Goal: Information Seeking & Learning: Learn about a topic

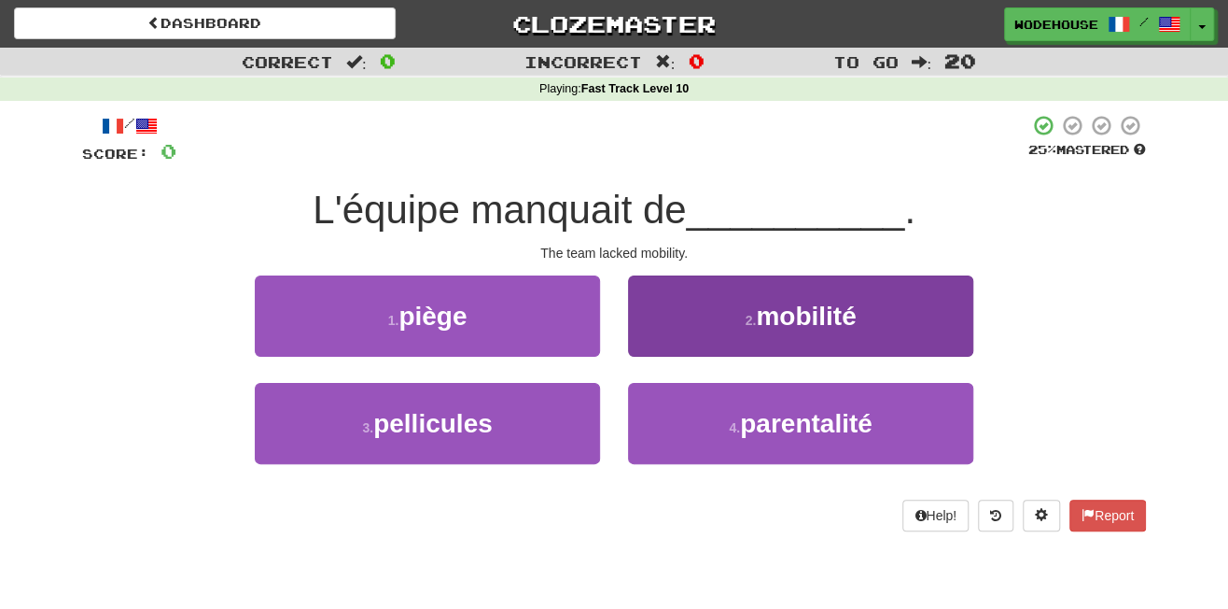
click at [696, 323] on button "2 . mobilité" at bounding box center [800, 315] width 345 height 81
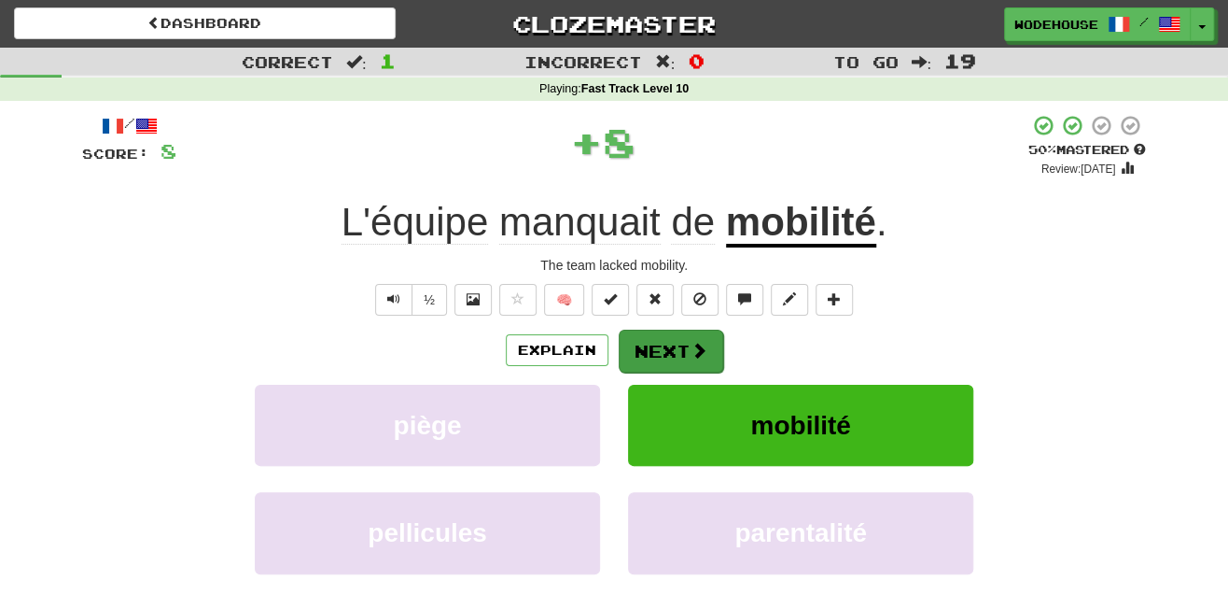
click at [672, 355] on button "Next" at bounding box center [671, 351] width 105 height 43
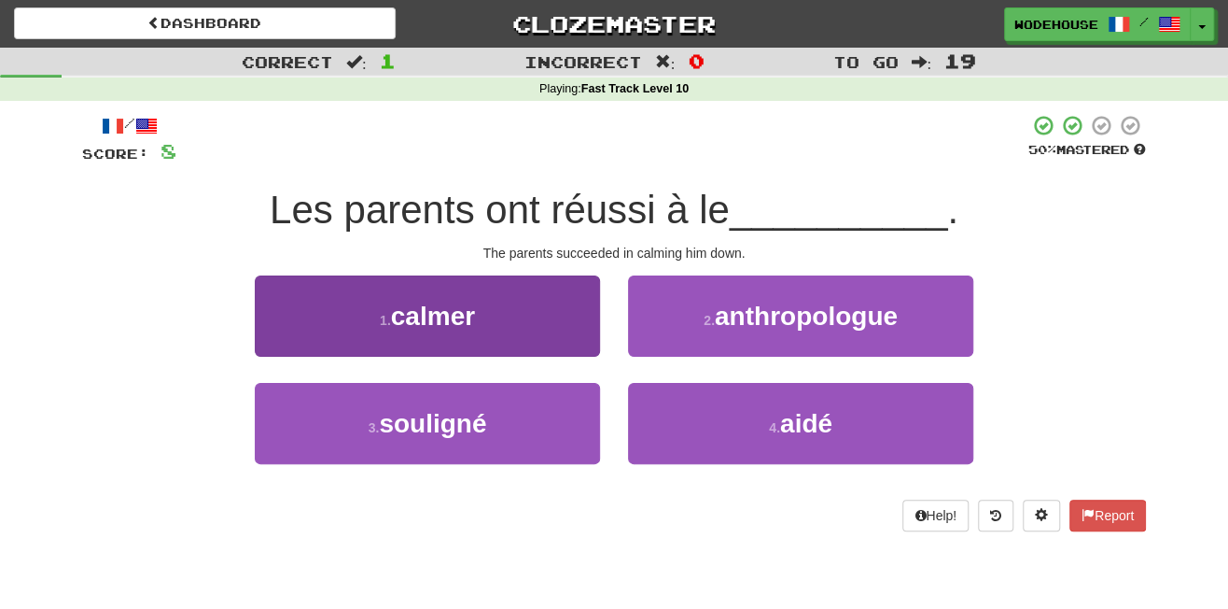
click at [470, 319] on span "calmer" at bounding box center [433, 316] width 84 height 29
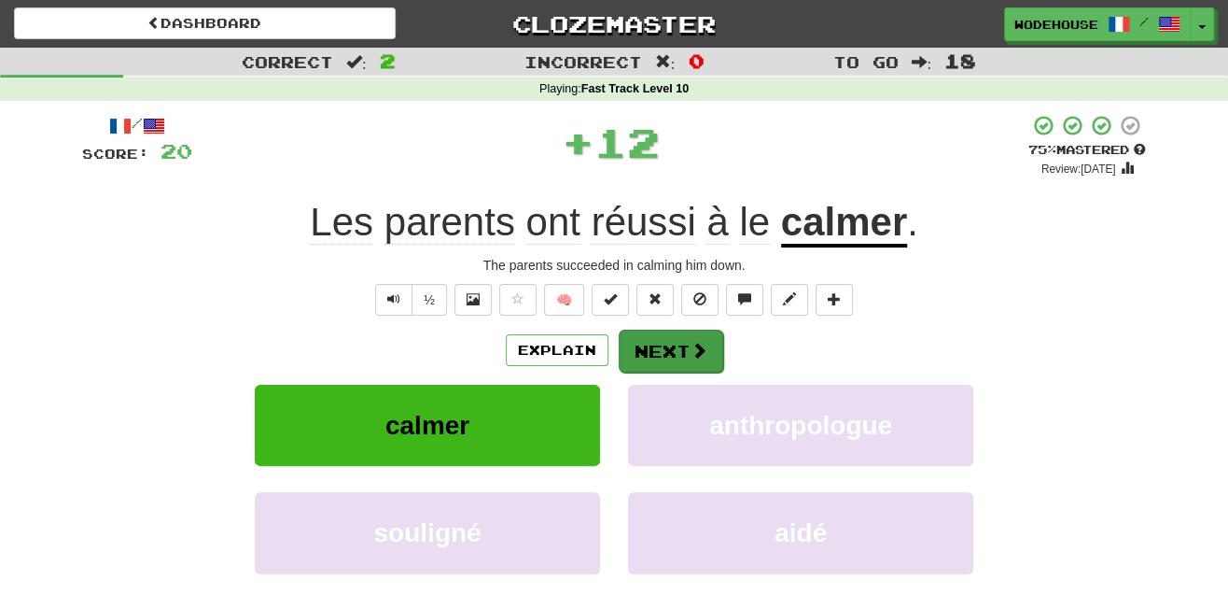
click at [672, 351] on button "Next" at bounding box center [671, 351] width 105 height 43
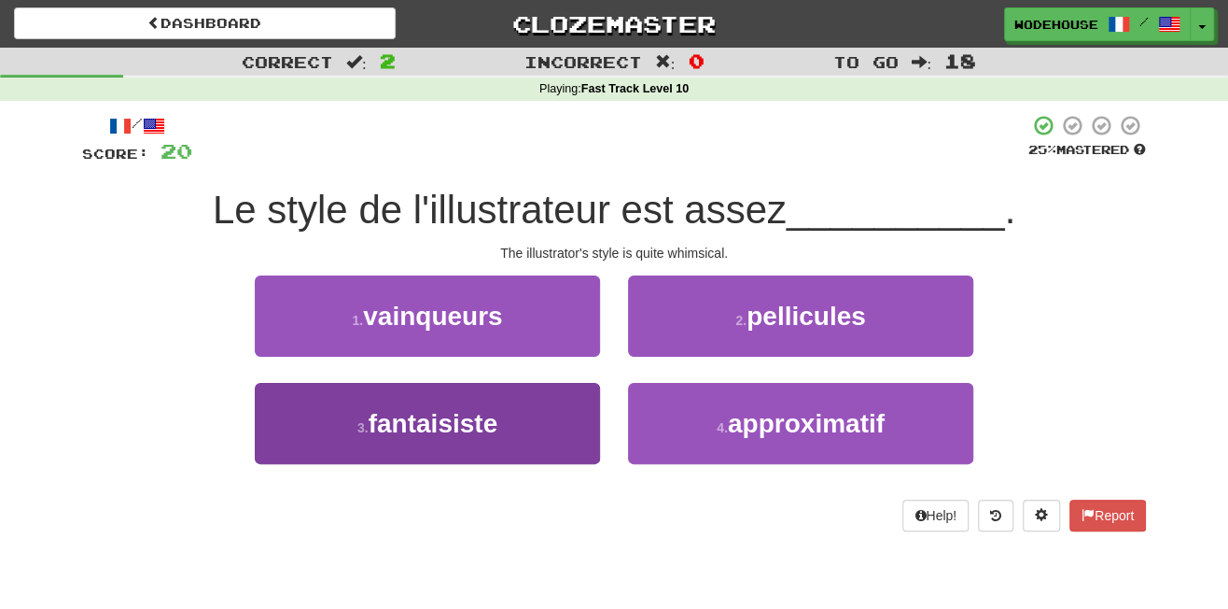
click at [383, 441] on button "3 . fantaisiste" at bounding box center [427, 423] width 345 height 81
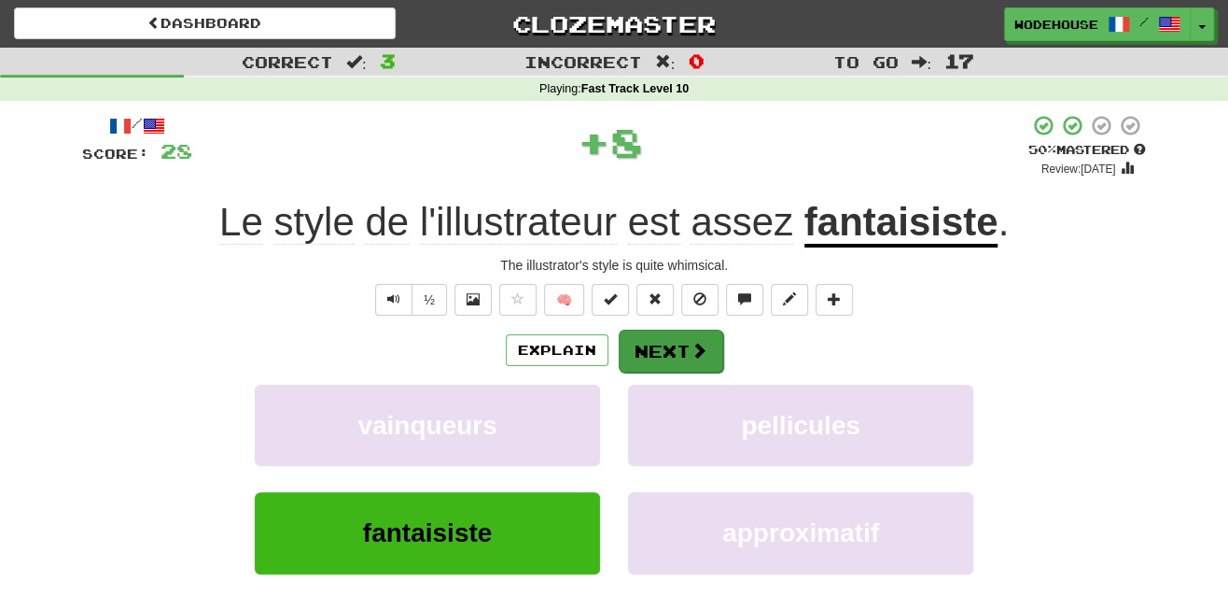
click at [652, 358] on button "Next" at bounding box center [671, 351] width 105 height 43
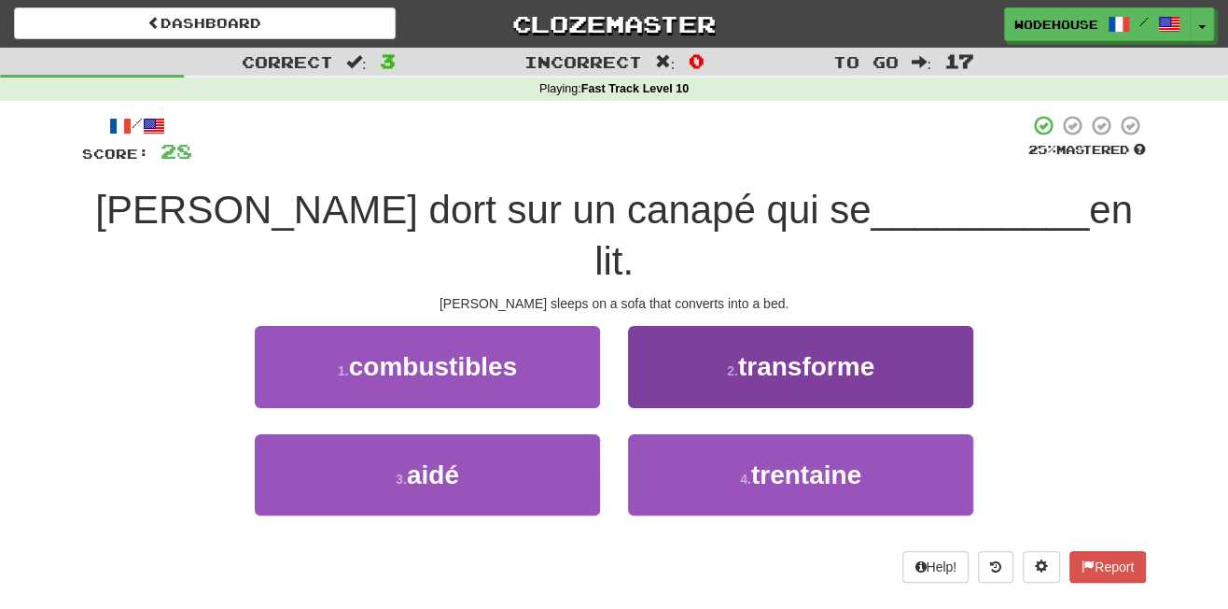
click at [912, 326] on button "2 . transforme" at bounding box center [800, 366] width 345 height 81
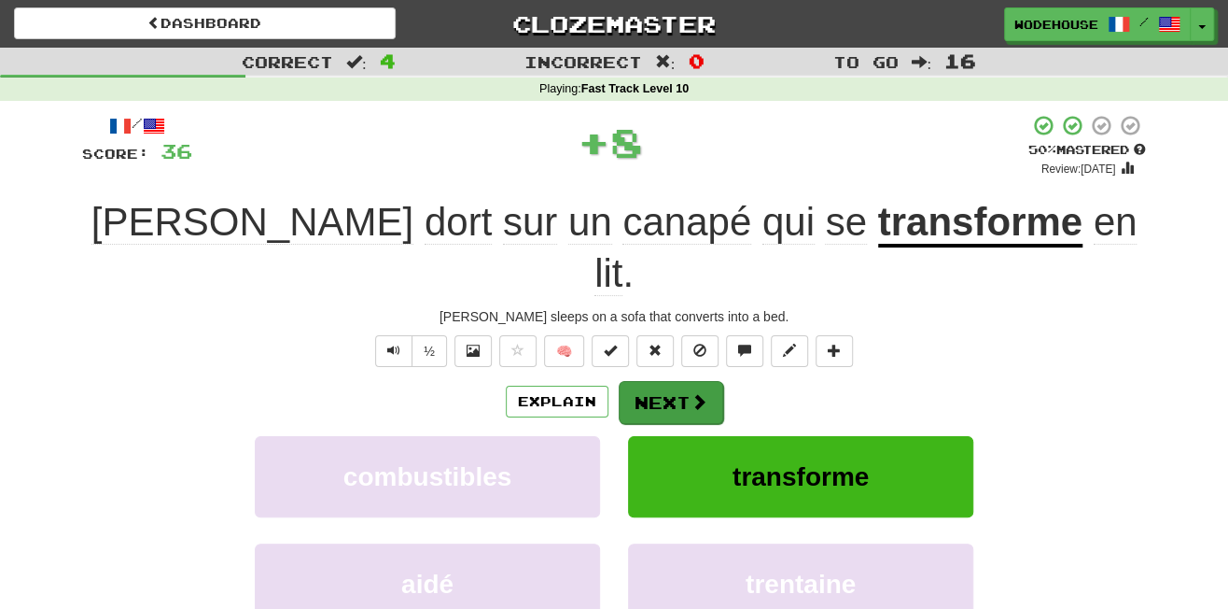
click at [702, 393] on span at bounding box center [699, 401] width 17 height 17
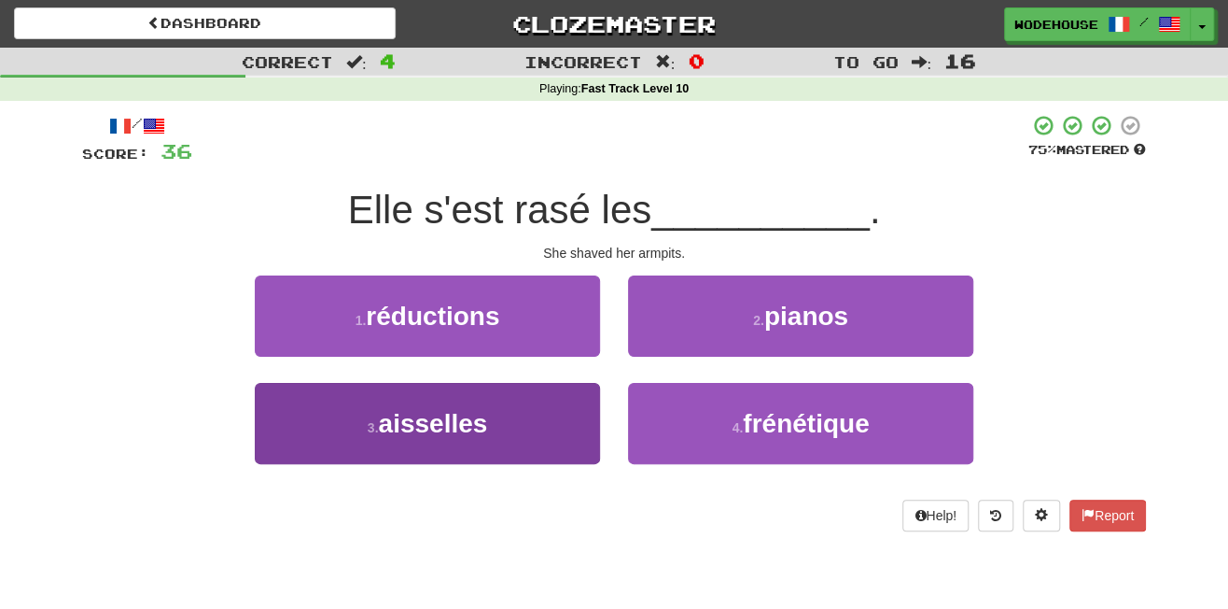
click at [424, 426] on span "aisselles" at bounding box center [432, 423] width 109 height 29
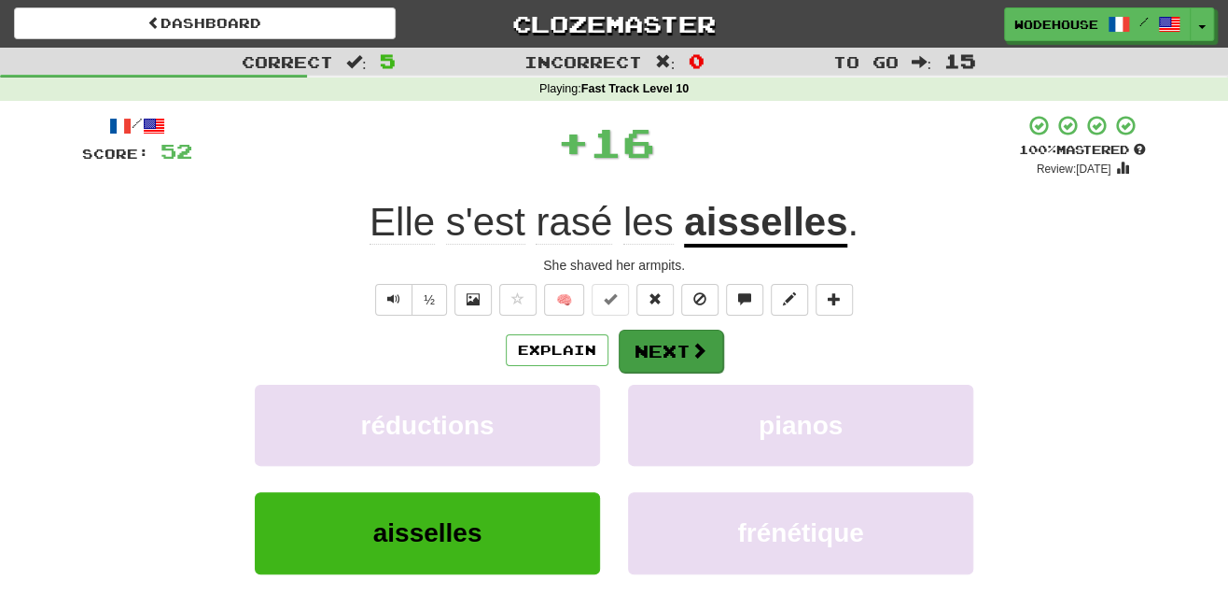
click at [698, 342] on span at bounding box center [699, 350] width 17 height 17
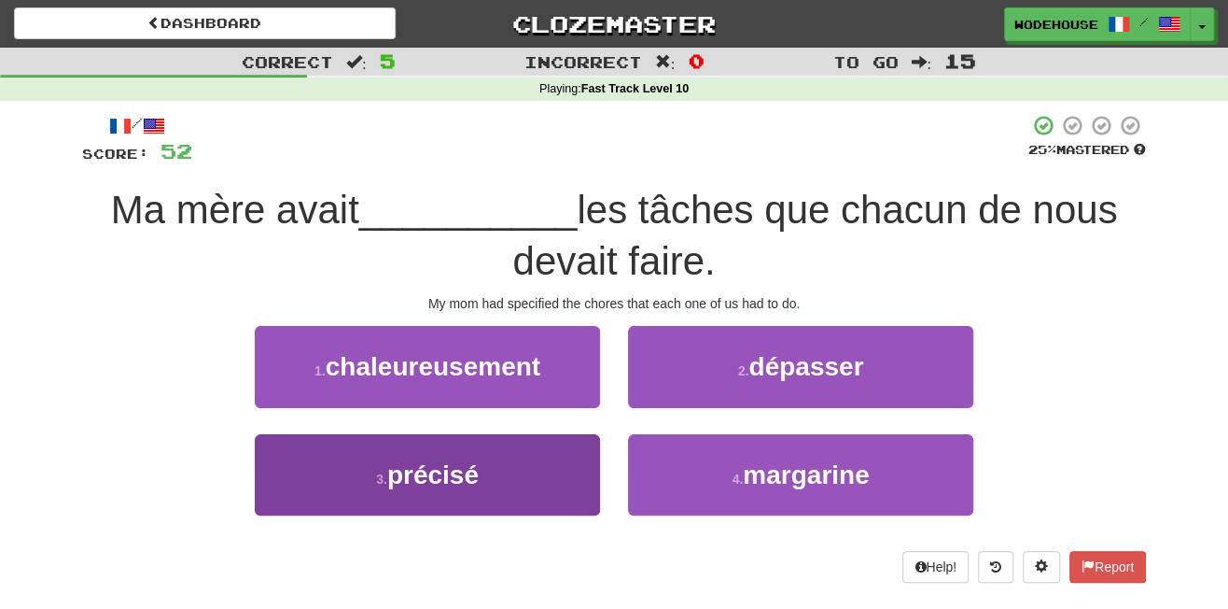
click at [504, 480] on button "3 . précisé" at bounding box center [427, 474] width 345 height 81
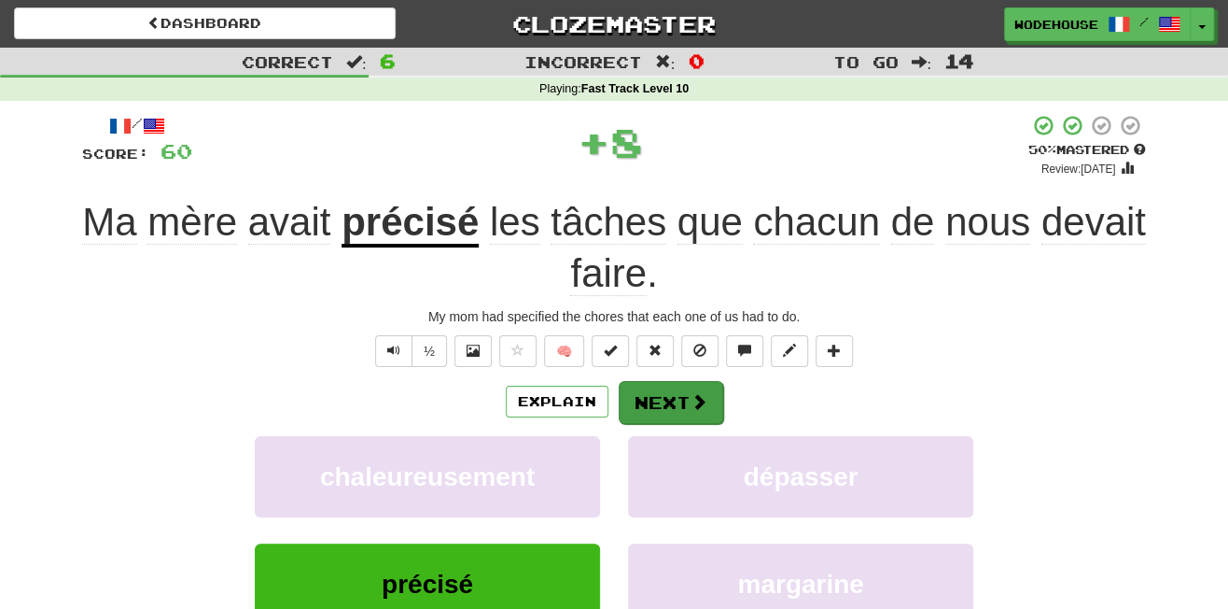
click at [667, 389] on button "Next" at bounding box center [671, 402] width 105 height 43
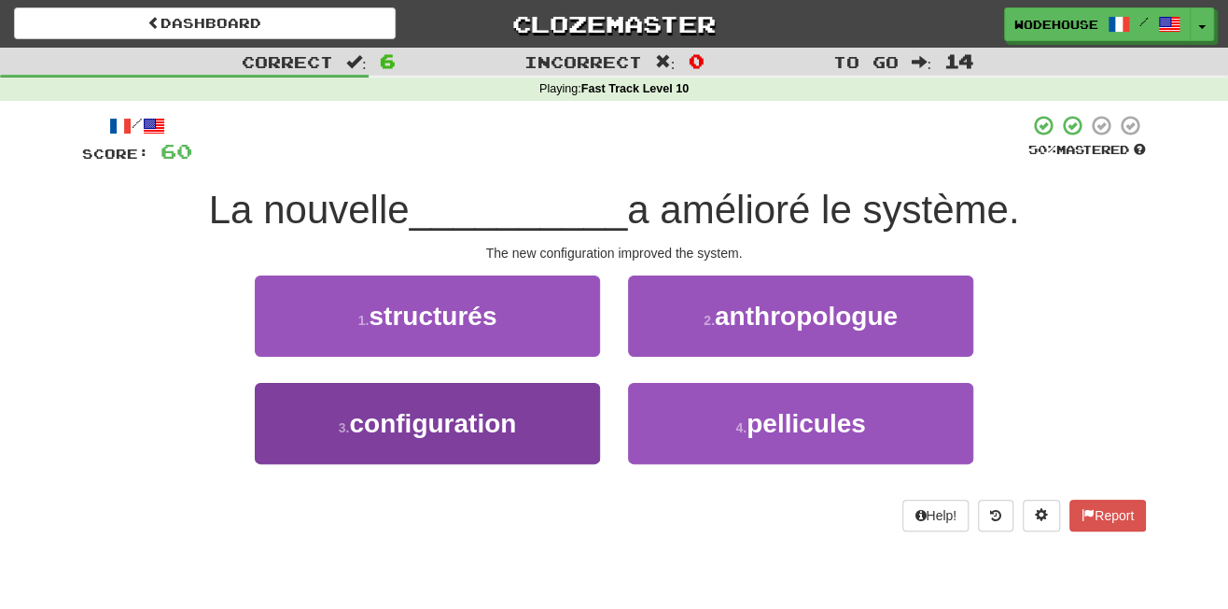
click at [512, 414] on span "configuration" at bounding box center [432, 423] width 167 height 29
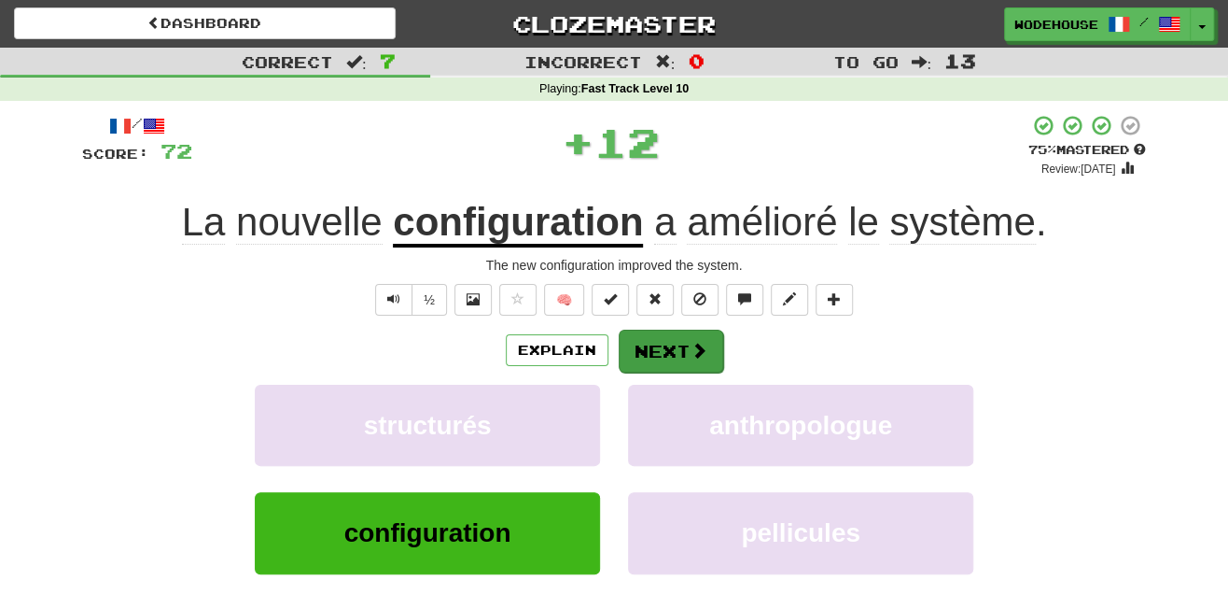
click at [649, 348] on button "Next" at bounding box center [671, 351] width 105 height 43
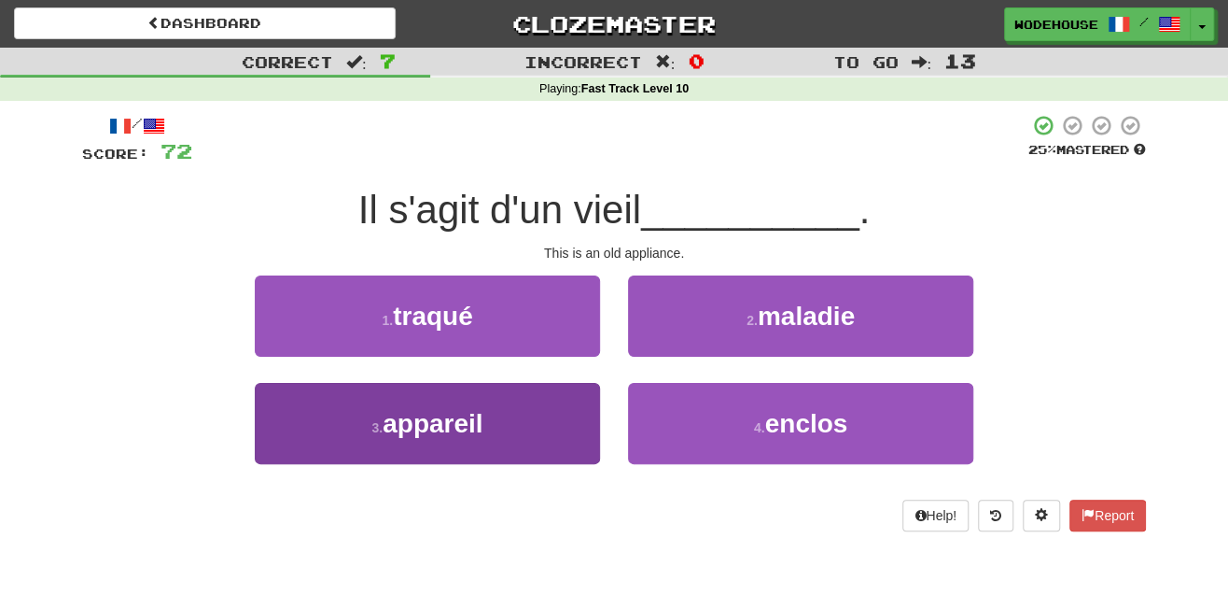
click at [494, 428] on button "3 . appareil" at bounding box center [427, 423] width 345 height 81
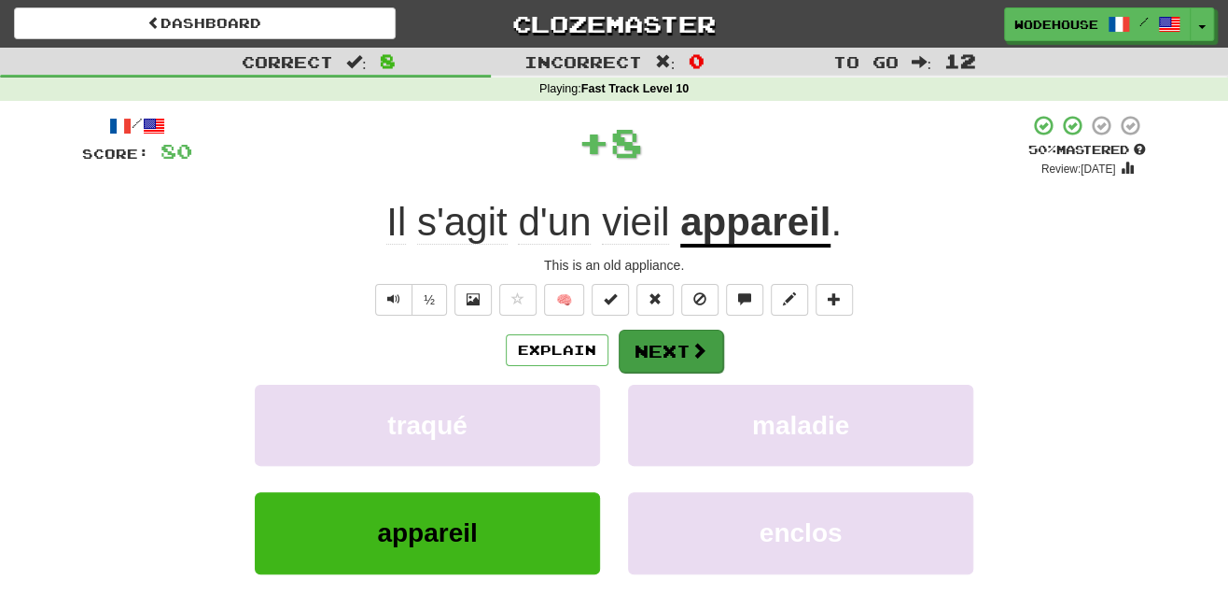
click at [684, 344] on button "Next" at bounding box center [671, 351] width 105 height 43
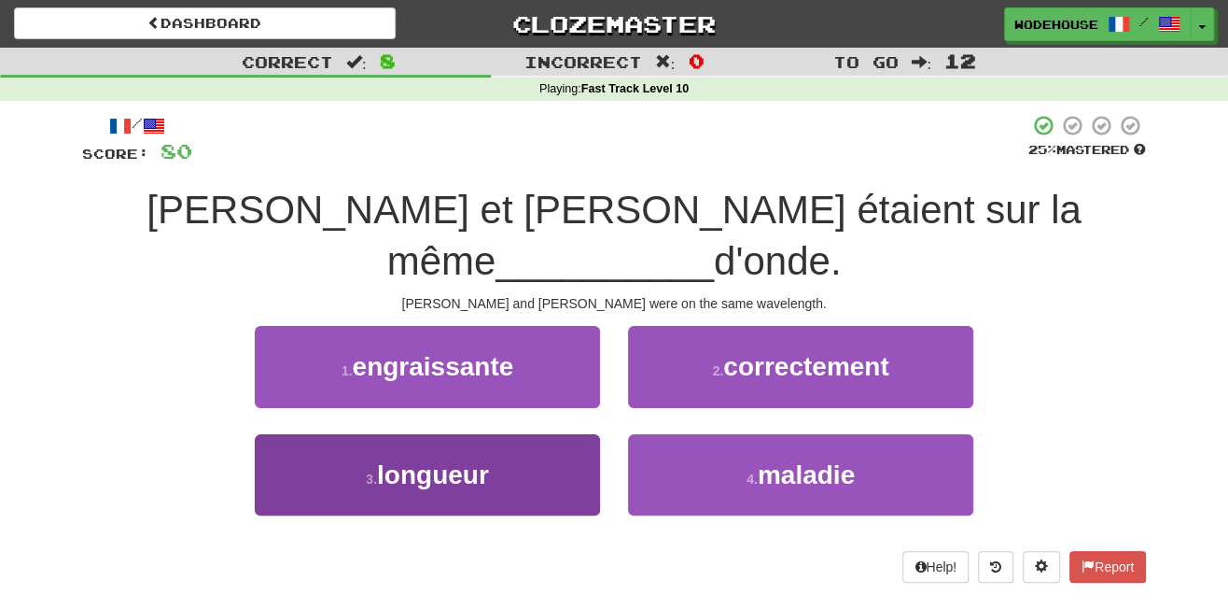
click at [381, 460] on span "longueur" at bounding box center [433, 474] width 112 height 29
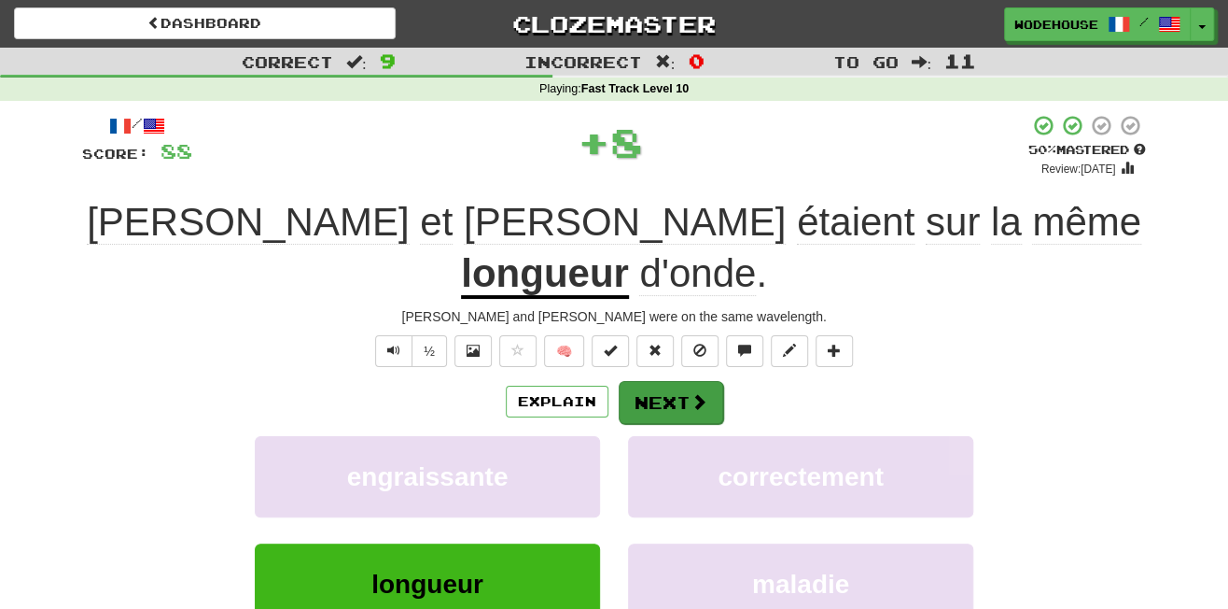
click at [691, 393] on span at bounding box center [699, 401] width 17 height 17
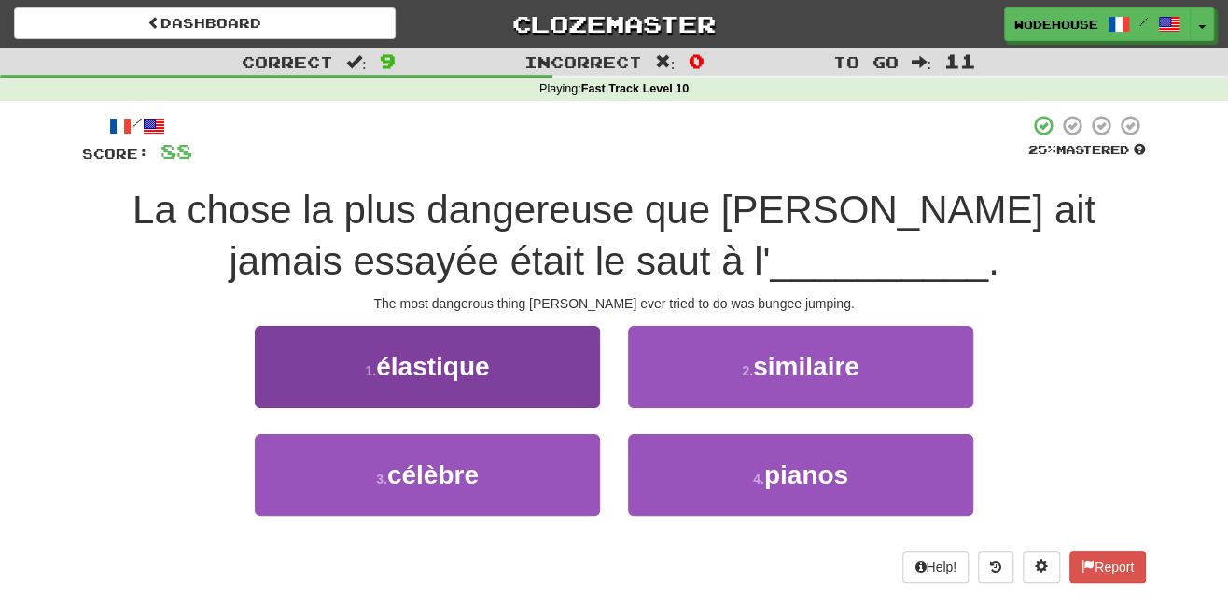
click at [488, 384] on button "1 . élastique" at bounding box center [427, 366] width 345 height 81
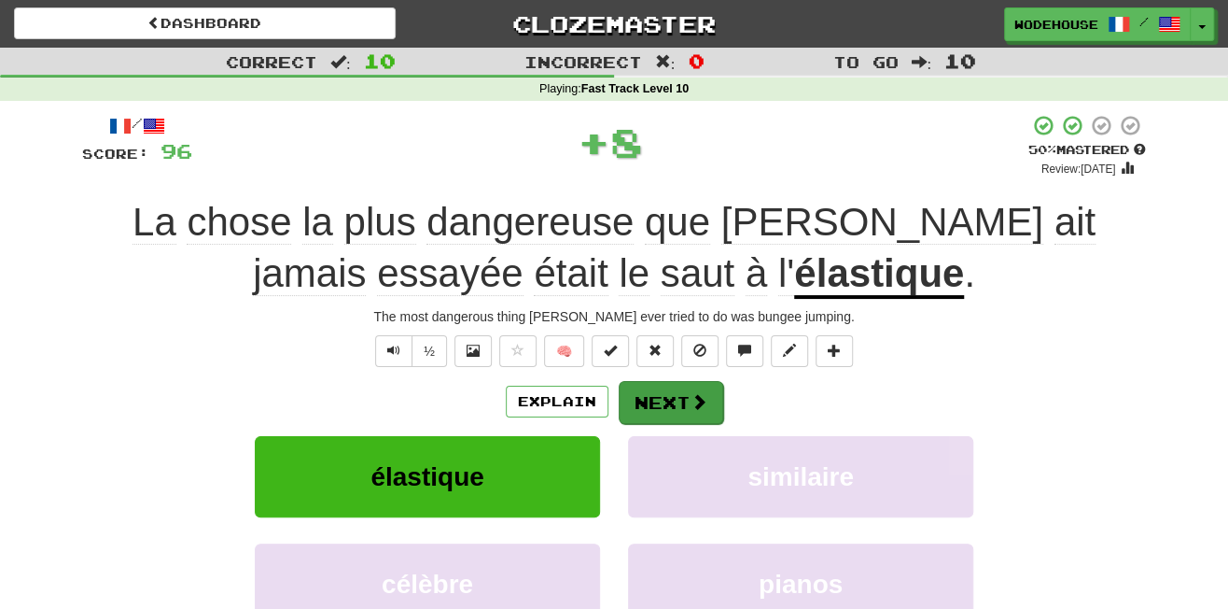
click at [691, 393] on span at bounding box center [699, 401] width 17 height 17
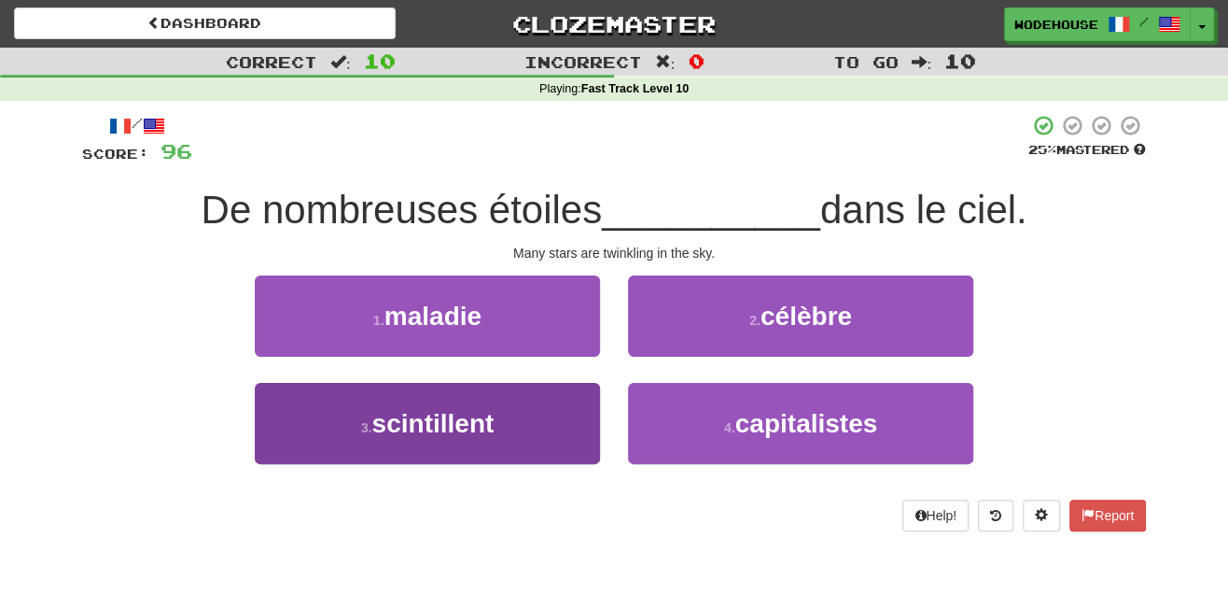
click at [360, 454] on button "3 . scintillent" at bounding box center [427, 423] width 345 height 81
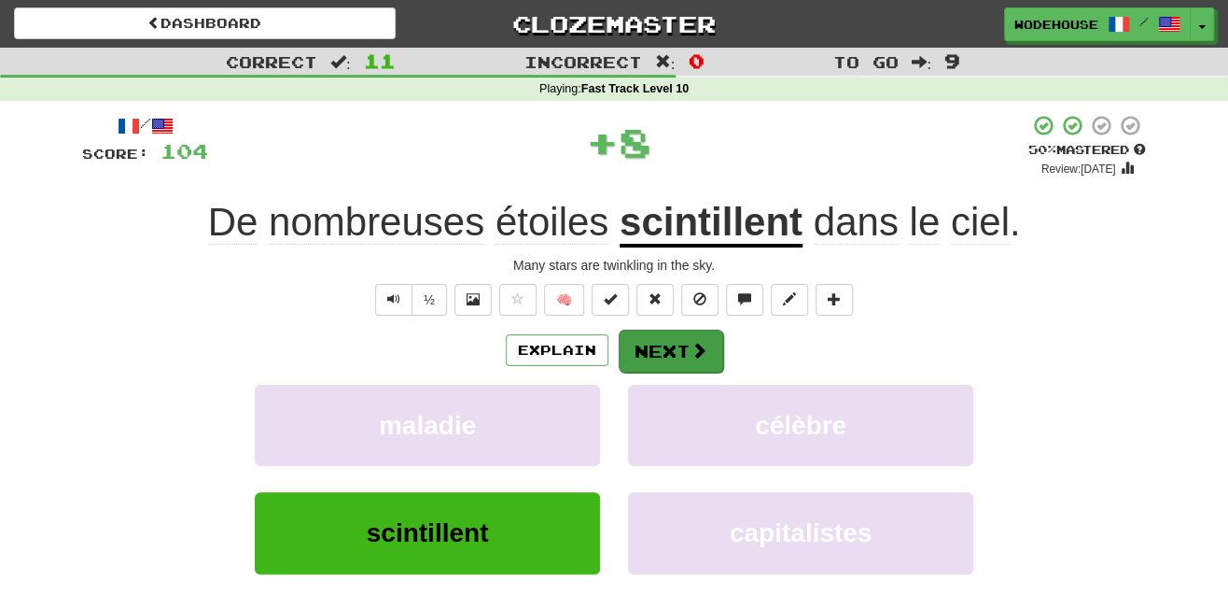
click at [676, 353] on button "Next" at bounding box center [671, 351] width 105 height 43
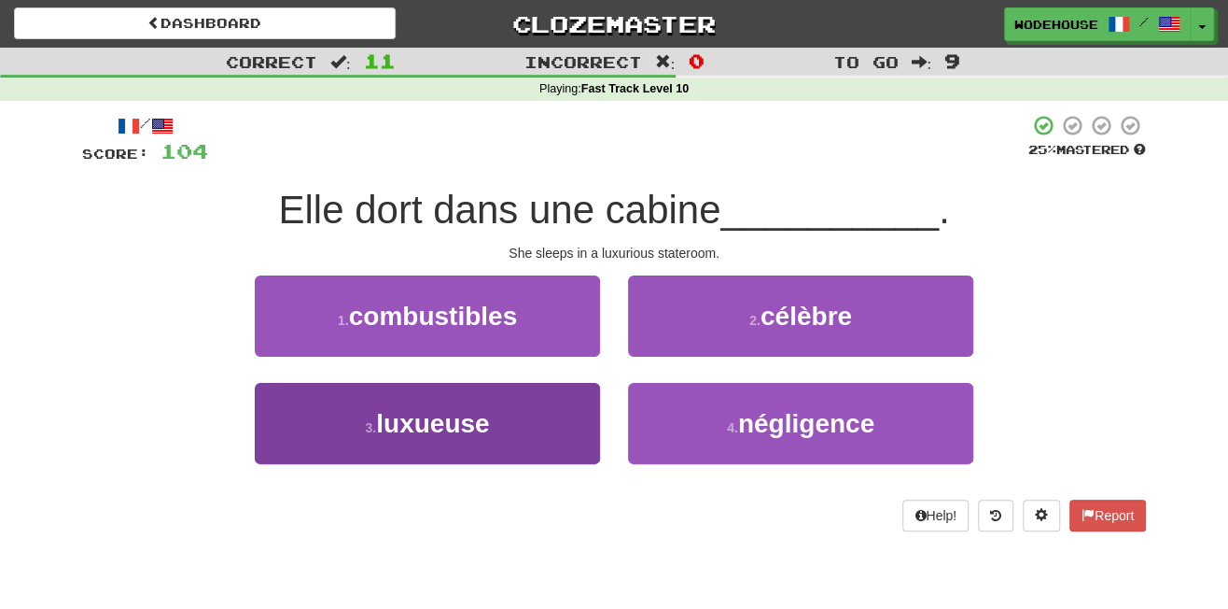
click at [554, 421] on button "3 . luxueuse" at bounding box center [427, 423] width 345 height 81
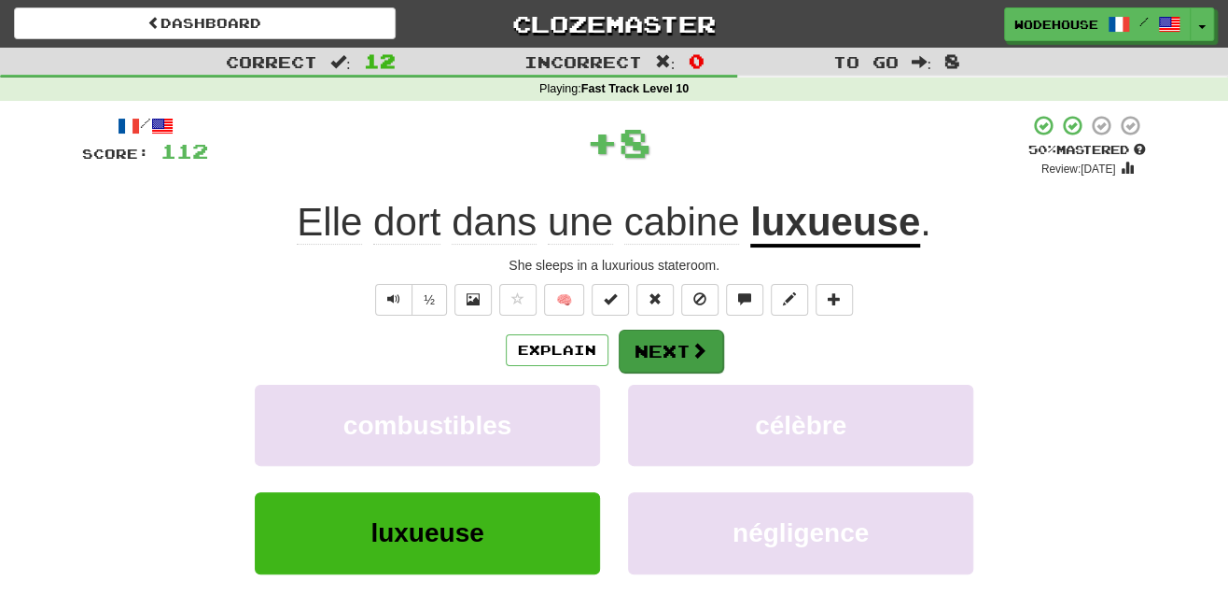
click at [706, 344] on button "Next" at bounding box center [671, 351] width 105 height 43
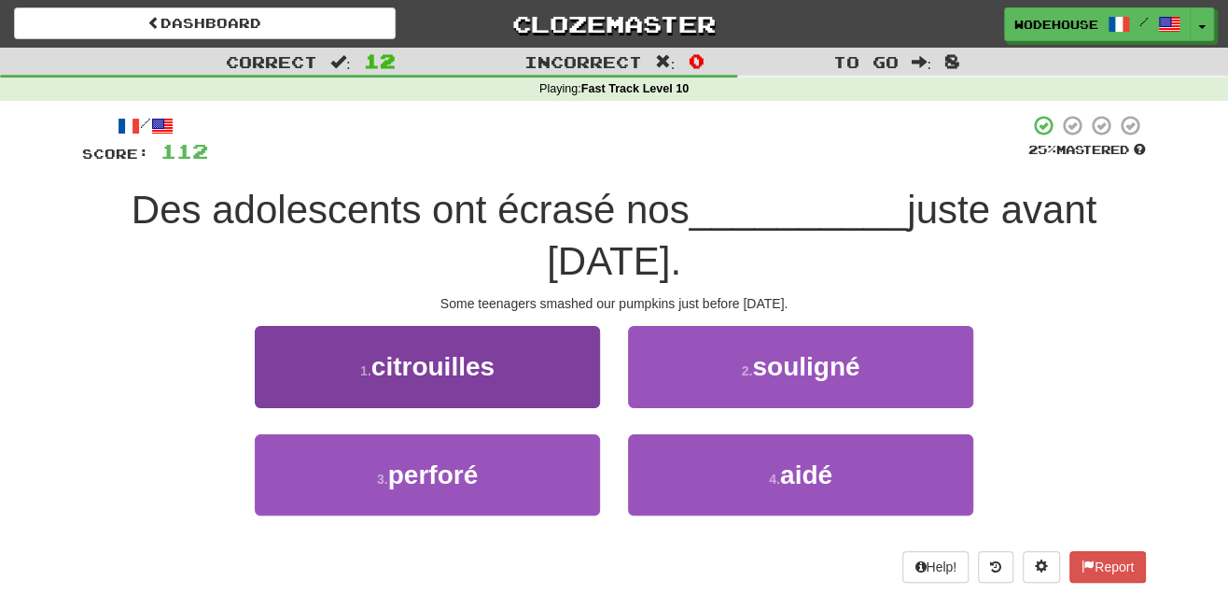
click at [438, 352] on span "citrouilles" at bounding box center [433, 366] width 123 height 29
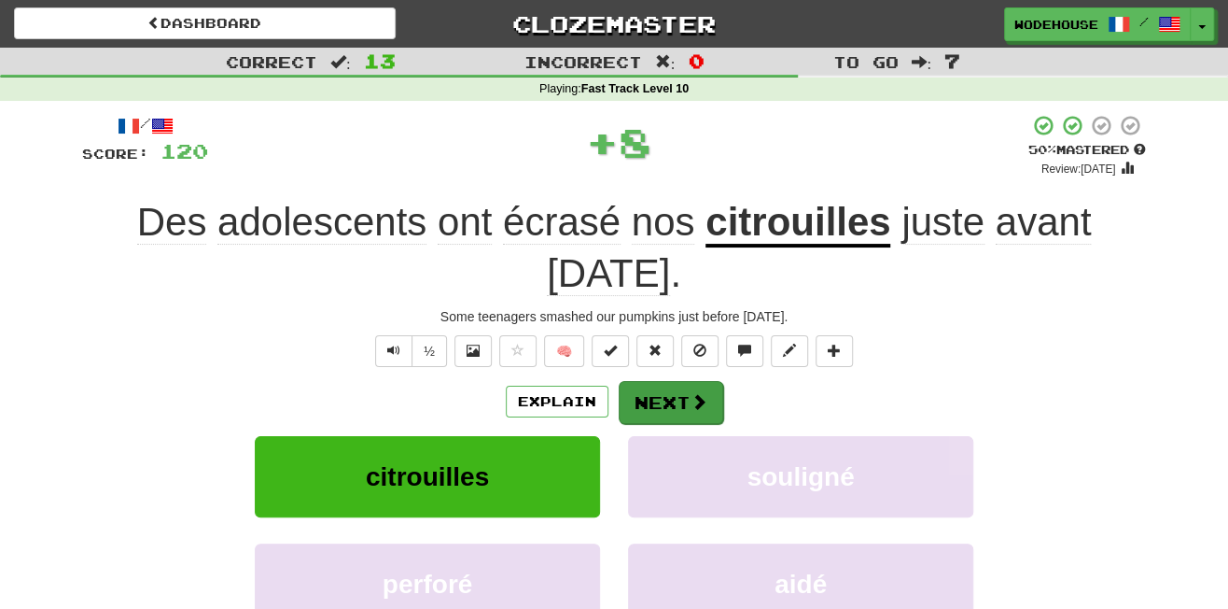
click at [672, 399] on button "Next" at bounding box center [671, 402] width 105 height 43
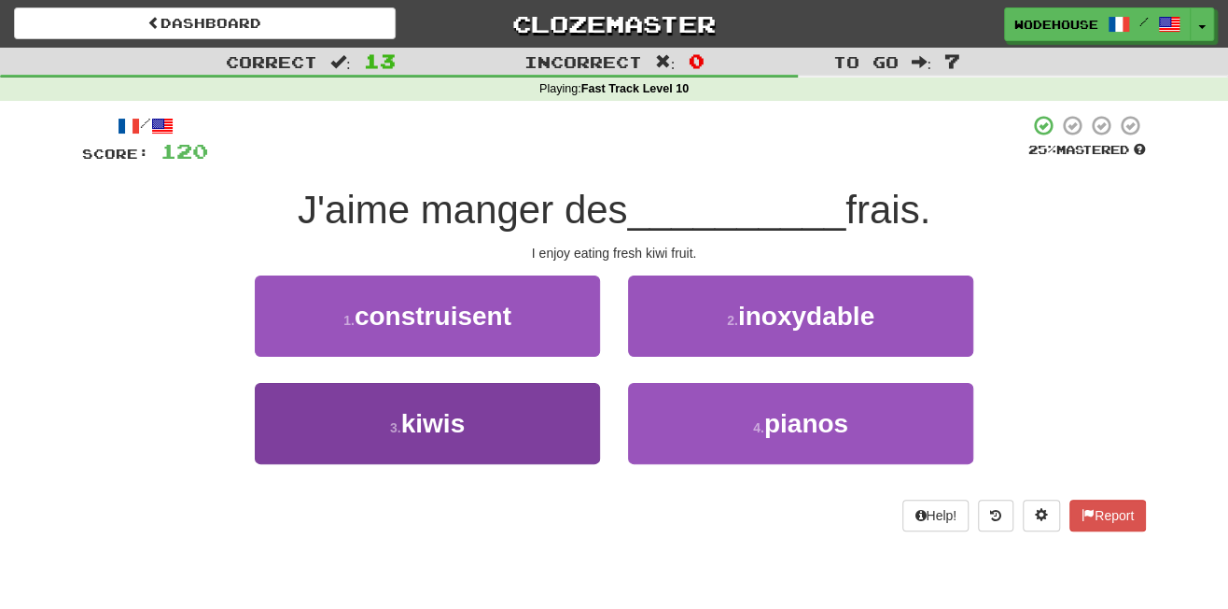
click at [515, 424] on button "3 . kiwis" at bounding box center [427, 423] width 345 height 81
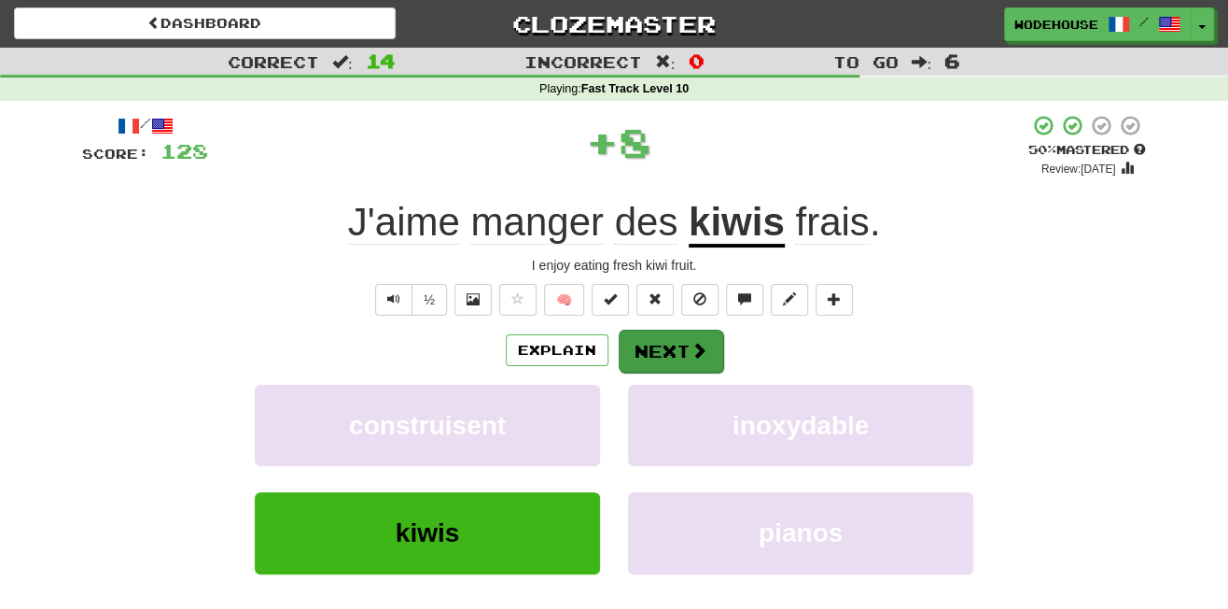
click at [678, 342] on button "Next" at bounding box center [671, 351] width 105 height 43
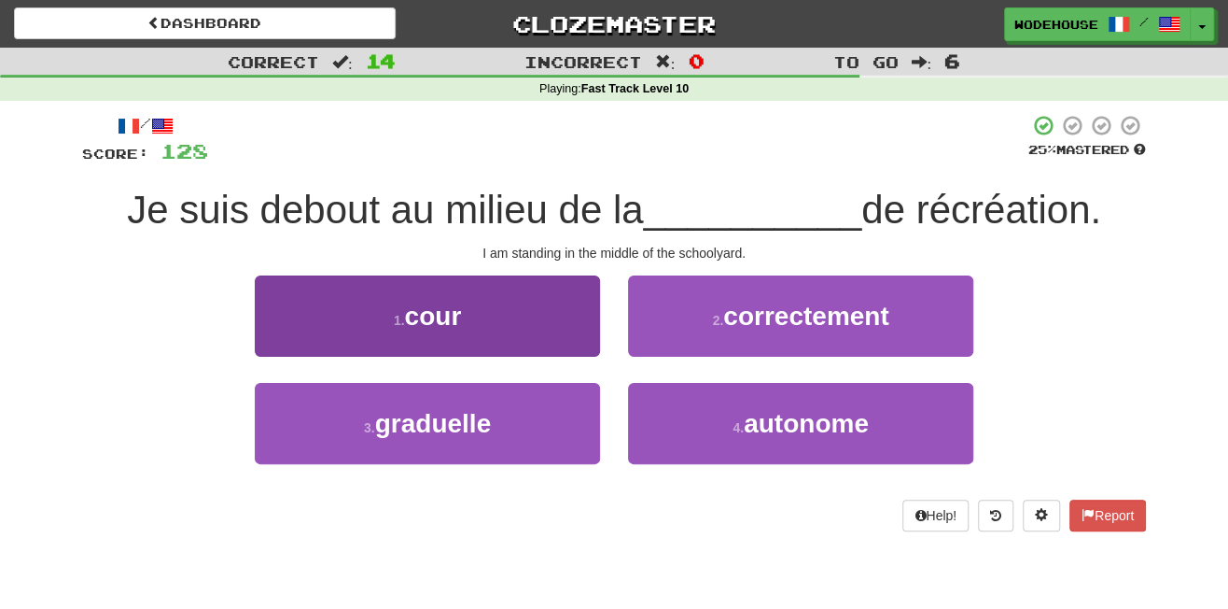
click at [382, 302] on button "1 . cour" at bounding box center [427, 315] width 345 height 81
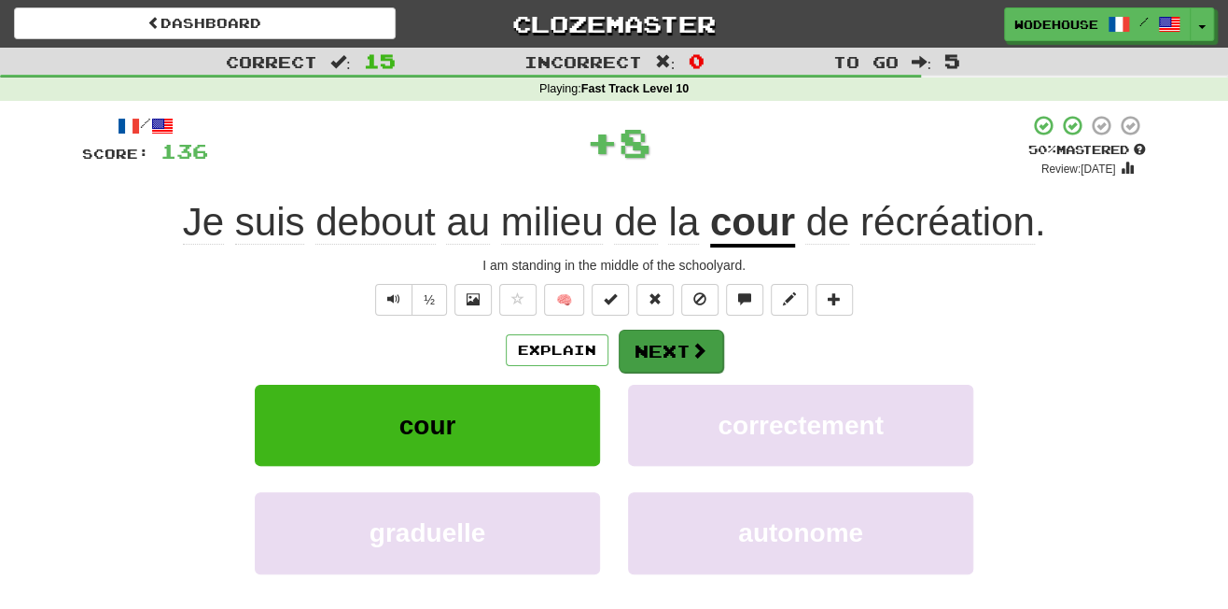
click at [656, 342] on button "Next" at bounding box center [671, 351] width 105 height 43
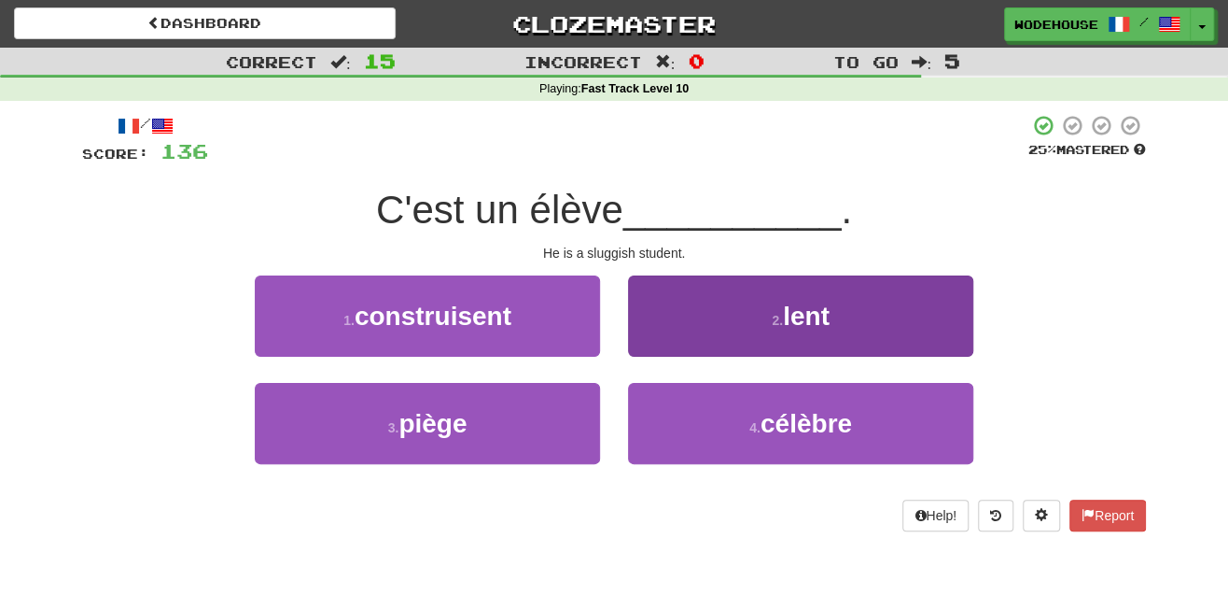
click at [754, 316] on button "2 . lent" at bounding box center [800, 315] width 345 height 81
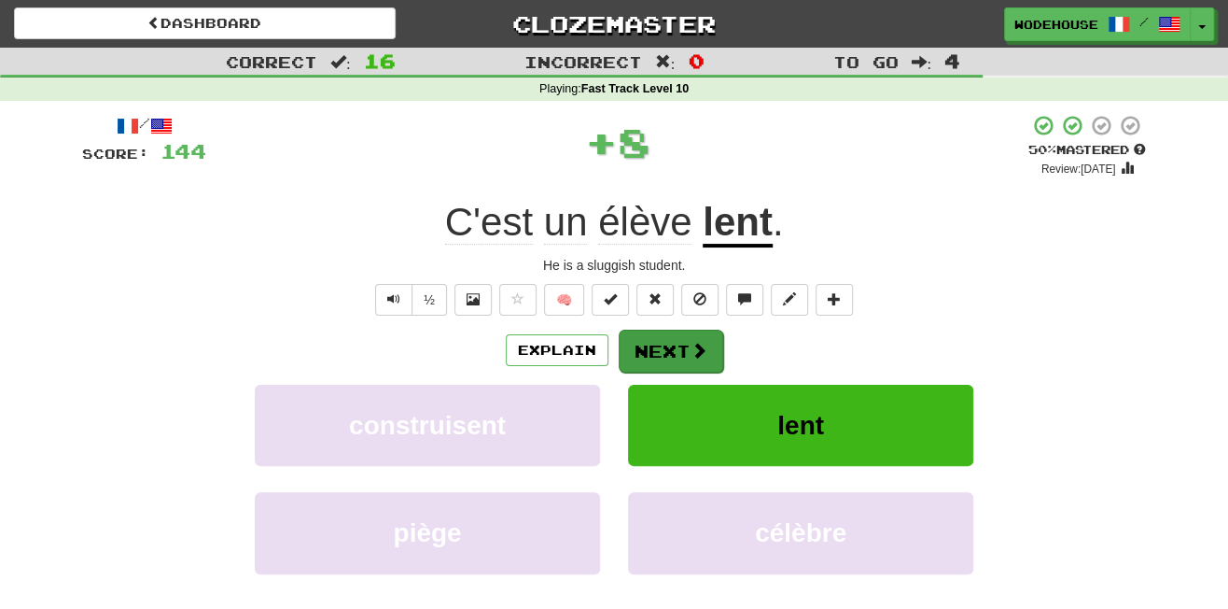
click at [679, 353] on button "Next" at bounding box center [671, 351] width 105 height 43
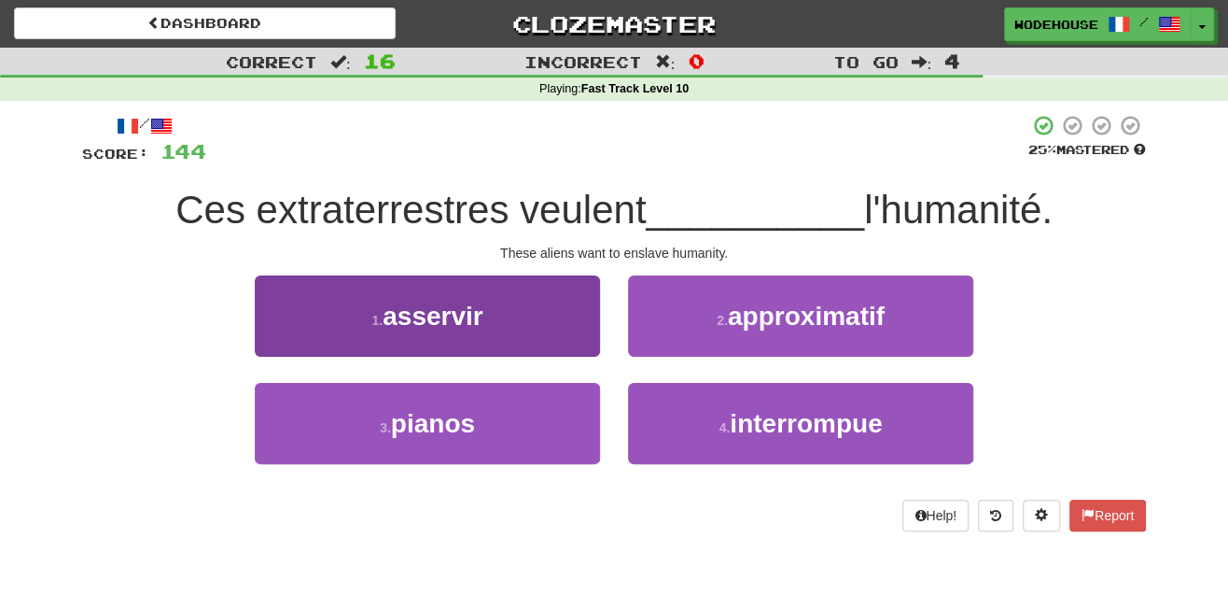
click at [473, 302] on span "asservir" at bounding box center [433, 316] width 100 height 29
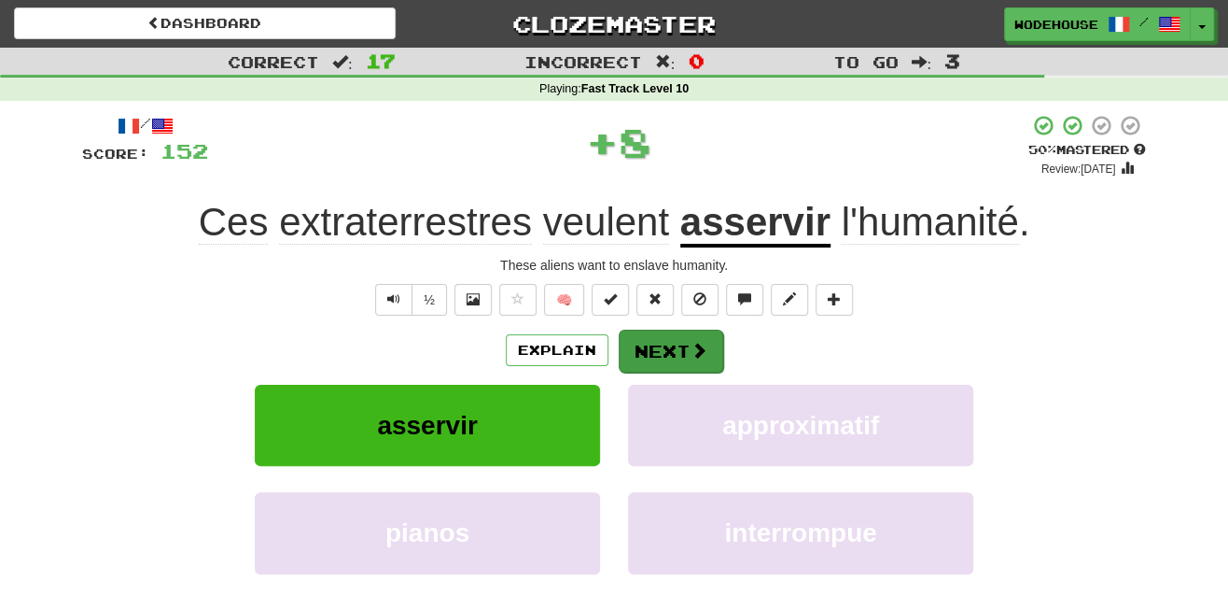
click at [642, 355] on button "Next" at bounding box center [671, 351] width 105 height 43
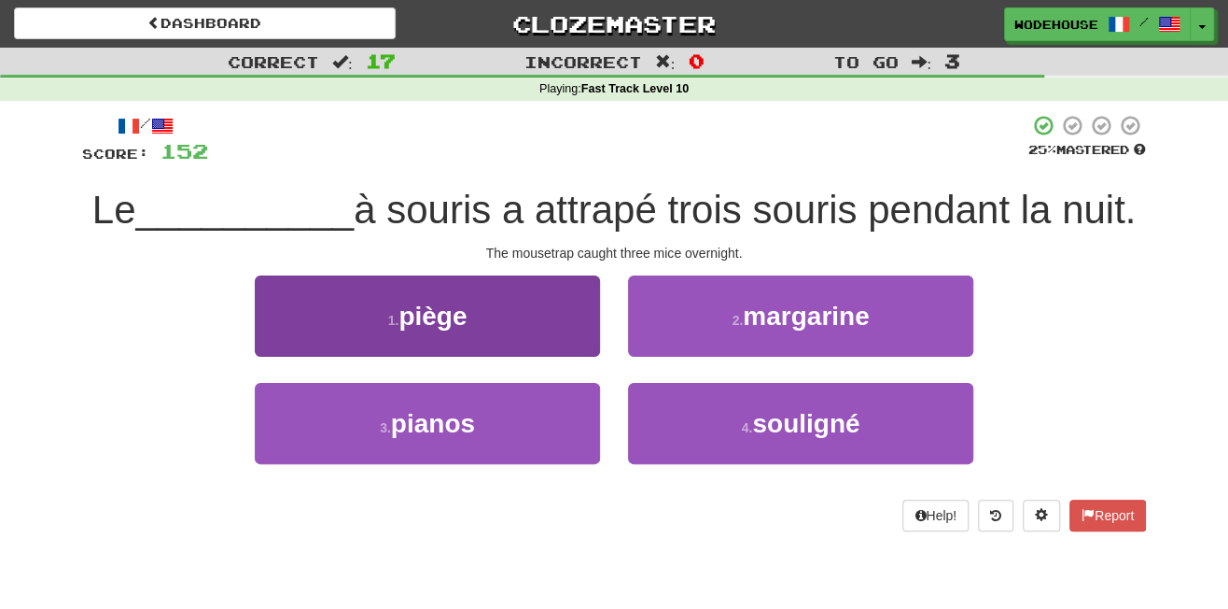
click at [425, 315] on span "piège" at bounding box center [433, 316] width 68 height 29
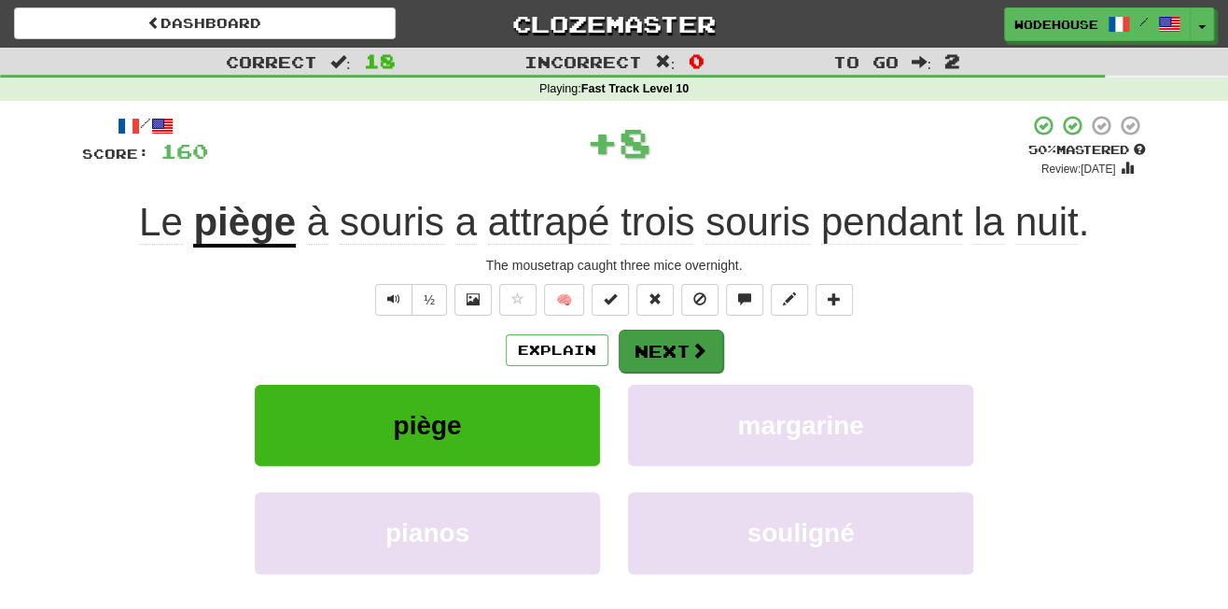
click at [678, 344] on button "Next" at bounding box center [671, 351] width 105 height 43
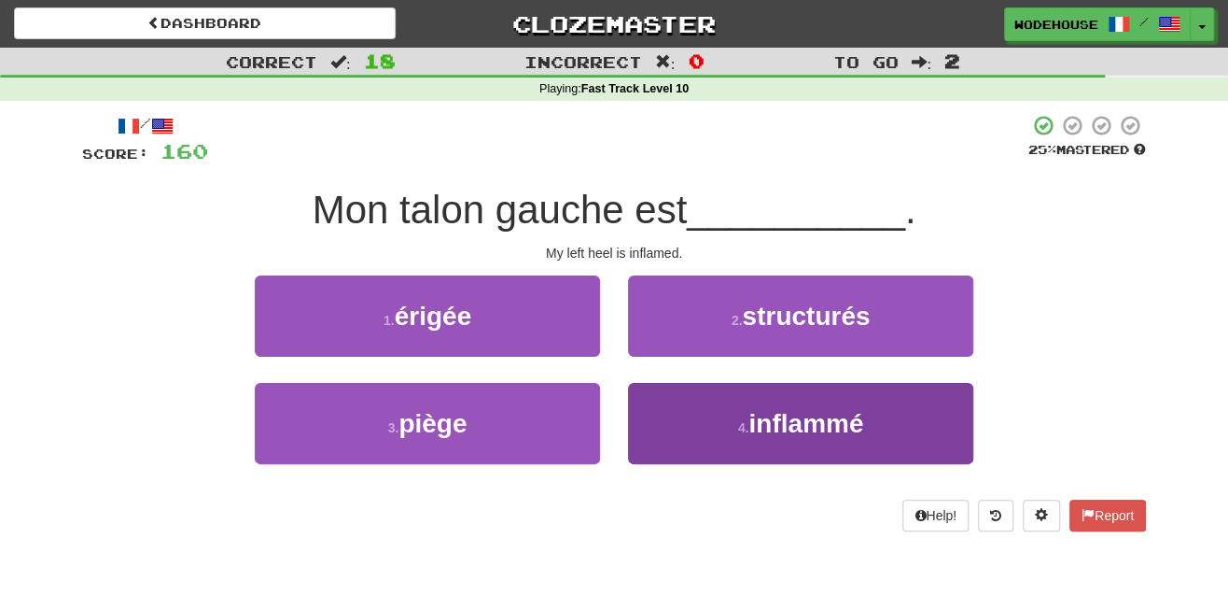
click at [784, 419] on span "inflammé" at bounding box center [806, 423] width 115 height 29
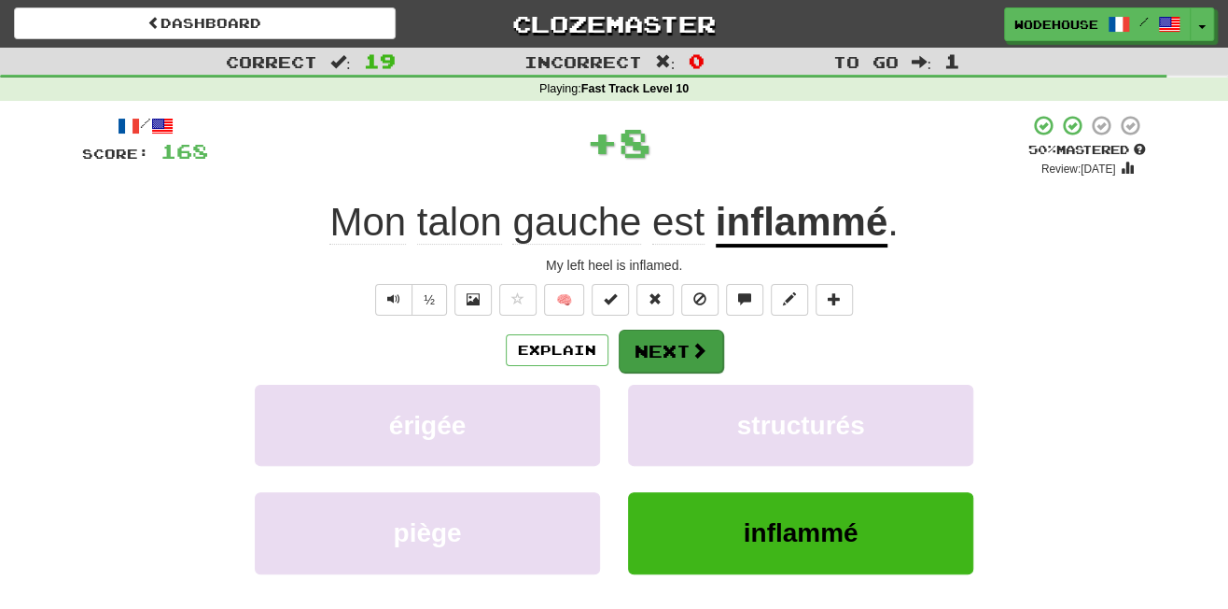
click at [661, 347] on button "Next" at bounding box center [671, 351] width 105 height 43
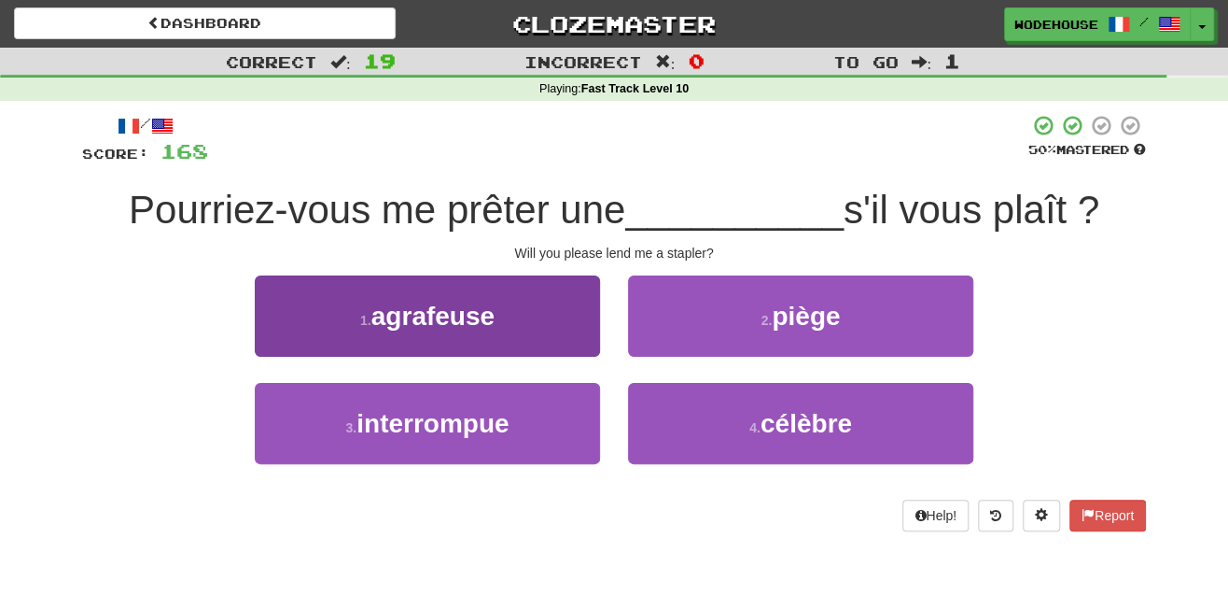
click at [541, 330] on button "1 . agrafeuse" at bounding box center [427, 315] width 345 height 81
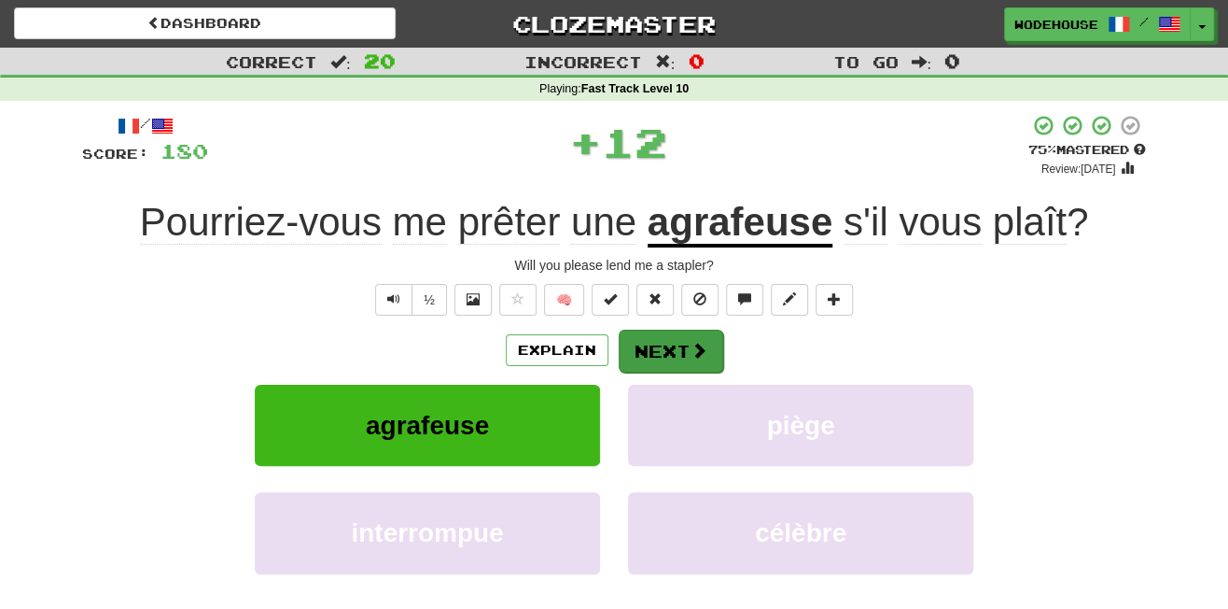
click at [686, 340] on button "Next" at bounding box center [671, 351] width 105 height 43
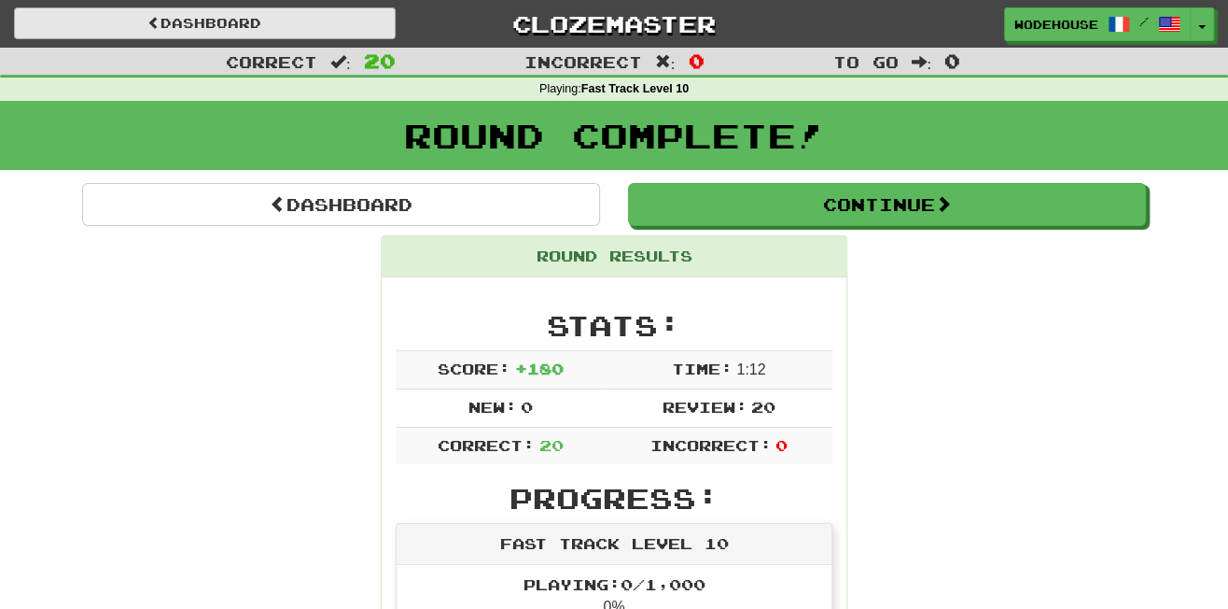
click at [259, 31] on link "Dashboard" at bounding box center [205, 23] width 382 height 32
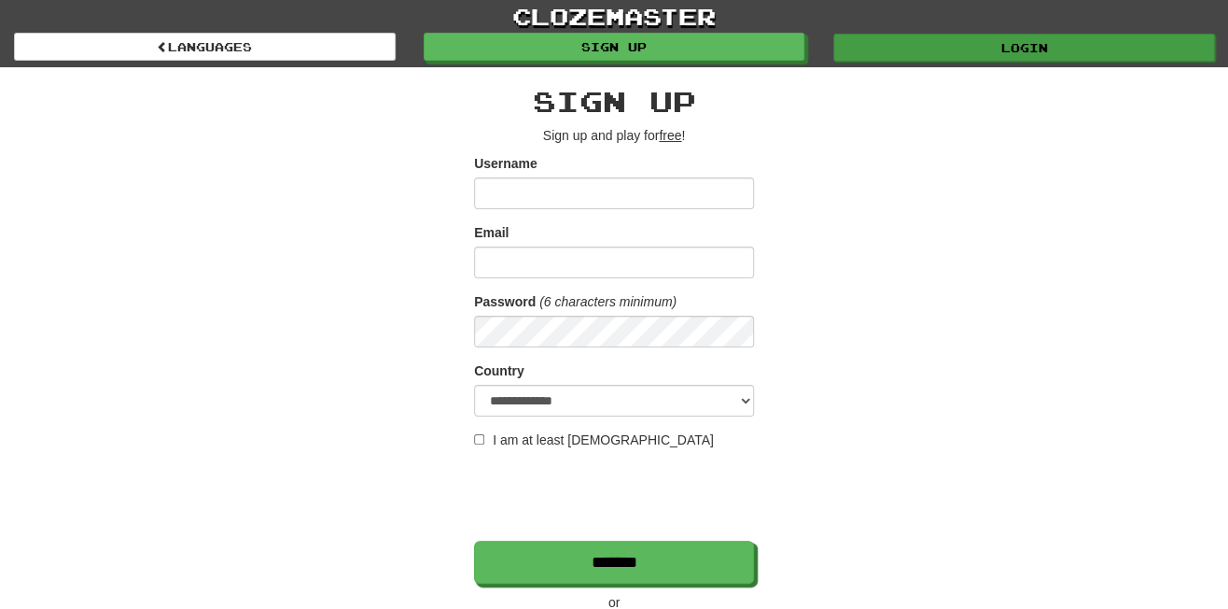
click at [1064, 49] on link "Login" at bounding box center [1025, 48] width 382 height 28
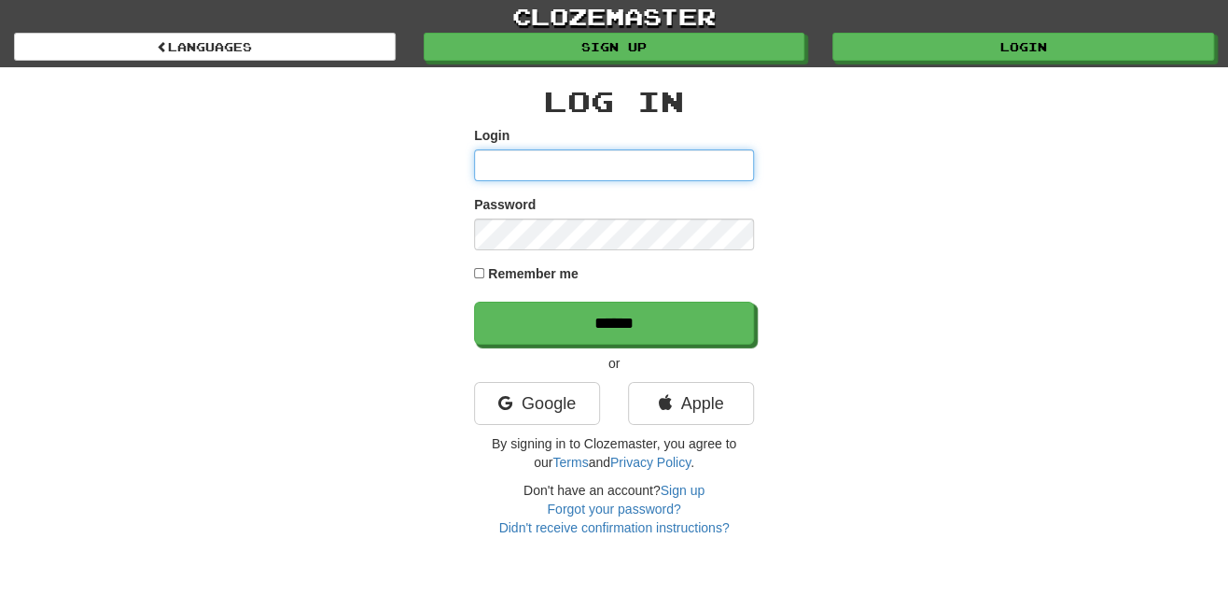
type input "*********"
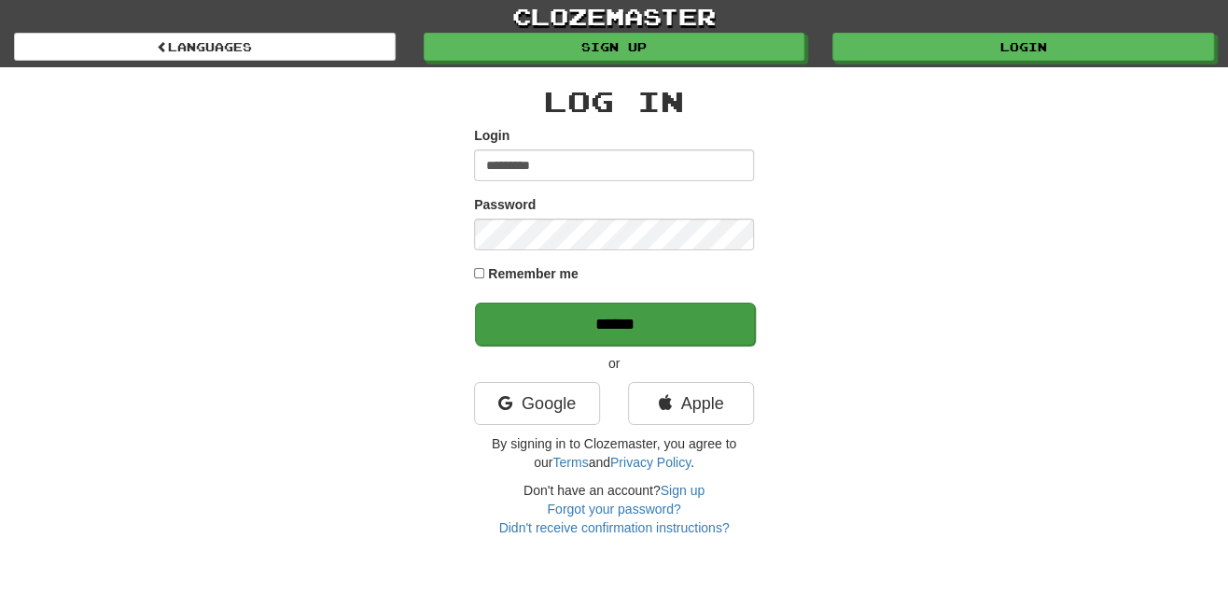
click at [633, 315] on input "******" at bounding box center [615, 323] width 280 height 43
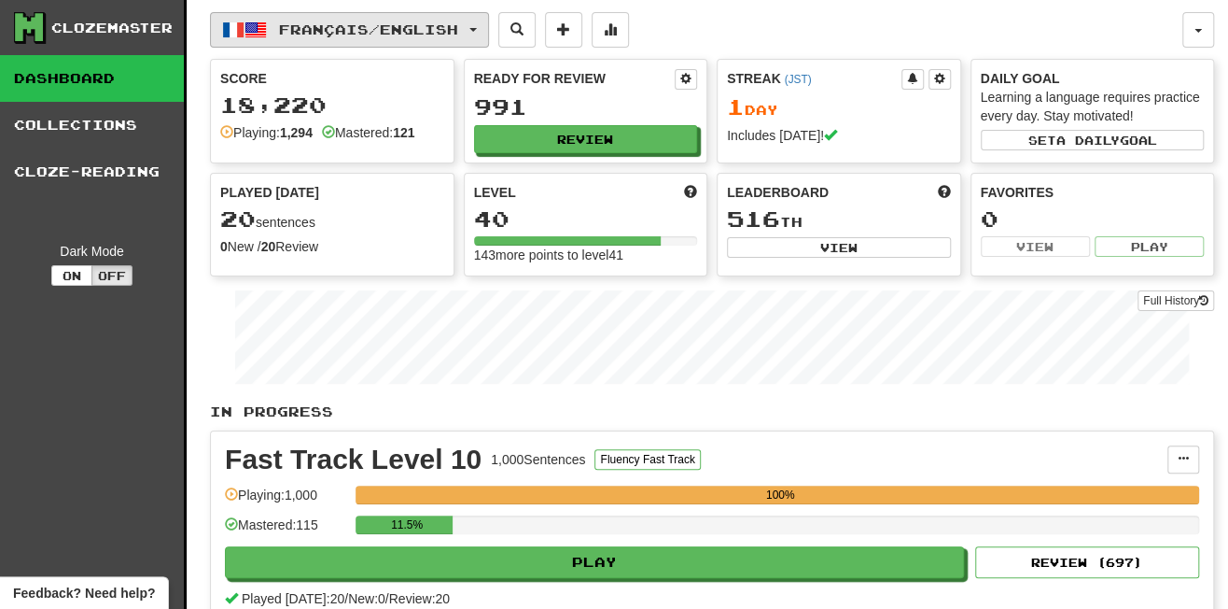
click at [310, 26] on span "Français / English" at bounding box center [368, 29] width 179 height 16
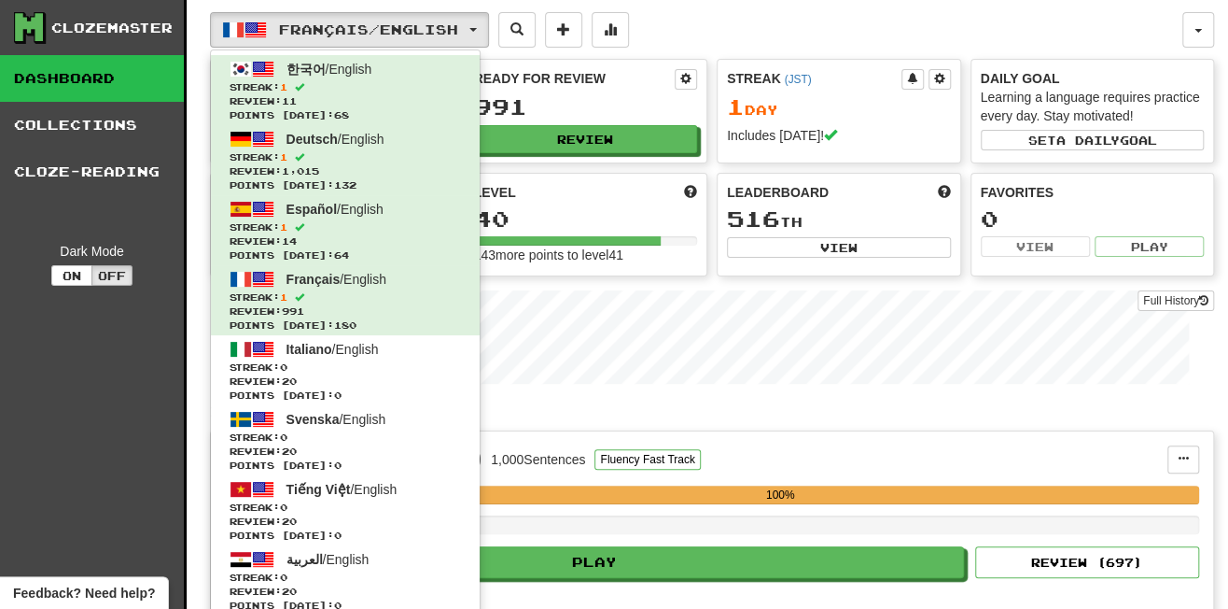
click at [703, 402] on p "In Progress" at bounding box center [712, 411] width 1004 height 19
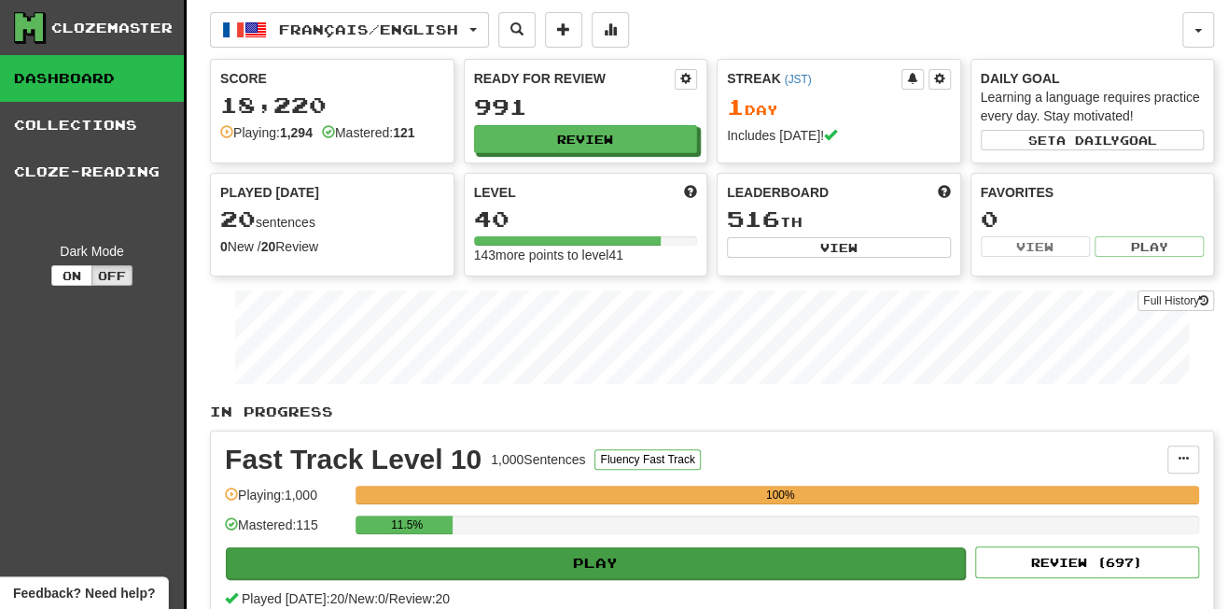
click at [644, 561] on button "Play" at bounding box center [595, 563] width 739 height 32
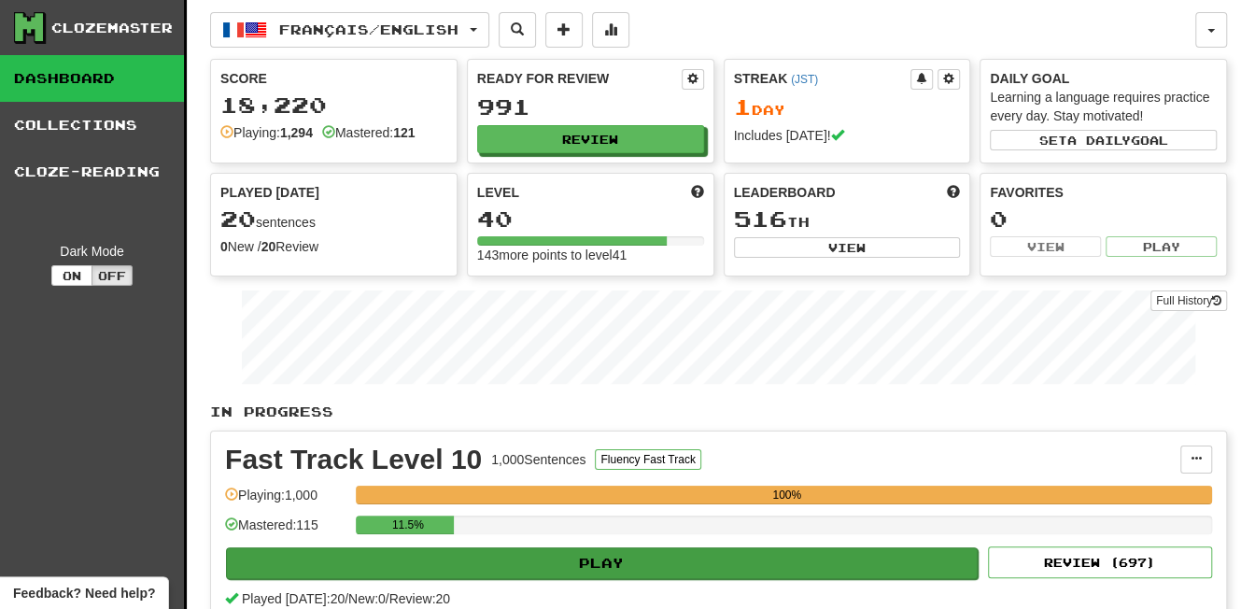
select select "**"
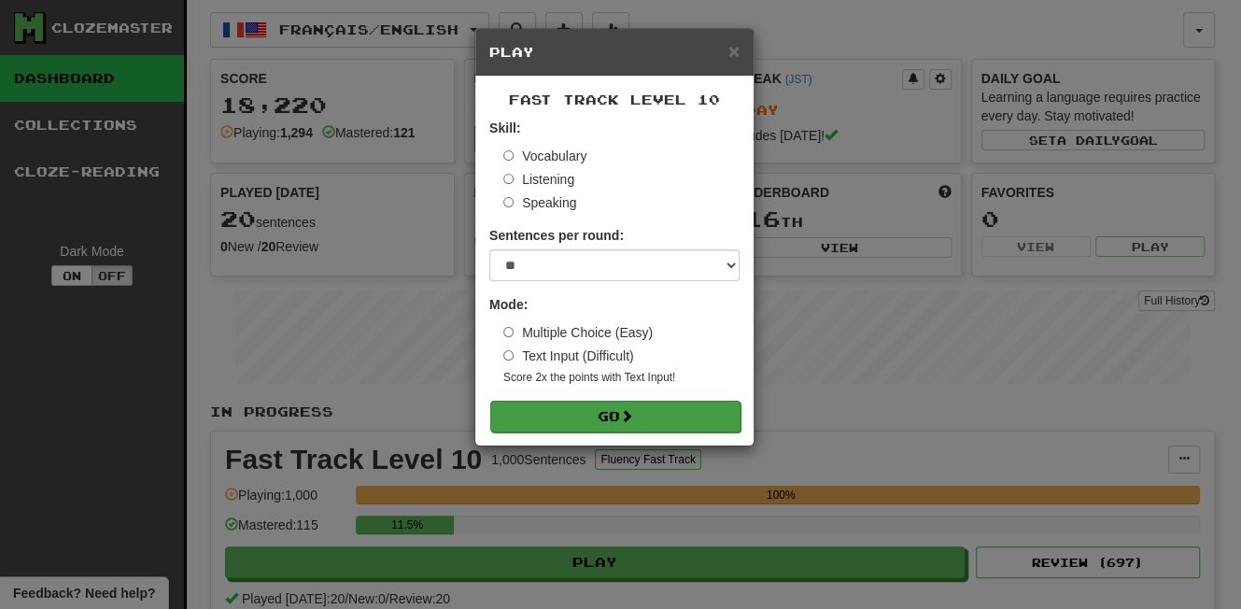
click at [671, 406] on button "Go" at bounding box center [615, 416] width 250 height 32
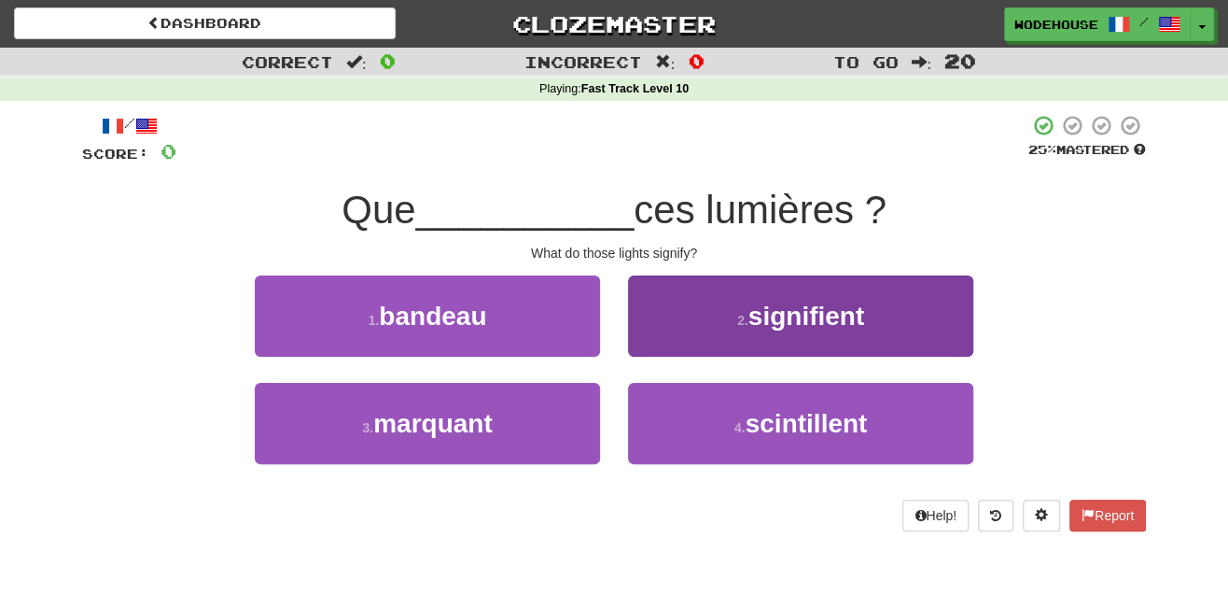
click at [815, 317] on span "signifient" at bounding box center [807, 316] width 116 height 29
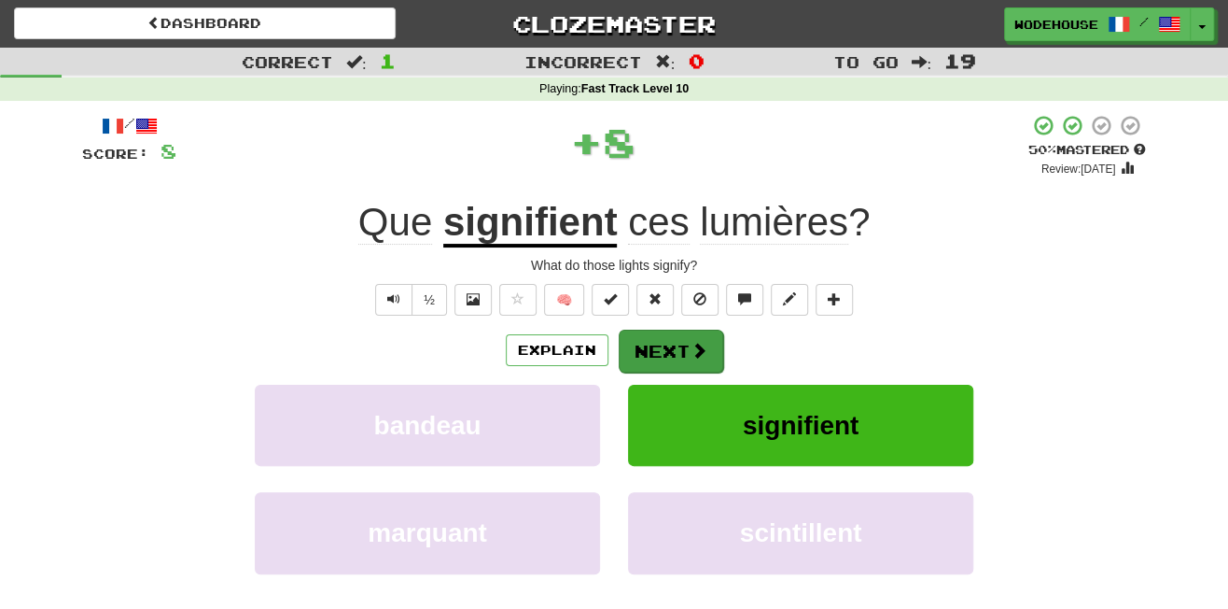
click at [682, 355] on button "Next" at bounding box center [671, 351] width 105 height 43
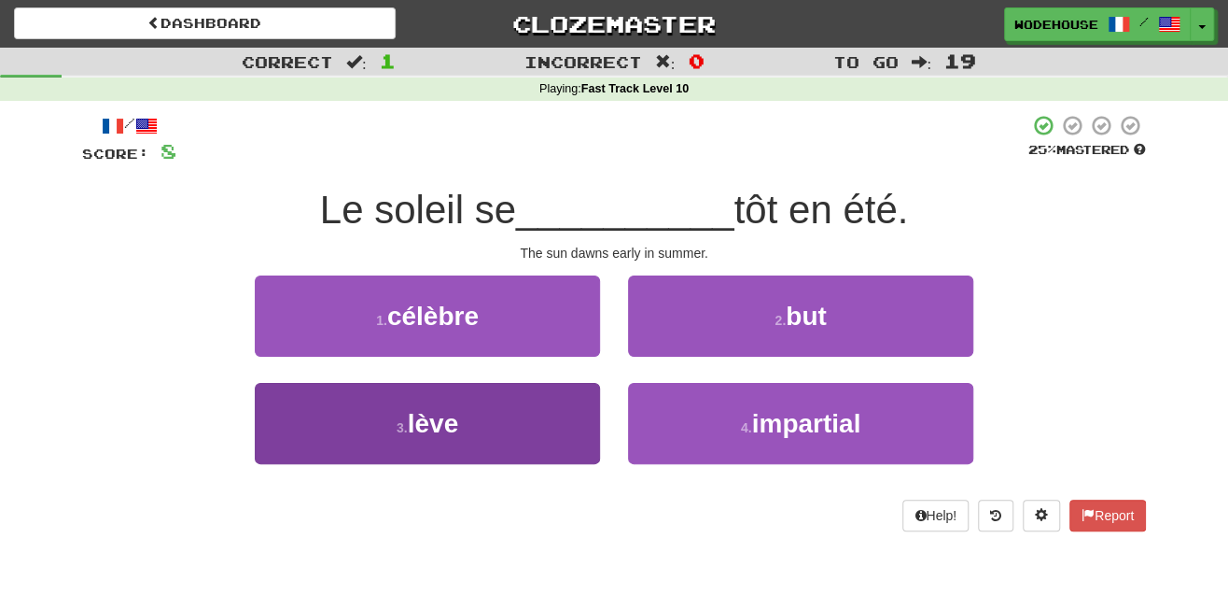
click at [409, 415] on span "lève" at bounding box center [433, 423] width 51 height 29
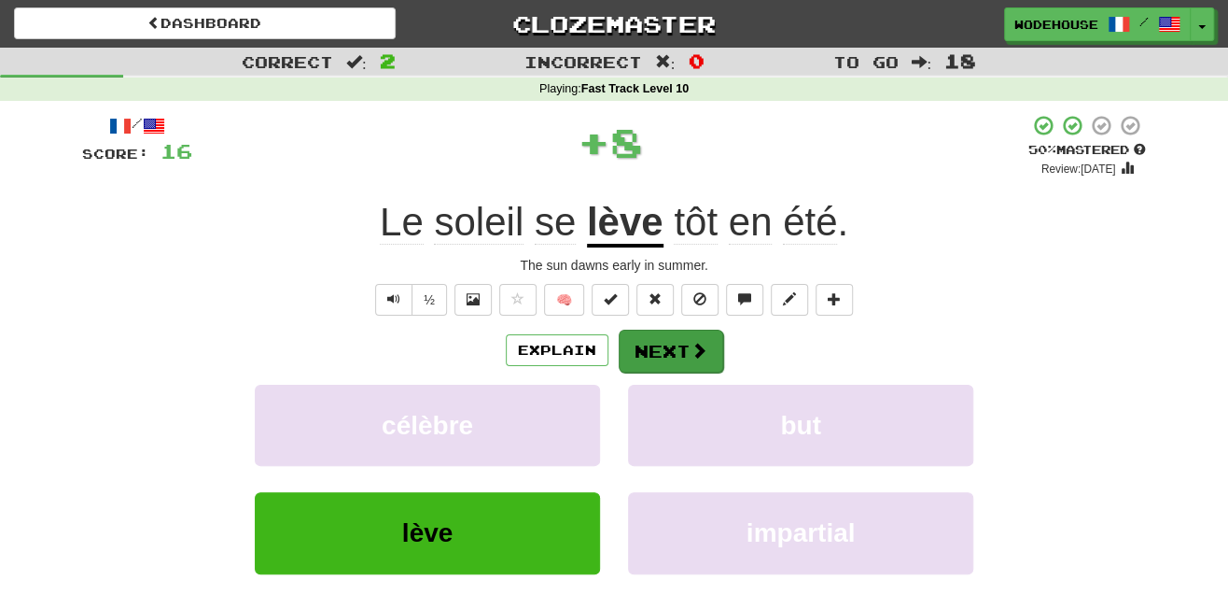
click at [666, 339] on button "Next" at bounding box center [671, 351] width 105 height 43
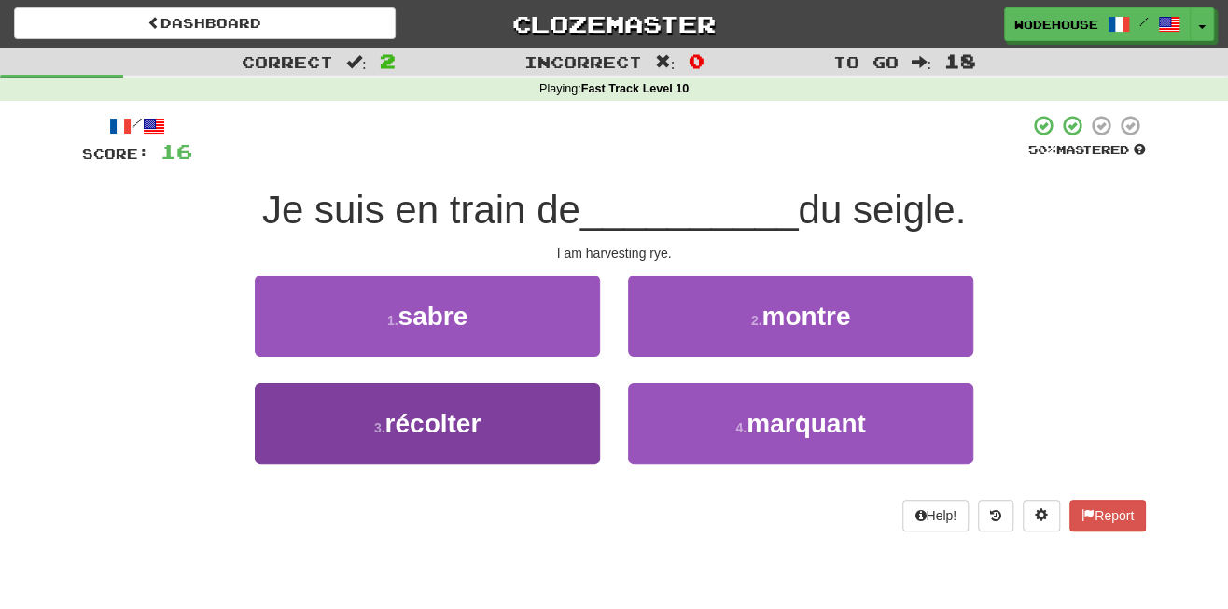
click at [549, 417] on button "3 . récolter" at bounding box center [427, 423] width 345 height 81
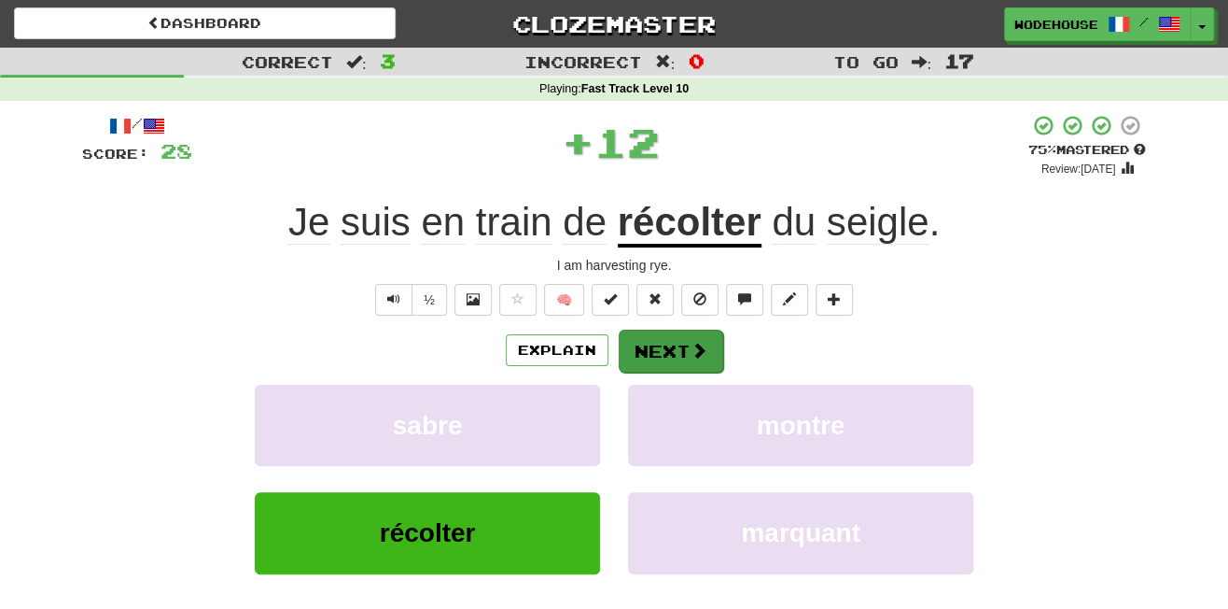
click at [653, 344] on button "Next" at bounding box center [671, 351] width 105 height 43
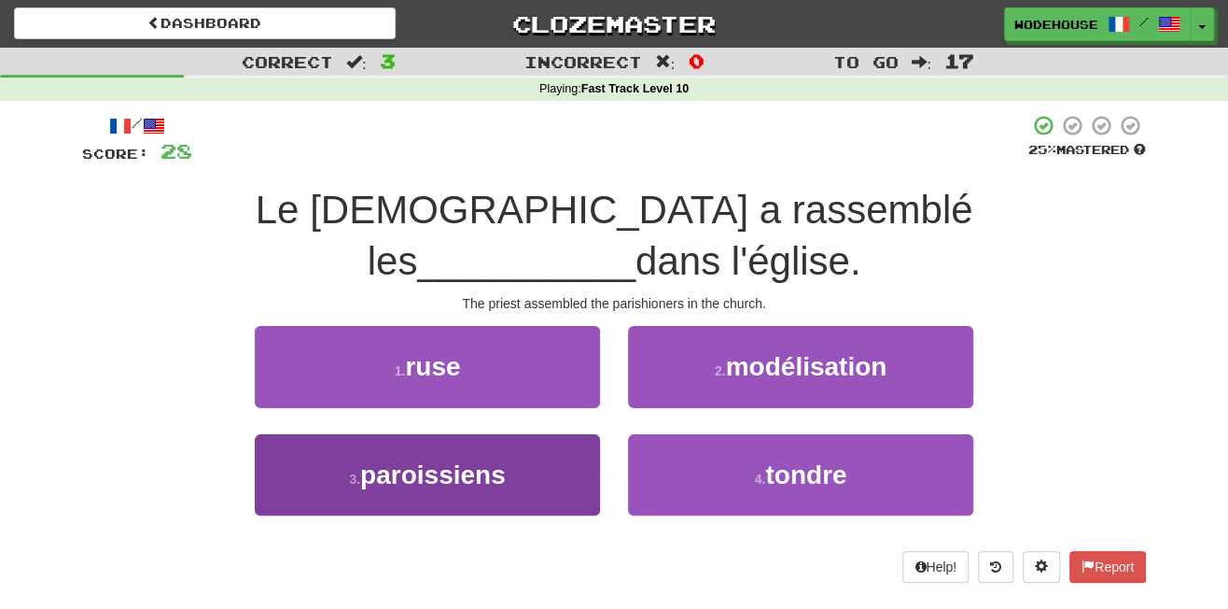
click at [467, 460] on span "paroissiens" at bounding box center [433, 474] width 146 height 29
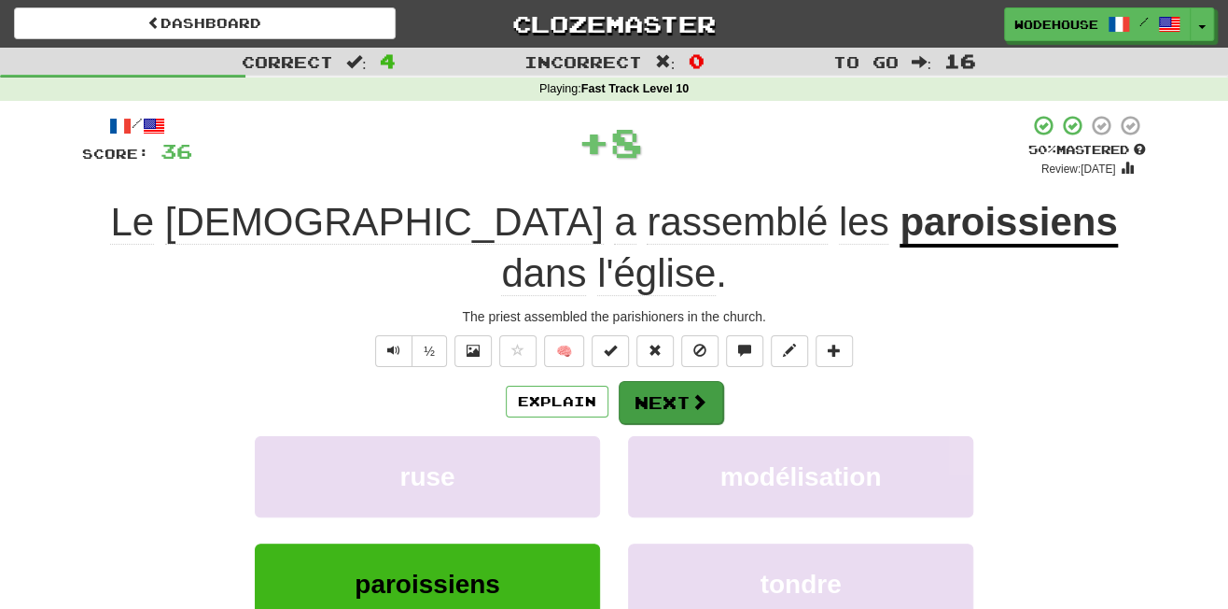
click at [672, 381] on button "Next" at bounding box center [671, 402] width 105 height 43
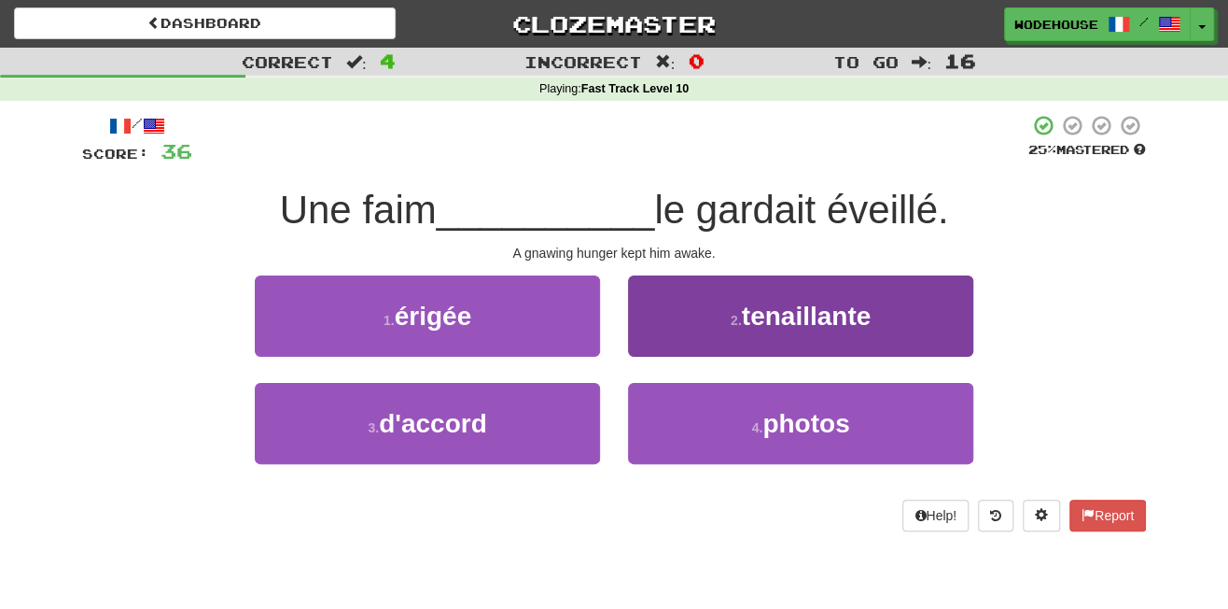
click at [787, 317] on span "tenaillante" at bounding box center [806, 316] width 129 height 29
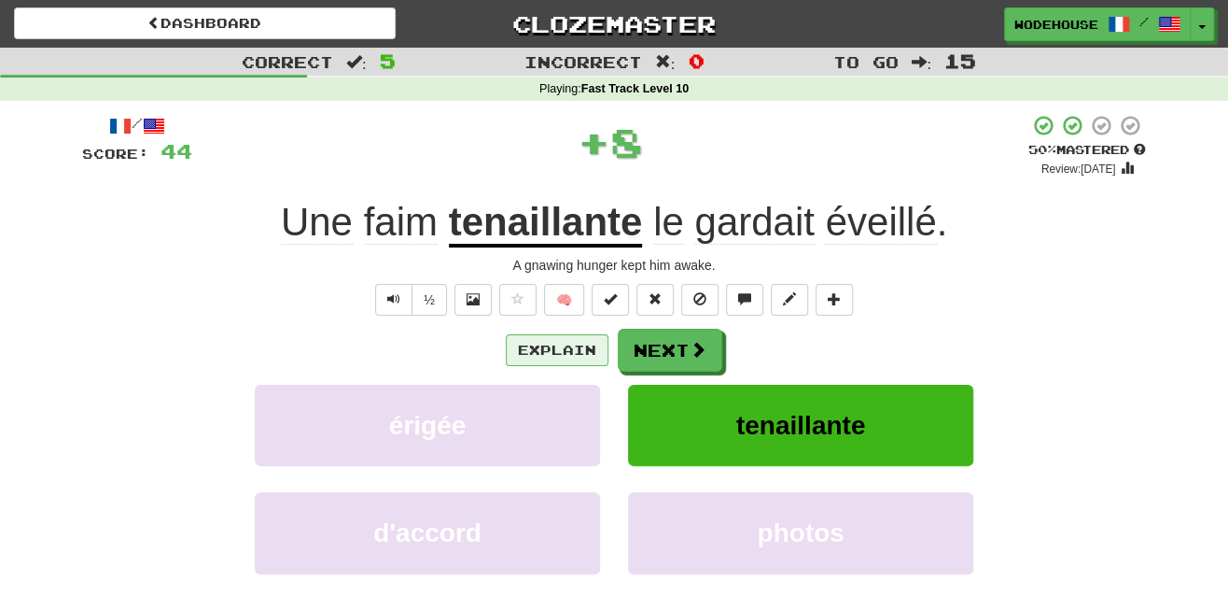
click at [544, 344] on button "Explain" at bounding box center [557, 350] width 103 height 32
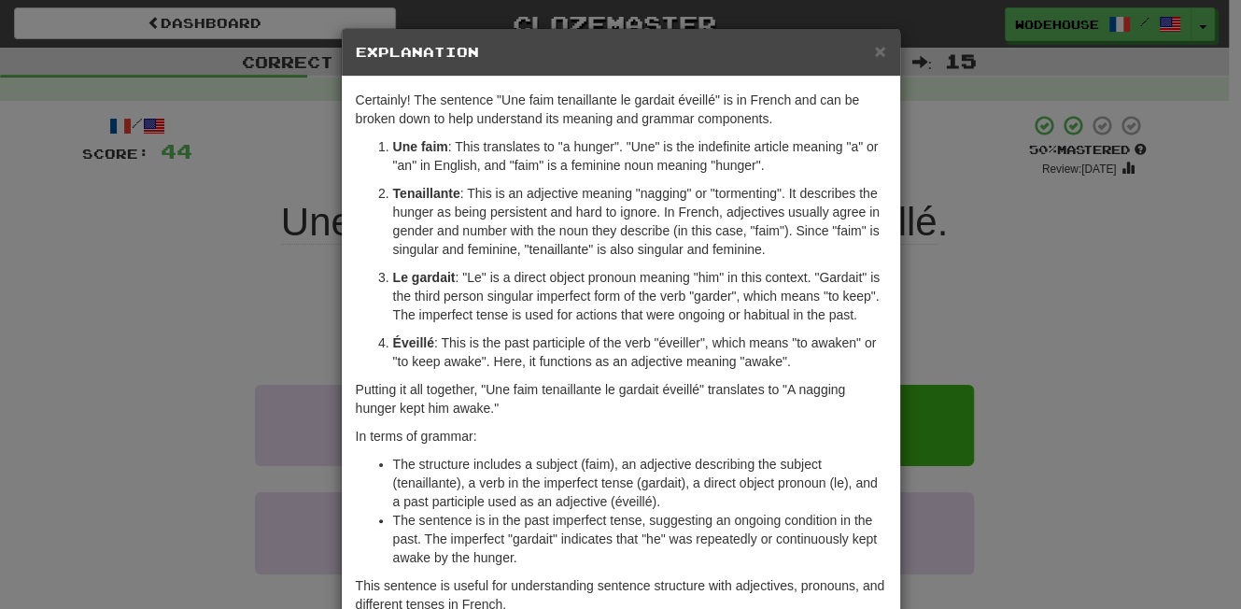
click at [131, 298] on div "× Explanation Certainly! The sentence "Une faim tenaillante le gardait éveillé"…" at bounding box center [620, 304] width 1241 height 609
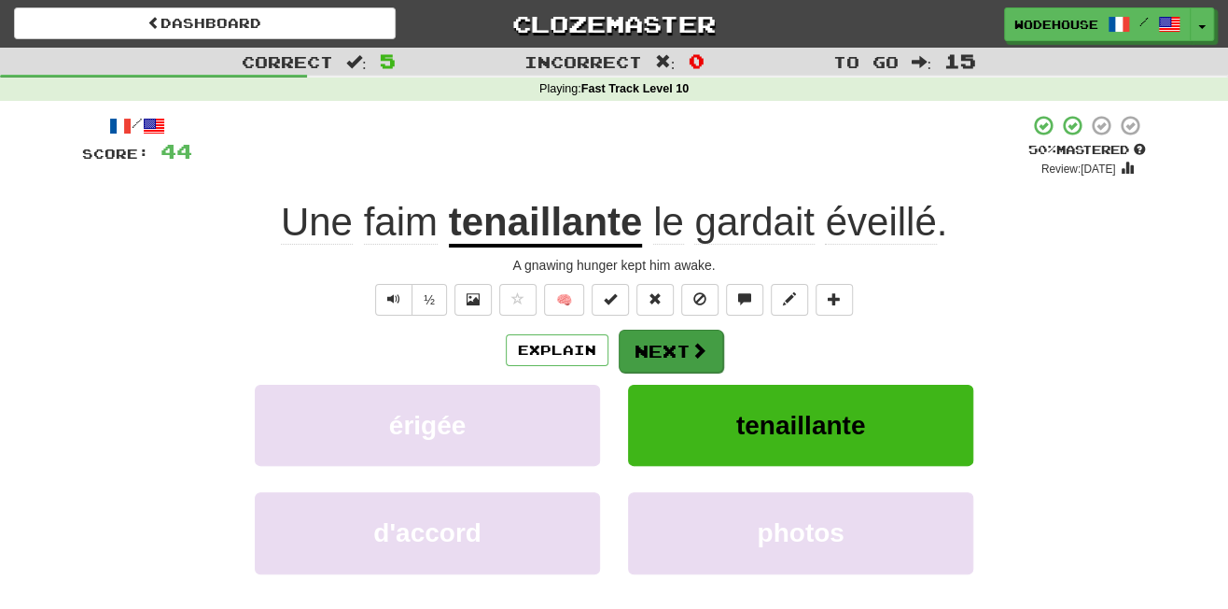
click at [708, 354] on button "Next" at bounding box center [671, 351] width 105 height 43
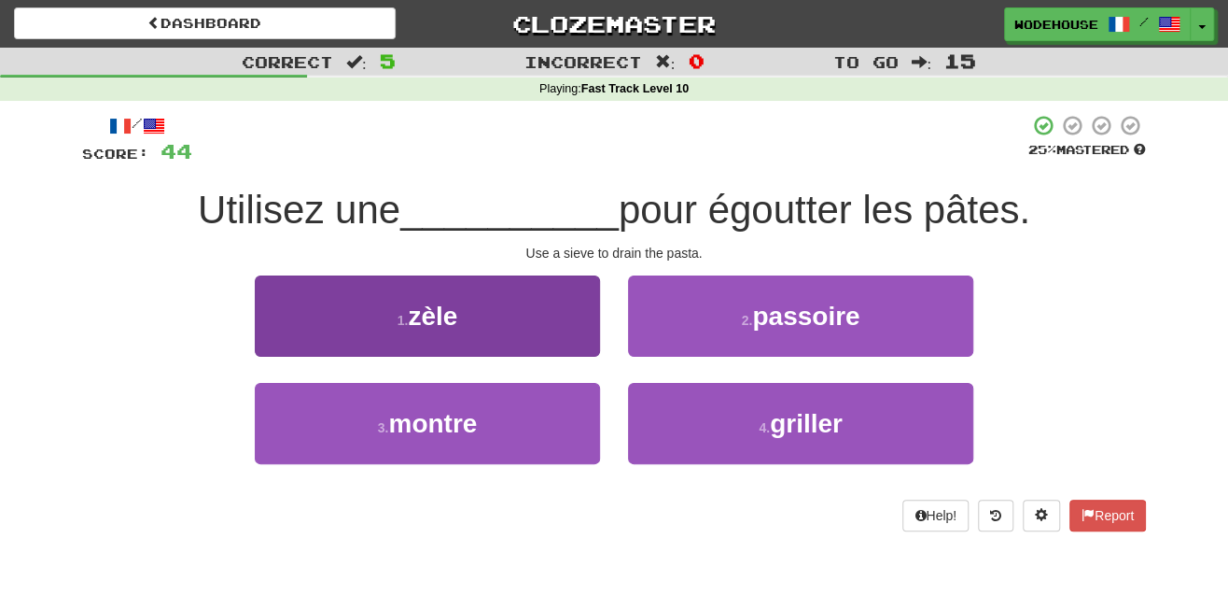
click at [409, 312] on span "zèle" at bounding box center [432, 316] width 49 height 29
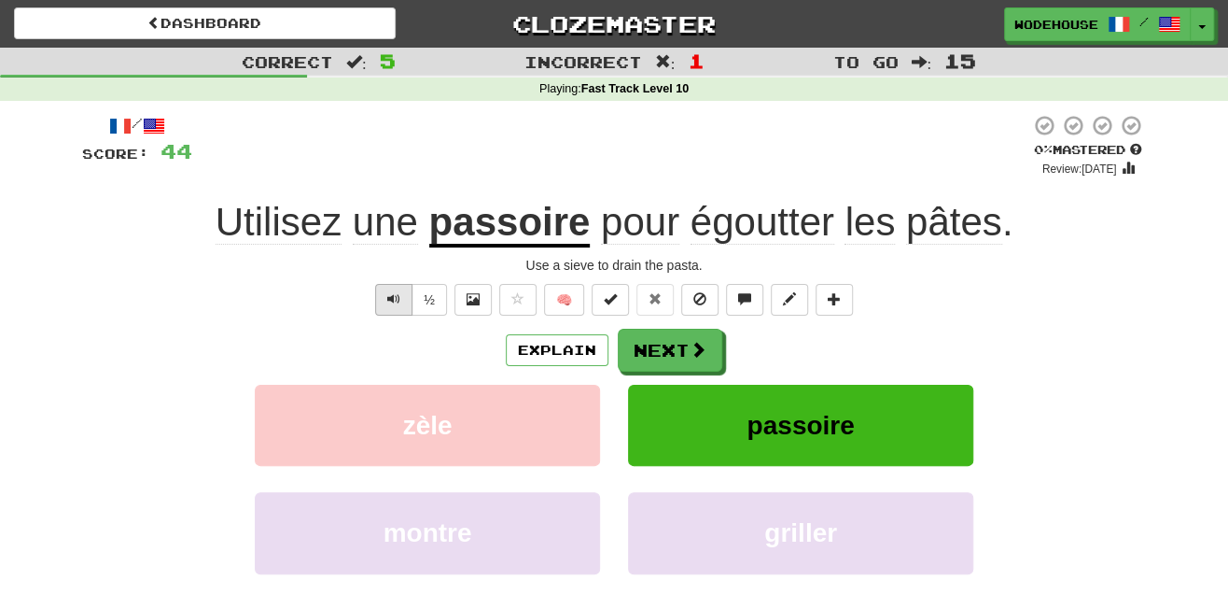
click at [403, 302] on button "Text-to-speech controls" at bounding box center [393, 300] width 37 height 32
click at [675, 338] on button "Next" at bounding box center [671, 351] width 105 height 43
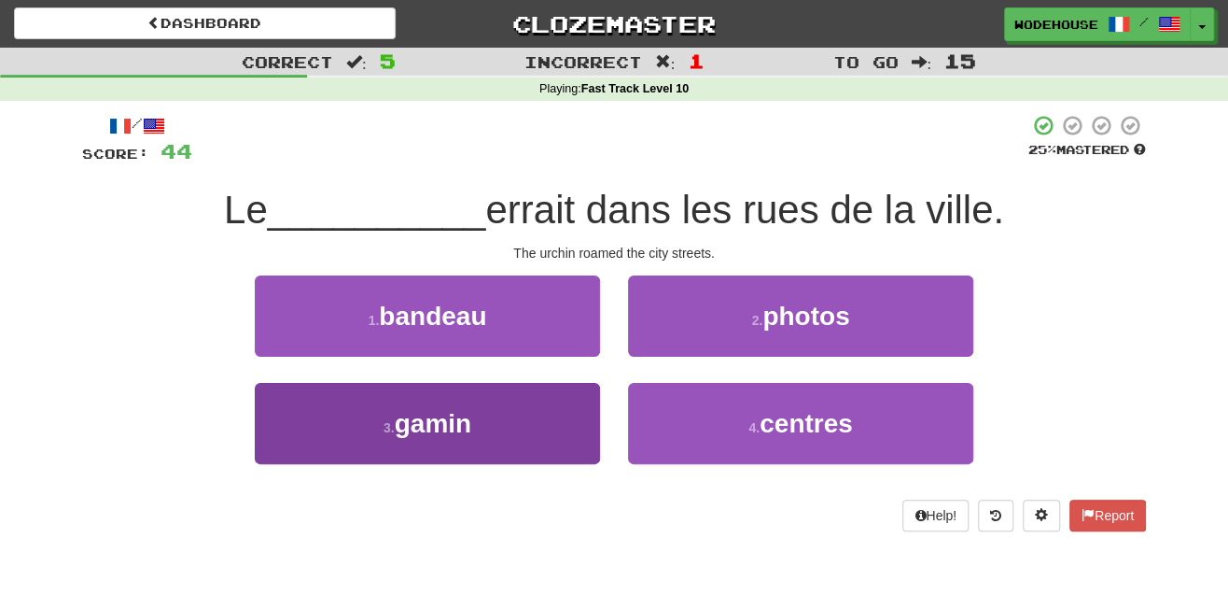
click at [421, 426] on span "gamin" at bounding box center [433, 423] width 77 height 29
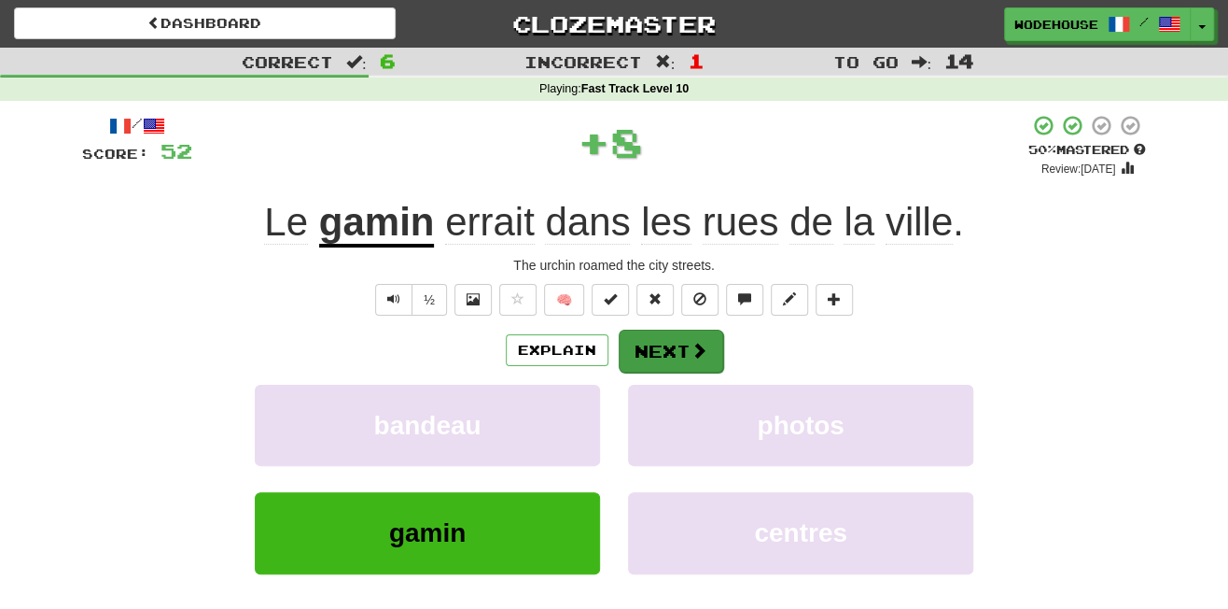
click at [696, 342] on span at bounding box center [699, 350] width 17 height 17
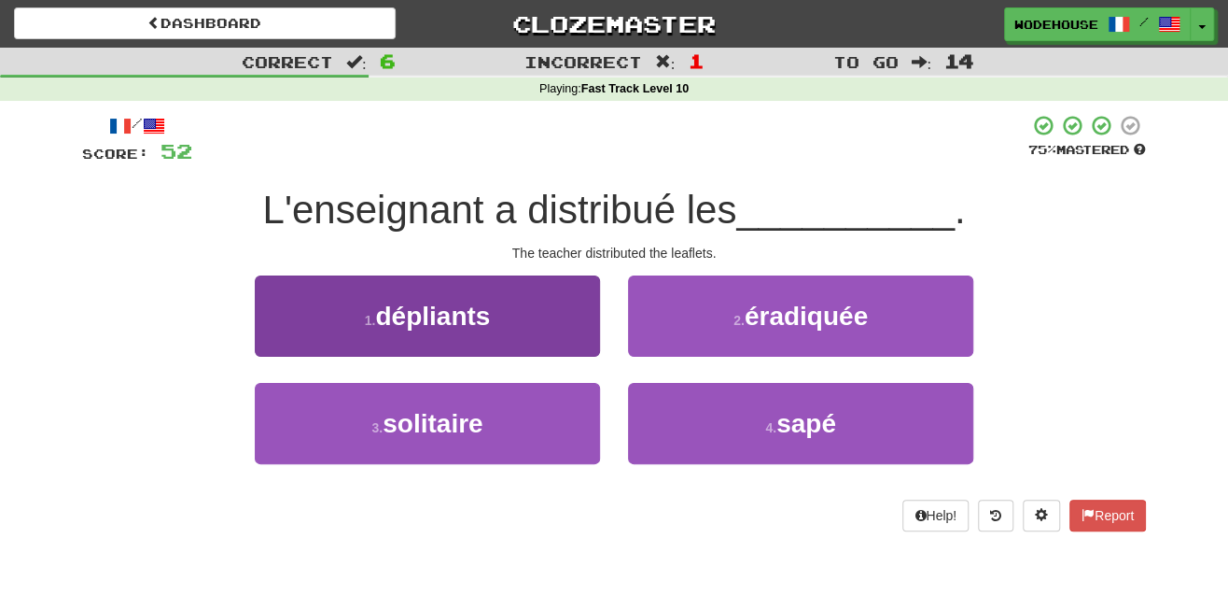
click at [428, 330] on button "1 . dépliants" at bounding box center [427, 315] width 345 height 81
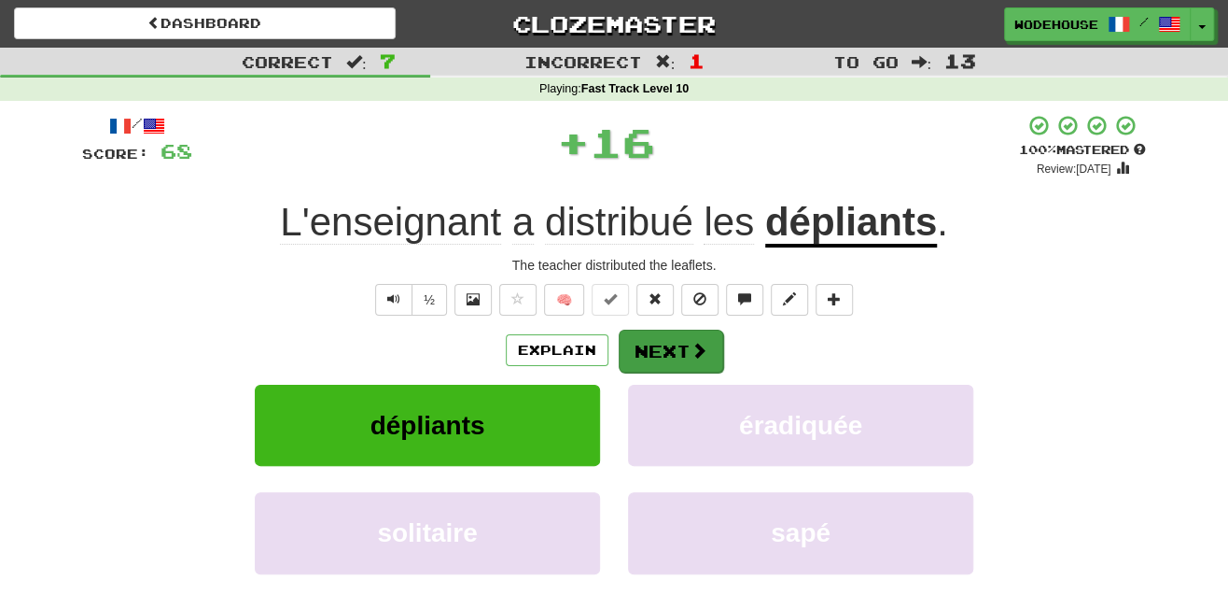
click at [683, 343] on button "Next" at bounding box center [671, 351] width 105 height 43
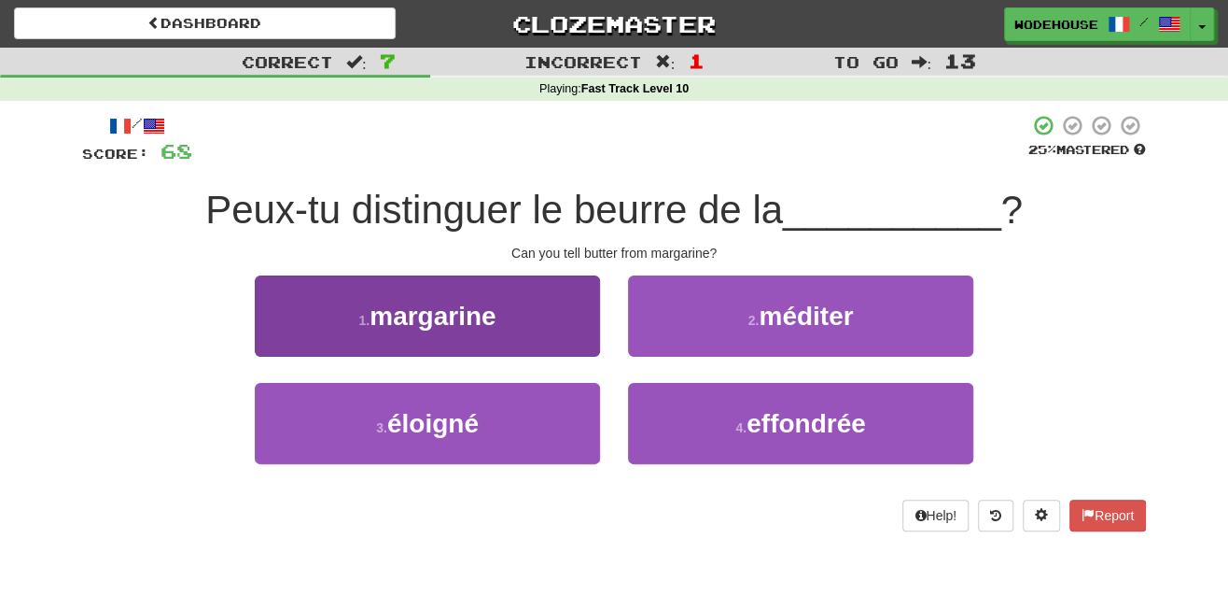
click at [536, 299] on button "1 . margarine" at bounding box center [427, 315] width 345 height 81
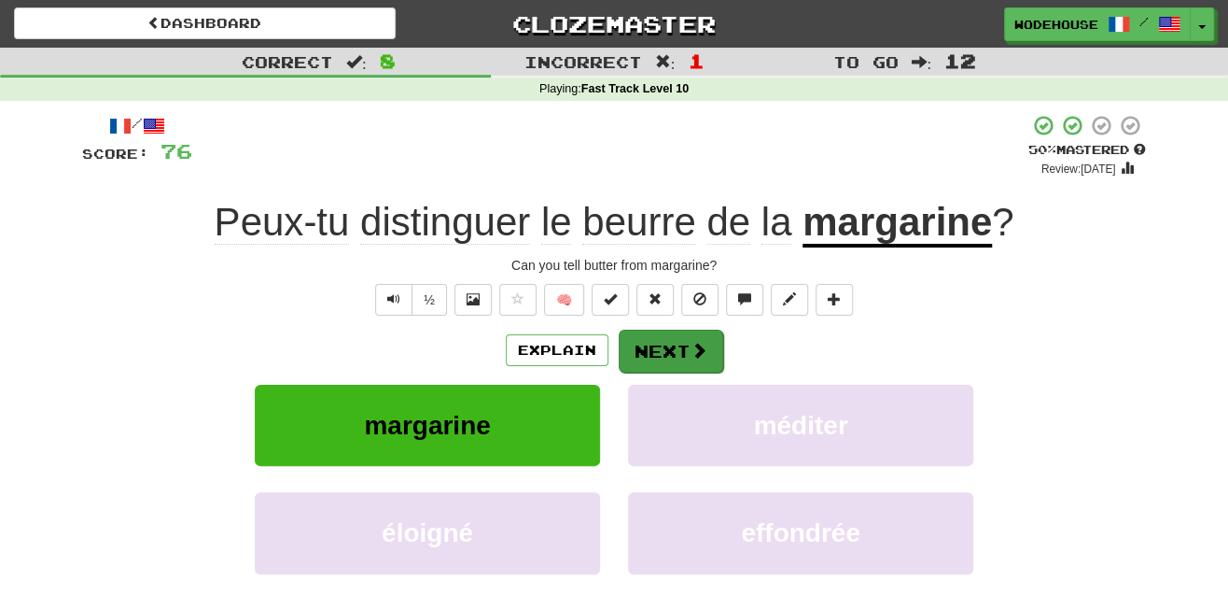
click at [674, 345] on button "Next" at bounding box center [671, 351] width 105 height 43
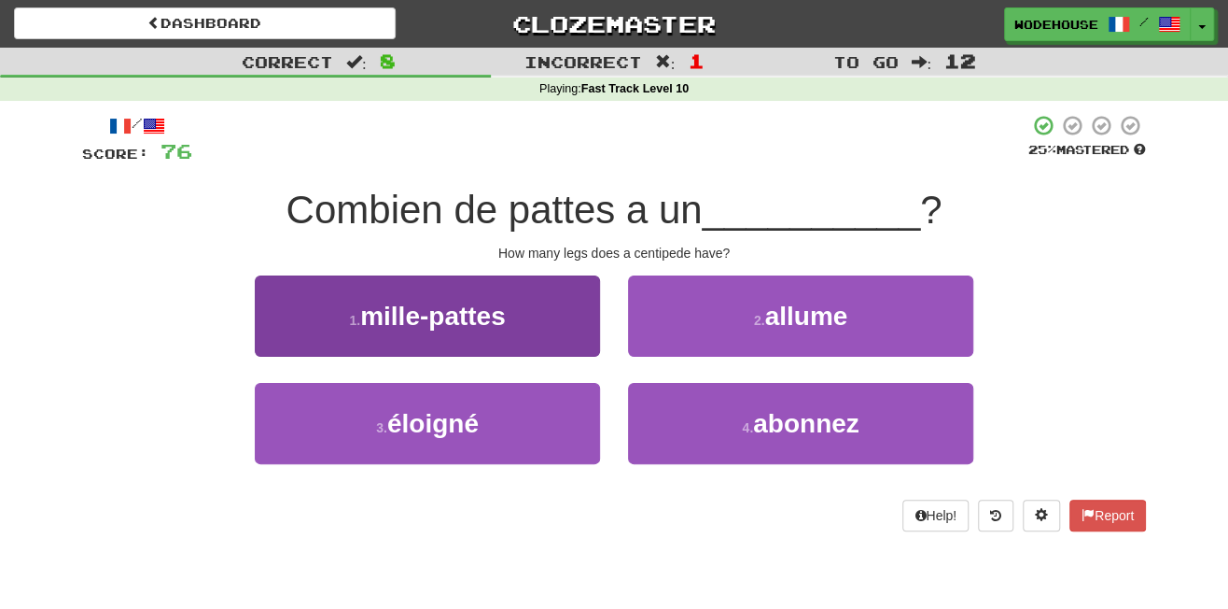
click at [467, 304] on span "mille-pattes" at bounding box center [433, 316] width 146 height 29
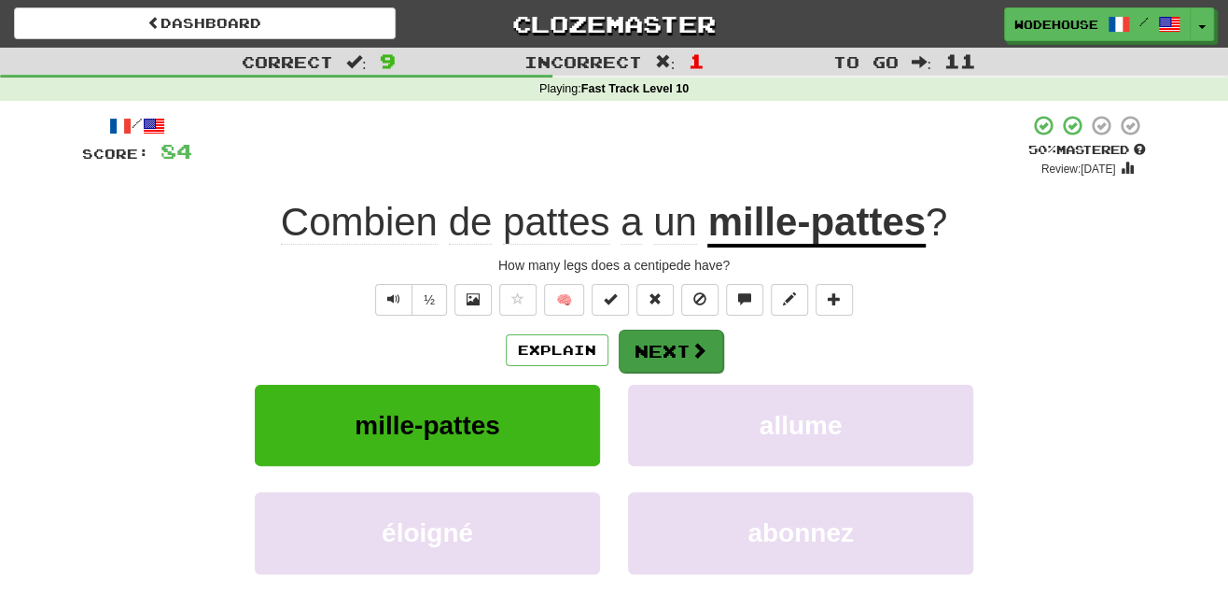
click at [694, 354] on span at bounding box center [699, 350] width 17 height 17
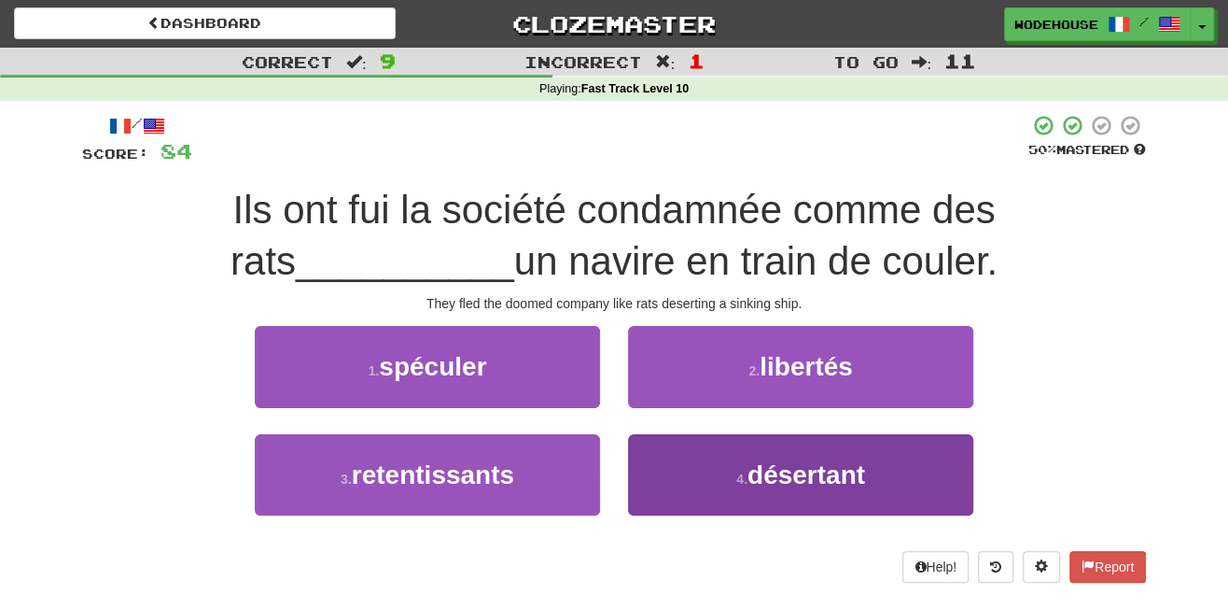
click at [768, 484] on span "désertant" at bounding box center [807, 474] width 118 height 29
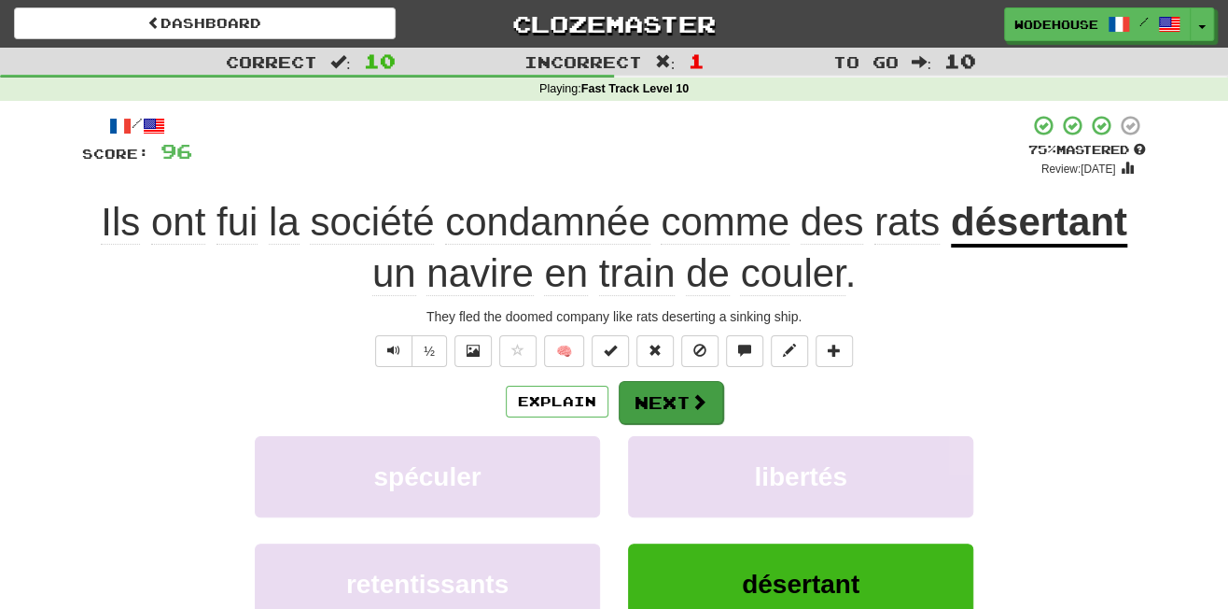
click at [685, 381] on button "Next" at bounding box center [671, 402] width 105 height 43
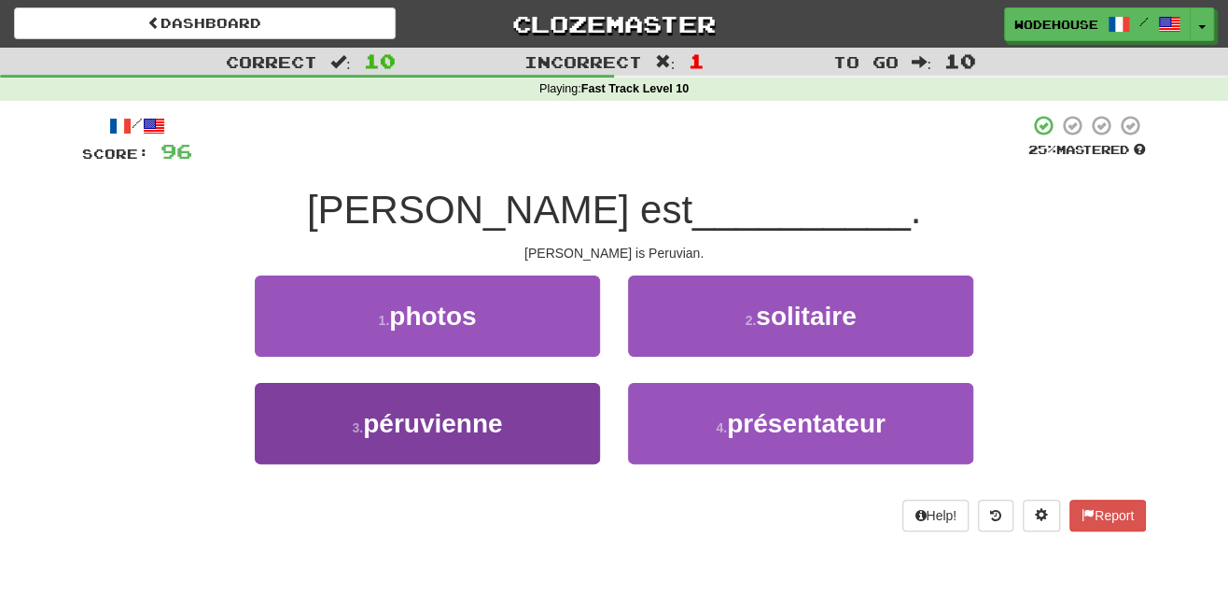
click at [511, 432] on button "3 . péruvienne" at bounding box center [427, 423] width 345 height 81
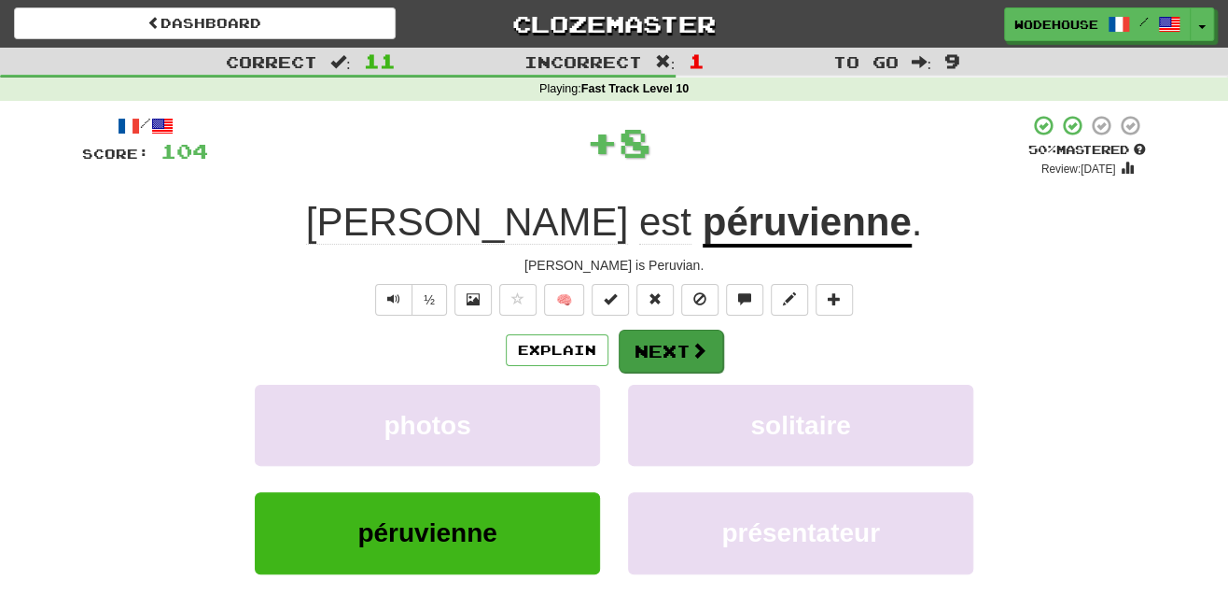
click at [672, 350] on button "Next" at bounding box center [671, 351] width 105 height 43
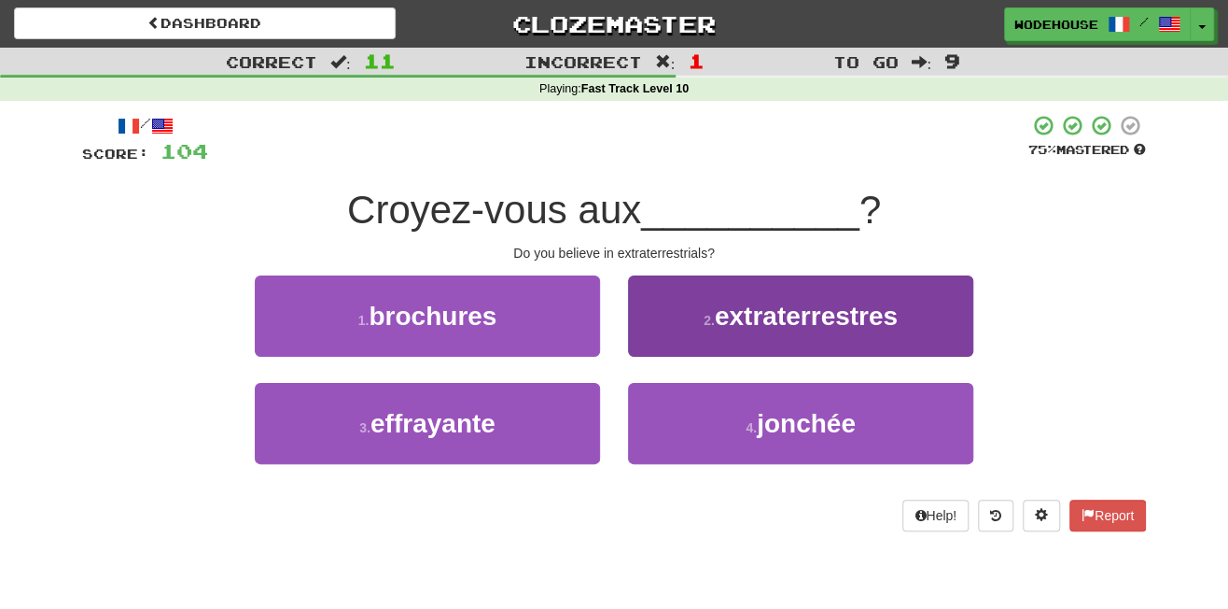
click at [812, 317] on span "extraterrestres" at bounding box center [806, 316] width 183 height 29
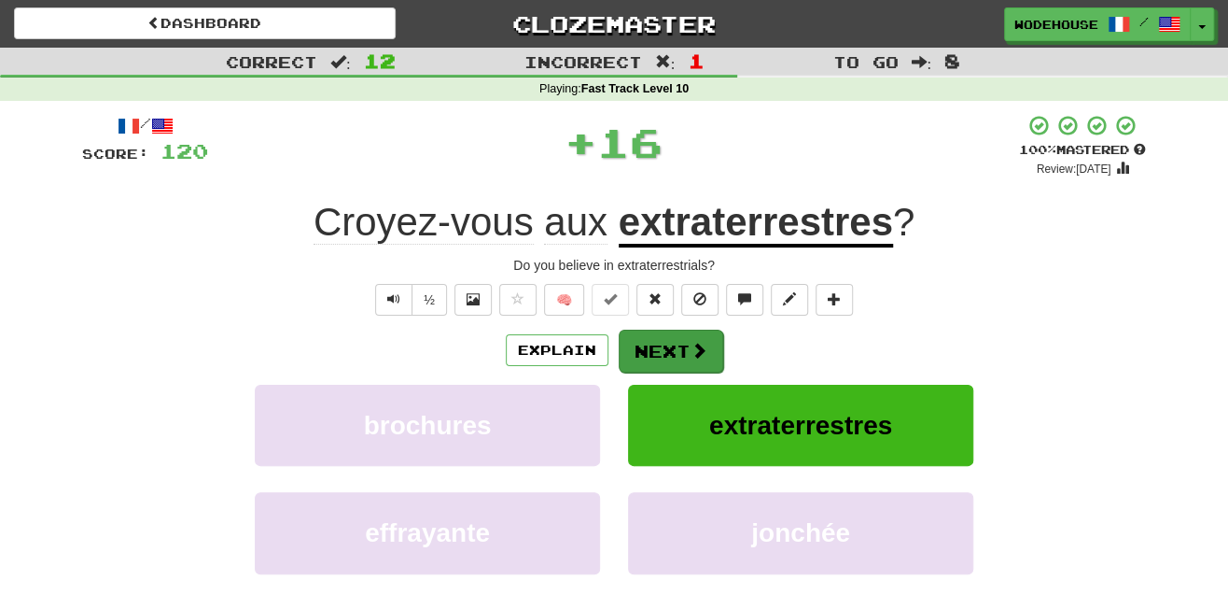
click at [676, 344] on button "Next" at bounding box center [671, 351] width 105 height 43
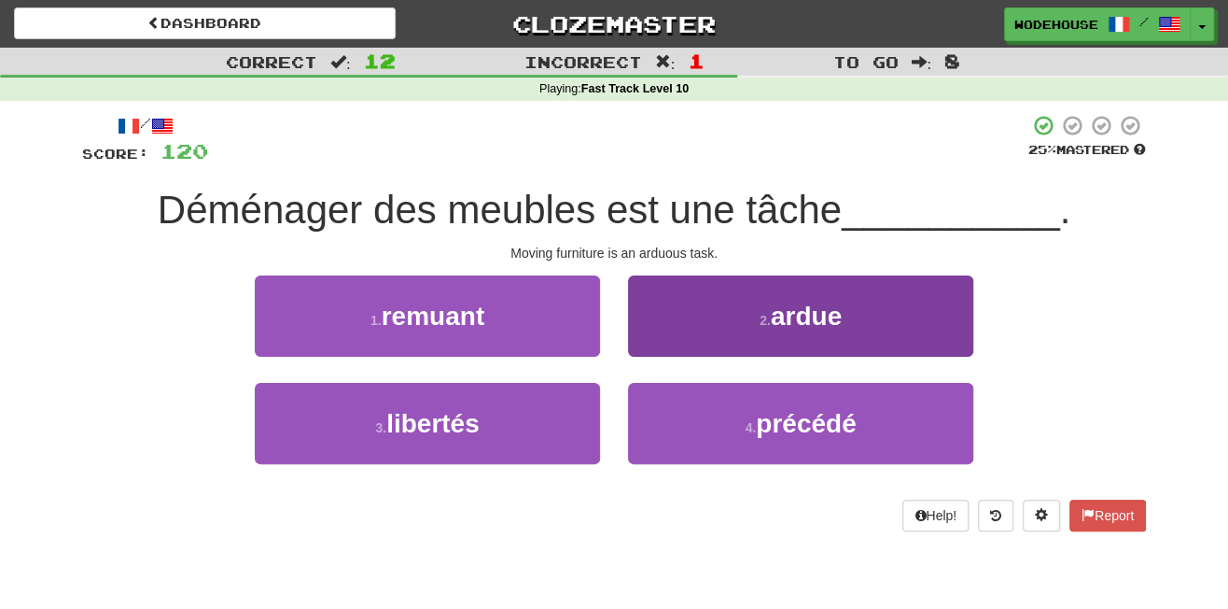
click at [708, 333] on button "2 . ardue" at bounding box center [800, 315] width 345 height 81
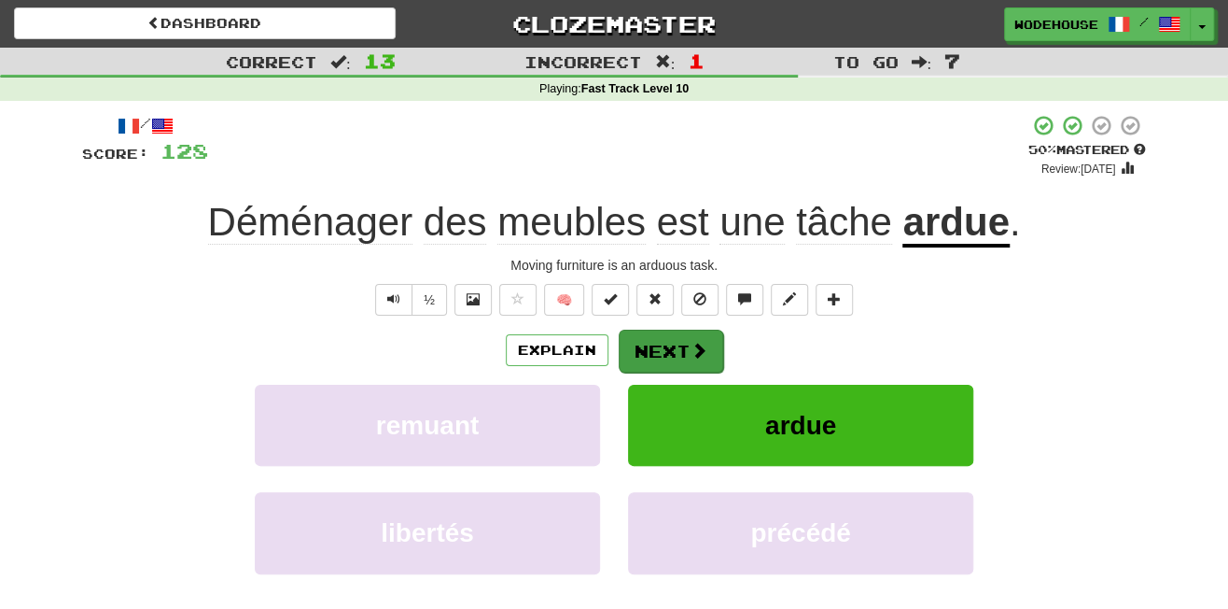
click at [686, 332] on button "Next" at bounding box center [671, 351] width 105 height 43
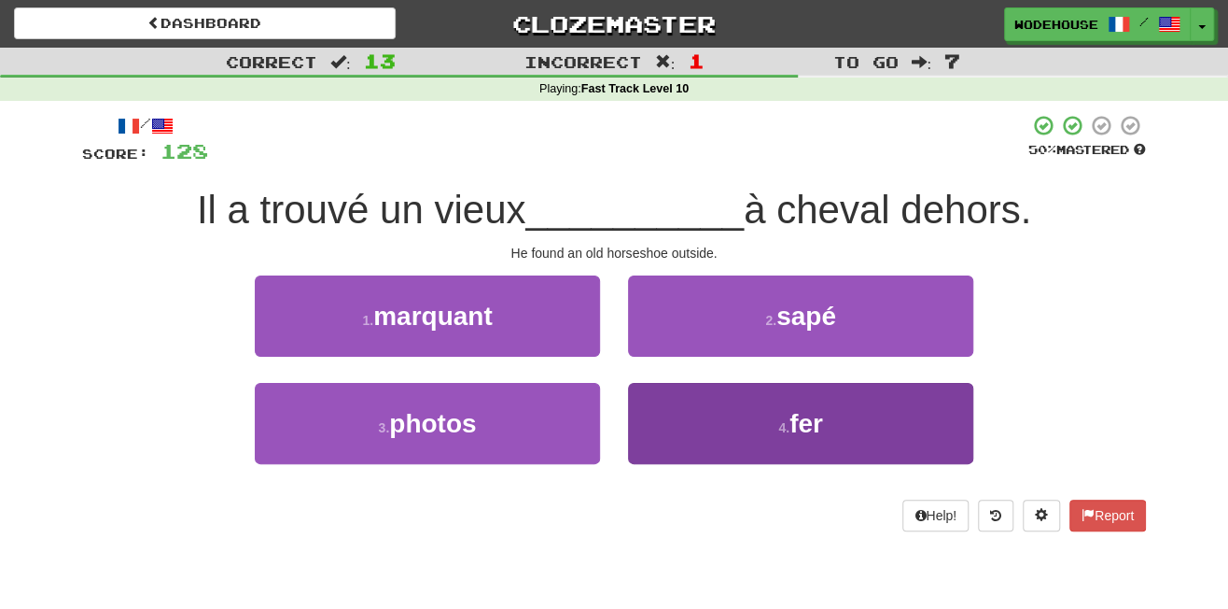
click at [776, 414] on button "4 . fer" at bounding box center [800, 423] width 345 height 81
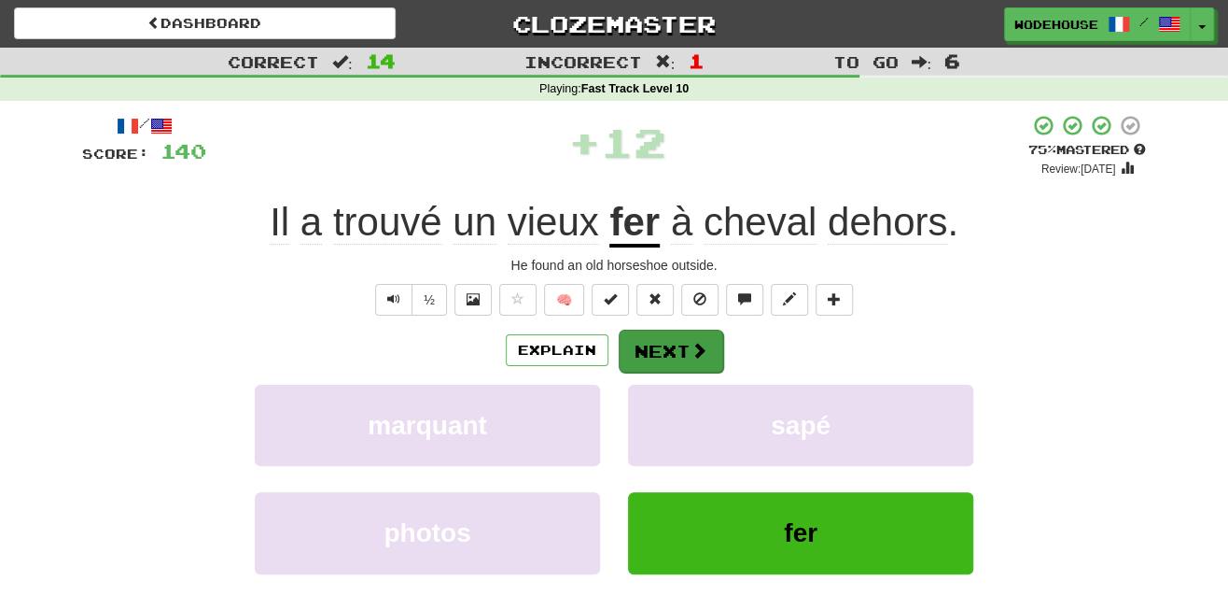
click at [649, 344] on button "Next" at bounding box center [671, 351] width 105 height 43
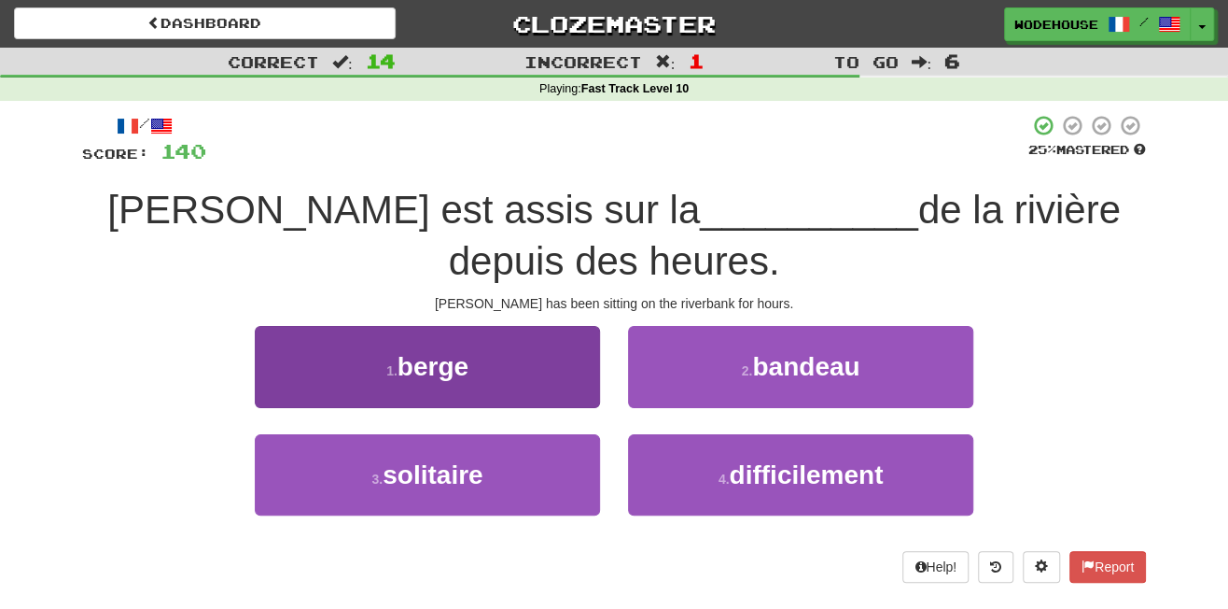
click at [442, 352] on span "berge" at bounding box center [433, 366] width 71 height 29
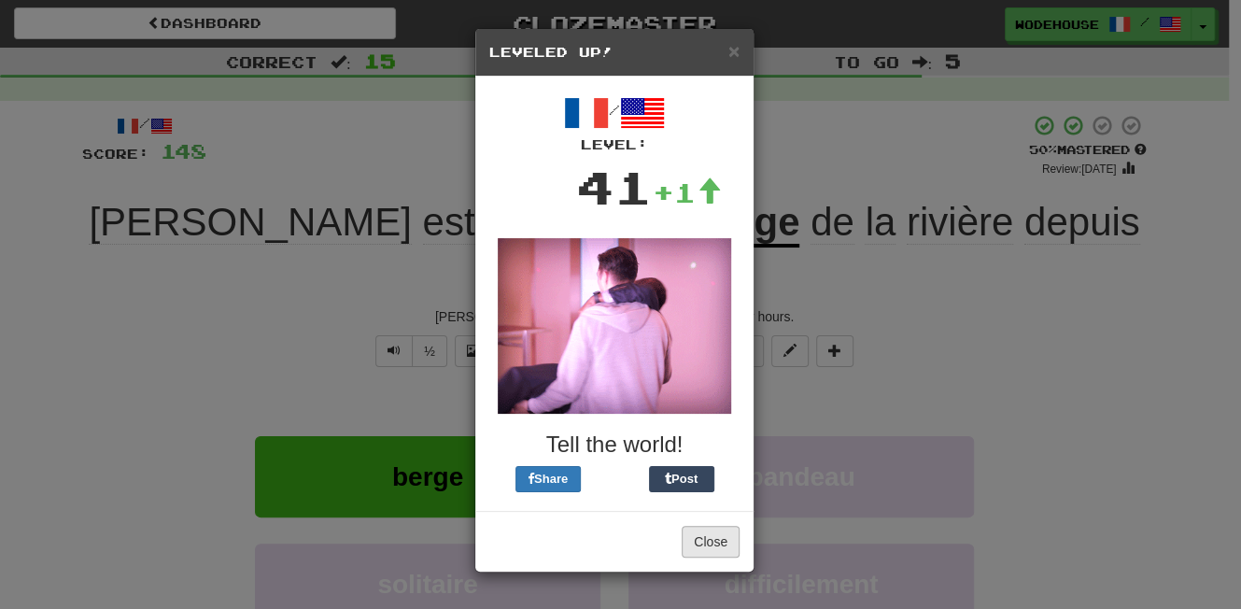
click at [715, 533] on button "Close" at bounding box center [710, 542] width 58 height 32
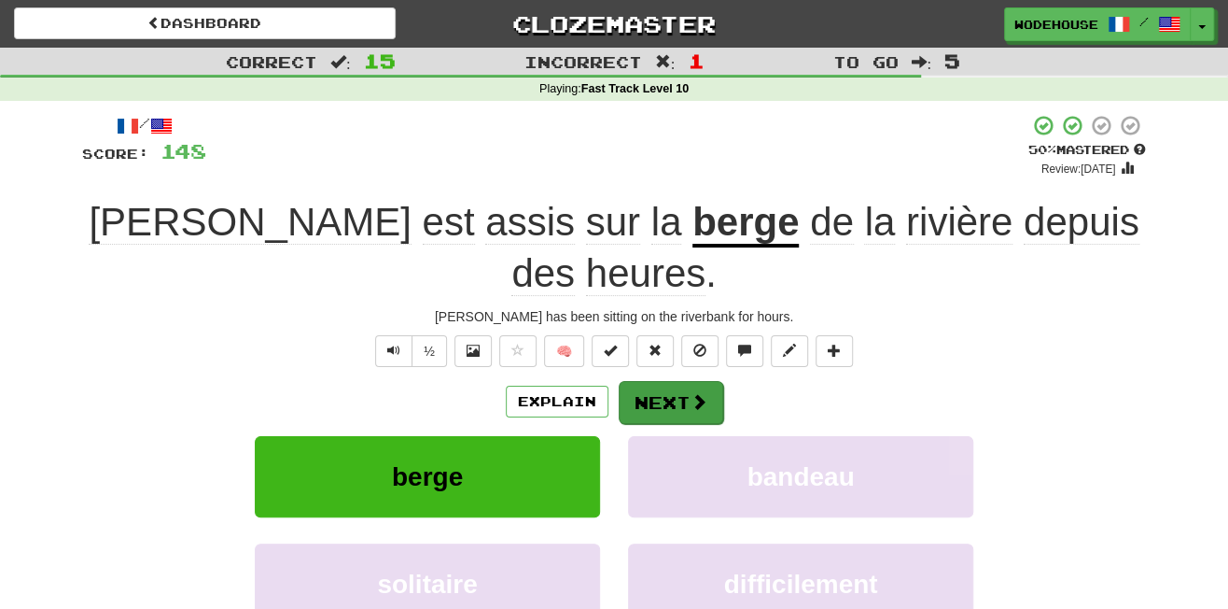
click at [652, 381] on button "Next" at bounding box center [671, 402] width 105 height 43
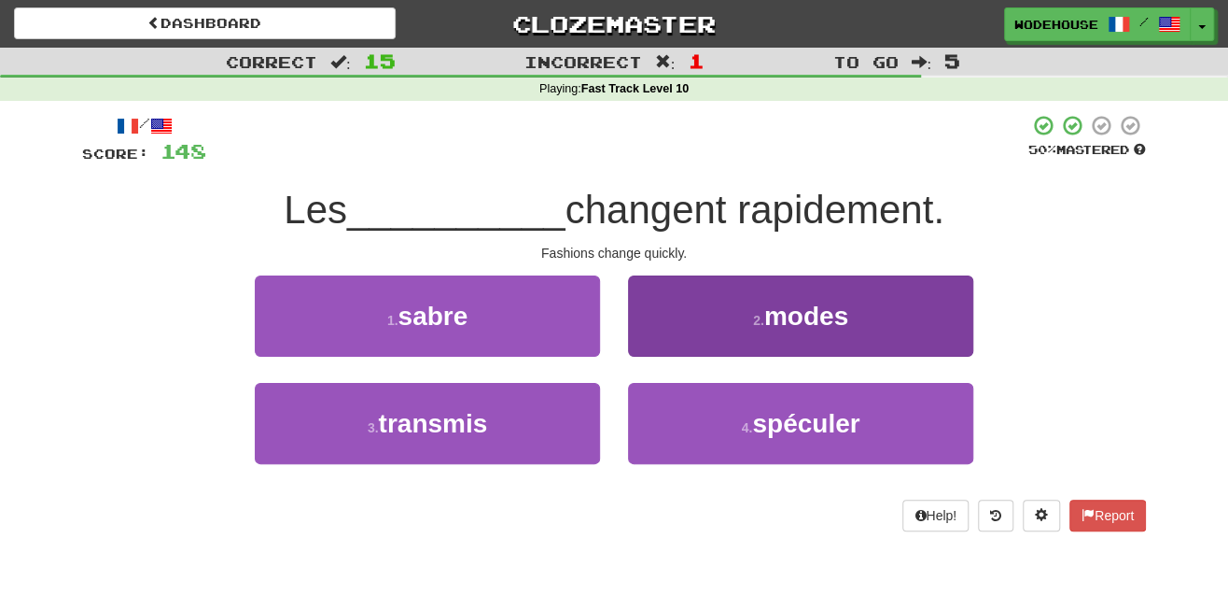
click at [828, 329] on button "2 . modes" at bounding box center [800, 315] width 345 height 81
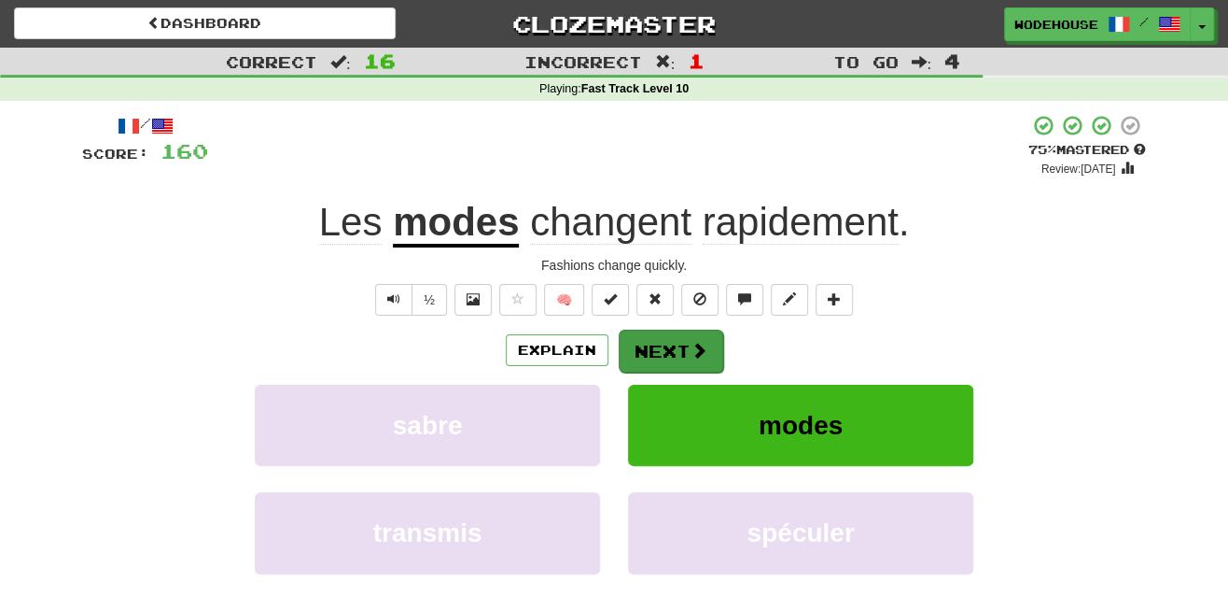
click at [702, 342] on span at bounding box center [699, 350] width 17 height 17
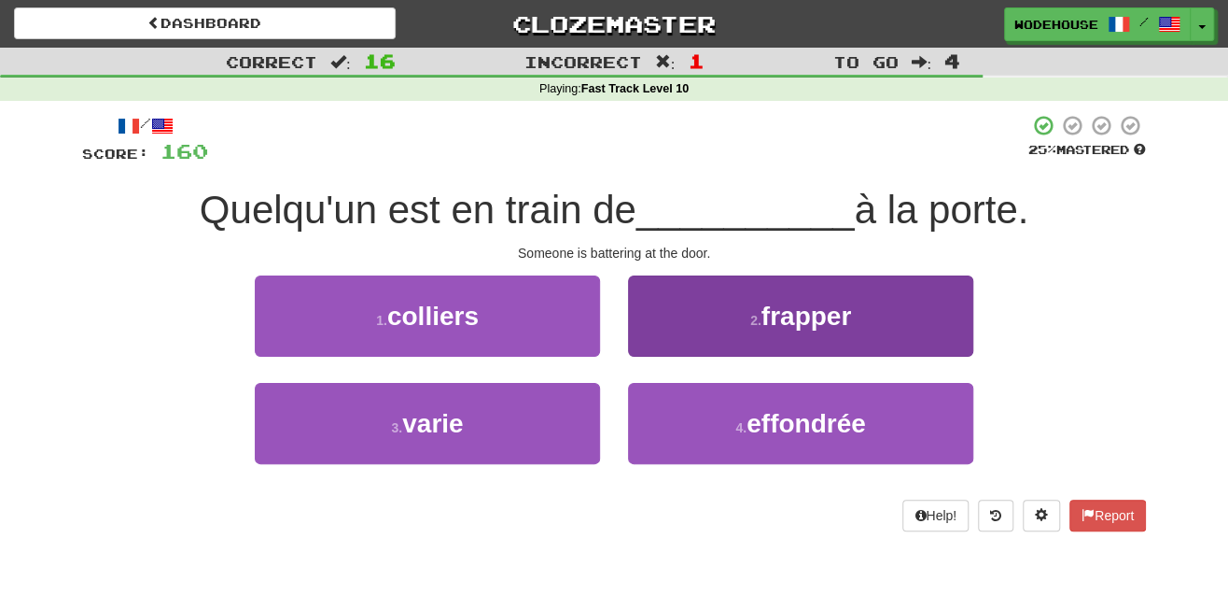
click at [693, 301] on button "2 . frapper" at bounding box center [800, 315] width 345 height 81
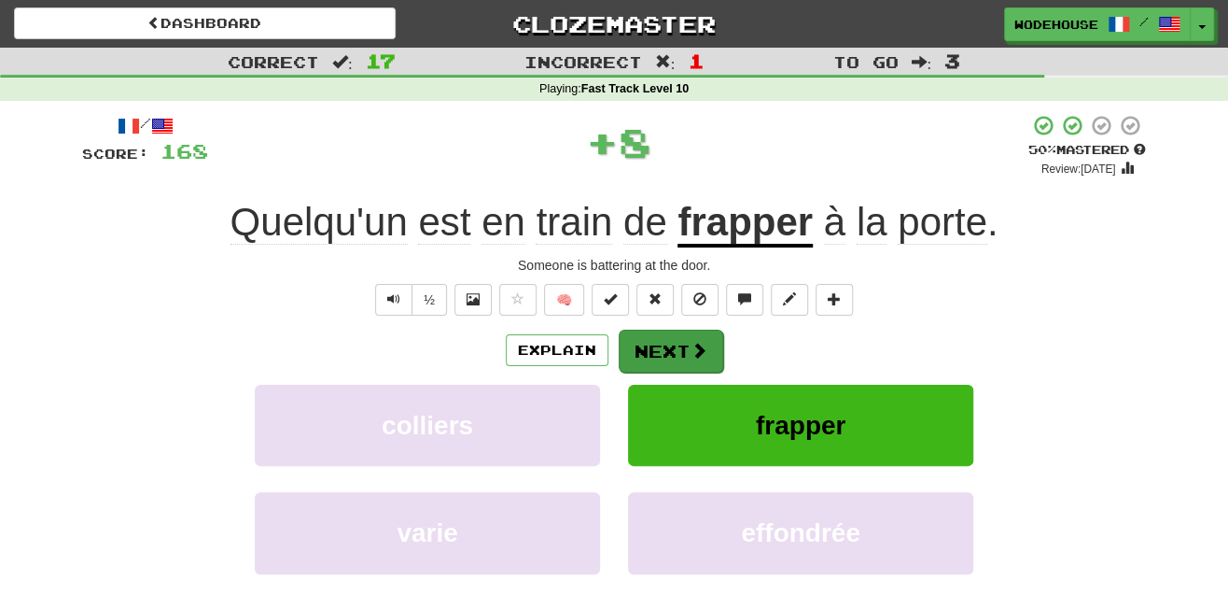
click at [684, 352] on button "Next" at bounding box center [671, 351] width 105 height 43
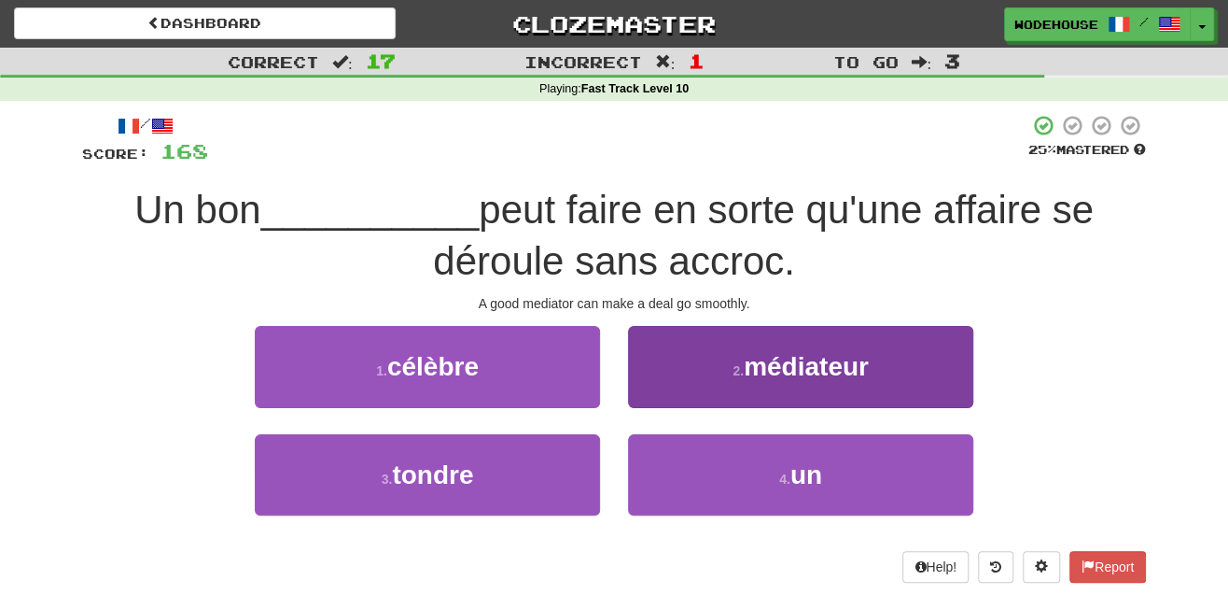
click at [736, 355] on button "2 . médiateur" at bounding box center [800, 366] width 345 height 81
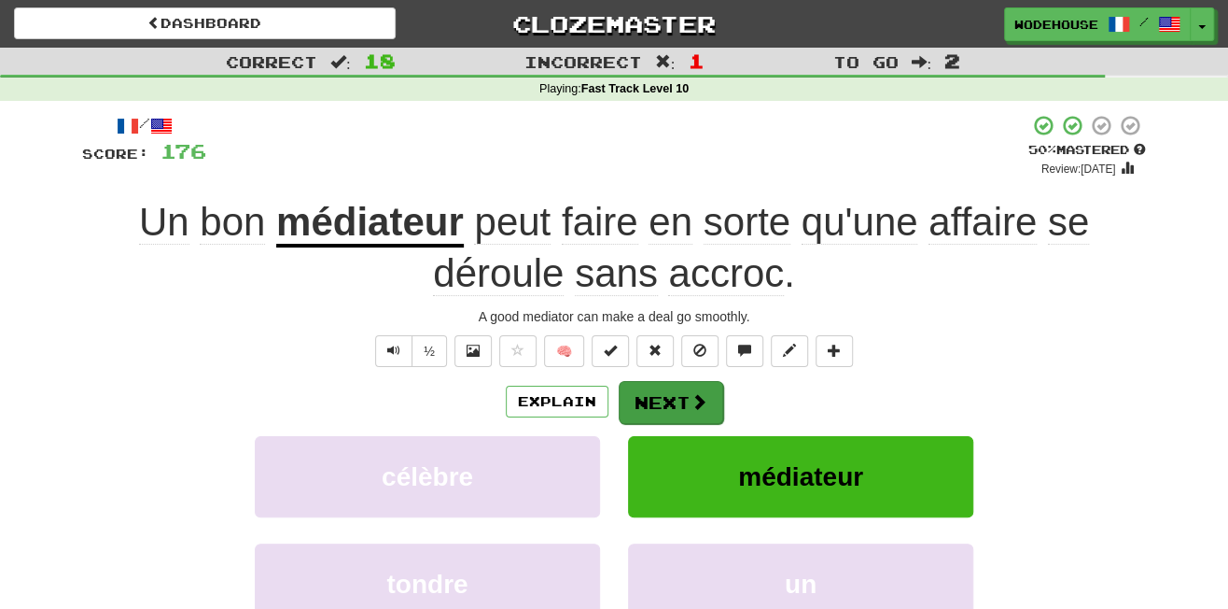
click at [666, 398] on button "Next" at bounding box center [671, 402] width 105 height 43
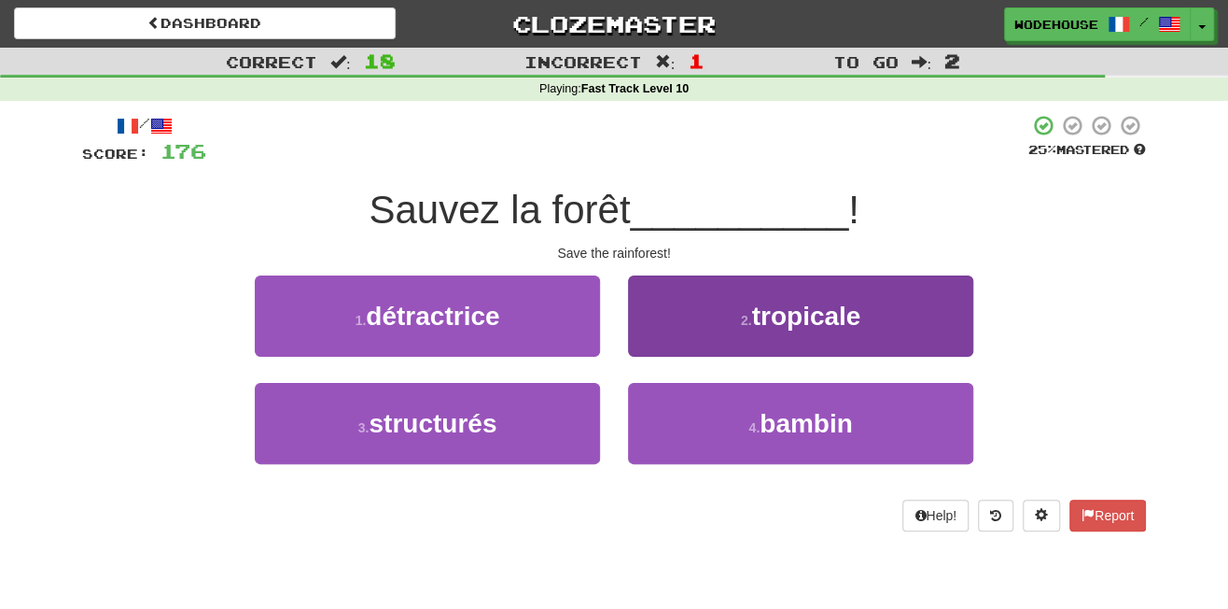
click at [717, 320] on button "2 . tropicale" at bounding box center [800, 315] width 345 height 81
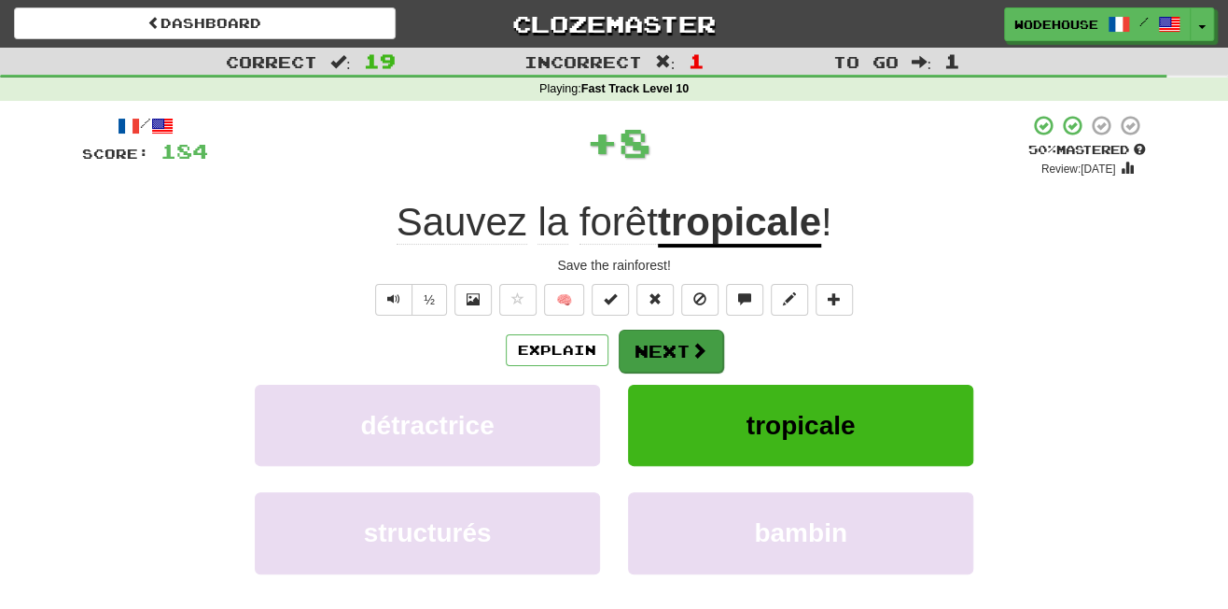
click at [663, 345] on button "Next" at bounding box center [671, 351] width 105 height 43
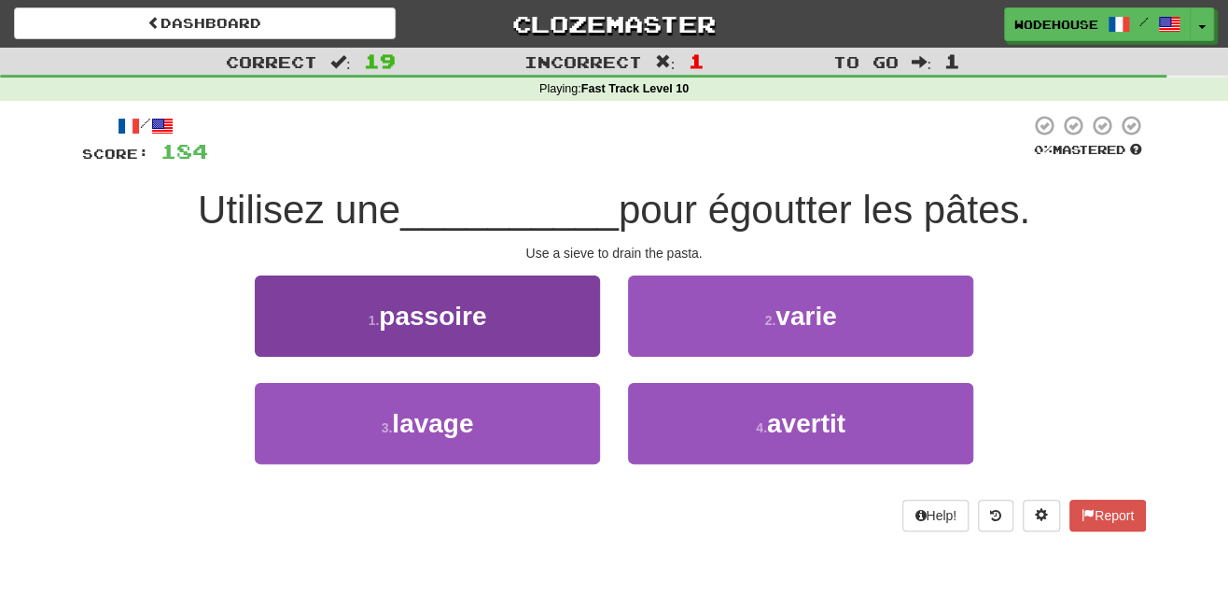
click at [570, 302] on button "1 . passoire" at bounding box center [427, 315] width 345 height 81
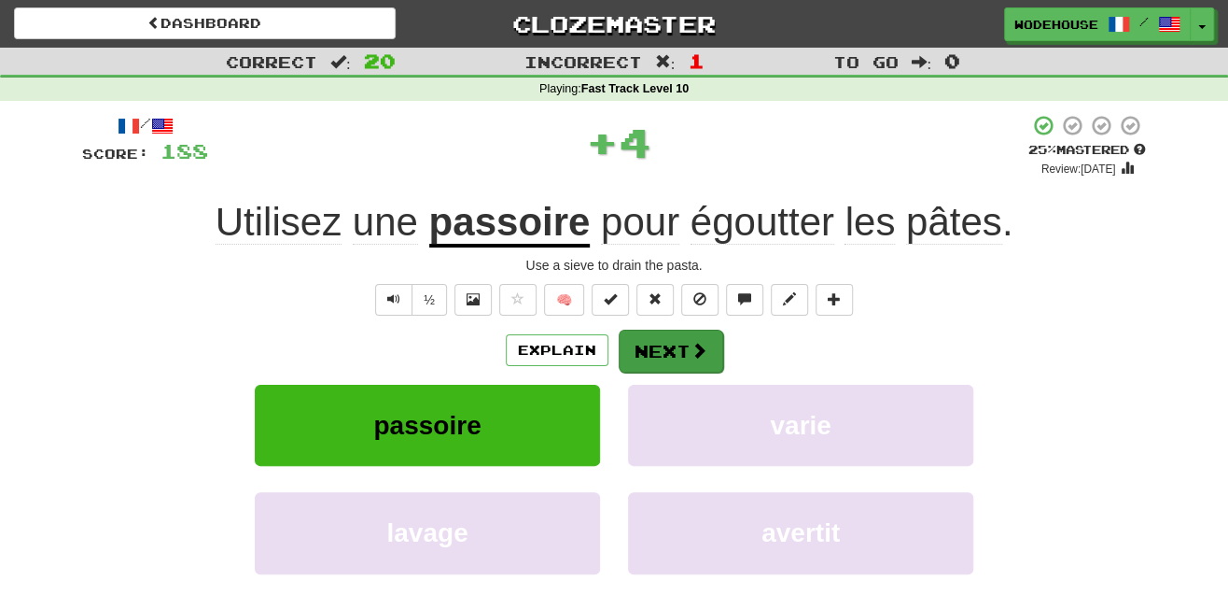
click at [704, 348] on span at bounding box center [699, 350] width 17 height 17
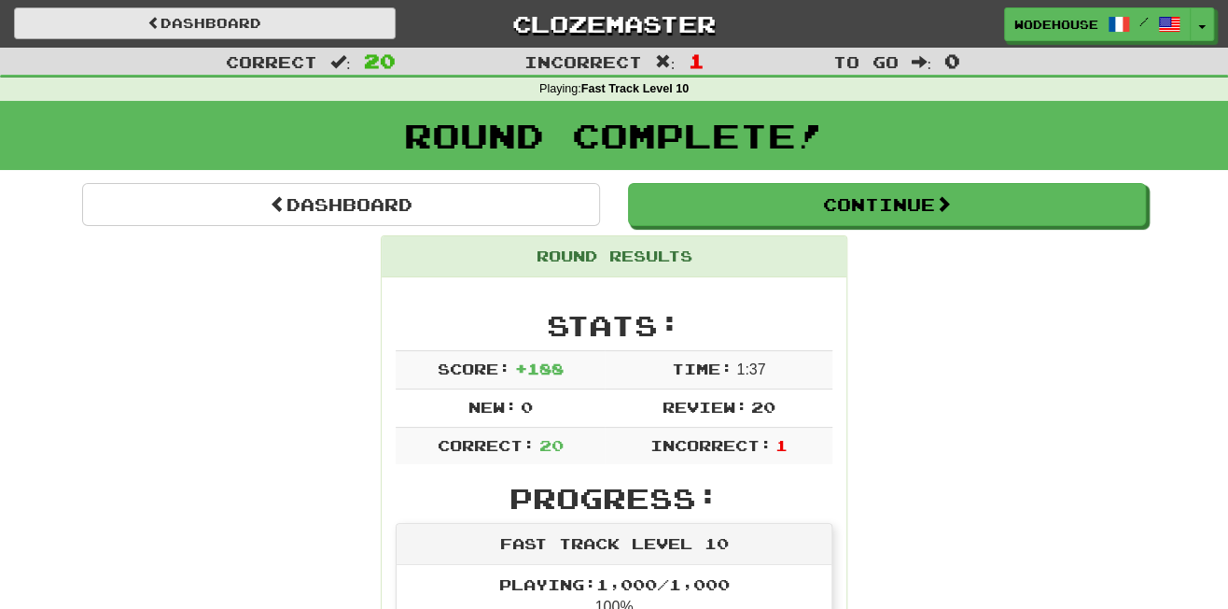
click at [234, 25] on link "Dashboard" at bounding box center [205, 23] width 382 height 32
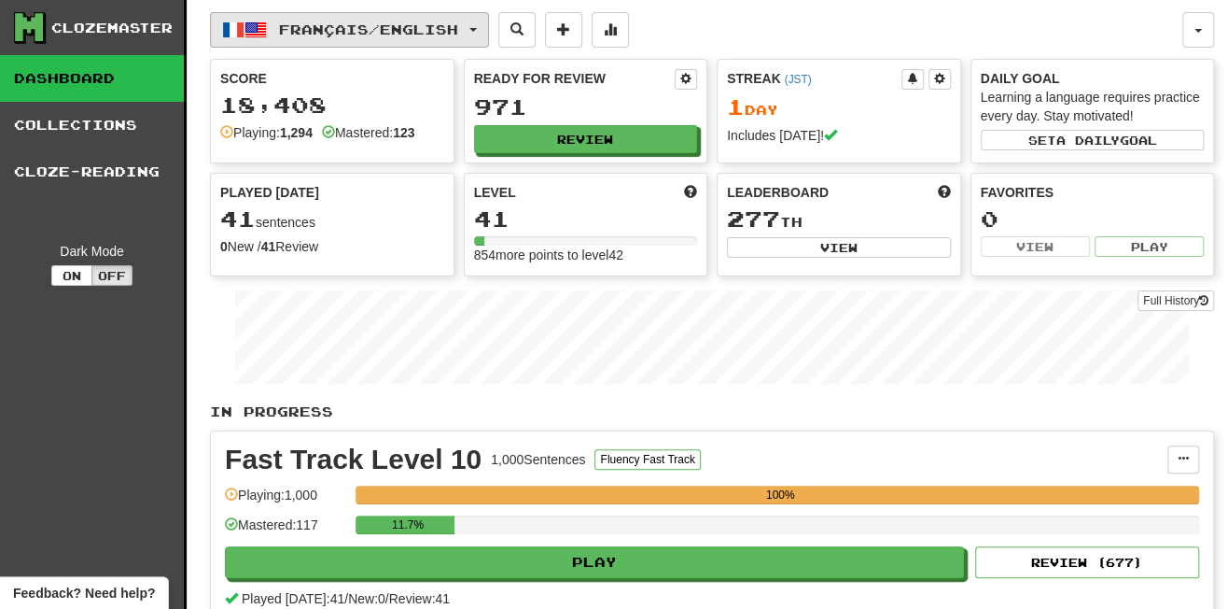
click at [358, 33] on span "Français / English" at bounding box center [368, 29] width 179 height 16
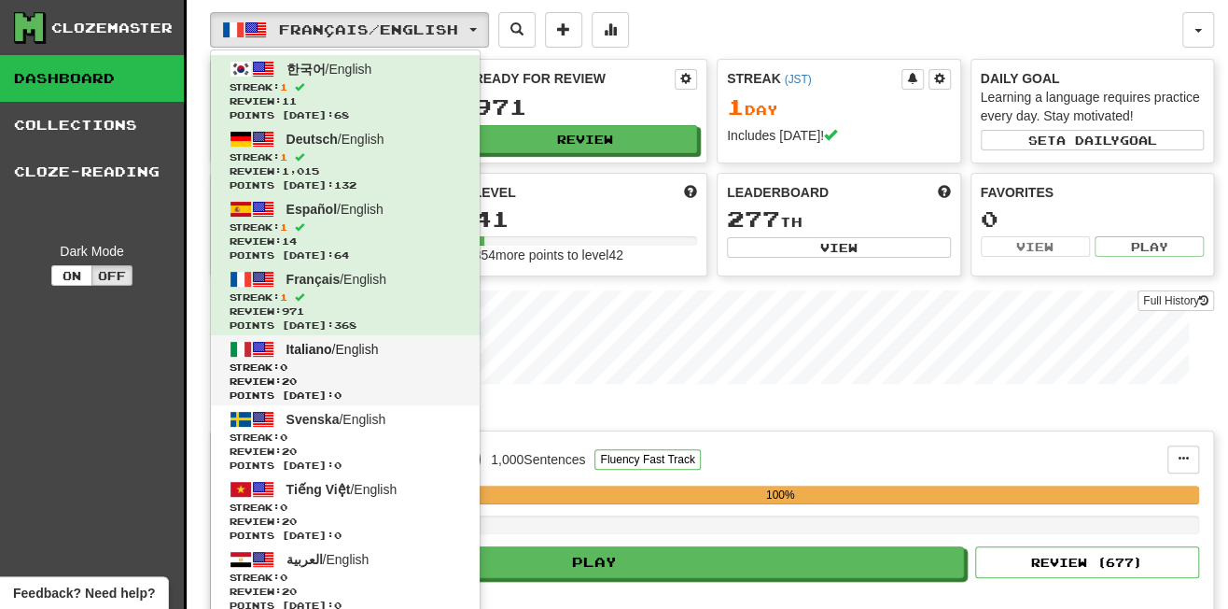
click at [326, 351] on link "Italiano / English Streak: 0 Review: 20 Points [DATE]: 0" at bounding box center [345, 370] width 269 height 70
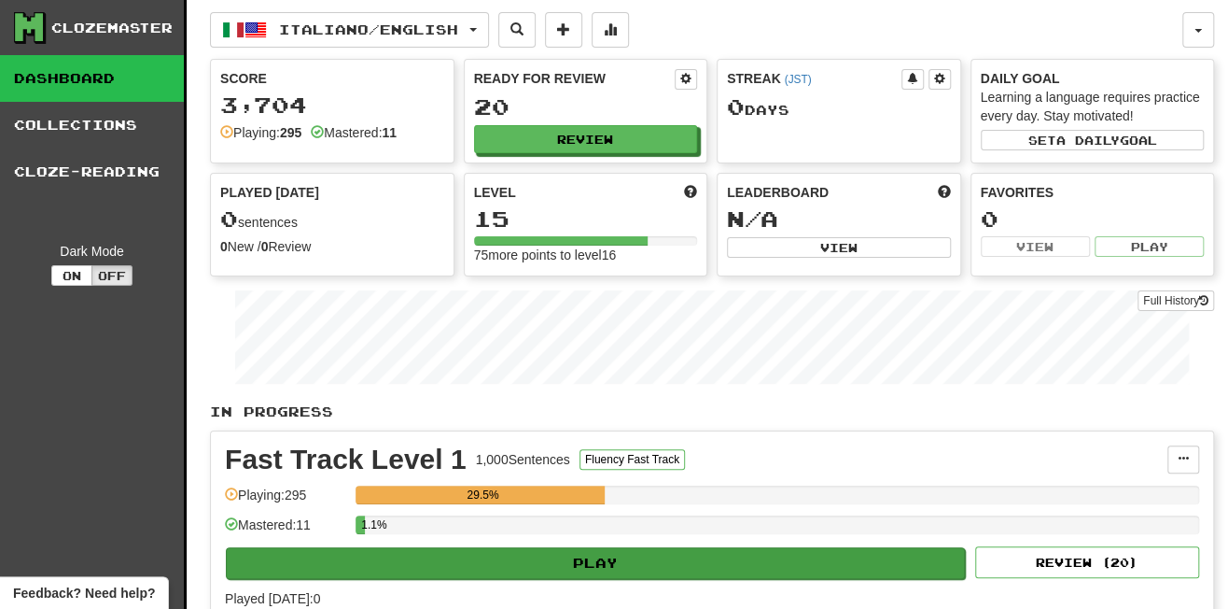
click at [608, 554] on button "Play" at bounding box center [595, 563] width 739 height 32
select select "**"
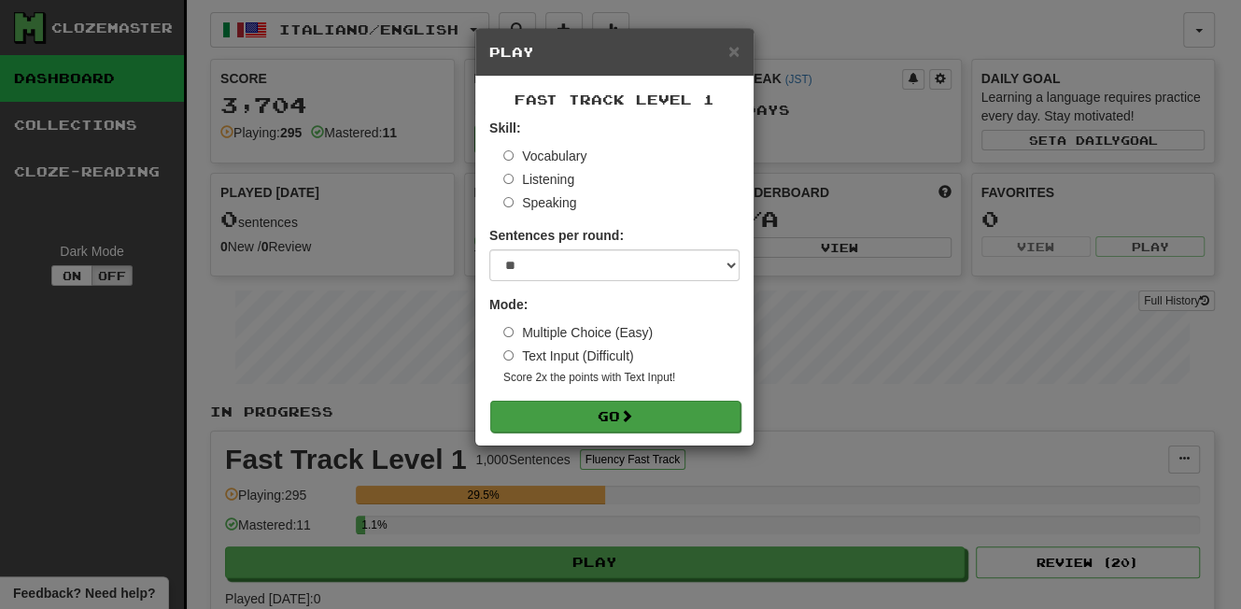
click at [640, 407] on button "Go" at bounding box center [615, 416] width 250 height 32
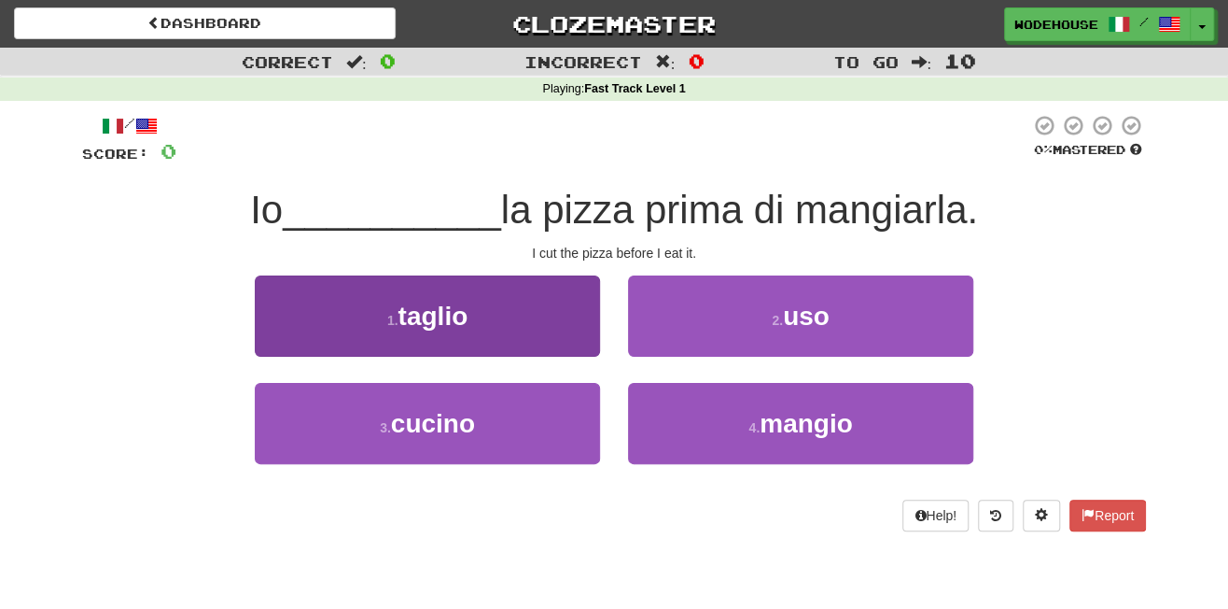
click at [432, 303] on span "taglio" at bounding box center [434, 316] width 70 height 29
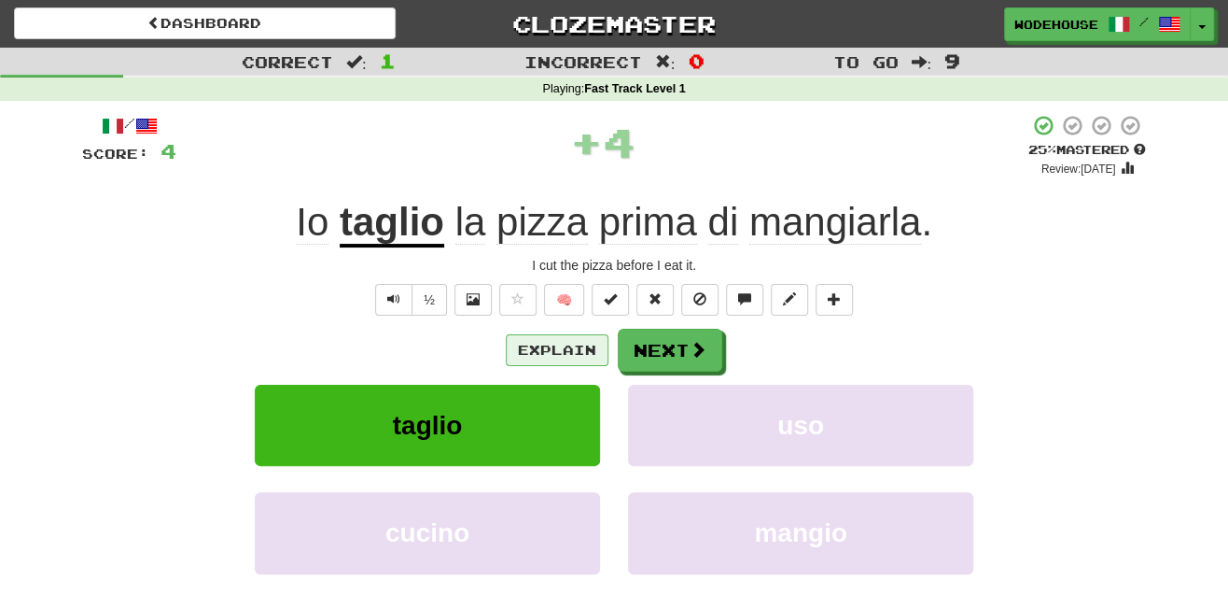
click at [547, 344] on button "Explain" at bounding box center [557, 350] width 103 height 32
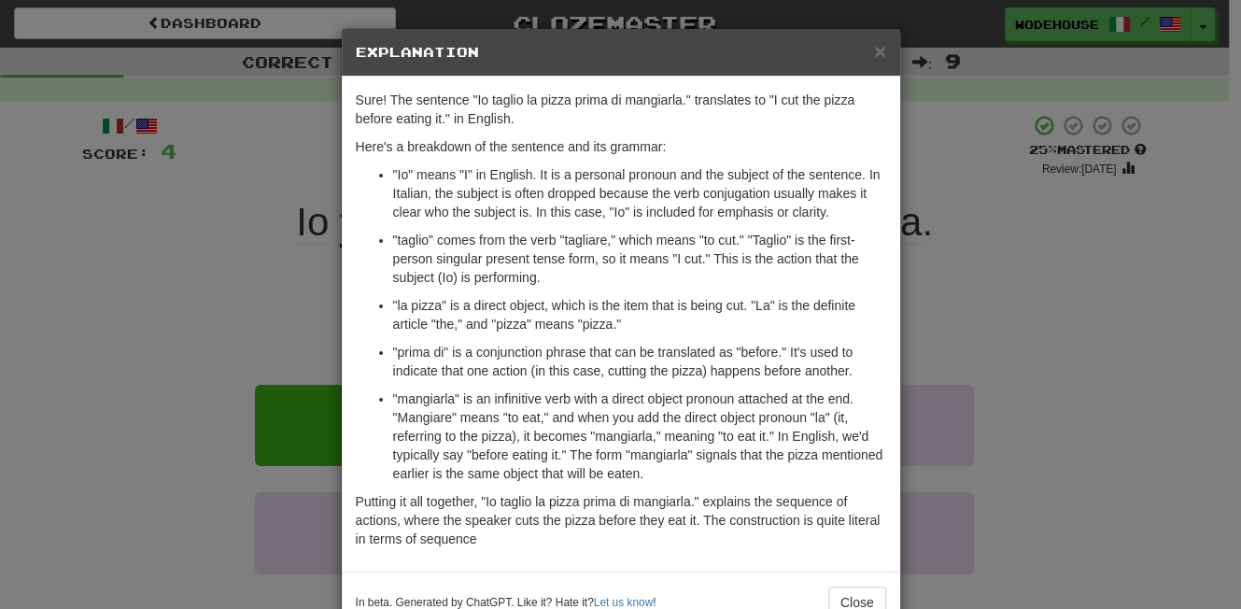
click at [161, 339] on div "× Explanation Sure! The sentence "Io taglio la pizza prima di mangiarla." trans…" at bounding box center [620, 304] width 1241 height 609
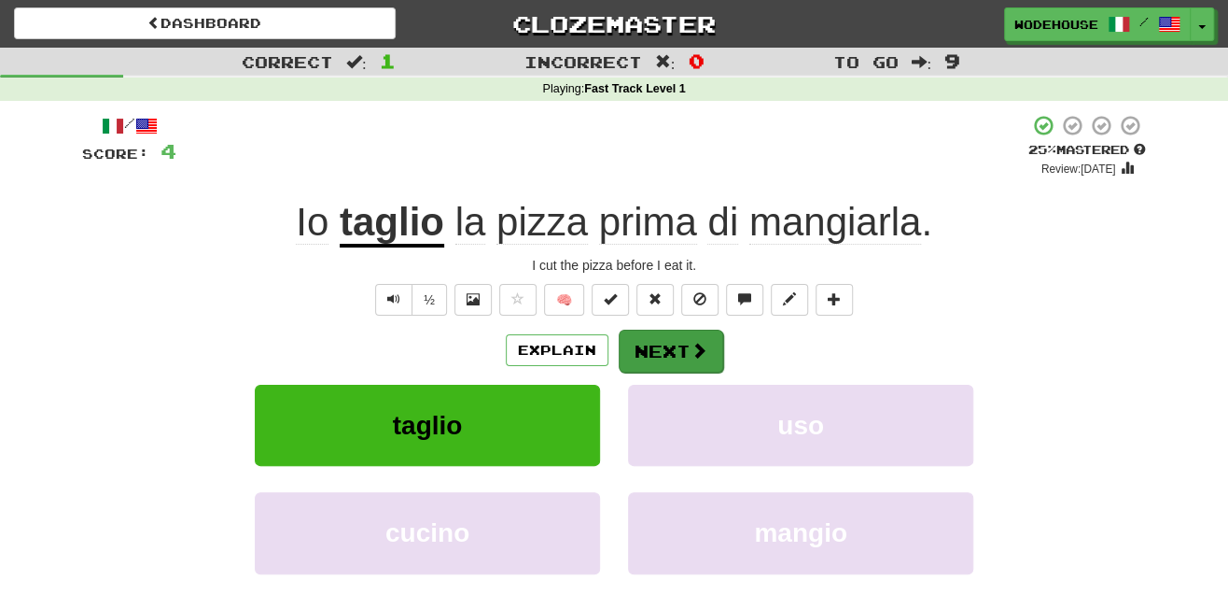
click at [658, 341] on button "Next" at bounding box center [671, 351] width 105 height 43
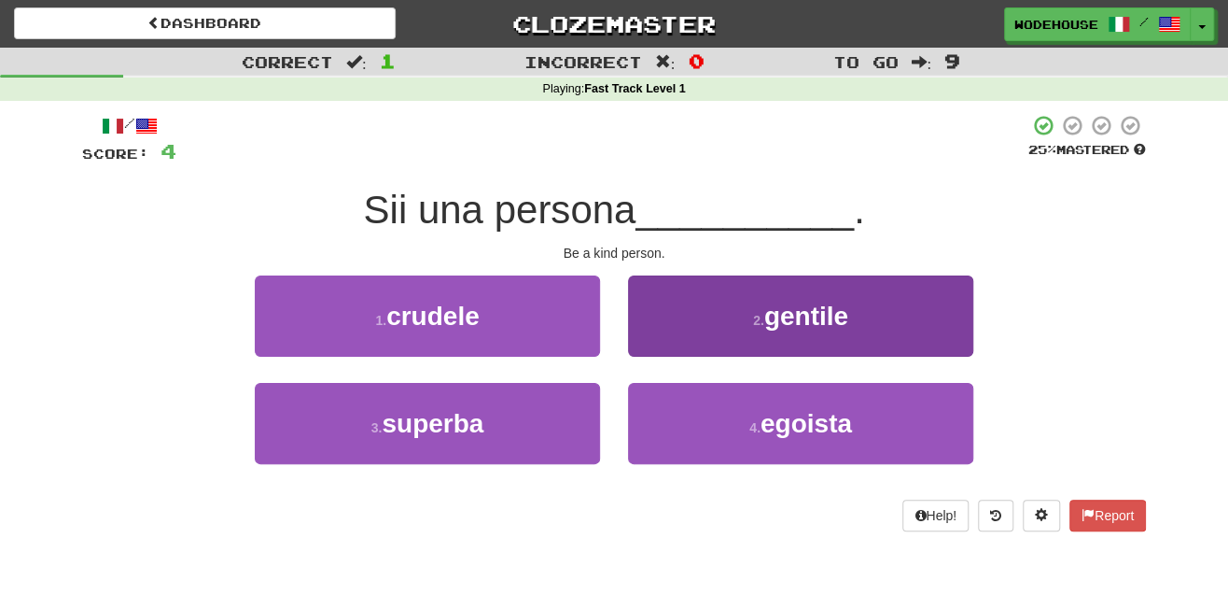
click at [688, 336] on button "2 . [PERSON_NAME]" at bounding box center [800, 315] width 345 height 81
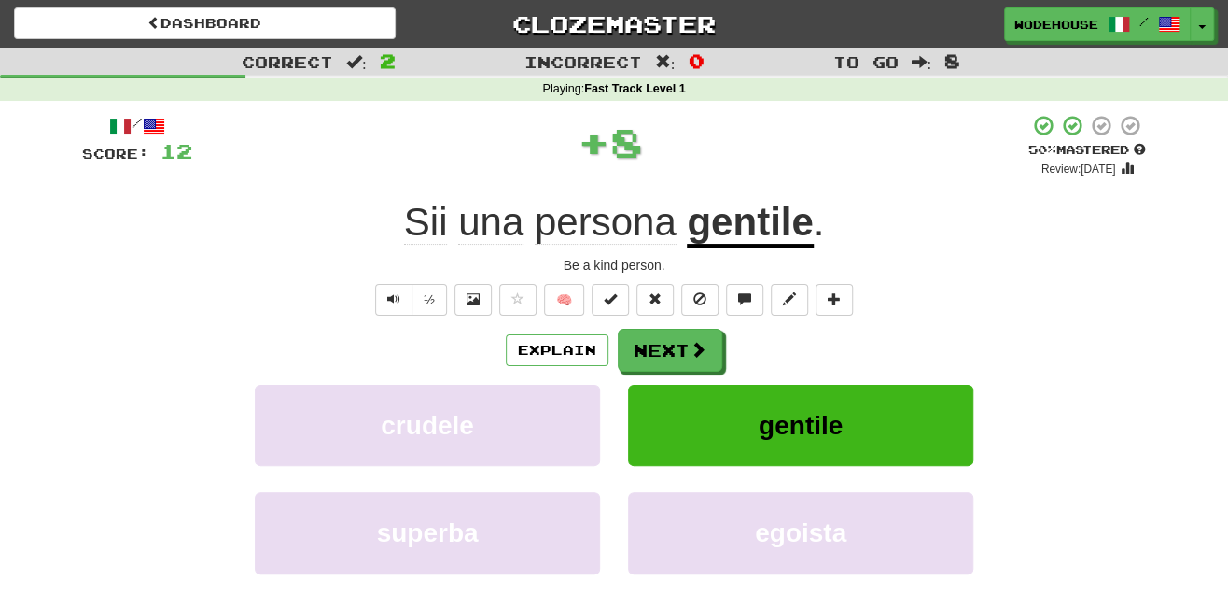
click at [690, 341] on span at bounding box center [698, 349] width 17 height 17
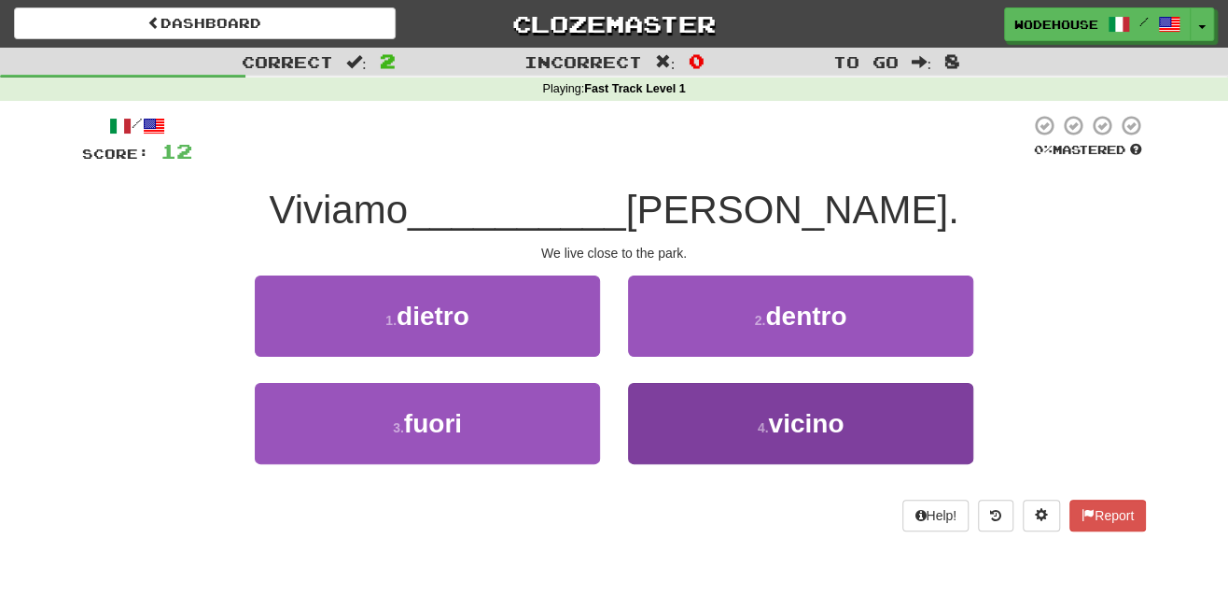
click at [708, 426] on button "4 . vicino" at bounding box center [800, 423] width 345 height 81
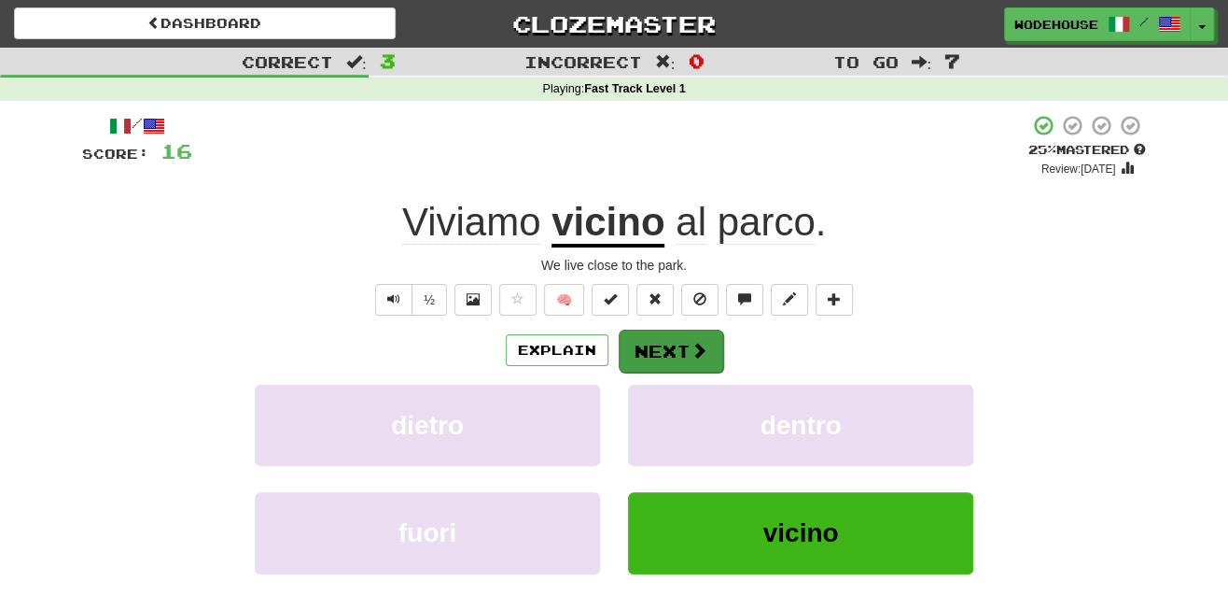
click at [668, 336] on button "Next" at bounding box center [671, 351] width 105 height 43
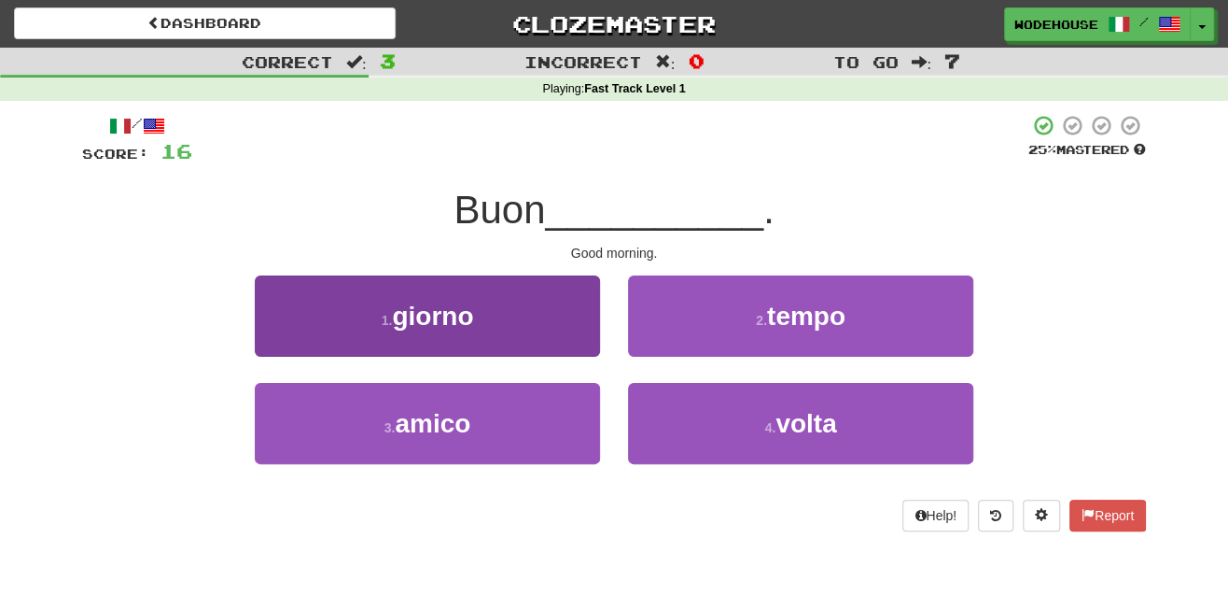
click at [496, 328] on button "1 . giorno" at bounding box center [427, 315] width 345 height 81
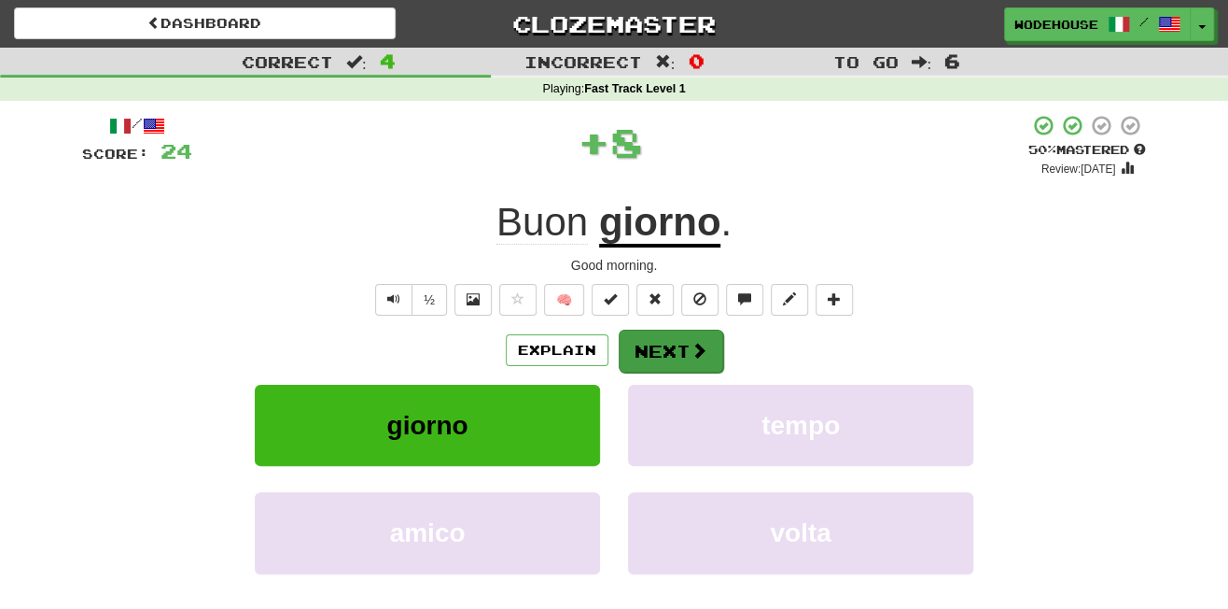
click at [703, 357] on button "Next" at bounding box center [671, 351] width 105 height 43
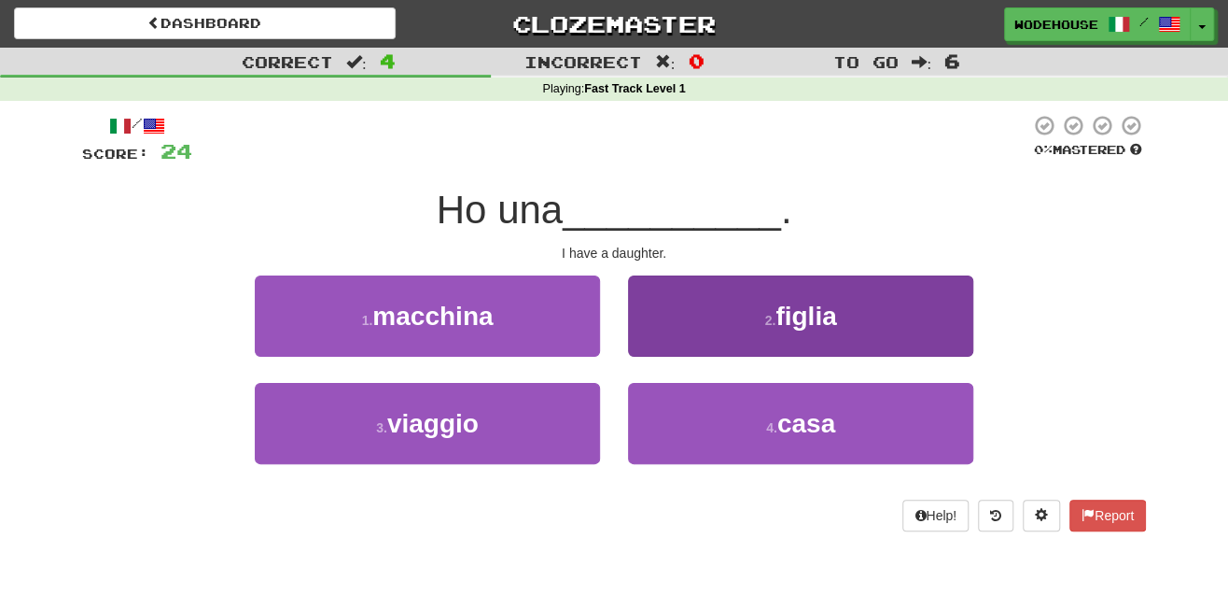
click at [677, 330] on button "2 . figlia" at bounding box center [800, 315] width 345 height 81
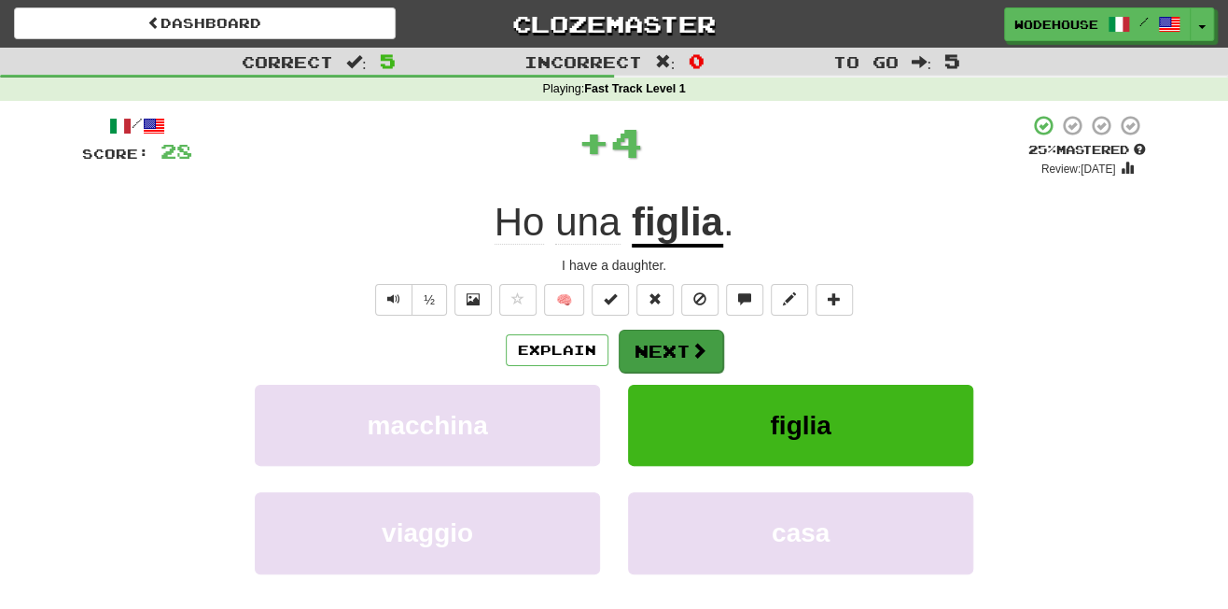
click at [696, 353] on span at bounding box center [699, 350] width 17 height 17
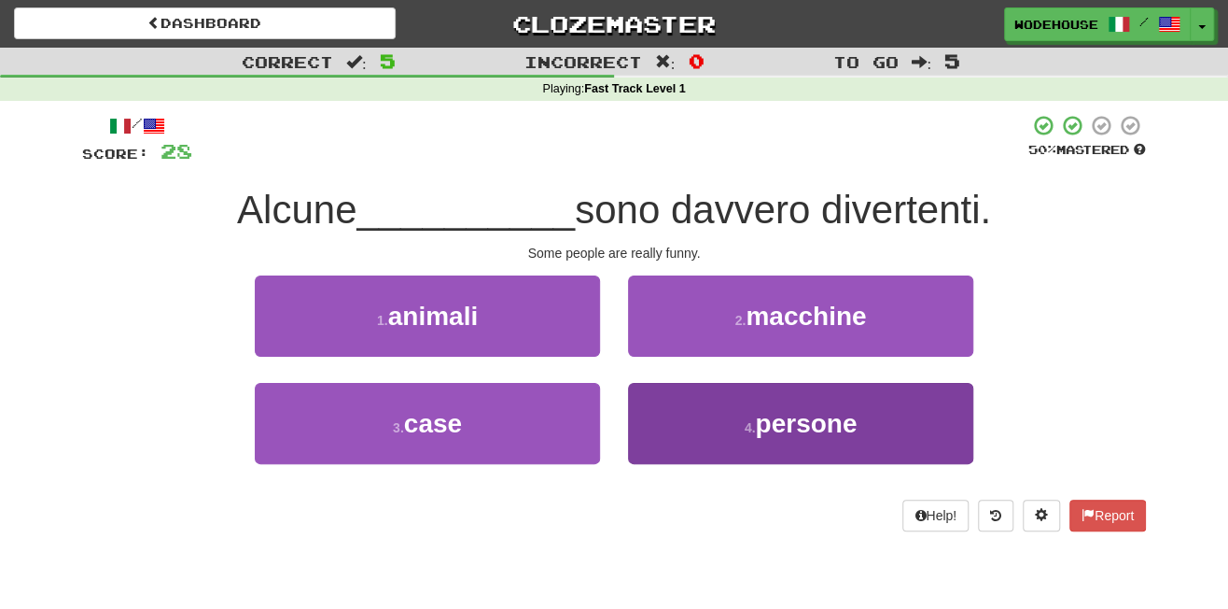
click at [771, 420] on span "persone" at bounding box center [806, 423] width 102 height 29
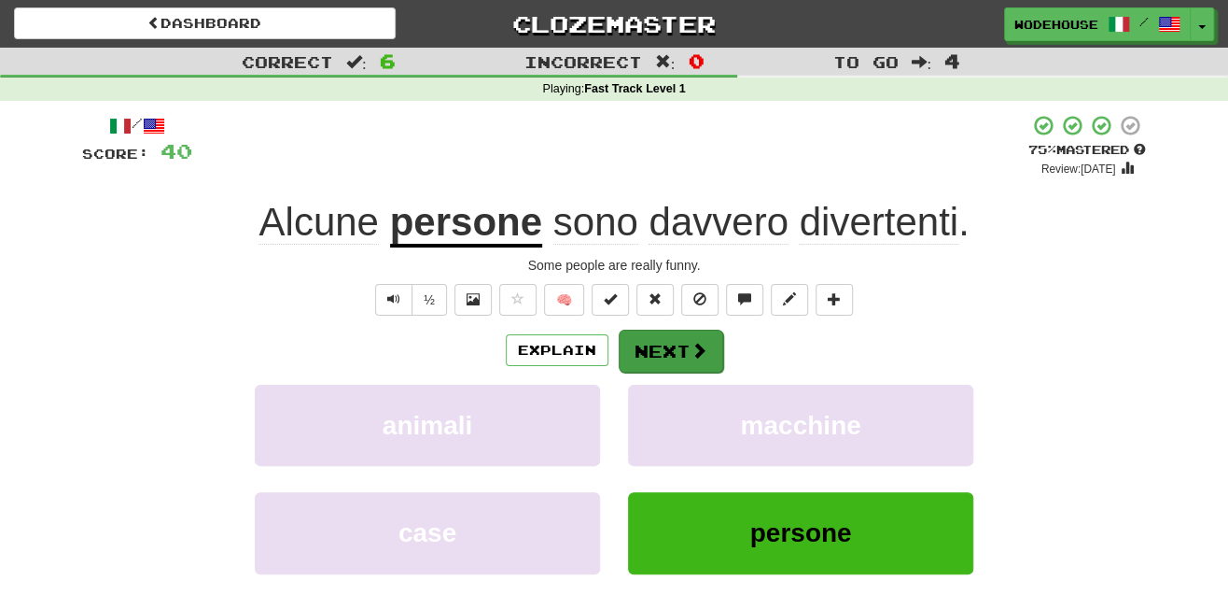
click at [635, 340] on button "Next" at bounding box center [671, 351] width 105 height 43
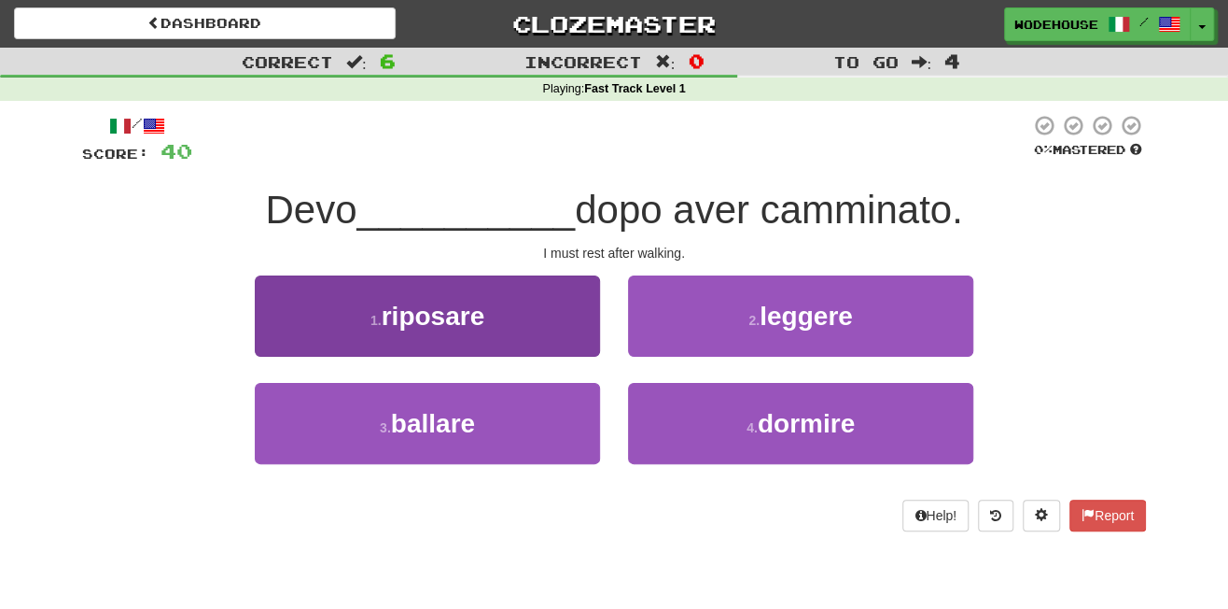
click at [411, 302] on span "riposare" at bounding box center [434, 316] width 104 height 29
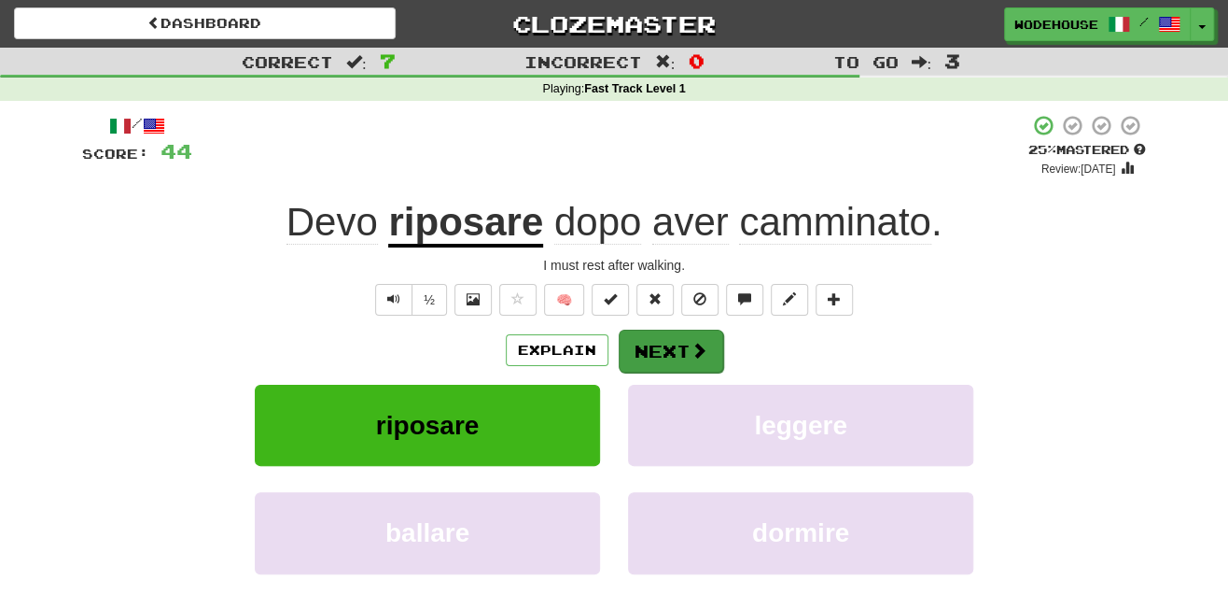
click at [703, 357] on button "Next" at bounding box center [671, 351] width 105 height 43
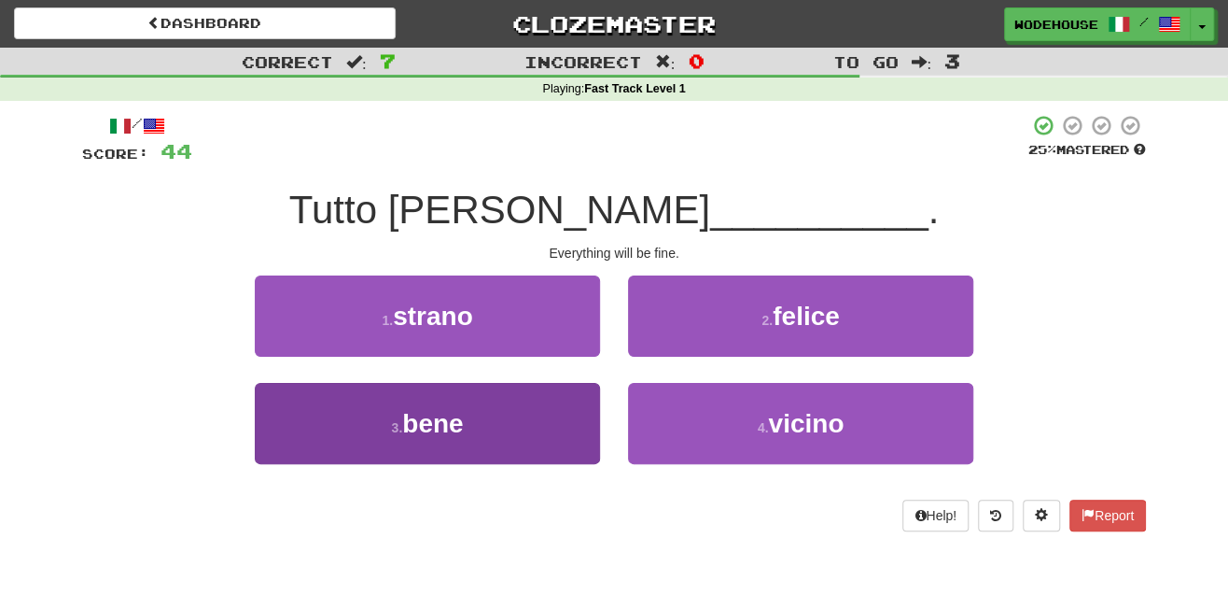
click at [540, 433] on button "3 . bene" at bounding box center [427, 423] width 345 height 81
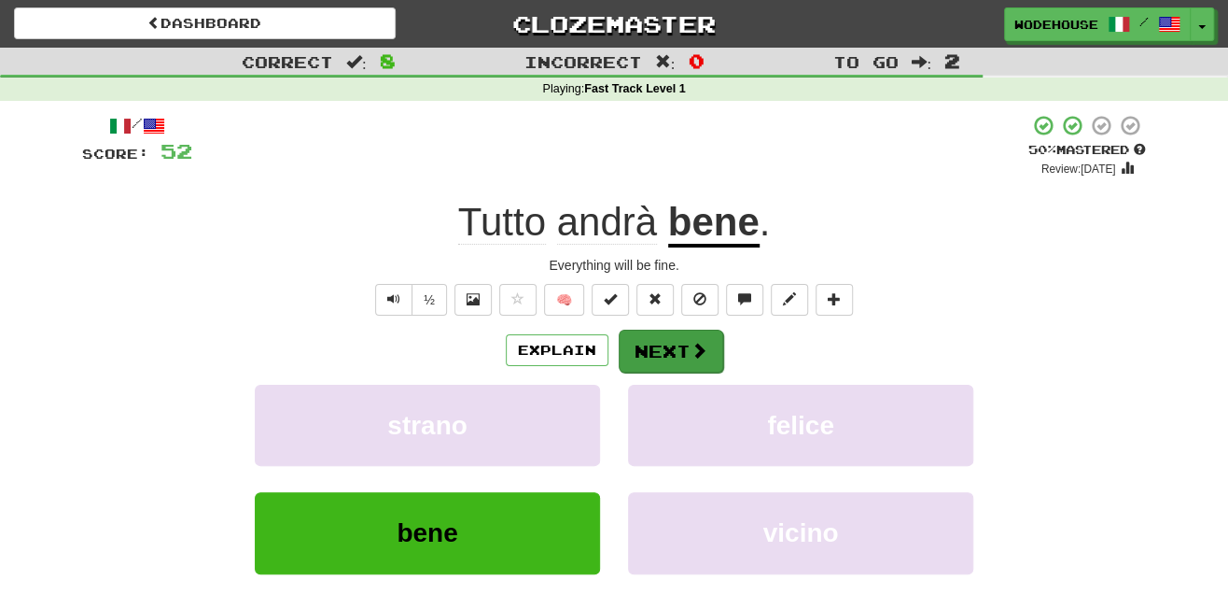
click at [663, 340] on button "Next" at bounding box center [671, 351] width 105 height 43
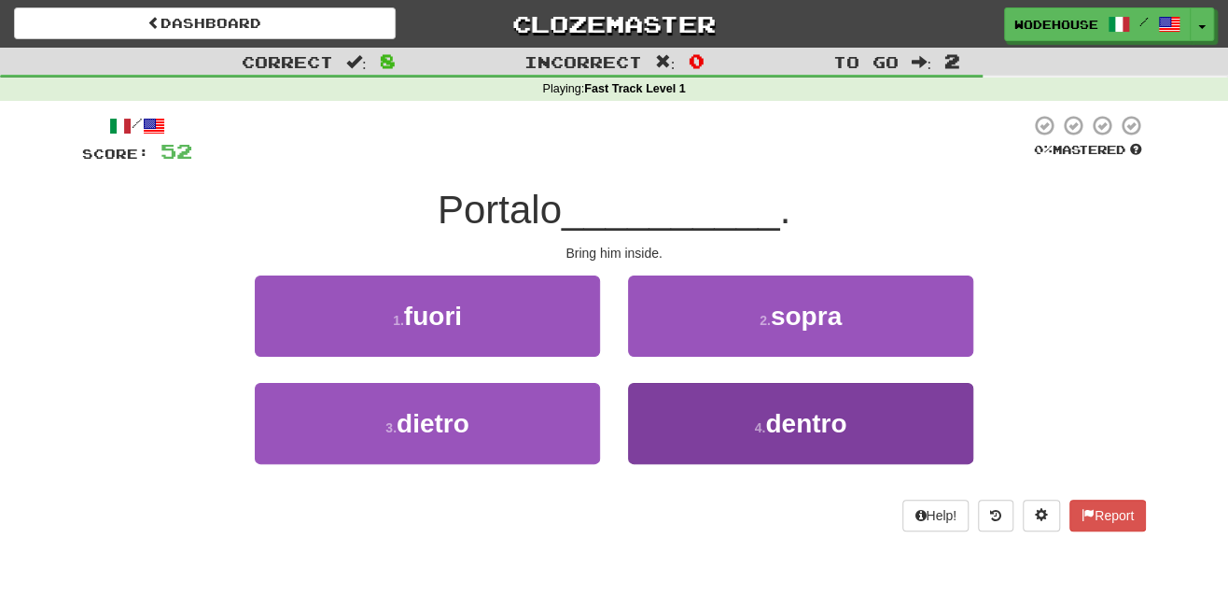
click at [709, 437] on button "4 . dentro" at bounding box center [800, 423] width 345 height 81
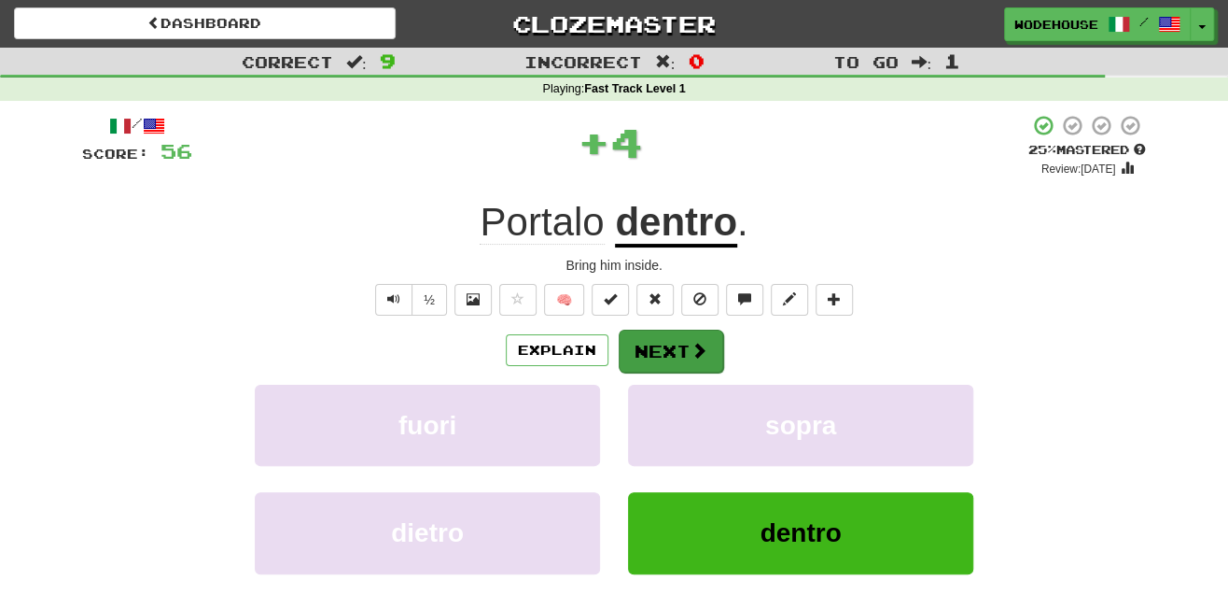
click at [692, 349] on span at bounding box center [699, 350] width 17 height 17
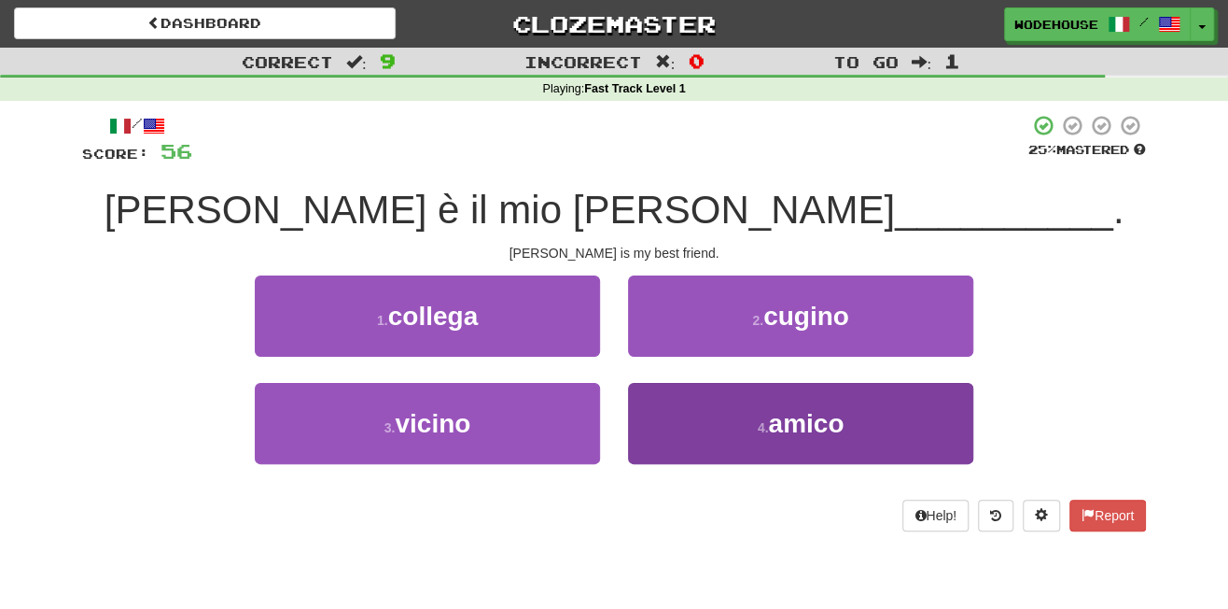
click at [774, 428] on span "amico" at bounding box center [806, 423] width 76 height 29
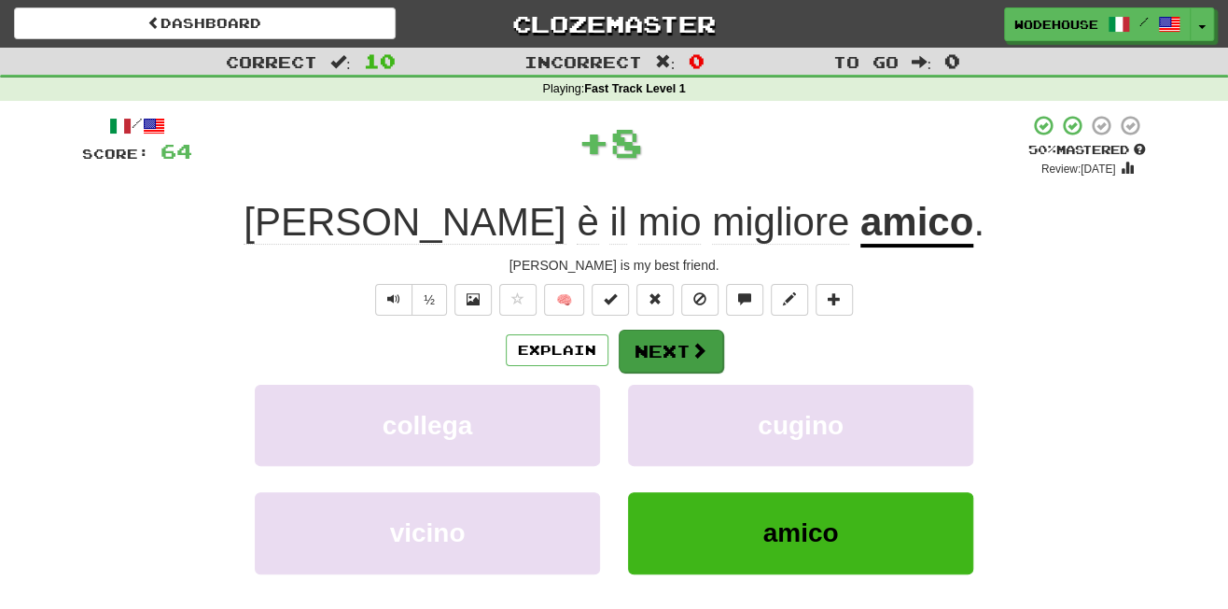
click at [691, 345] on span at bounding box center [699, 350] width 17 height 17
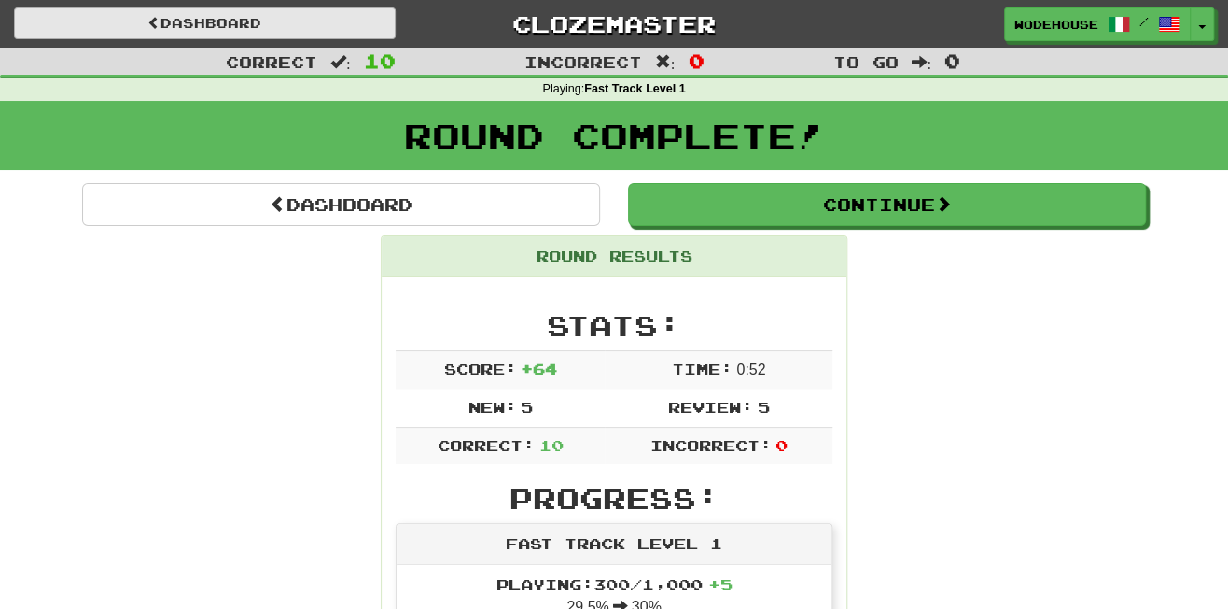
click at [255, 24] on link "Dashboard" at bounding box center [205, 23] width 382 height 32
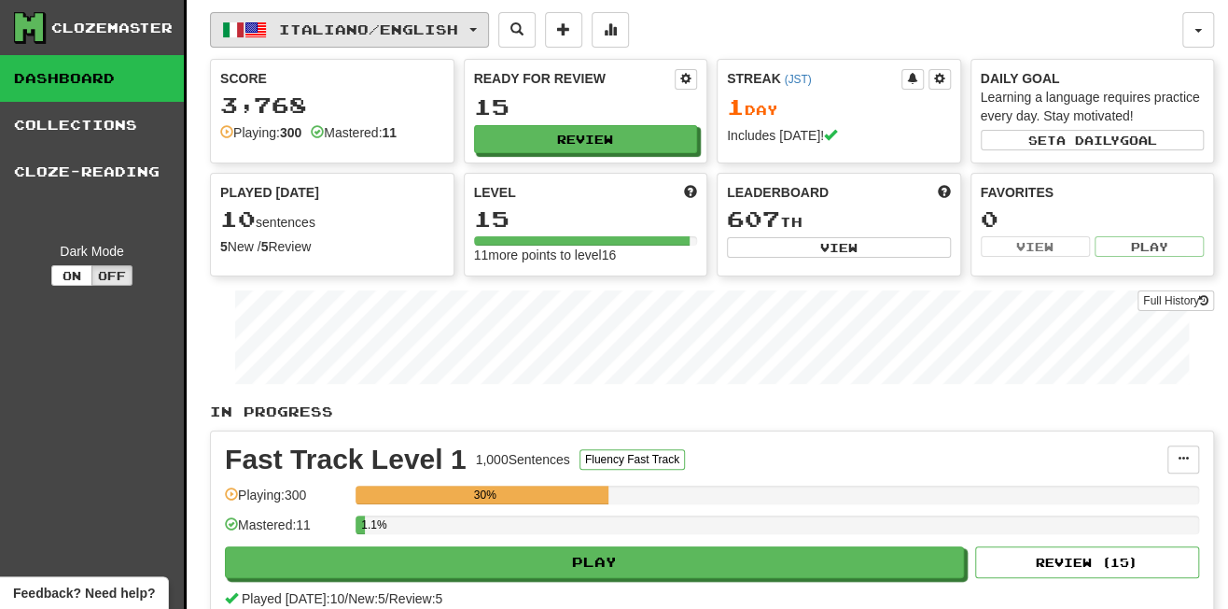
click at [399, 39] on button "Italiano / English" at bounding box center [349, 29] width 279 height 35
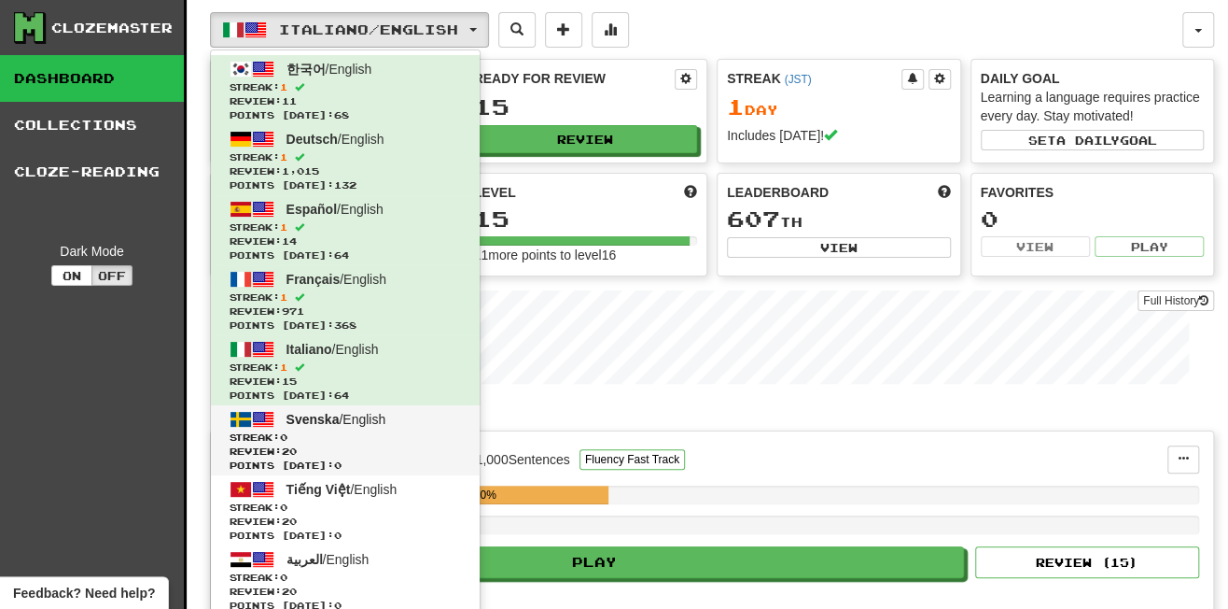
click at [372, 421] on span "Svenska / English" at bounding box center [337, 419] width 100 height 15
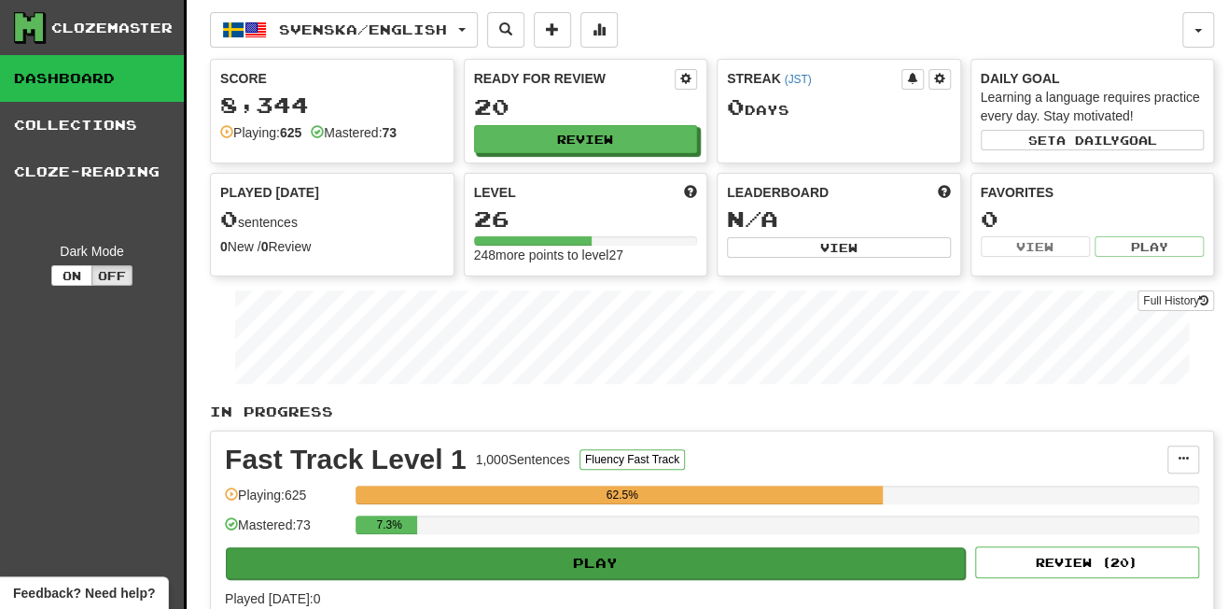
click at [523, 559] on button "Play" at bounding box center [595, 563] width 739 height 32
select select "**"
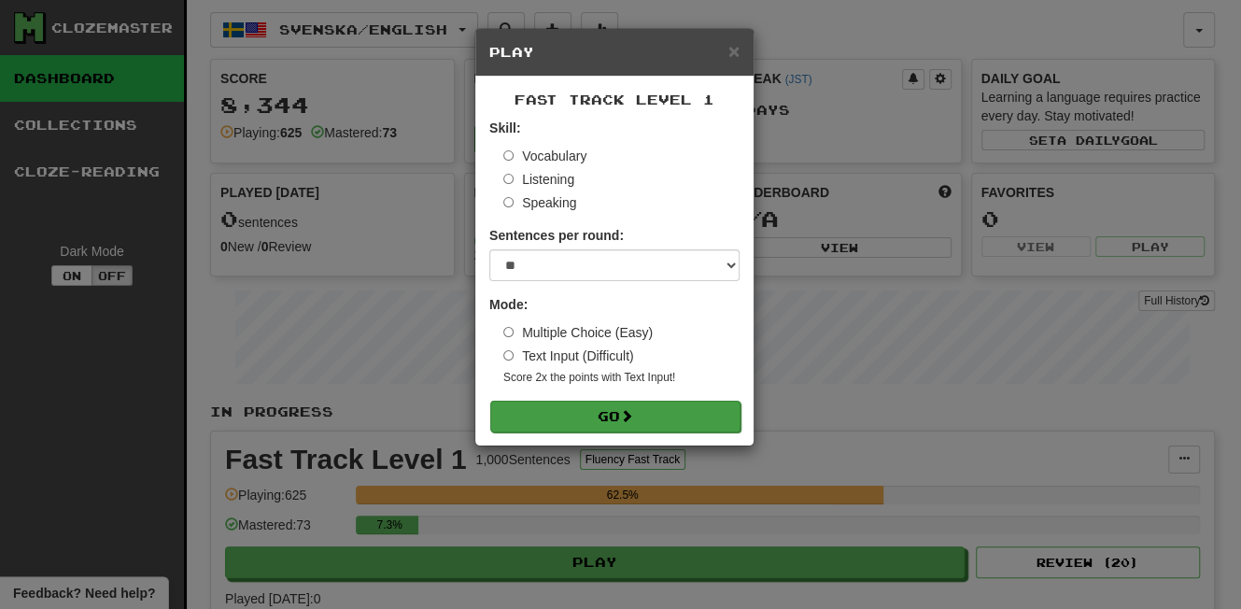
click at [671, 406] on button "Go" at bounding box center [615, 416] width 250 height 32
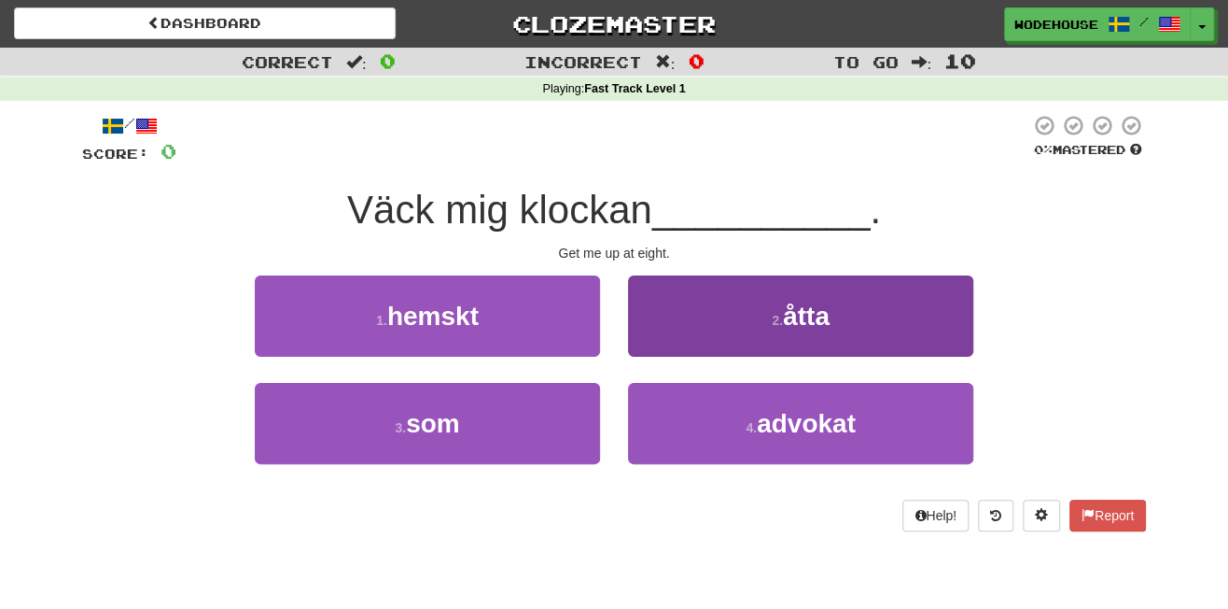
click at [682, 317] on button "2 . åtta" at bounding box center [800, 315] width 345 height 81
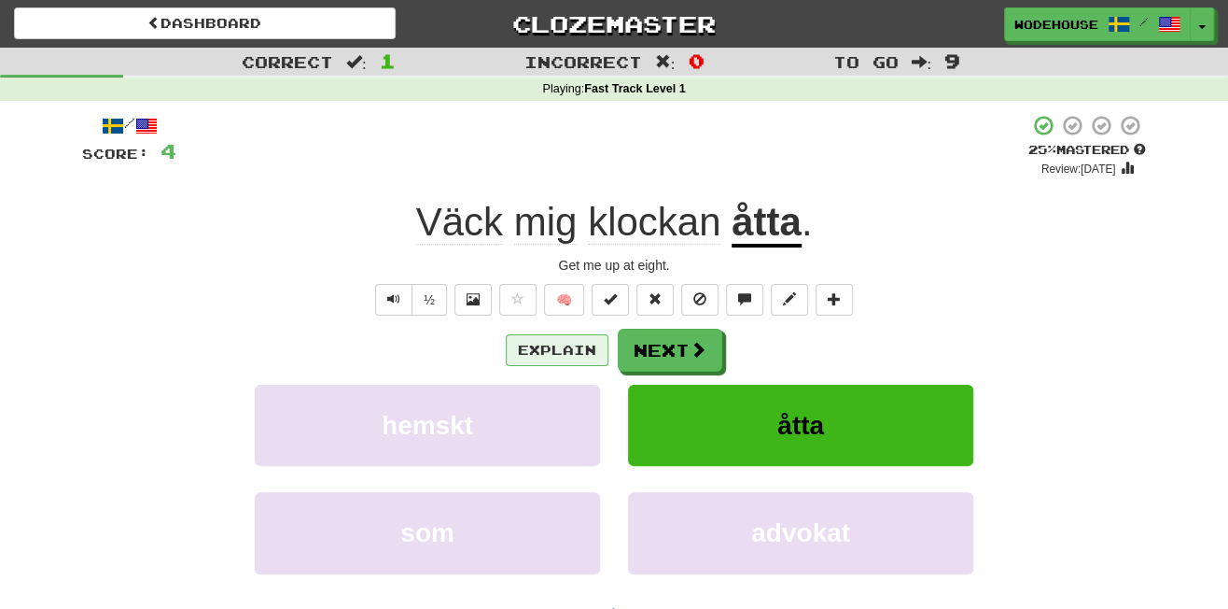
click at [591, 349] on button "Explain" at bounding box center [557, 350] width 103 height 32
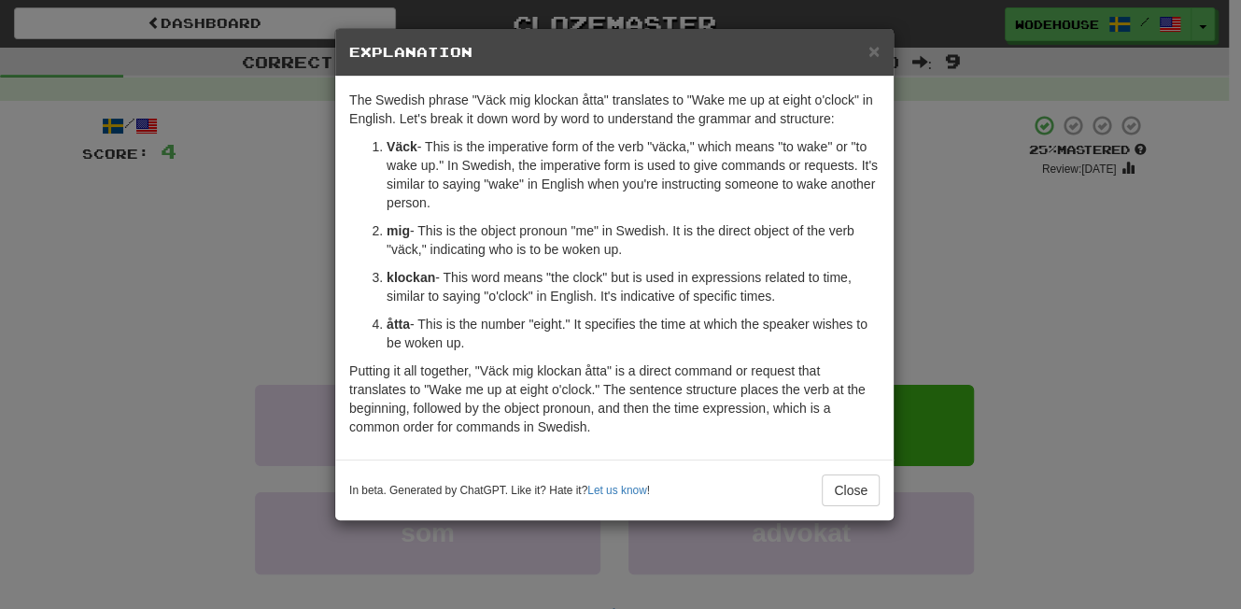
click at [114, 316] on div "× Explanation The Swedish phrase "Väck mig klockan åtta" translates to "Wake me…" at bounding box center [620, 304] width 1241 height 609
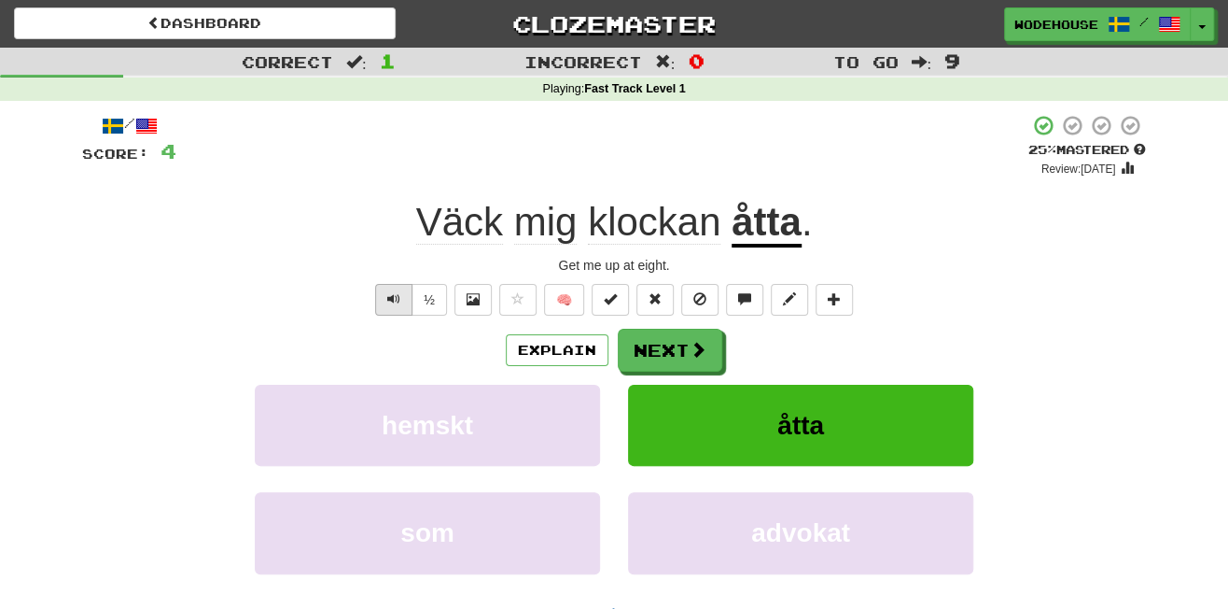
click at [386, 291] on button "Text-to-speech controls" at bounding box center [393, 300] width 37 height 32
click at [695, 356] on button "Next" at bounding box center [671, 351] width 105 height 43
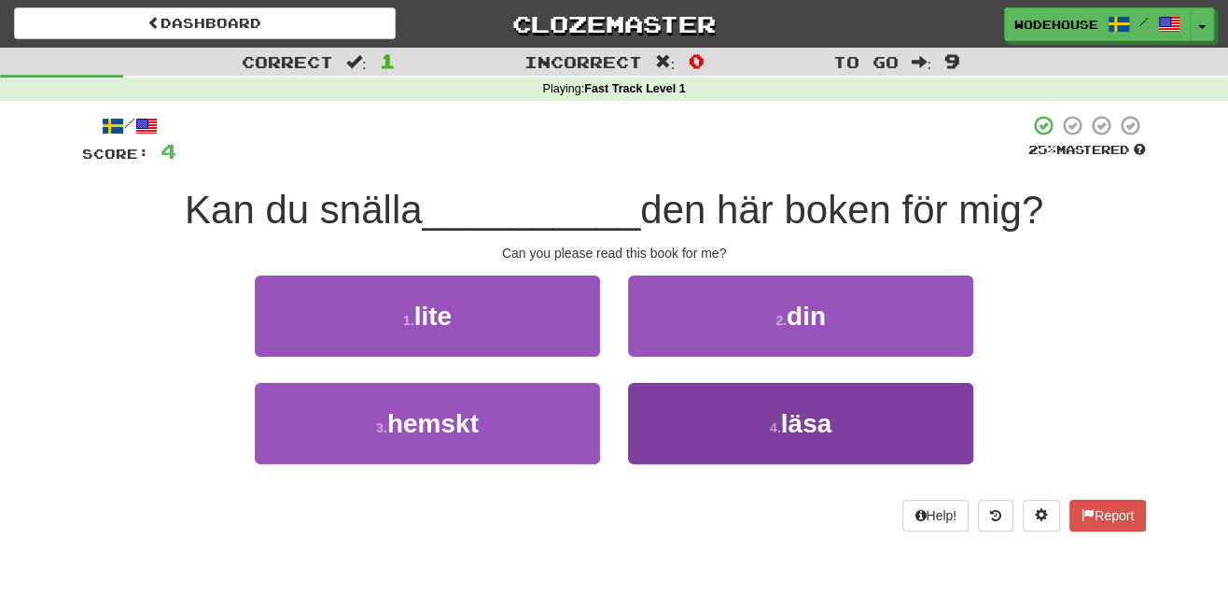
click at [823, 440] on button "4 . läsa" at bounding box center [800, 423] width 345 height 81
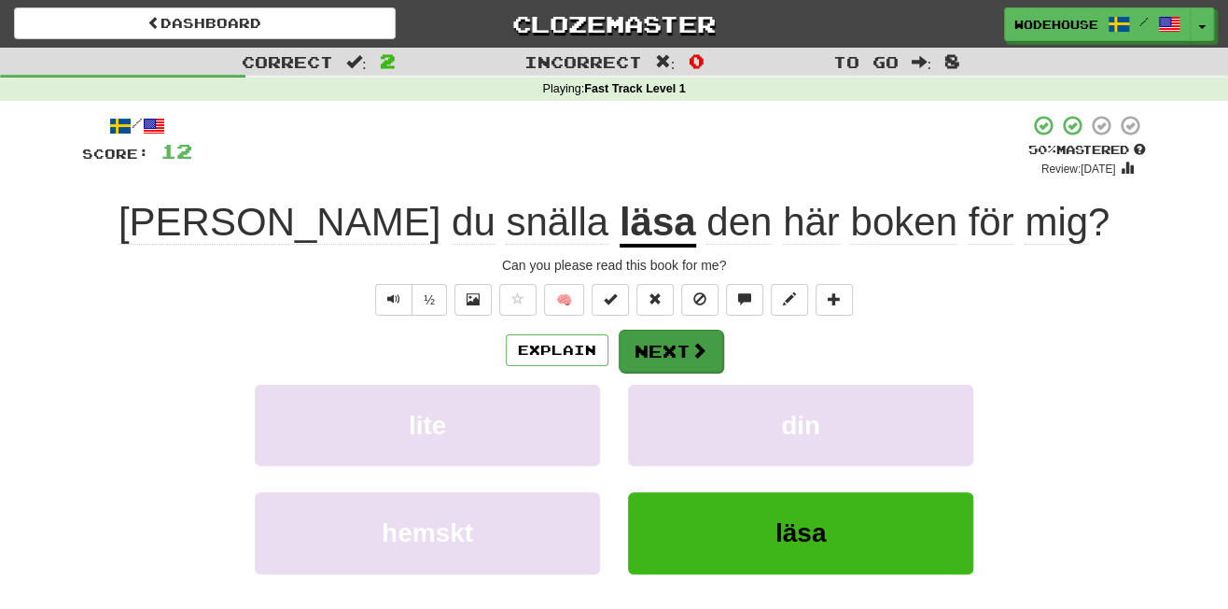
click at [708, 354] on button "Next" at bounding box center [671, 351] width 105 height 43
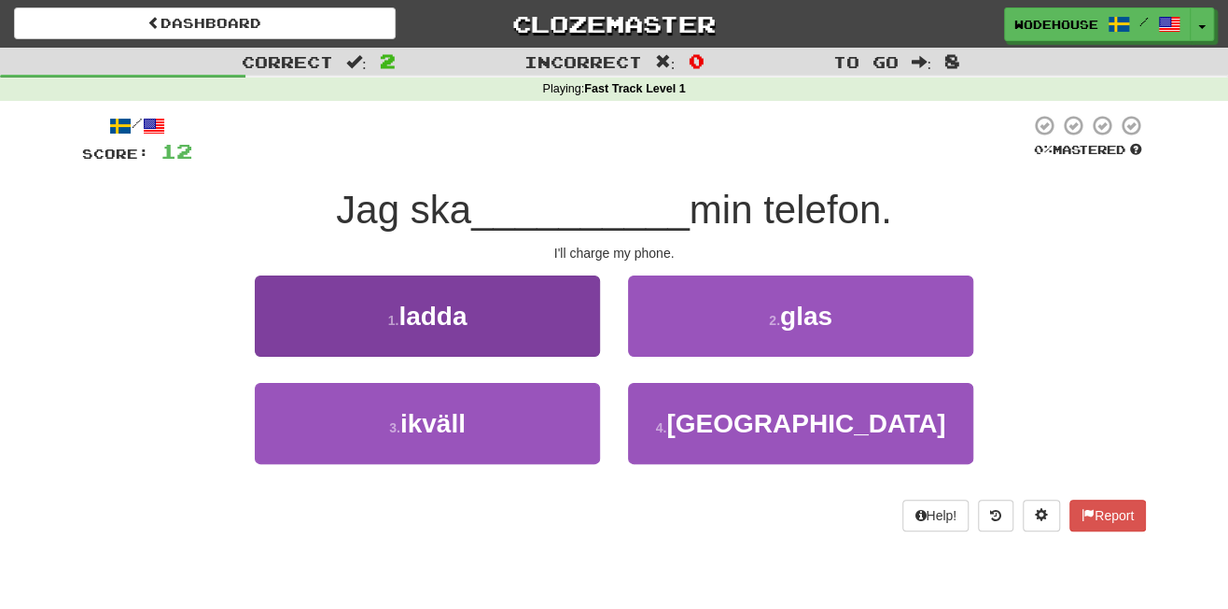
click at [458, 323] on span "ladda" at bounding box center [433, 316] width 68 height 29
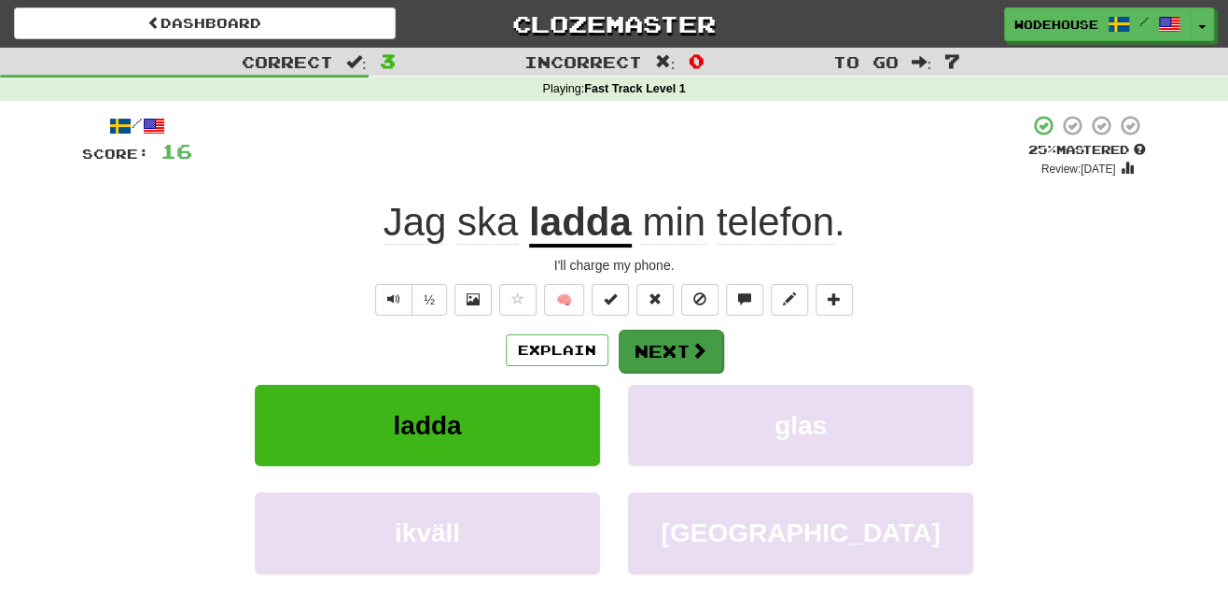
click at [675, 351] on button "Next" at bounding box center [671, 351] width 105 height 43
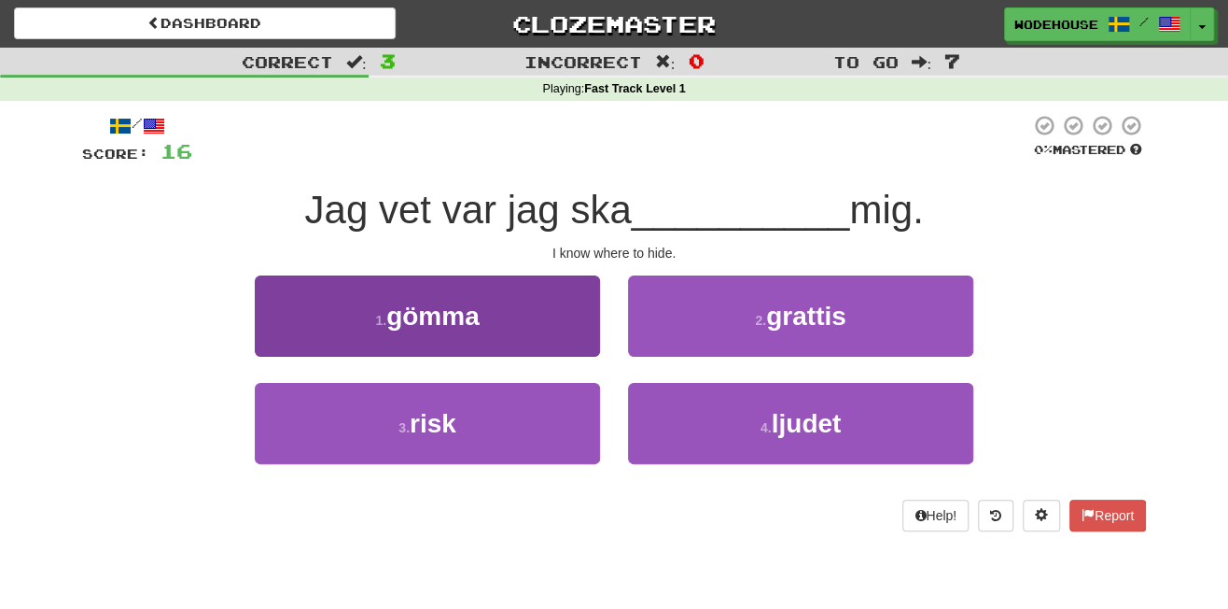
click at [448, 332] on button "1 . gömma" at bounding box center [427, 315] width 345 height 81
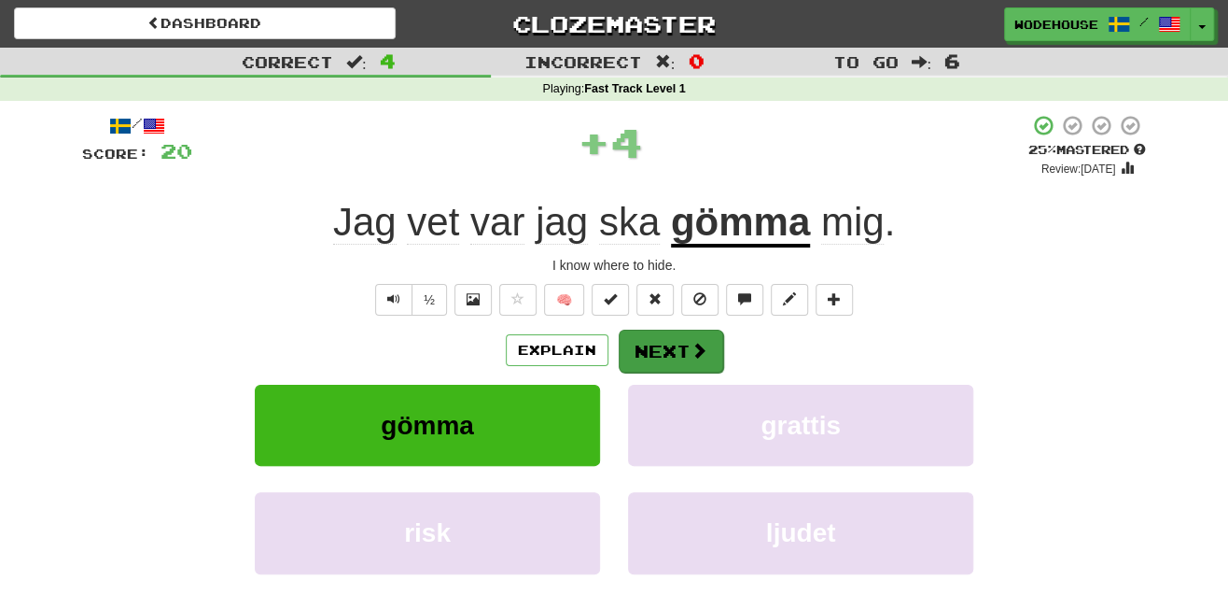
click at [659, 341] on button "Next" at bounding box center [671, 351] width 105 height 43
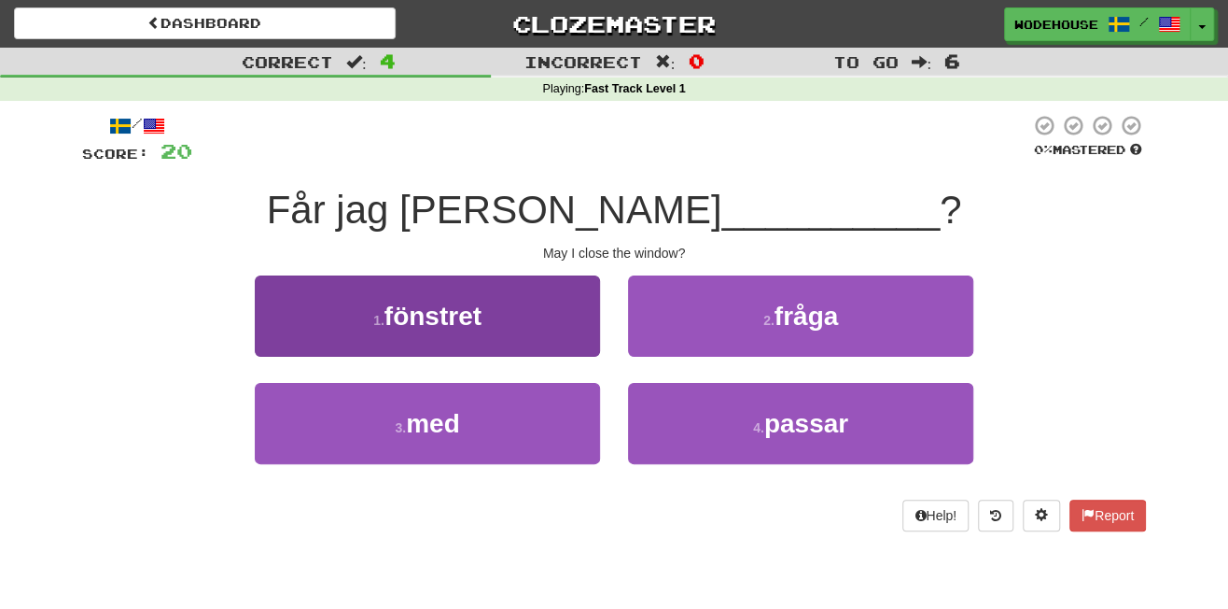
click at [568, 343] on button "1 . fönstret" at bounding box center [427, 315] width 345 height 81
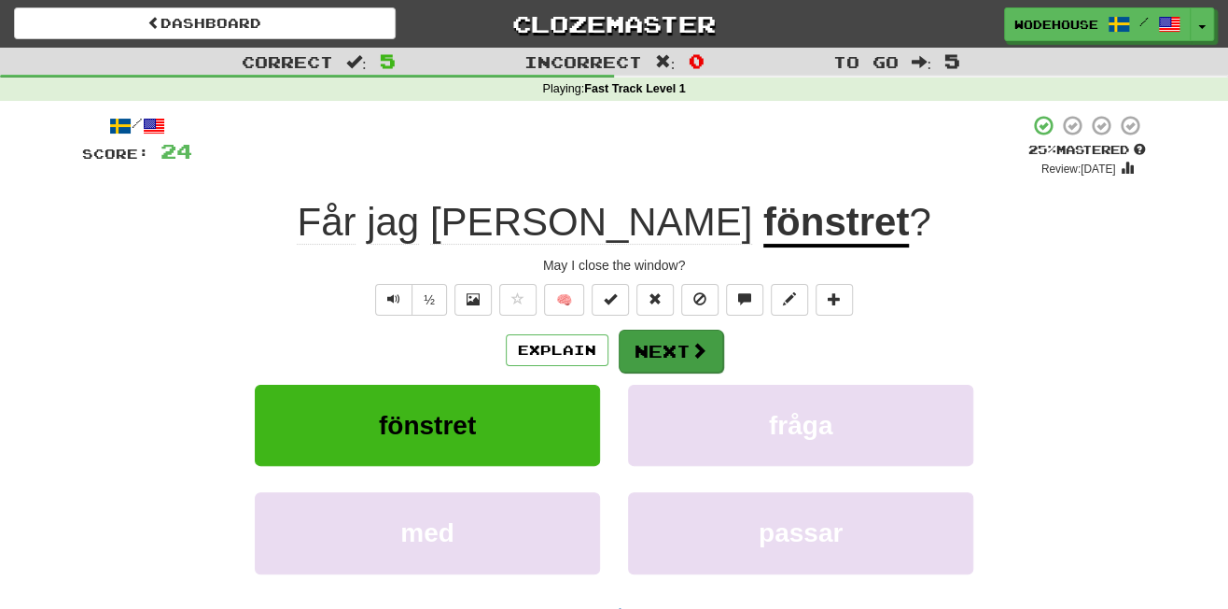
click at [642, 332] on button "Next" at bounding box center [671, 351] width 105 height 43
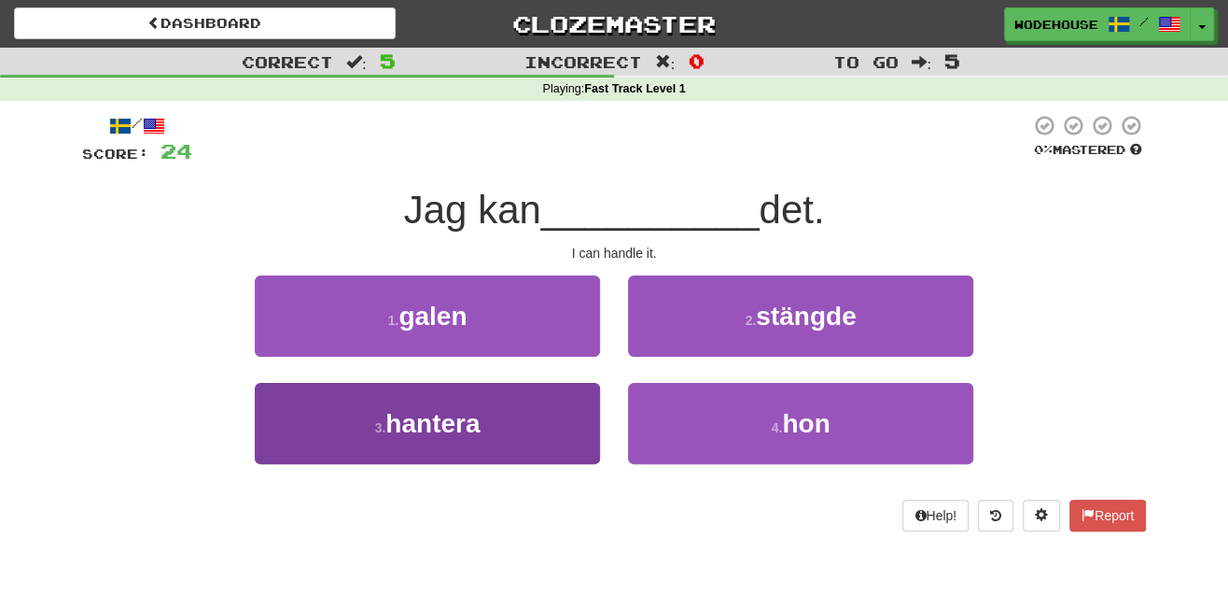
click at [528, 417] on button "3 . hantera" at bounding box center [427, 423] width 345 height 81
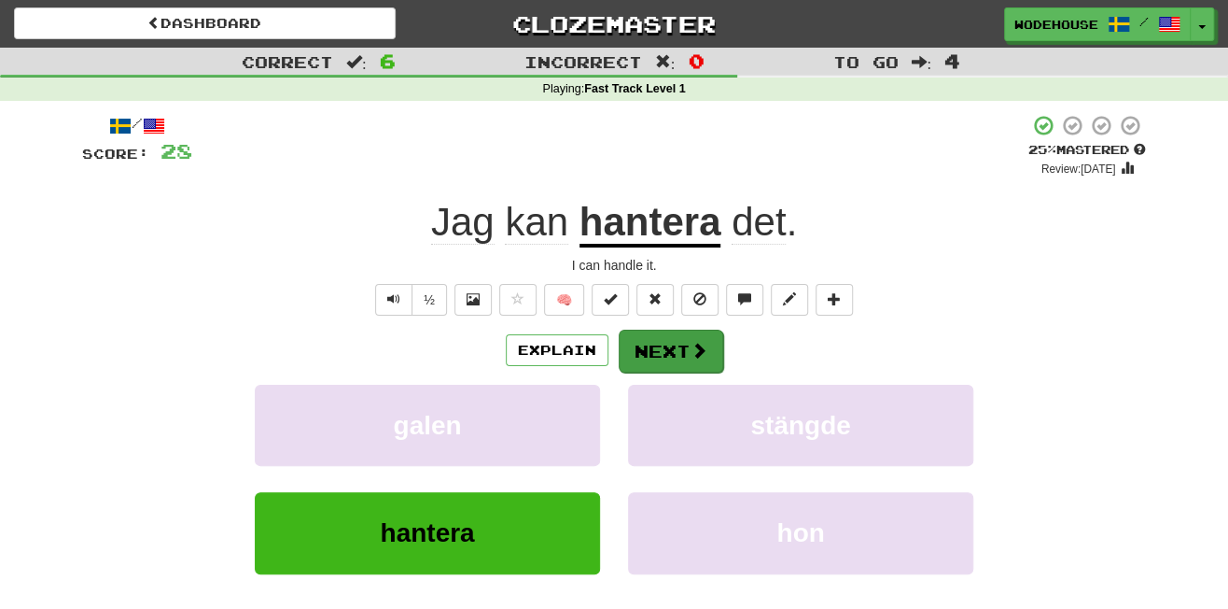
click at [694, 333] on button "Next" at bounding box center [671, 351] width 105 height 43
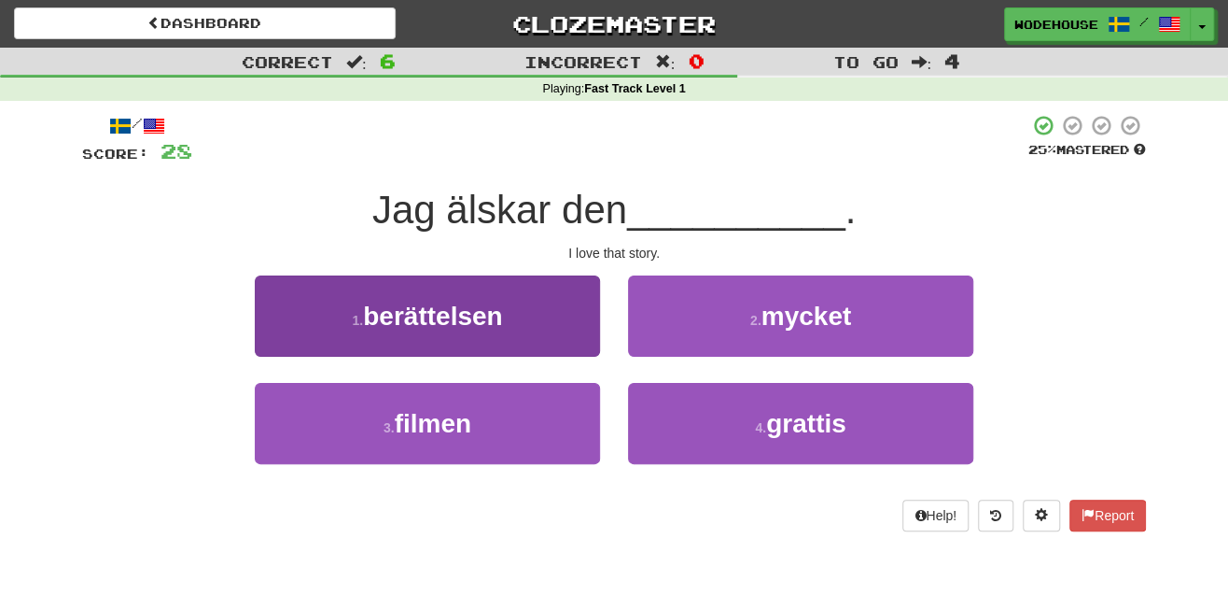
click at [423, 322] on span "berättelsen" at bounding box center [432, 316] width 139 height 29
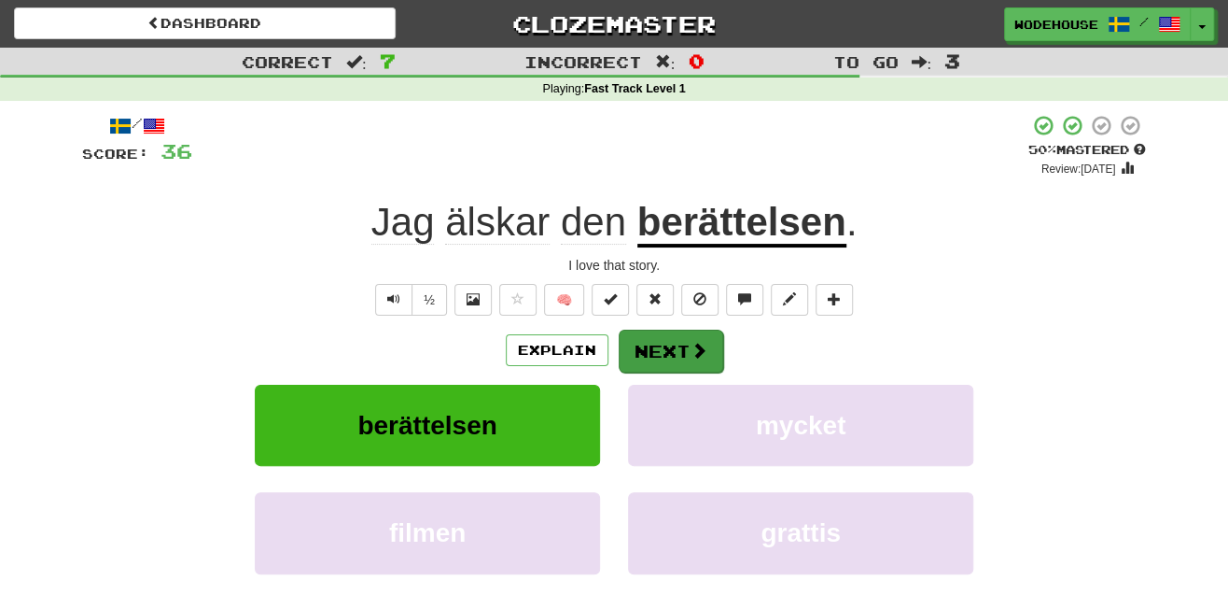
click at [675, 344] on button "Next" at bounding box center [671, 351] width 105 height 43
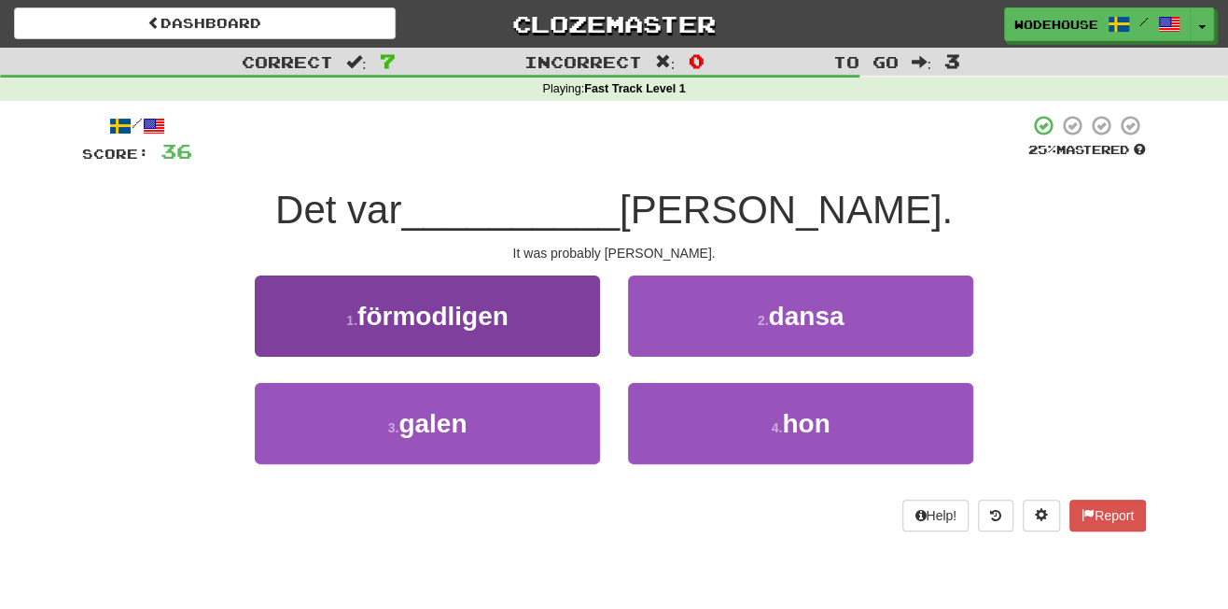
click at [533, 328] on button "1 . förmodligen" at bounding box center [427, 315] width 345 height 81
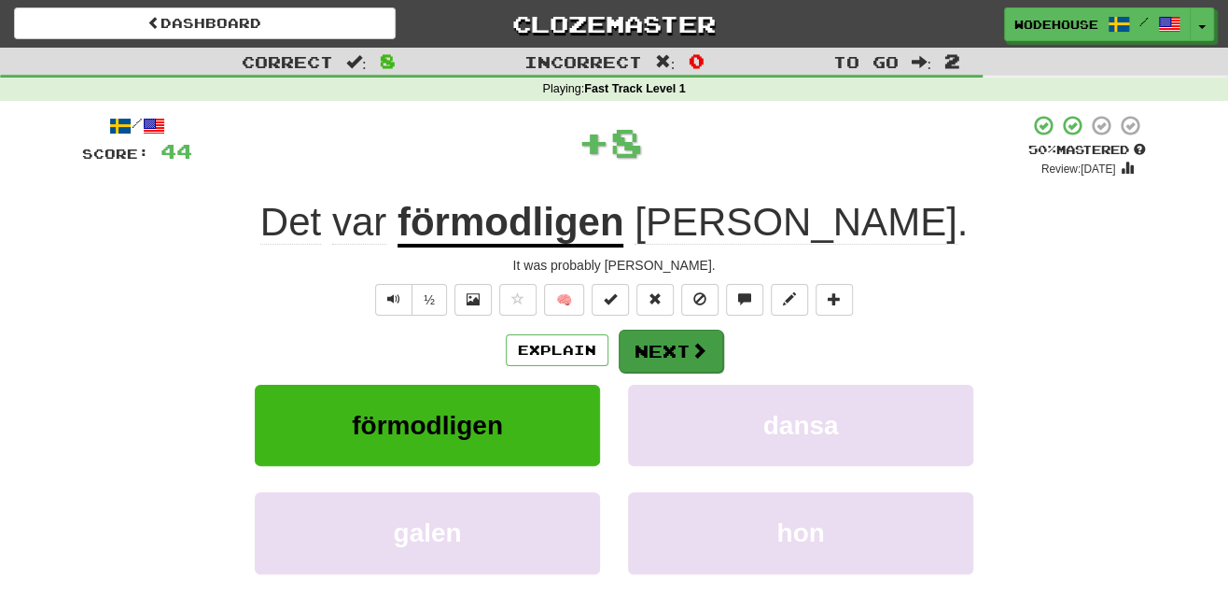
click at [695, 342] on span at bounding box center [699, 350] width 17 height 17
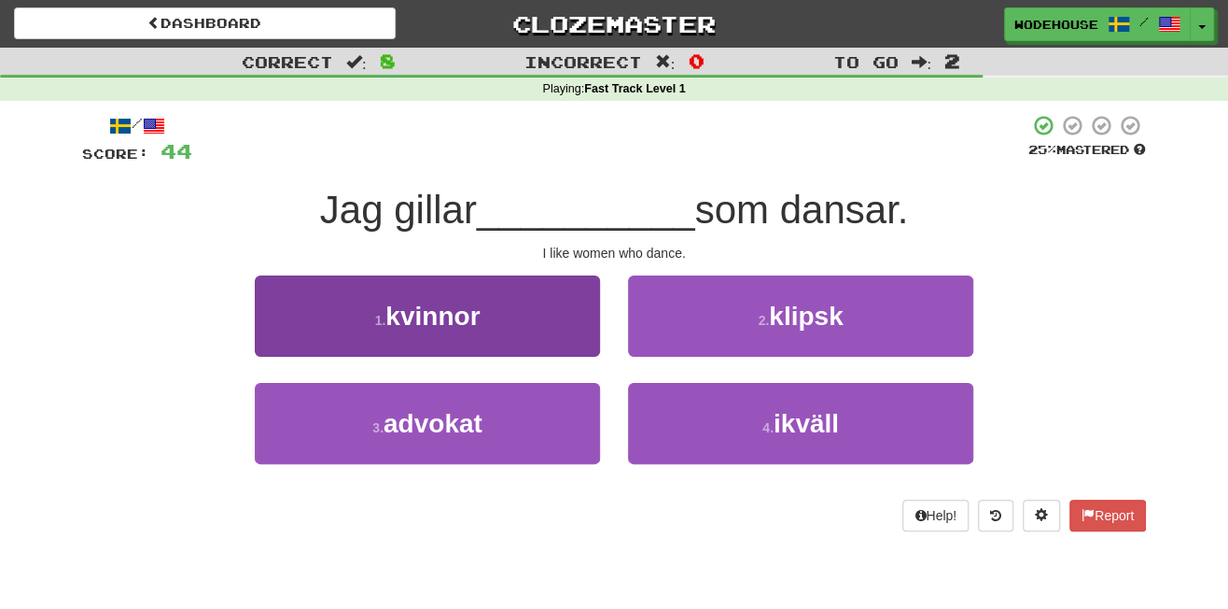
click at [502, 291] on button "1 . kvinnor" at bounding box center [427, 315] width 345 height 81
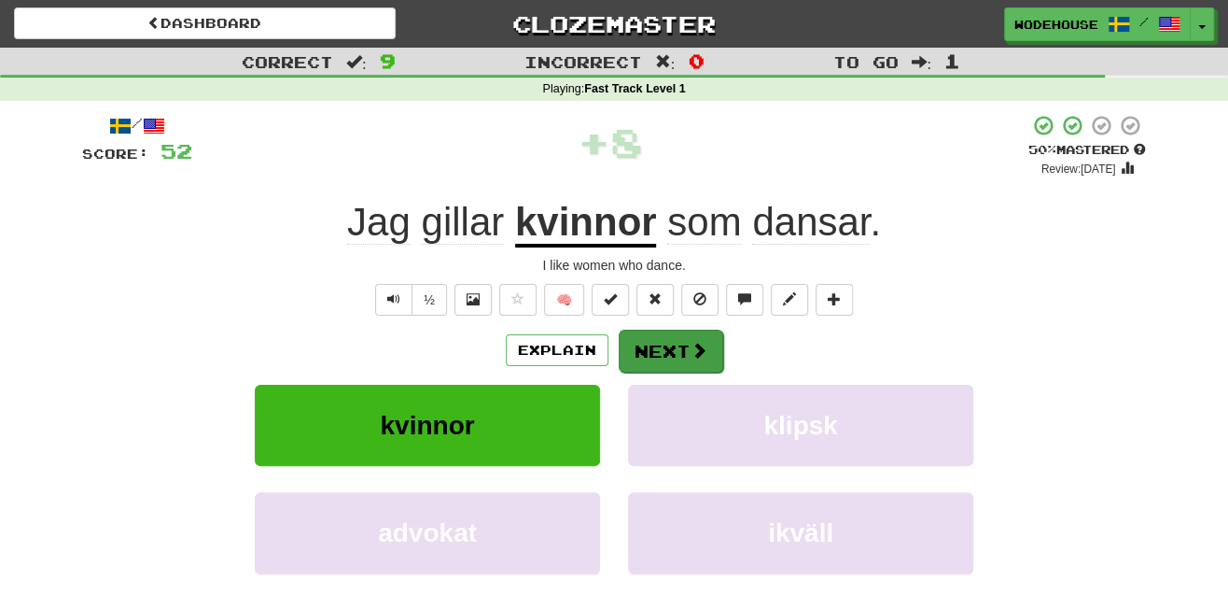
click at [671, 355] on button "Next" at bounding box center [671, 351] width 105 height 43
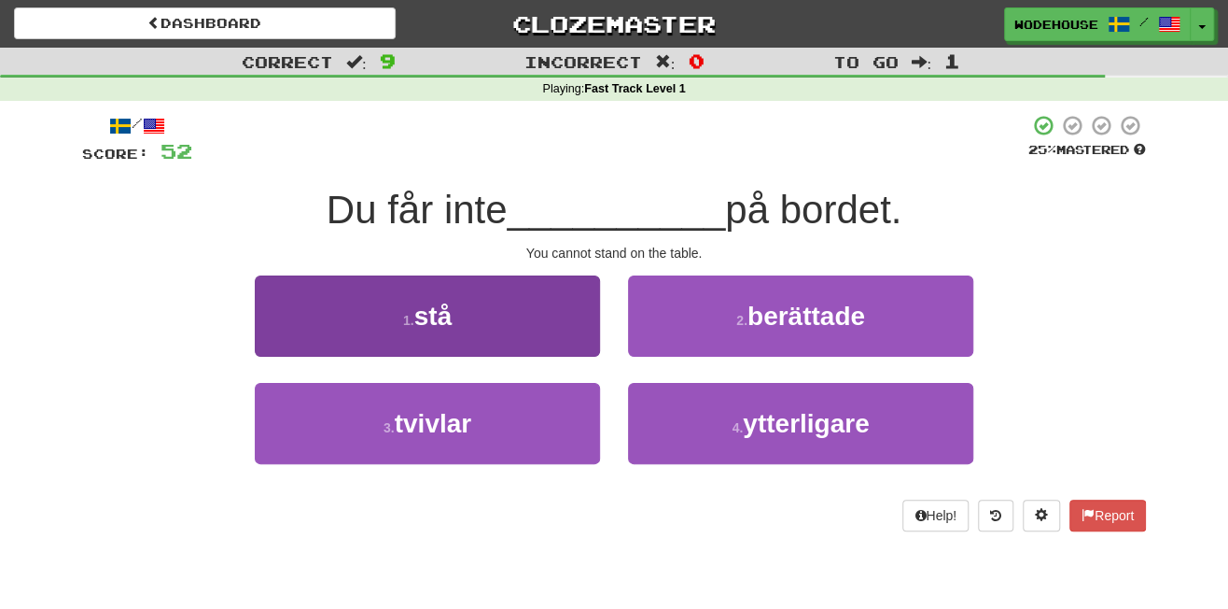
click at [523, 332] on button "1 . stå" at bounding box center [427, 315] width 345 height 81
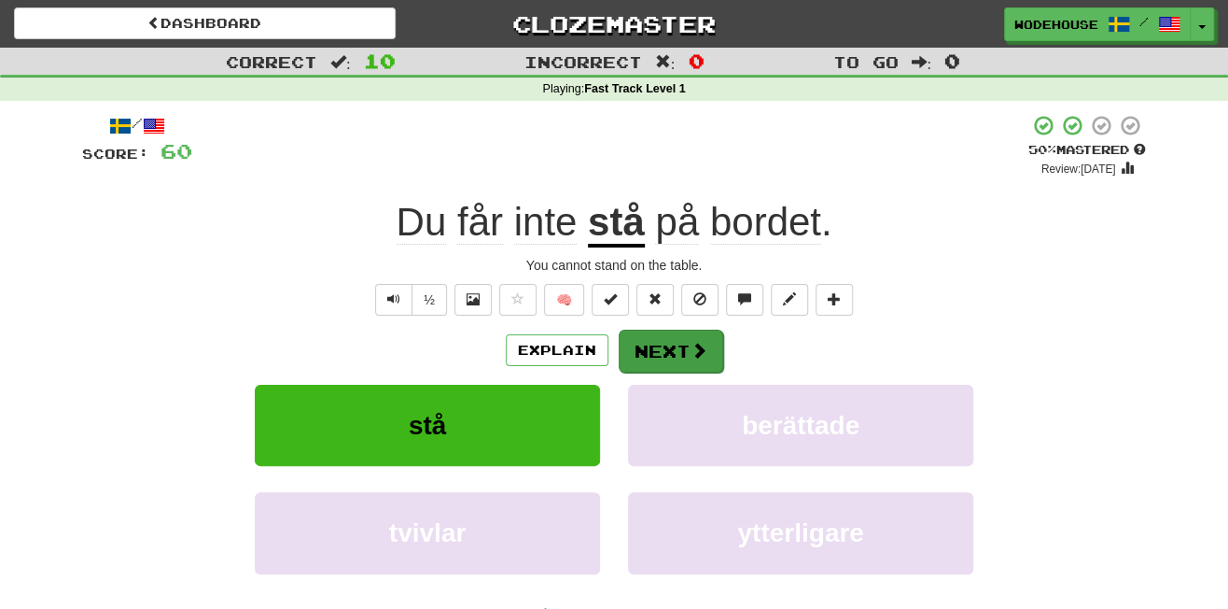
click at [679, 345] on button "Next" at bounding box center [671, 351] width 105 height 43
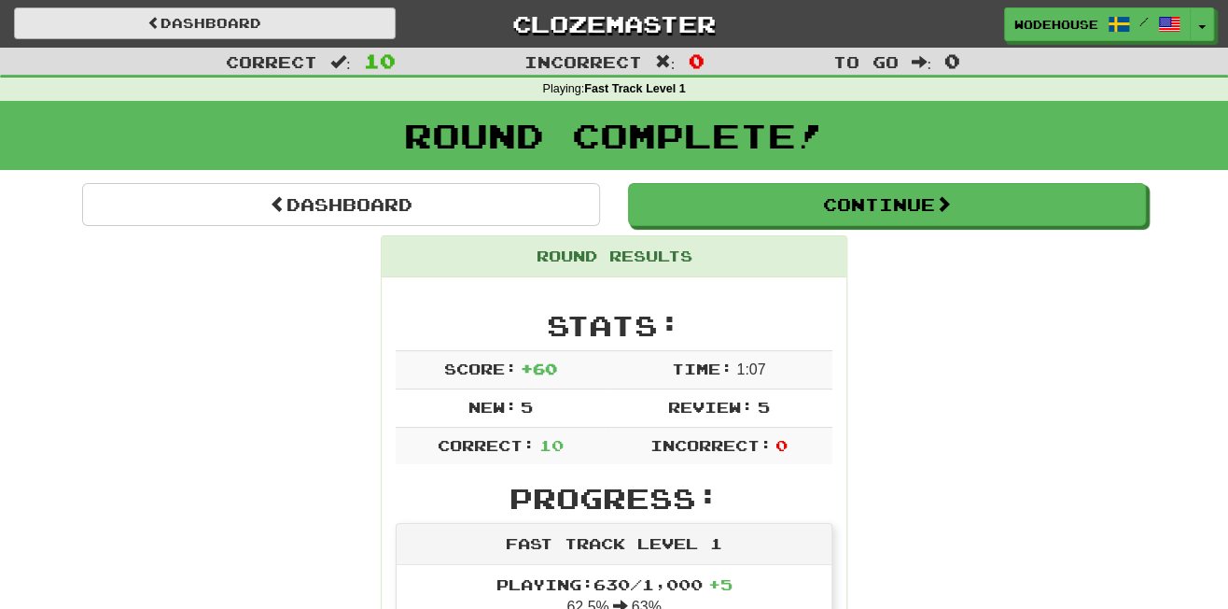
click at [208, 23] on link "Dashboard" at bounding box center [205, 23] width 382 height 32
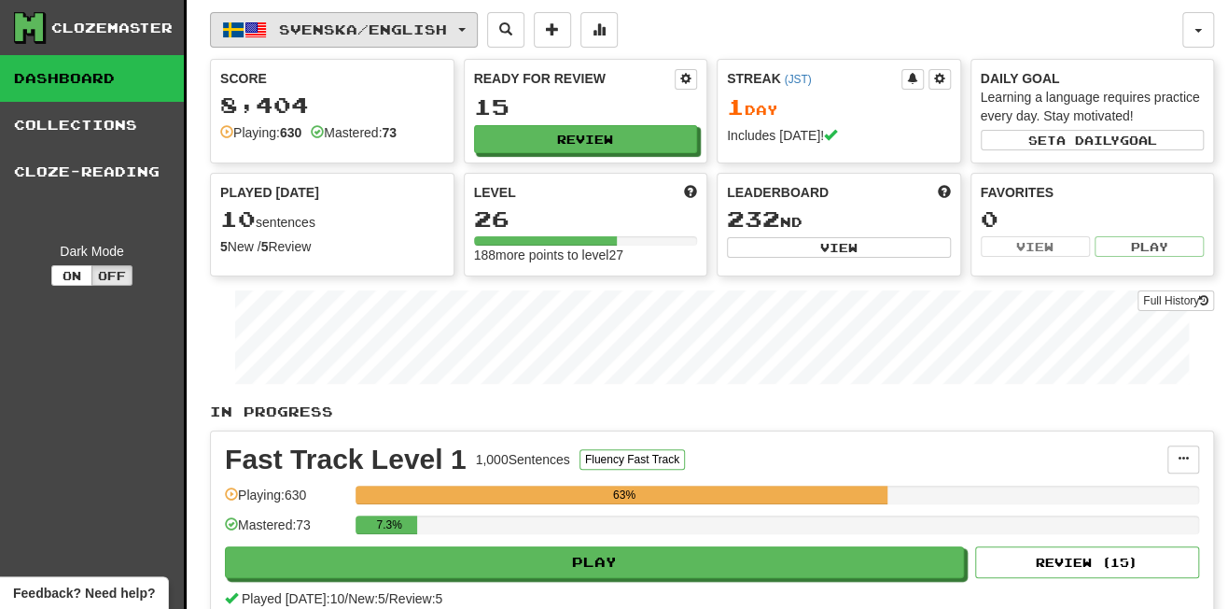
click at [262, 12] on button "Svenska / English" at bounding box center [344, 29] width 268 height 35
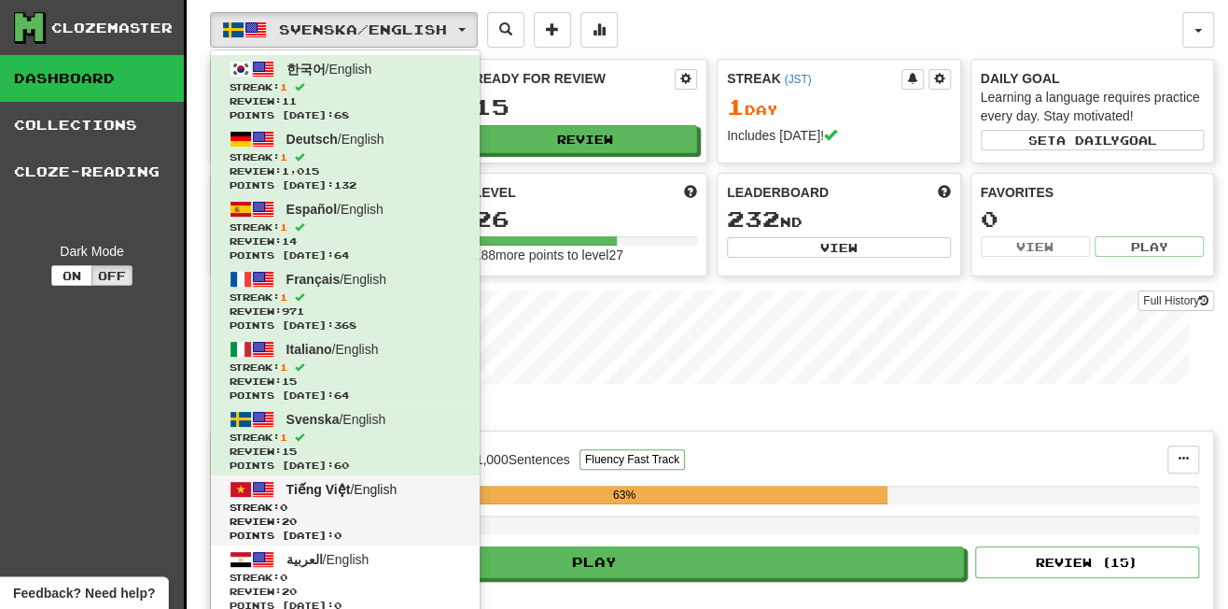
click at [324, 482] on span "Tiếng Việt" at bounding box center [319, 489] width 64 height 15
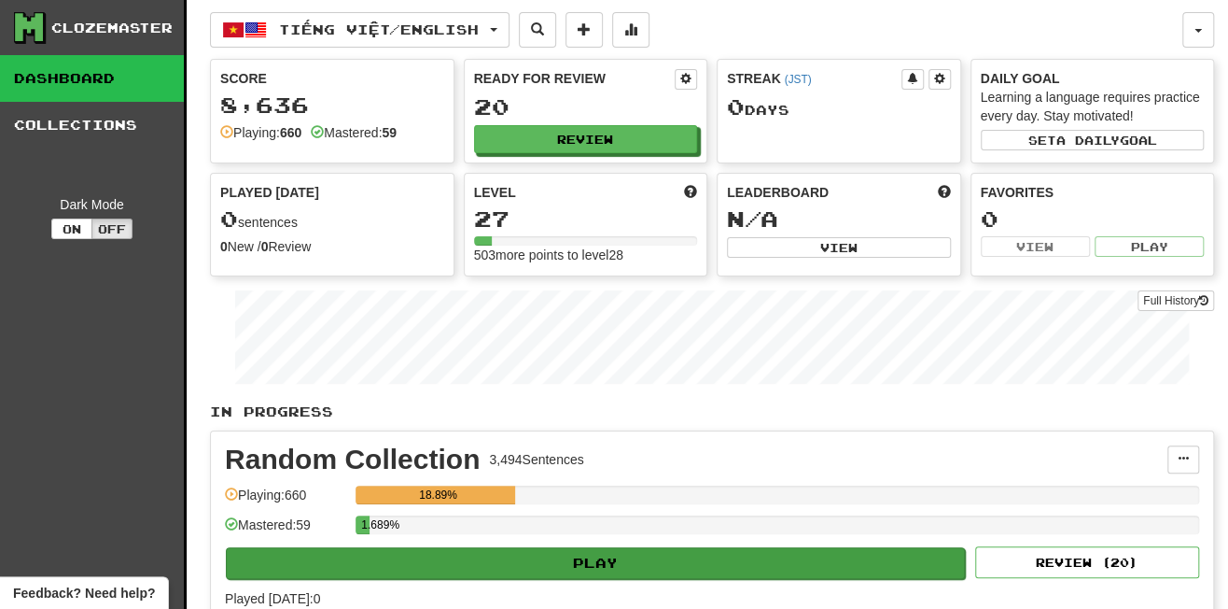
click at [689, 558] on button "Play" at bounding box center [595, 563] width 739 height 32
select select "**"
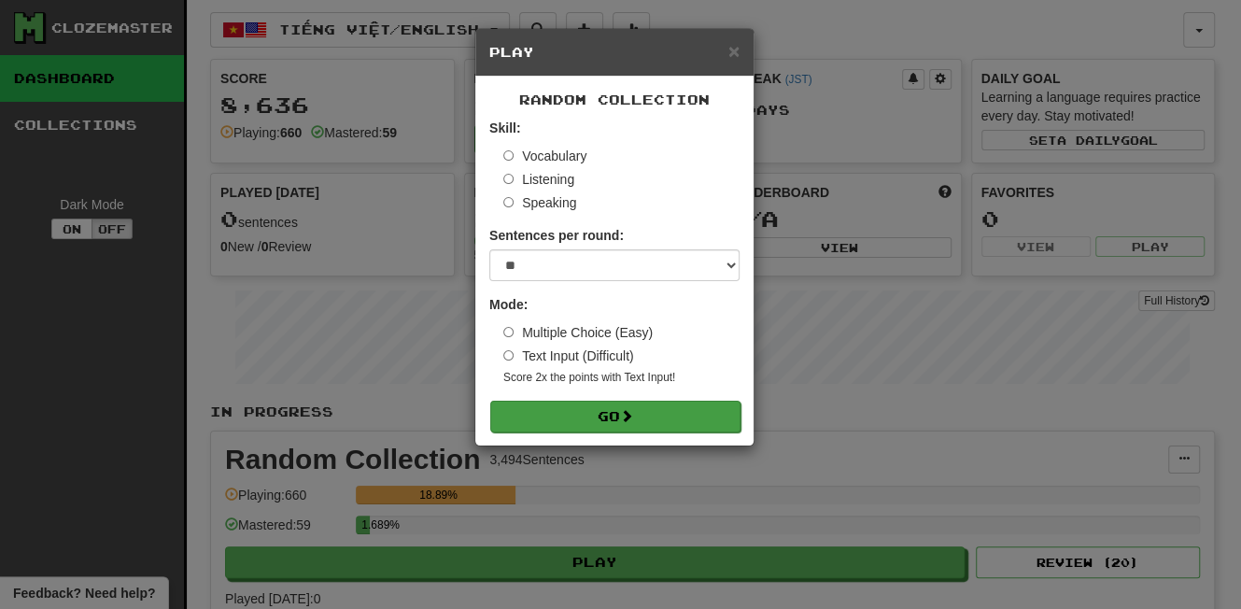
click at [693, 413] on button "Go" at bounding box center [615, 416] width 250 height 32
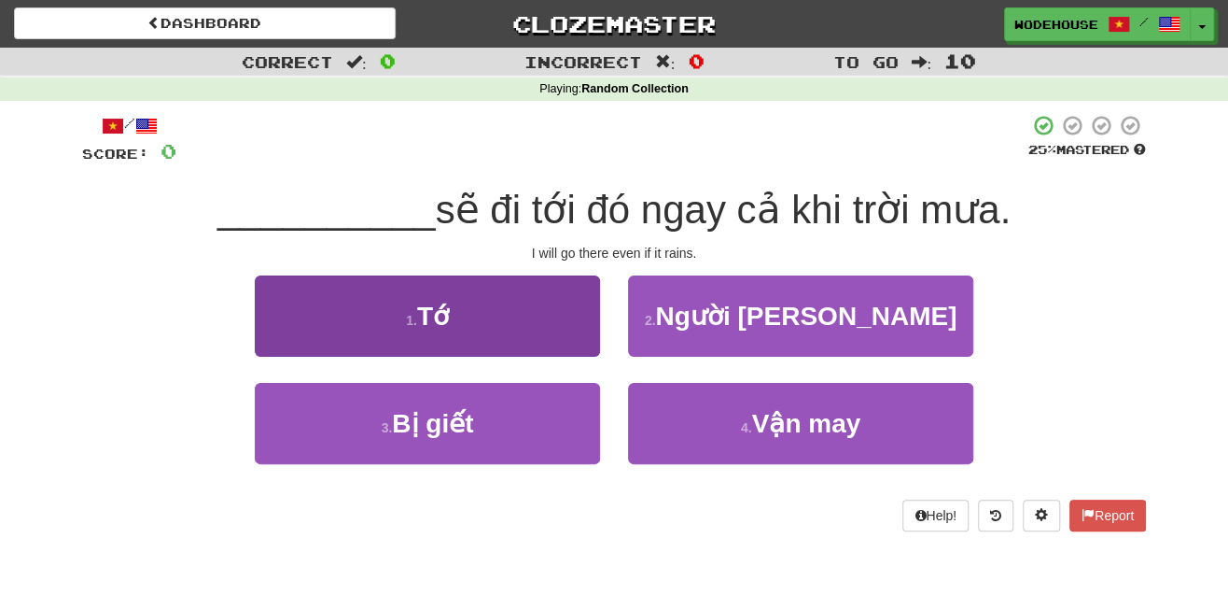
click at [447, 342] on button "1 . Tớ" at bounding box center [427, 315] width 345 height 81
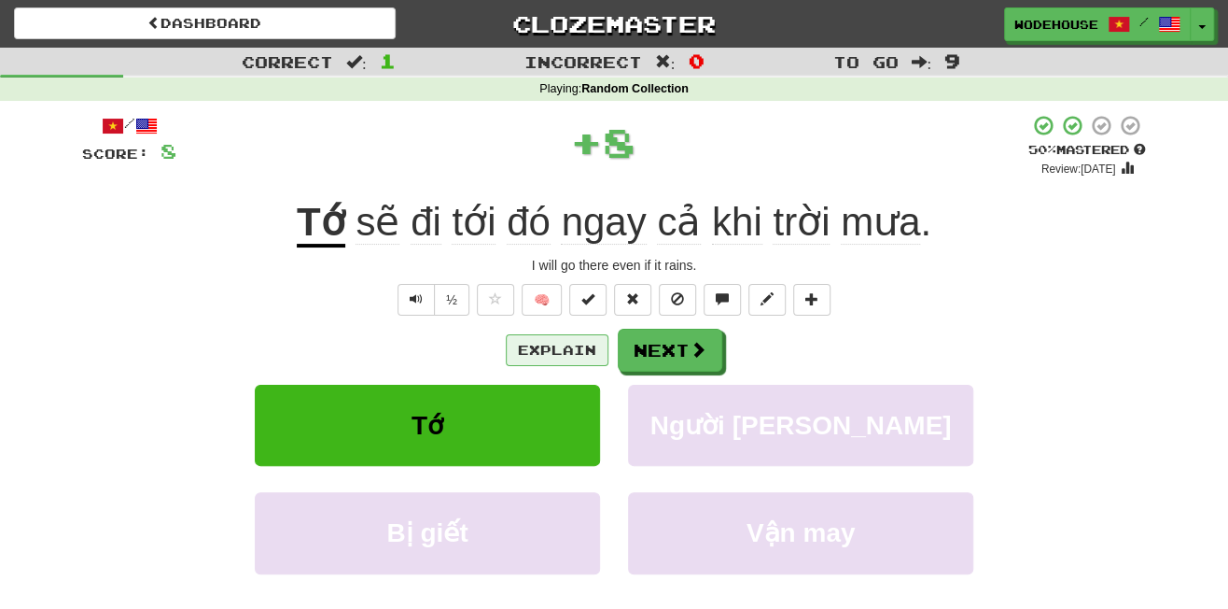
click at [553, 344] on button "Explain" at bounding box center [557, 350] width 103 height 32
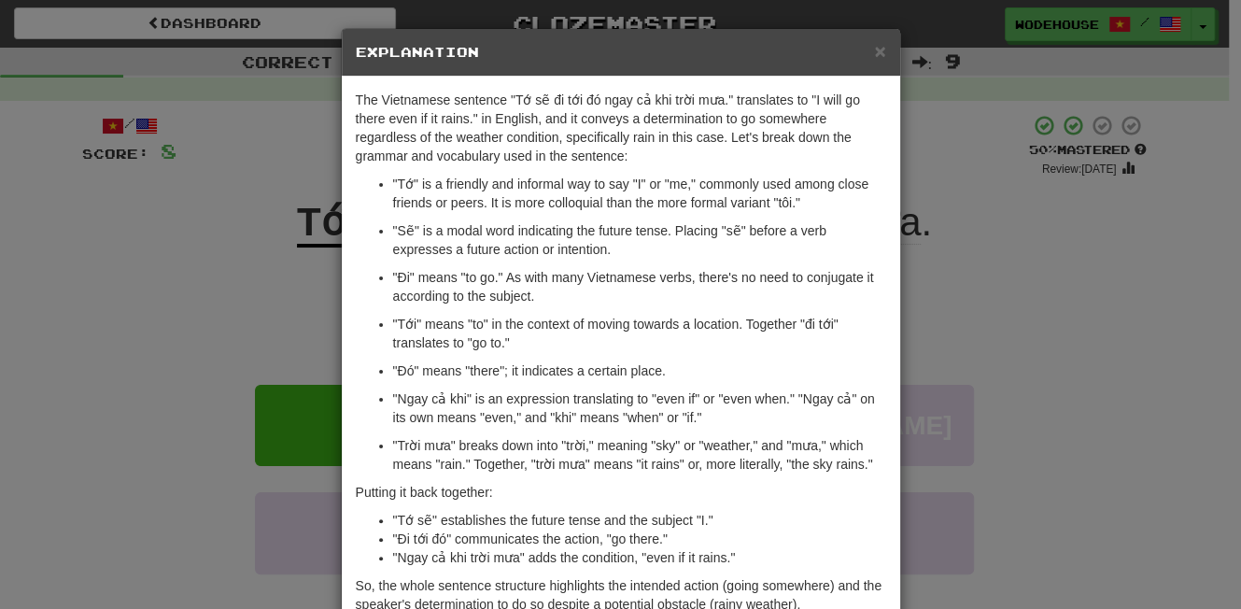
click at [176, 265] on div "× Explanation The Vietnamese sentence "Tớ sẽ đi tới đó ngay cả khi trời mưa." t…" at bounding box center [620, 304] width 1241 height 609
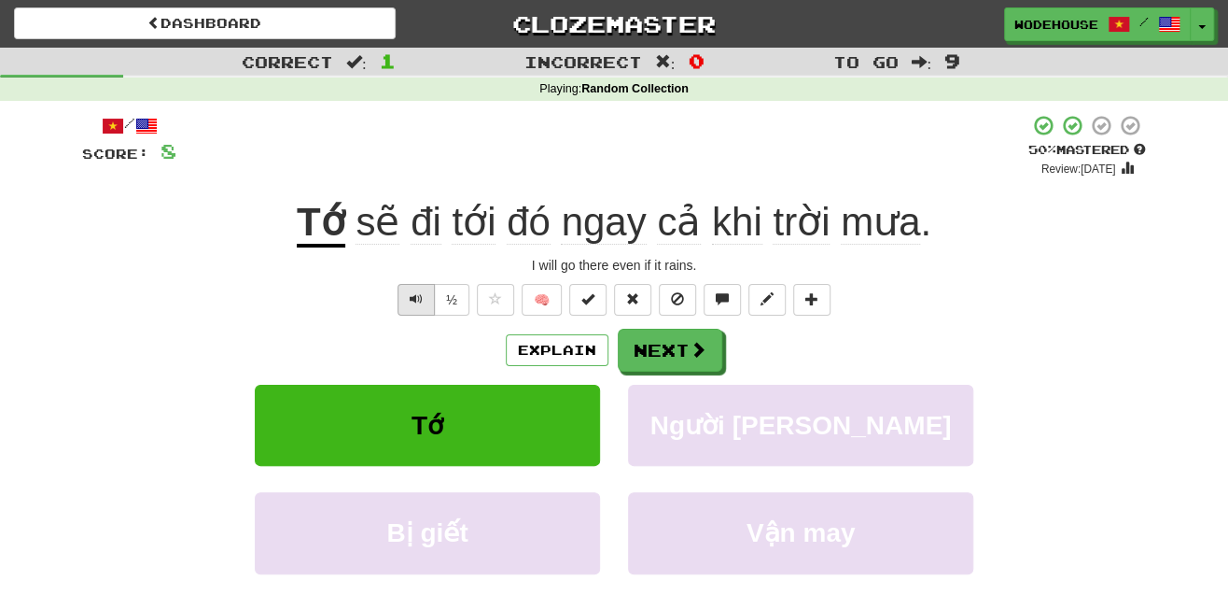
click at [410, 292] on span "Text-to-speech controls" at bounding box center [416, 298] width 13 height 13
click at [701, 357] on button "Next" at bounding box center [671, 351] width 105 height 43
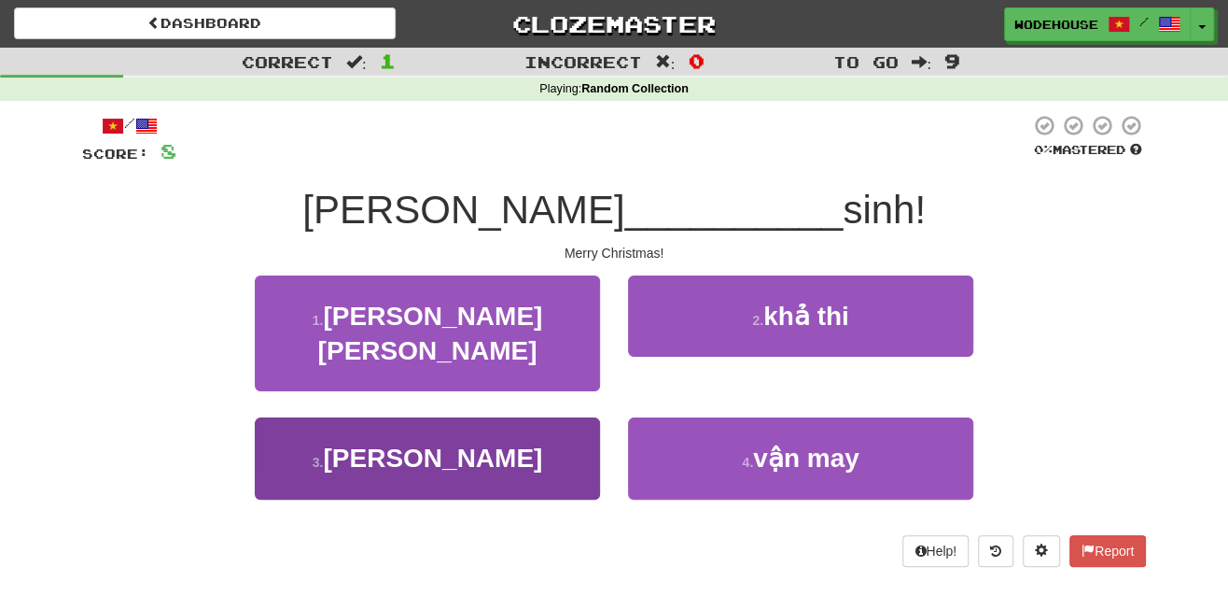
click at [495, 439] on button "3 . giáng" at bounding box center [427, 457] width 345 height 81
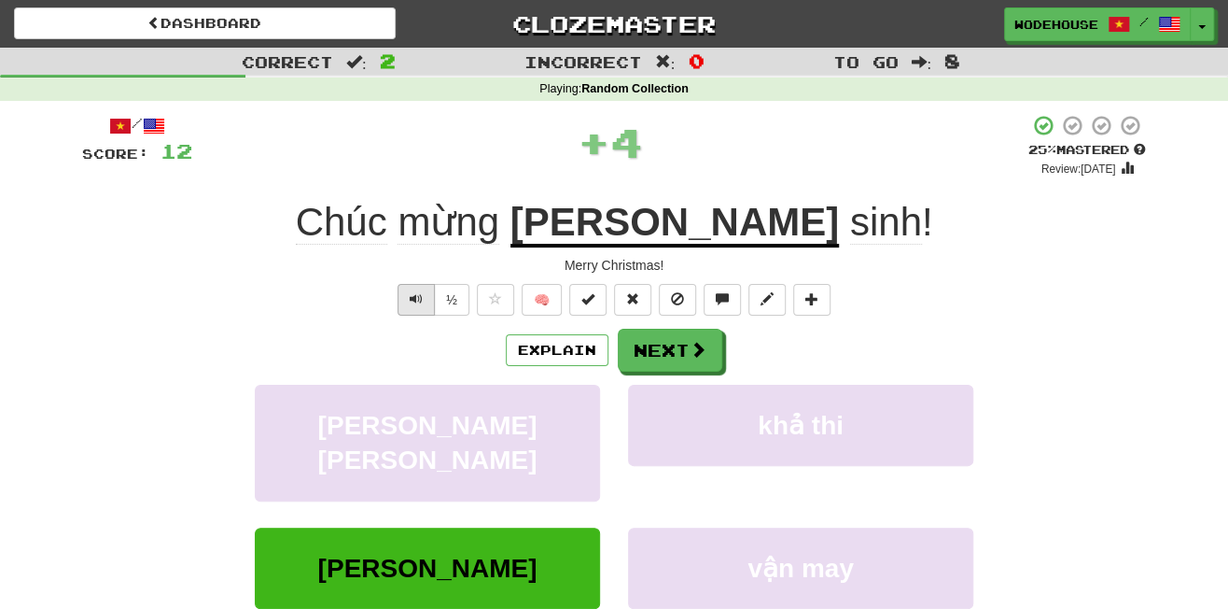
click at [412, 298] on span "Text-to-speech controls" at bounding box center [416, 298] width 13 height 13
click at [574, 352] on button "Explain" at bounding box center [557, 350] width 103 height 32
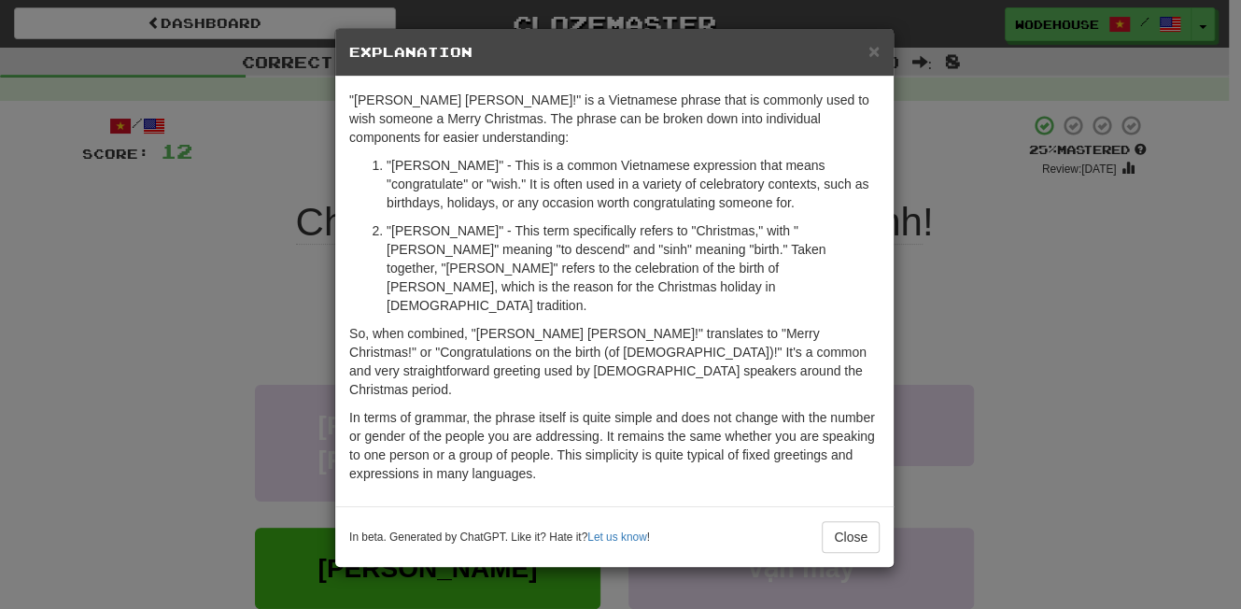
click at [208, 366] on div "× Explanation "Chúc mừng giáng sinh!" is a Vietnamese phrase that is commonly u…" at bounding box center [620, 304] width 1241 height 609
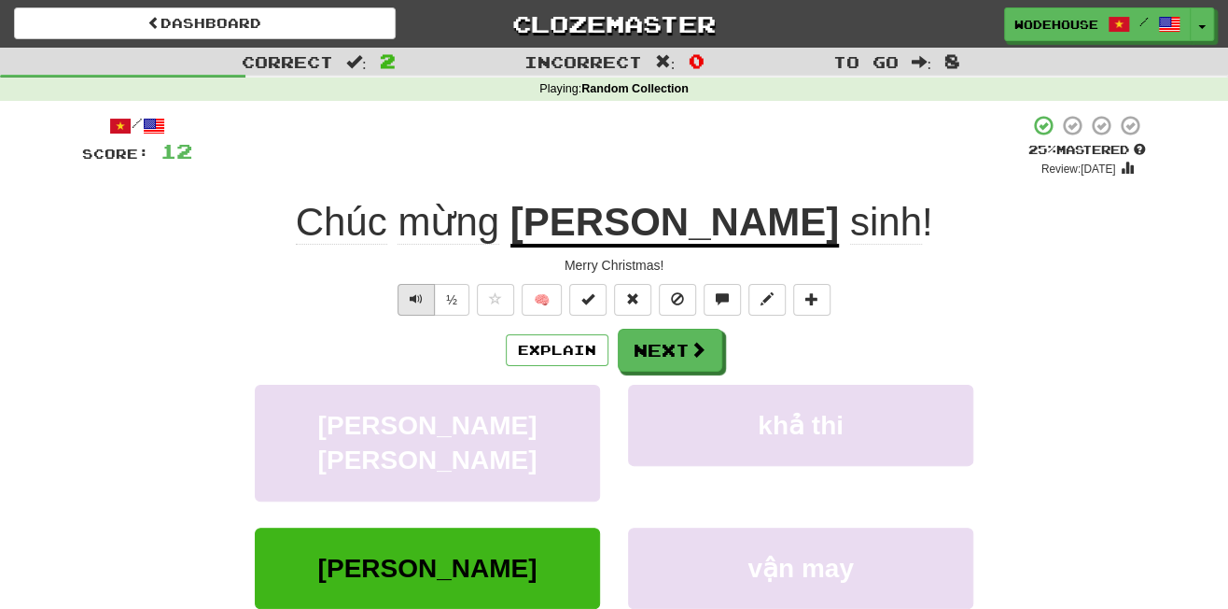
click at [413, 292] on span "Text-to-speech controls" at bounding box center [416, 298] width 13 height 13
click at [404, 284] on button "Text-to-speech controls" at bounding box center [416, 300] width 37 height 32
click at [704, 355] on span at bounding box center [699, 350] width 17 height 17
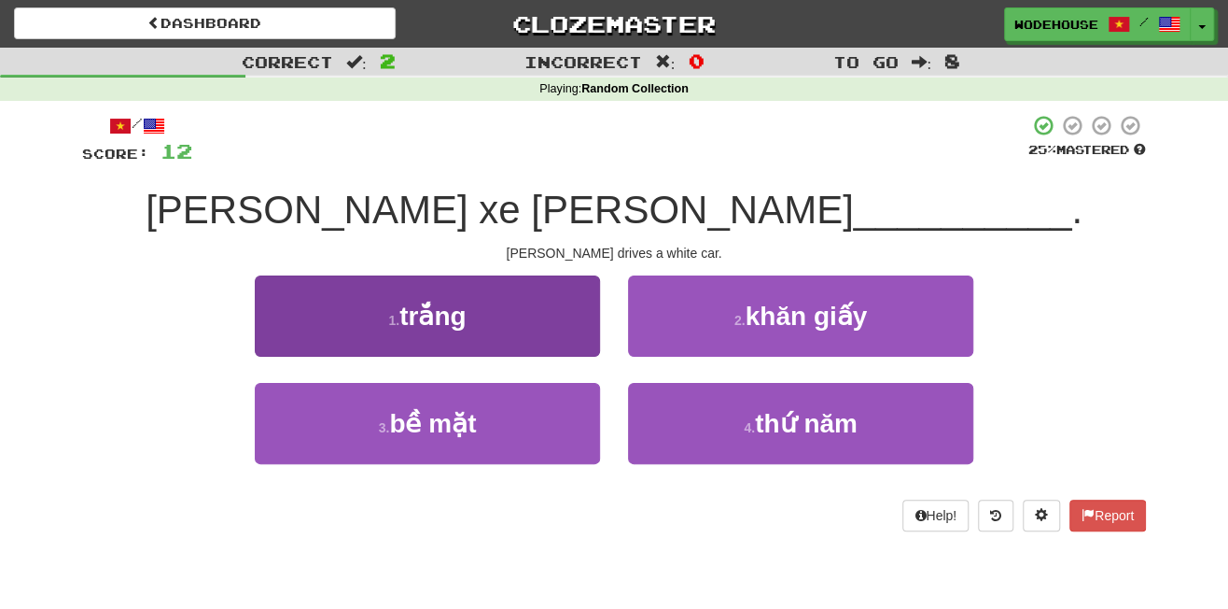
click at [544, 329] on button "1 . trắng" at bounding box center [427, 315] width 345 height 81
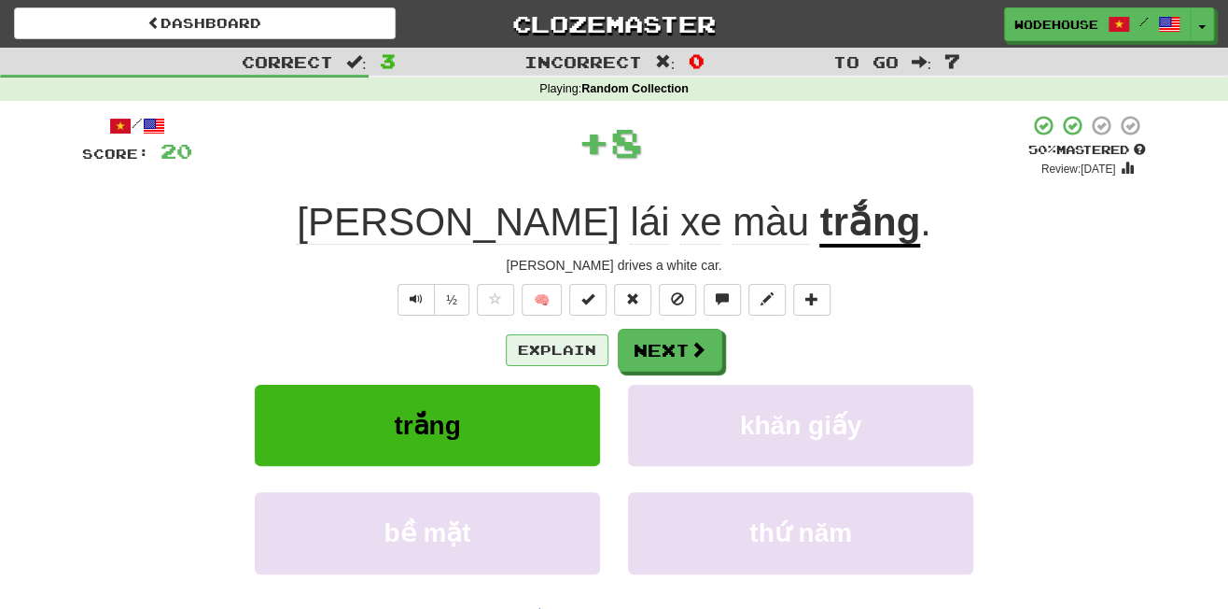
click at [540, 344] on button "Explain" at bounding box center [557, 350] width 103 height 32
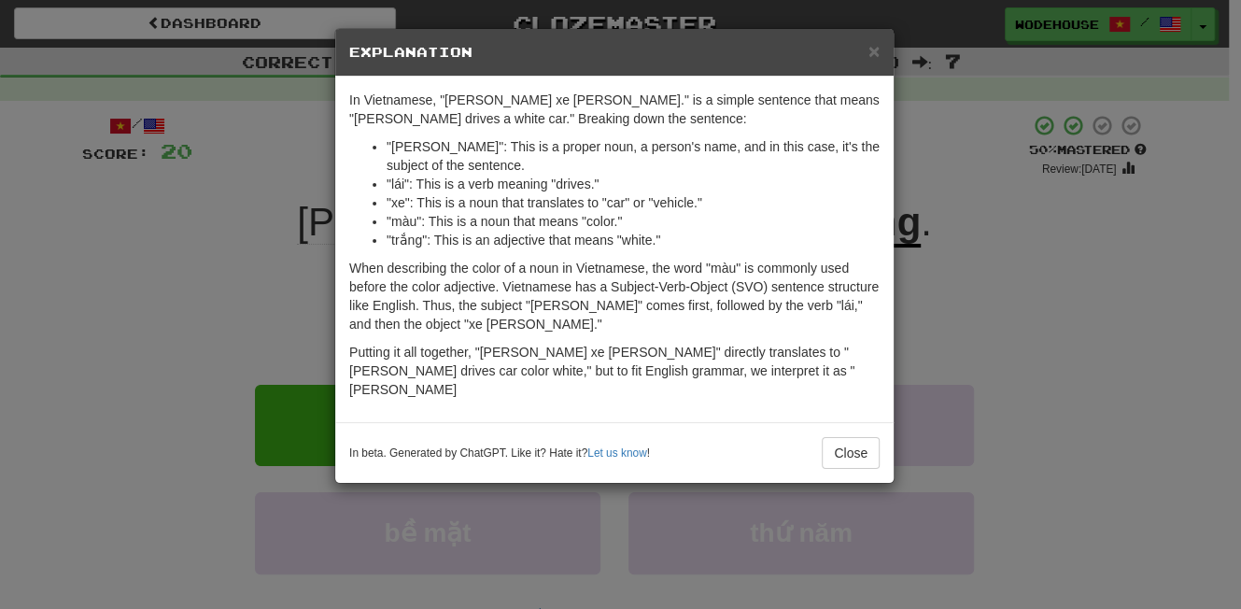
click at [155, 293] on div "× Explanation In Vietnamese, "Tom lái xe màu trắng." is a simple sentence that …" at bounding box center [620, 304] width 1241 height 609
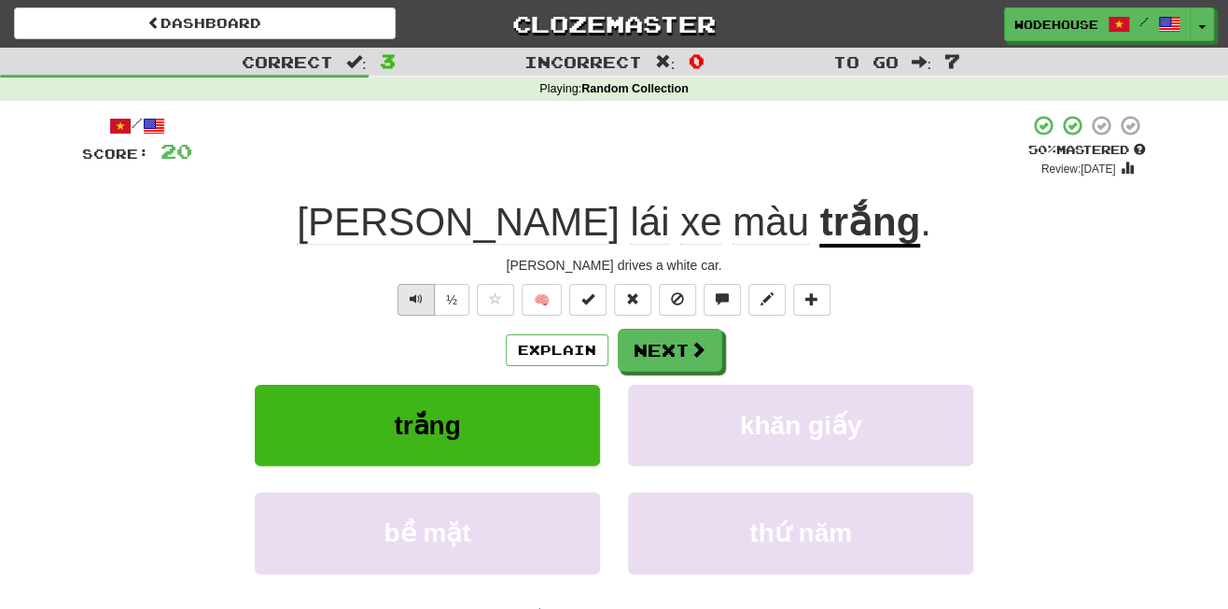
click at [411, 295] on span "Text-to-speech controls" at bounding box center [416, 298] width 13 height 13
click at [694, 344] on span at bounding box center [699, 350] width 17 height 17
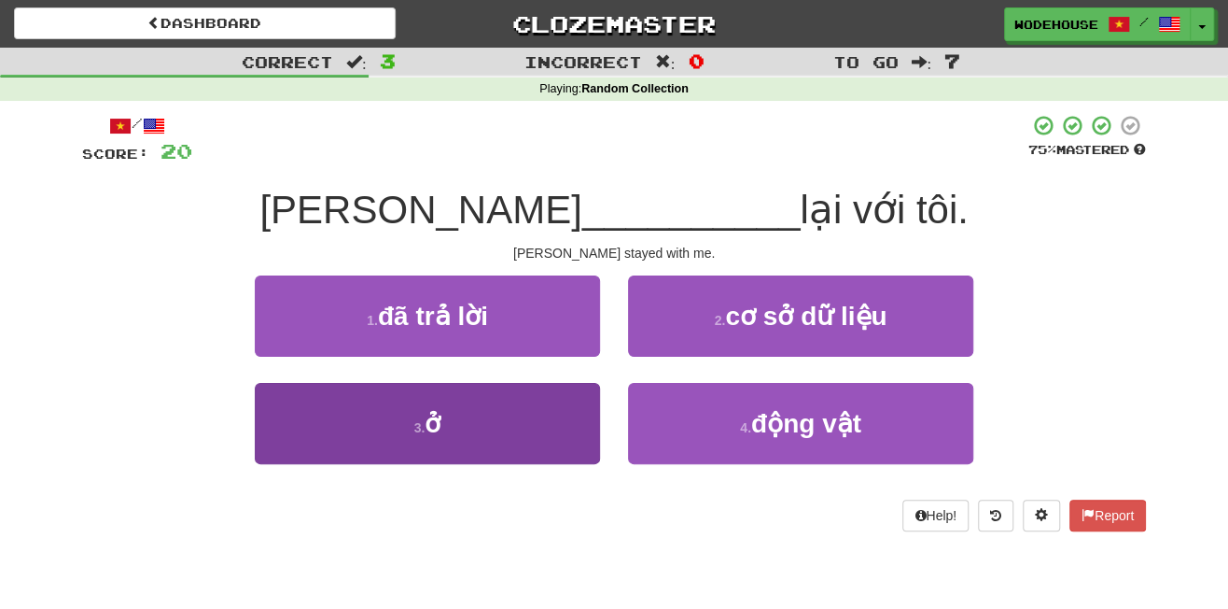
click at [541, 426] on button "3 . ở" at bounding box center [427, 423] width 345 height 81
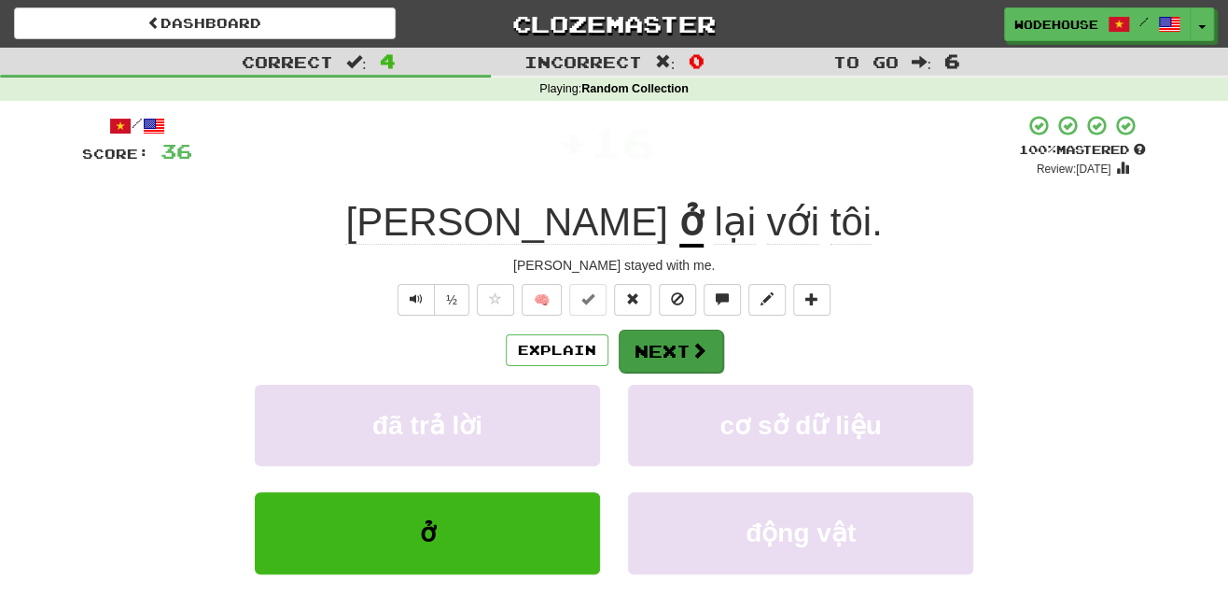
click at [680, 341] on button "Next" at bounding box center [671, 351] width 105 height 43
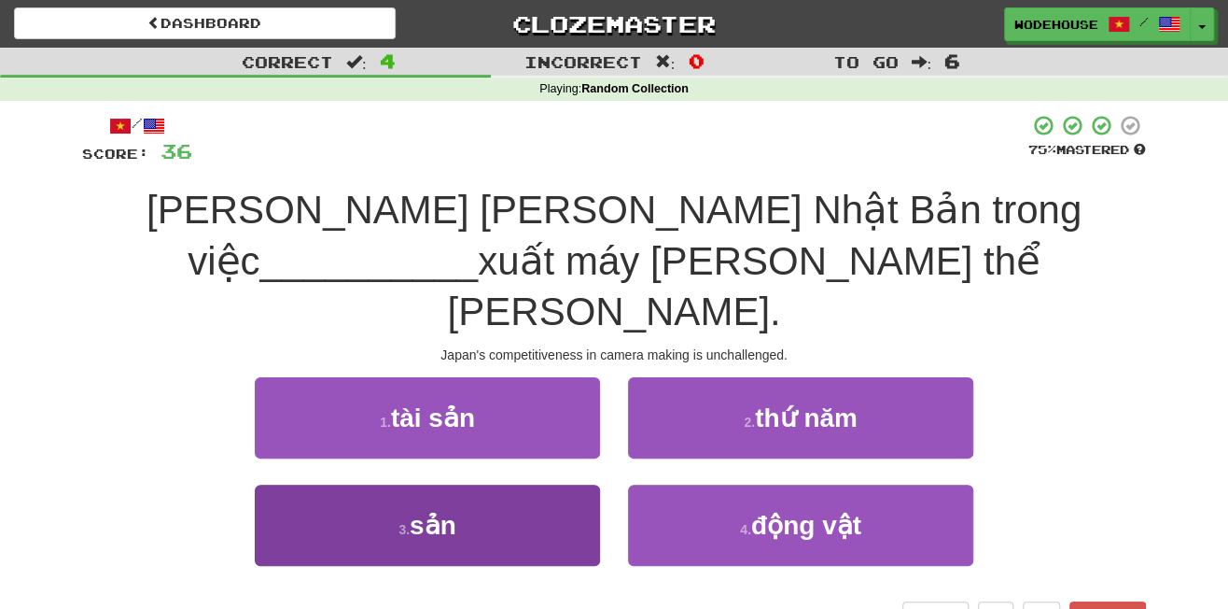
click at [559, 488] on button "3 . sản" at bounding box center [427, 524] width 345 height 81
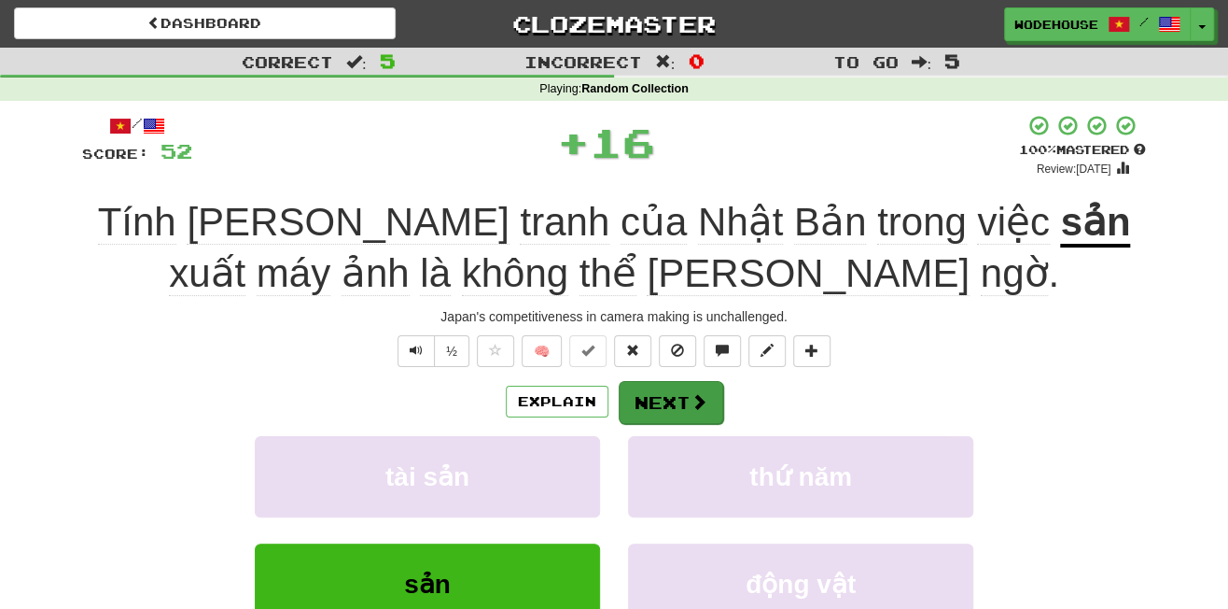
click at [680, 397] on button "Next" at bounding box center [671, 402] width 105 height 43
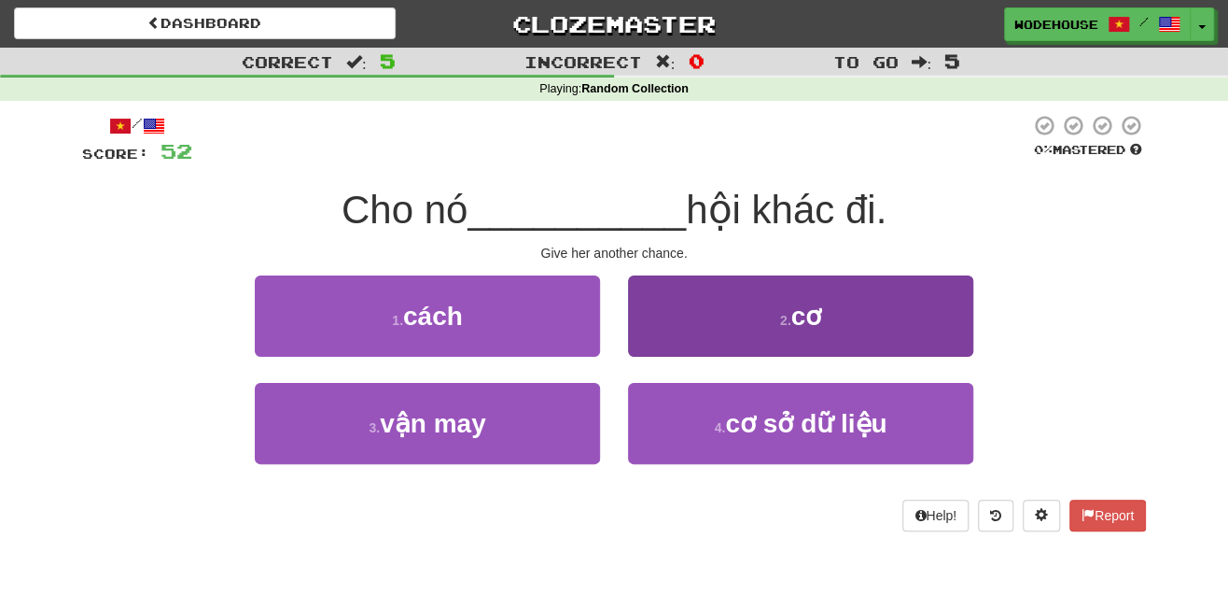
click at [834, 334] on button "2 . cơ" at bounding box center [800, 315] width 345 height 81
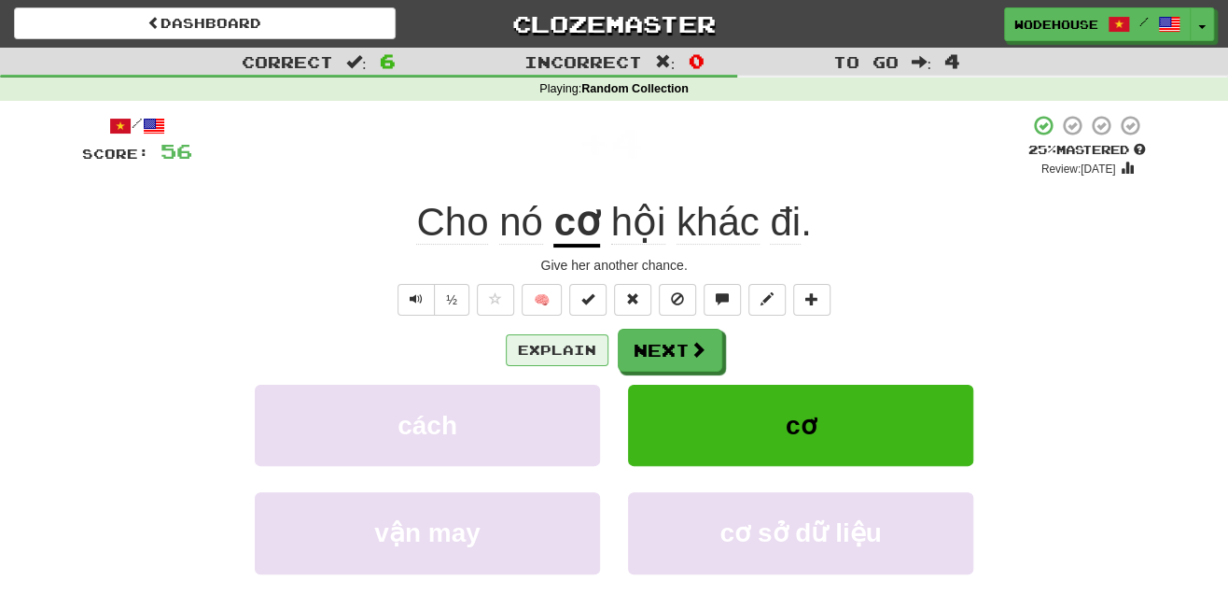
click at [536, 347] on button "Explain" at bounding box center [557, 350] width 103 height 32
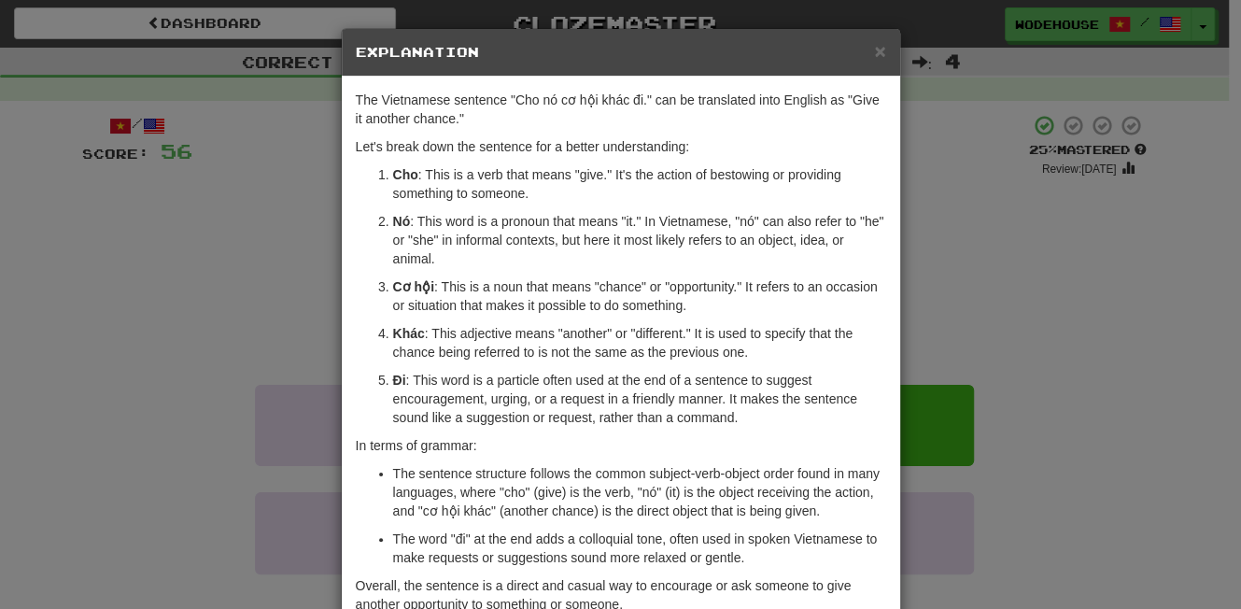
click at [240, 301] on div "× Explanation The Vietnamese sentence "Cho nó cơ hội khác đi." can be translate…" at bounding box center [620, 304] width 1241 height 609
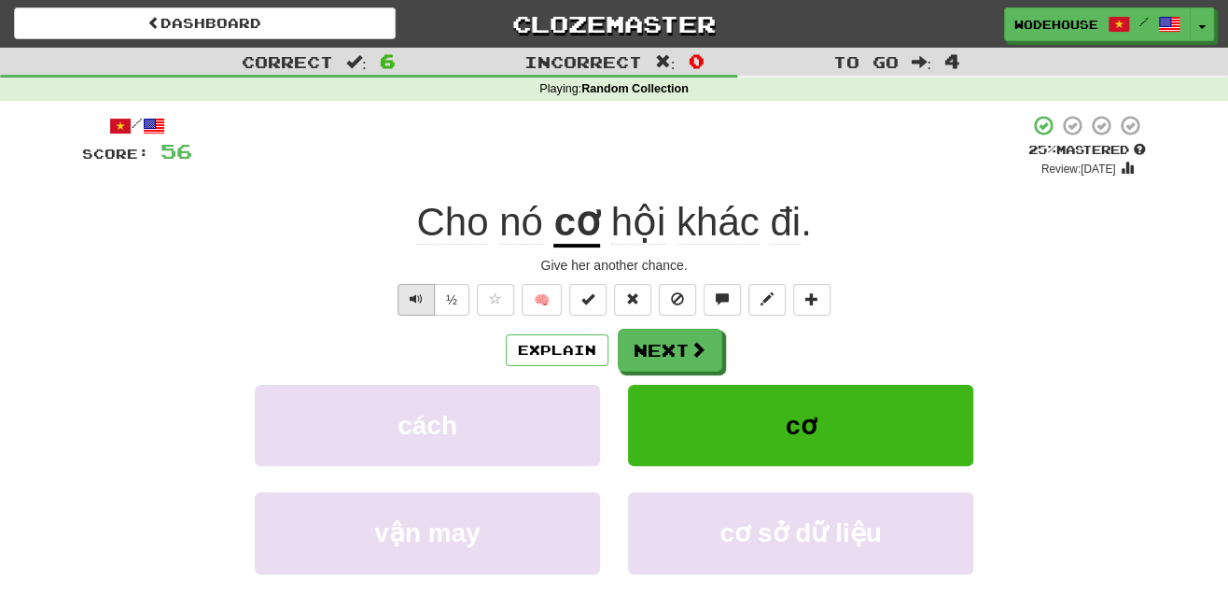
click at [424, 292] on button "Text-to-speech controls" at bounding box center [416, 300] width 37 height 32
click at [655, 331] on button "Next" at bounding box center [671, 351] width 105 height 43
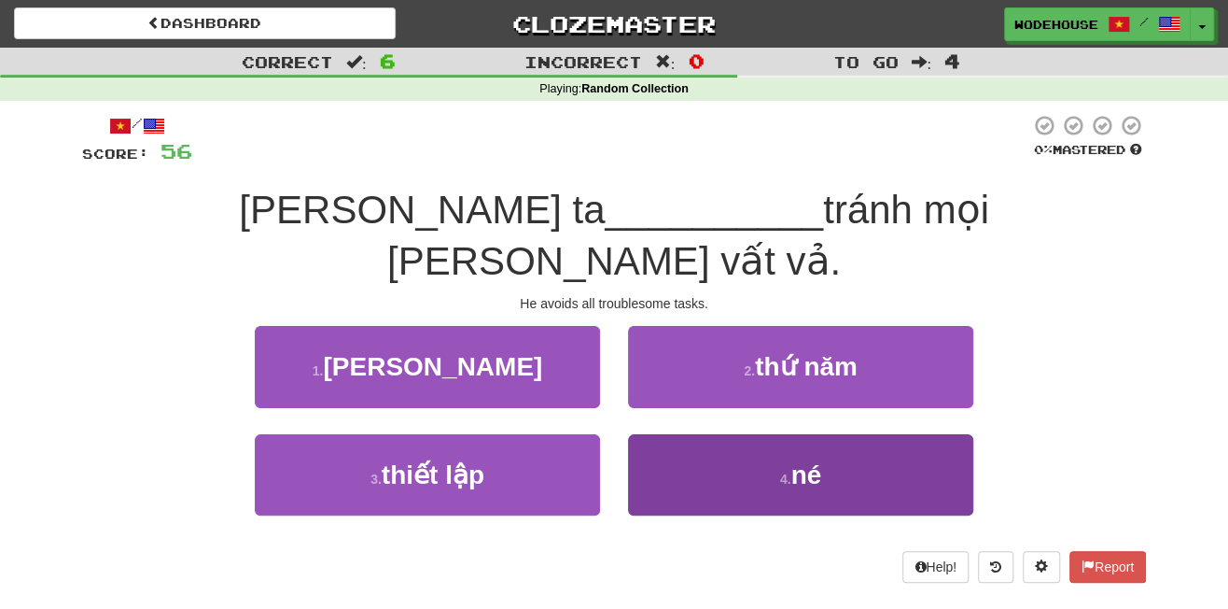
click at [758, 437] on button "4 . né" at bounding box center [800, 474] width 345 height 81
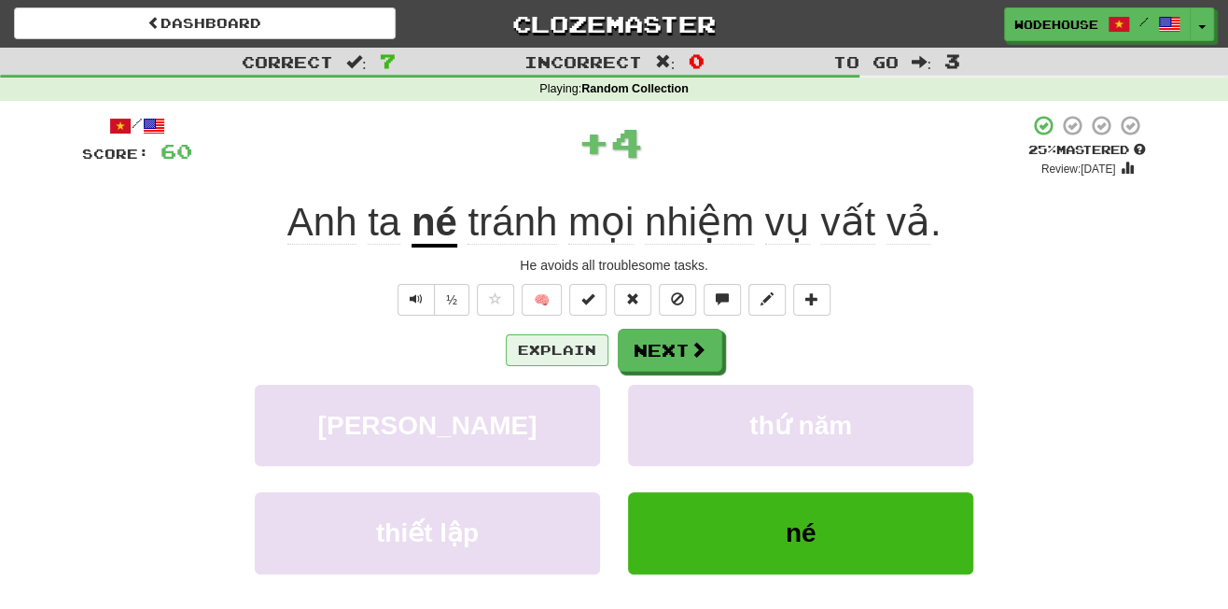
click at [549, 344] on button "Explain" at bounding box center [557, 350] width 103 height 32
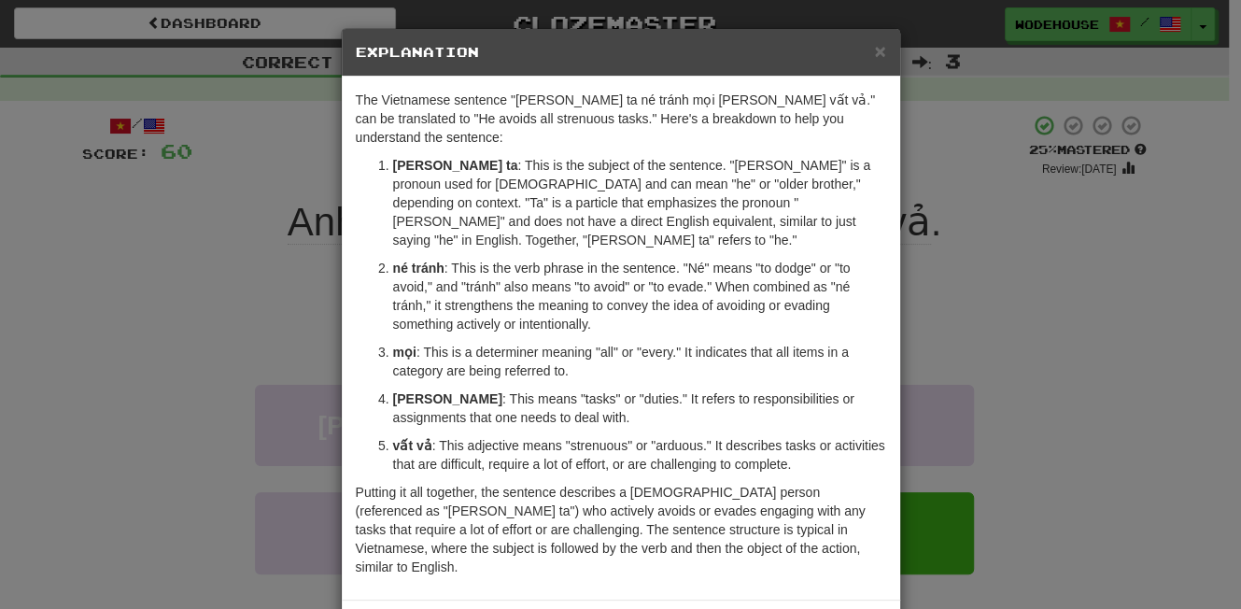
click at [230, 302] on div "× Explanation The Vietnamese sentence "Anh ta né tránh mọi nhiệm vụ vất vả." ca…" at bounding box center [620, 304] width 1241 height 609
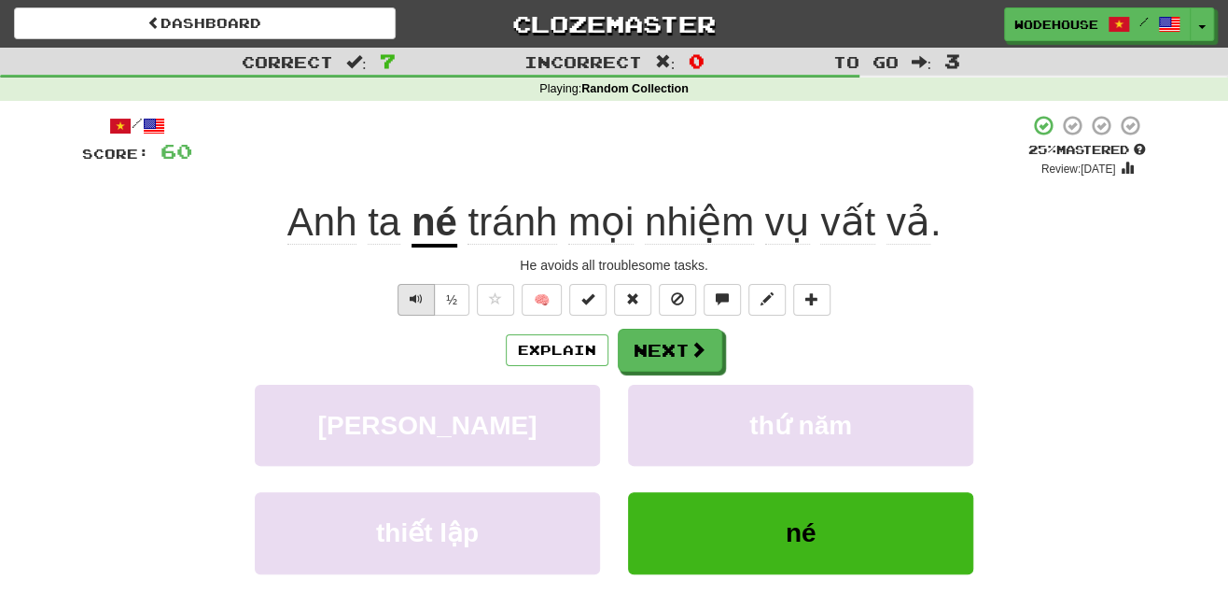
click at [418, 301] on span "Text-to-speech controls" at bounding box center [416, 298] width 13 height 13
click at [680, 352] on button "Next" at bounding box center [671, 351] width 105 height 43
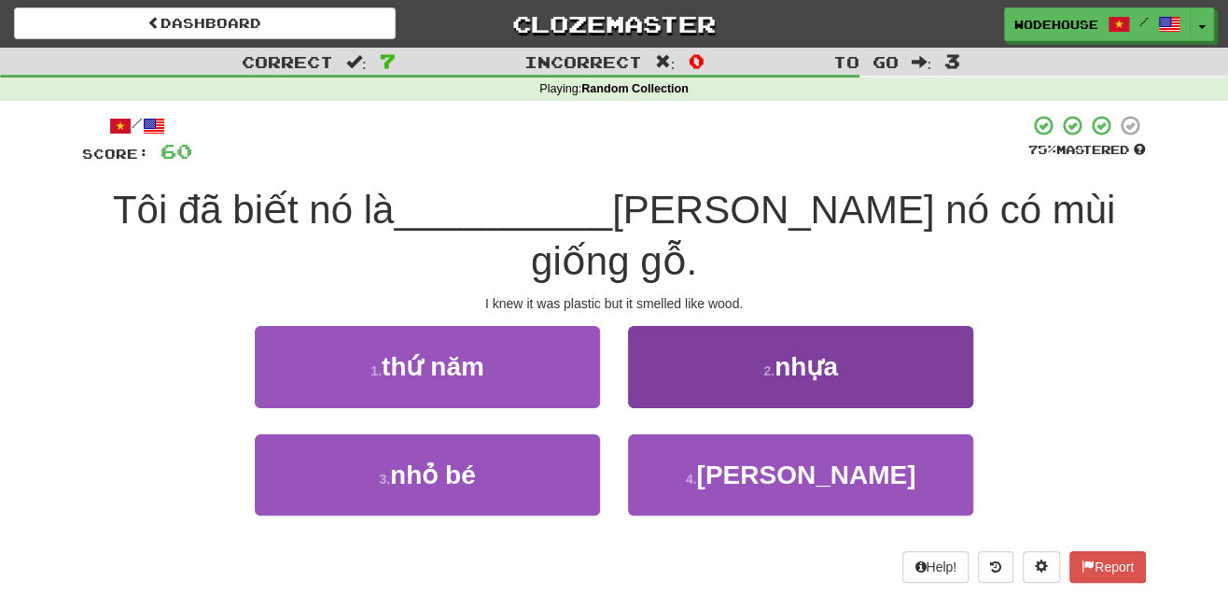
click at [820, 352] on span "nhựa" at bounding box center [806, 366] width 63 height 29
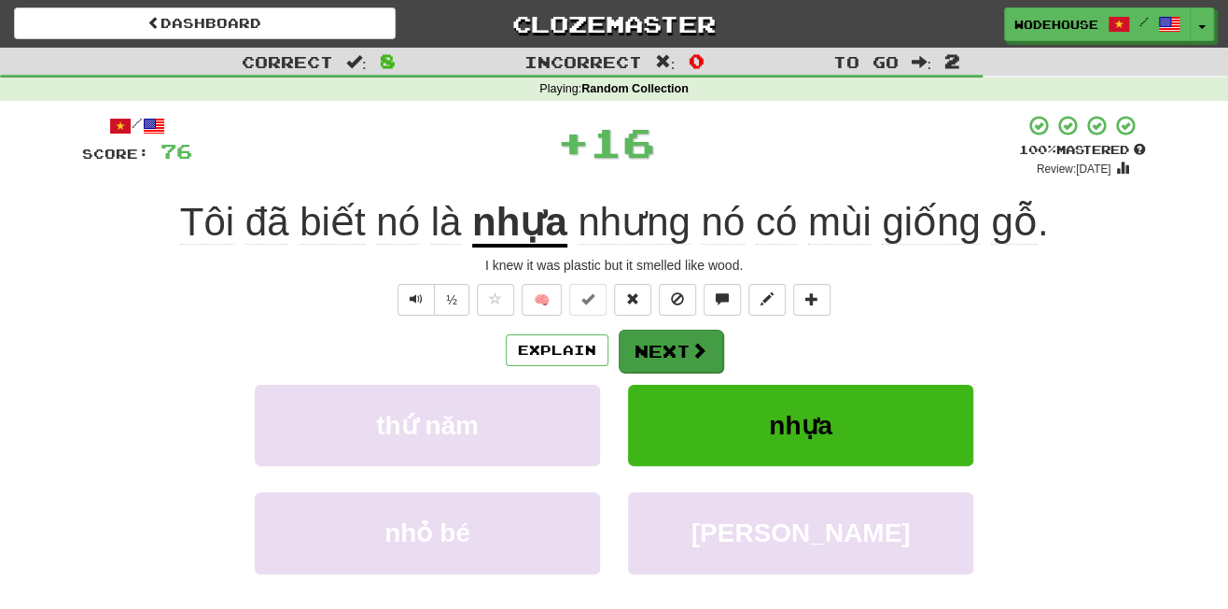
click at [656, 345] on button "Next" at bounding box center [671, 351] width 105 height 43
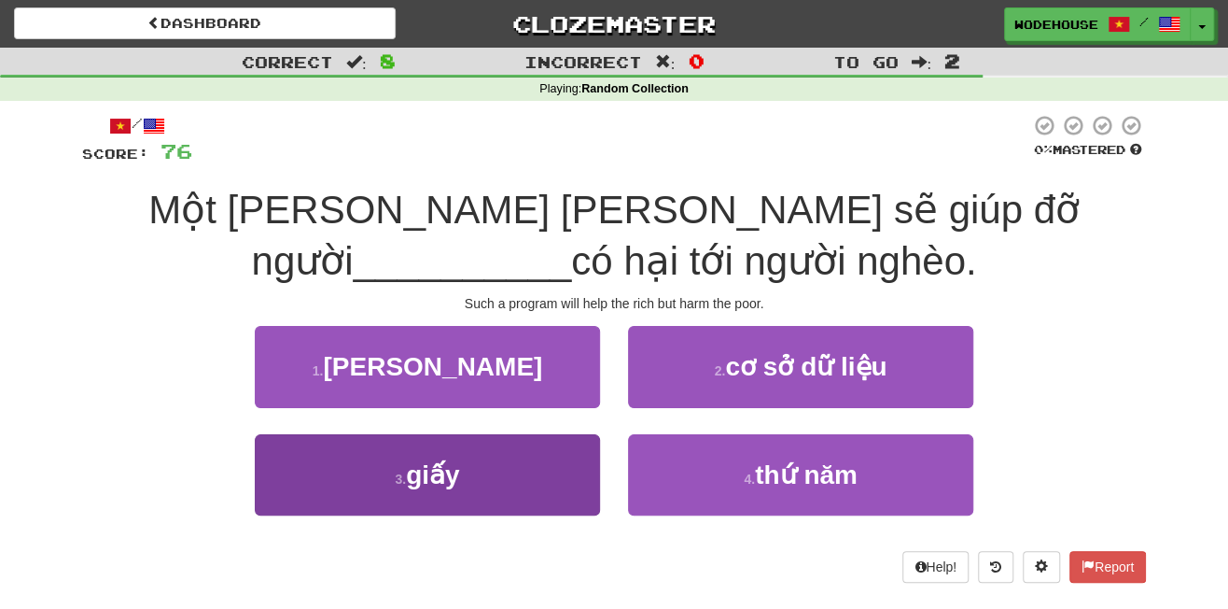
click at [532, 499] on button "3 . giấy" at bounding box center [427, 474] width 345 height 81
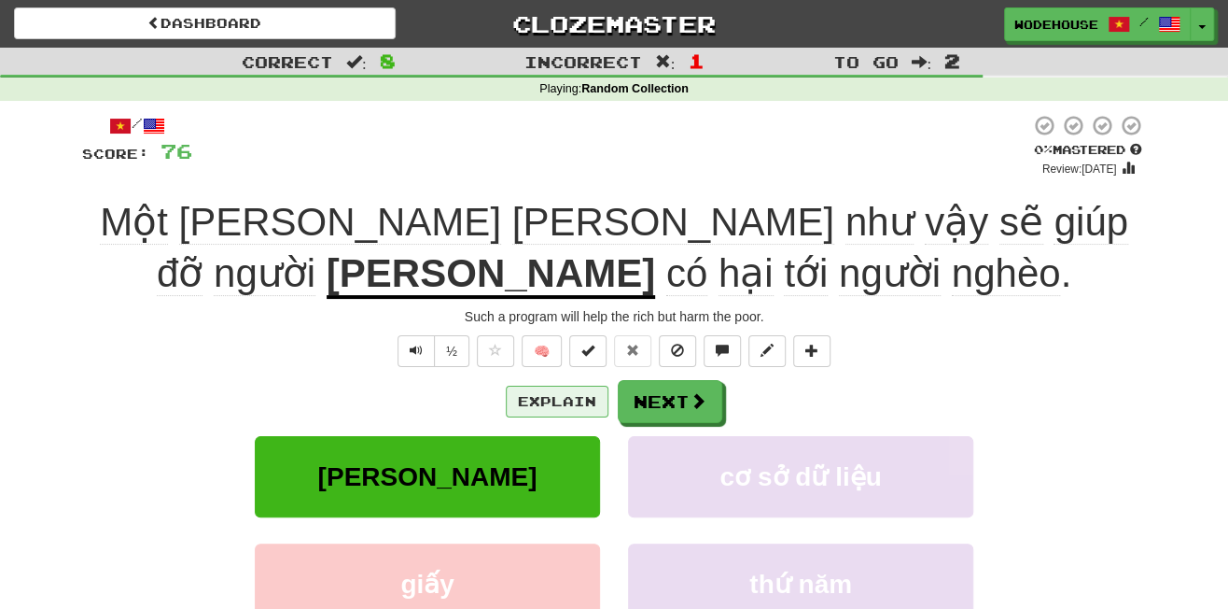
click at [551, 388] on button "Explain" at bounding box center [557, 402] width 103 height 32
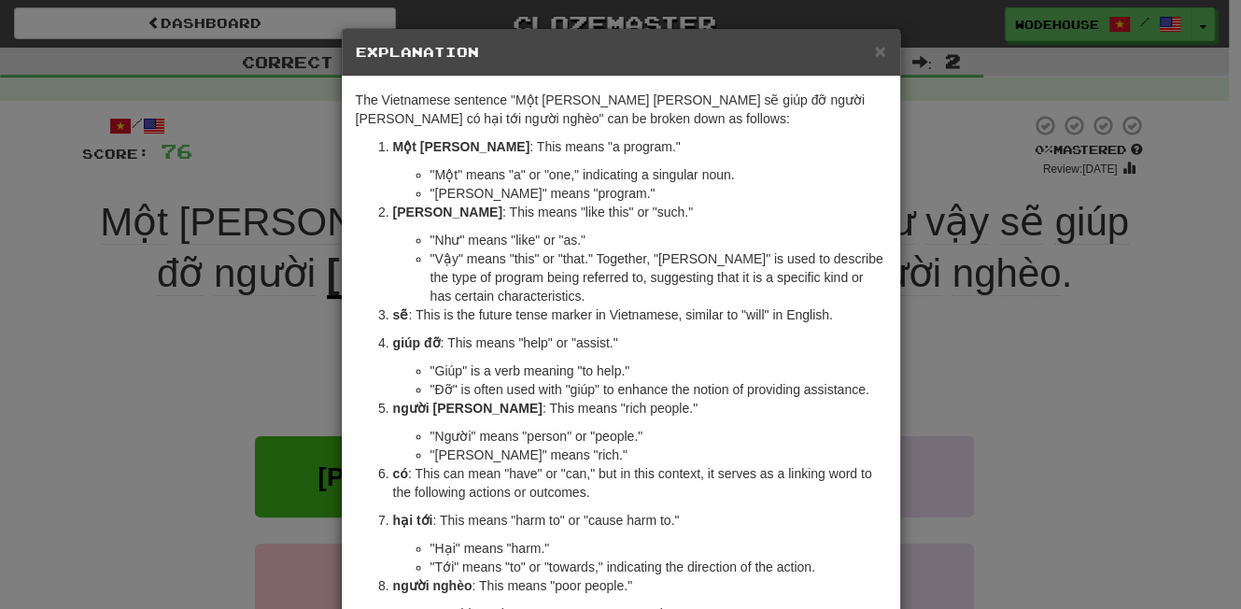
click at [180, 380] on div "× Explanation The Vietnamese sentence "Một chương trình như vậy sẽ giúp đỡ ngườ…" at bounding box center [620, 304] width 1241 height 609
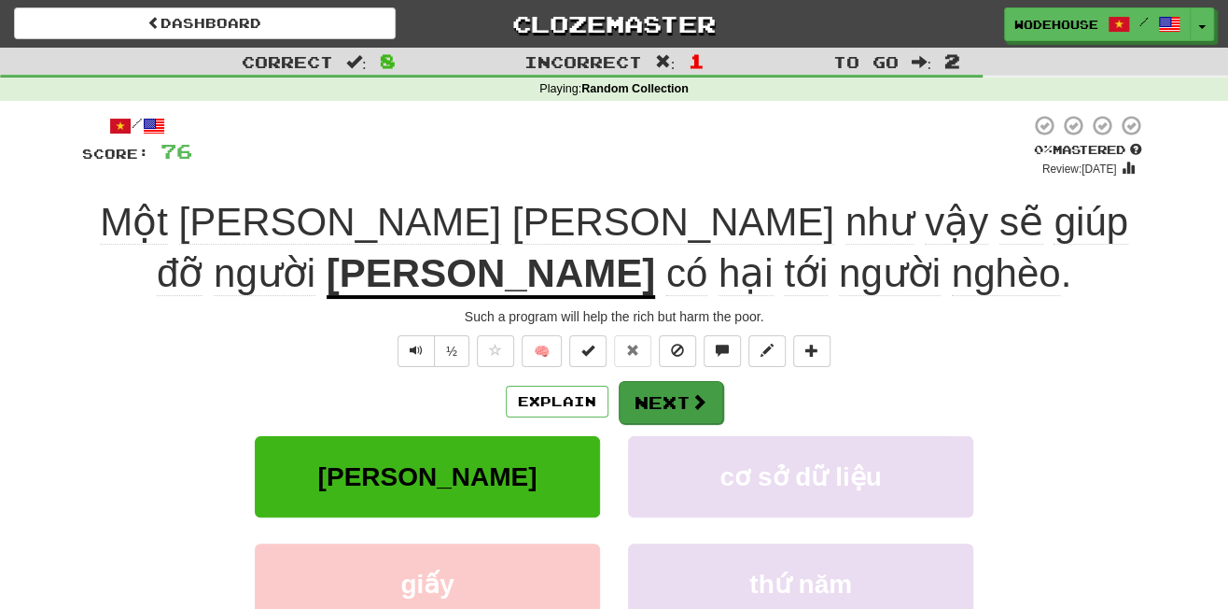
click at [677, 398] on button "Next" at bounding box center [671, 402] width 105 height 43
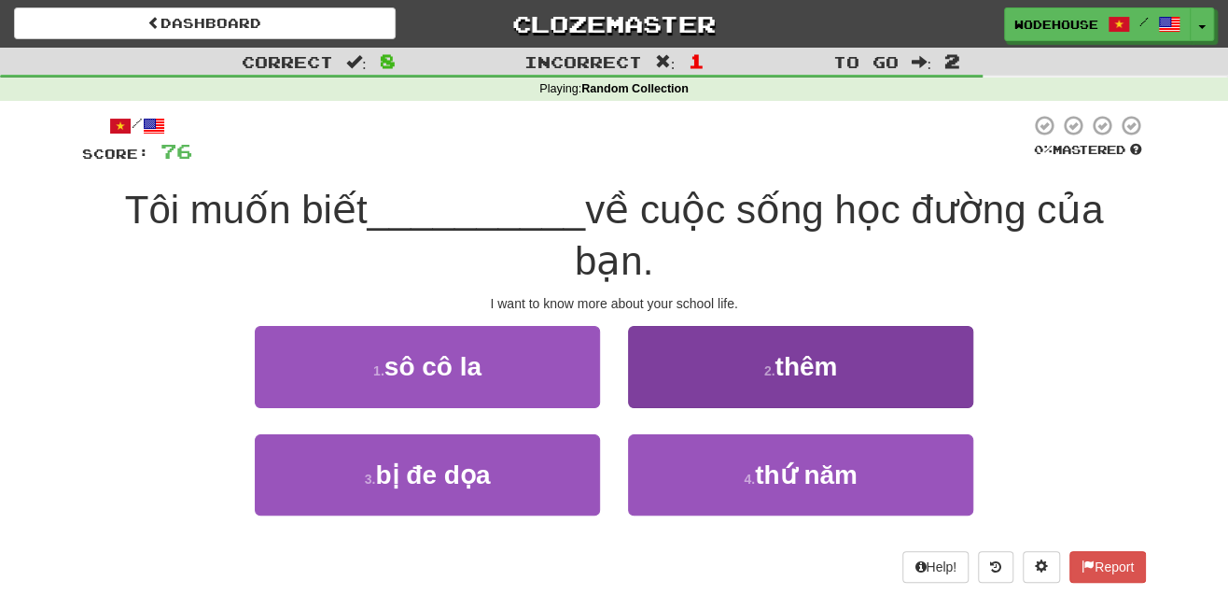
click at [908, 363] on button "2 . thêm" at bounding box center [800, 366] width 345 height 81
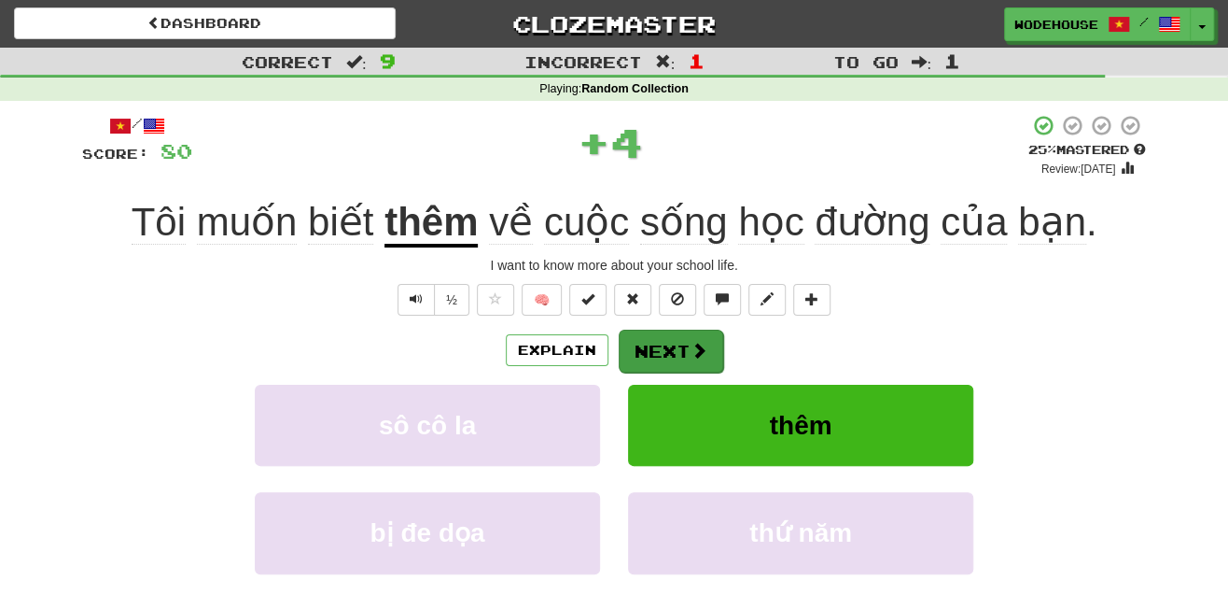
click at [668, 340] on button "Next" at bounding box center [671, 351] width 105 height 43
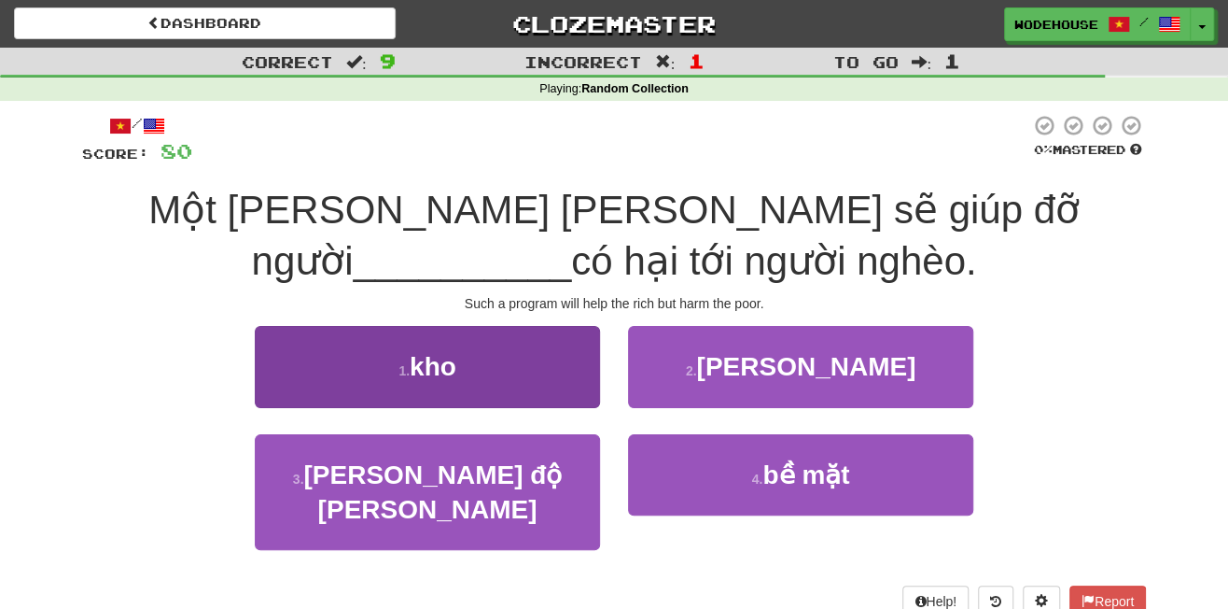
click at [332, 365] on button "1 . kho" at bounding box center [427, 366] width 345 height 81
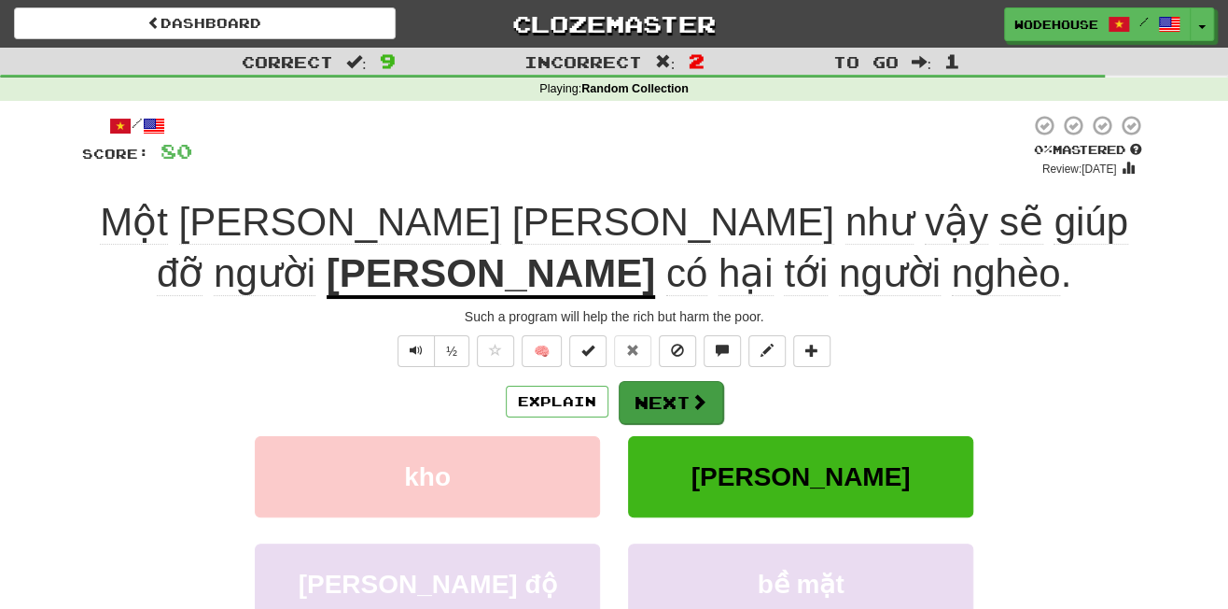
click at [668, 386] on button "Next" at bounding box center [671, 402] width 105 height 43
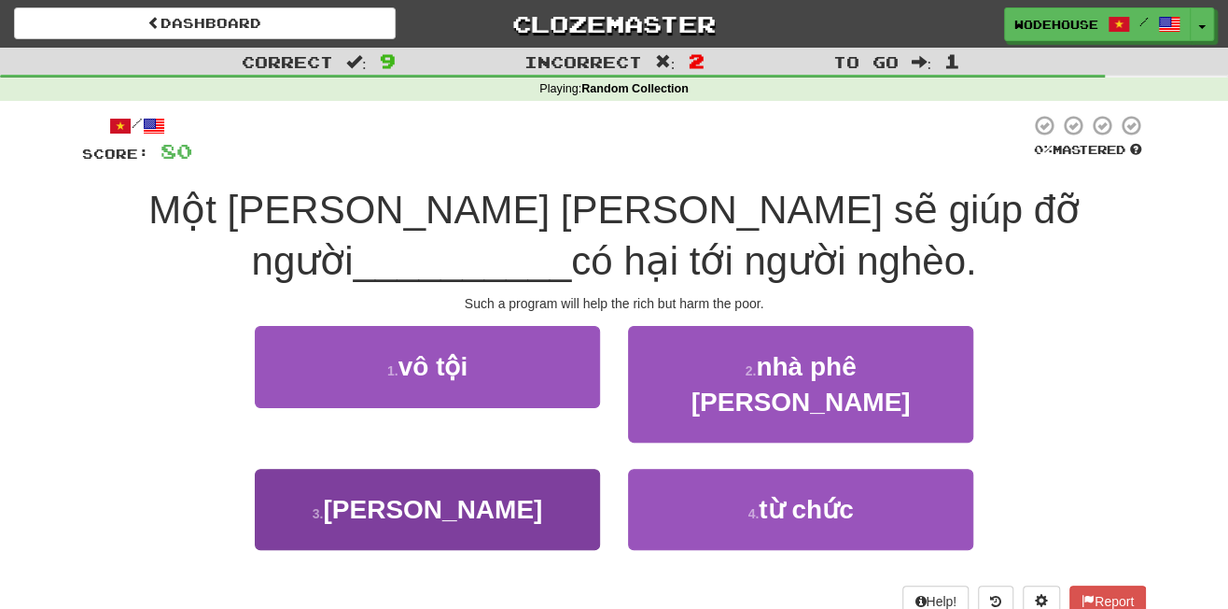
click at [531, 469] on button "3 . giàu" at bounding box center [427, 509] width 345 height 81
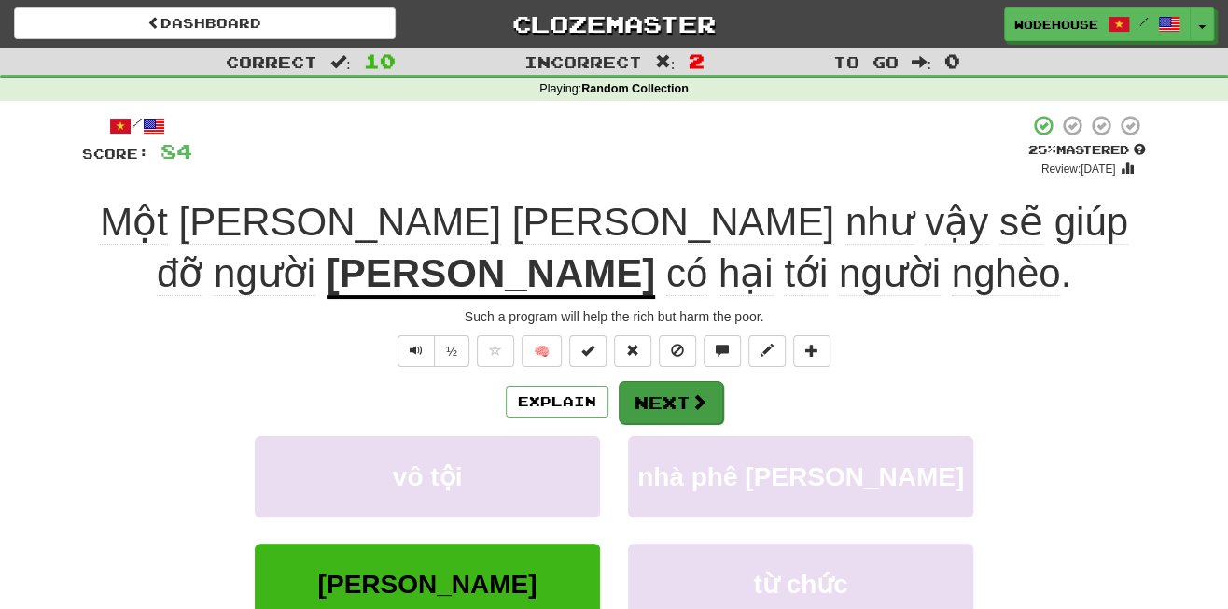
click at [668, 406] on button "Next" at bounding box center [671, 402] width 105 height 43
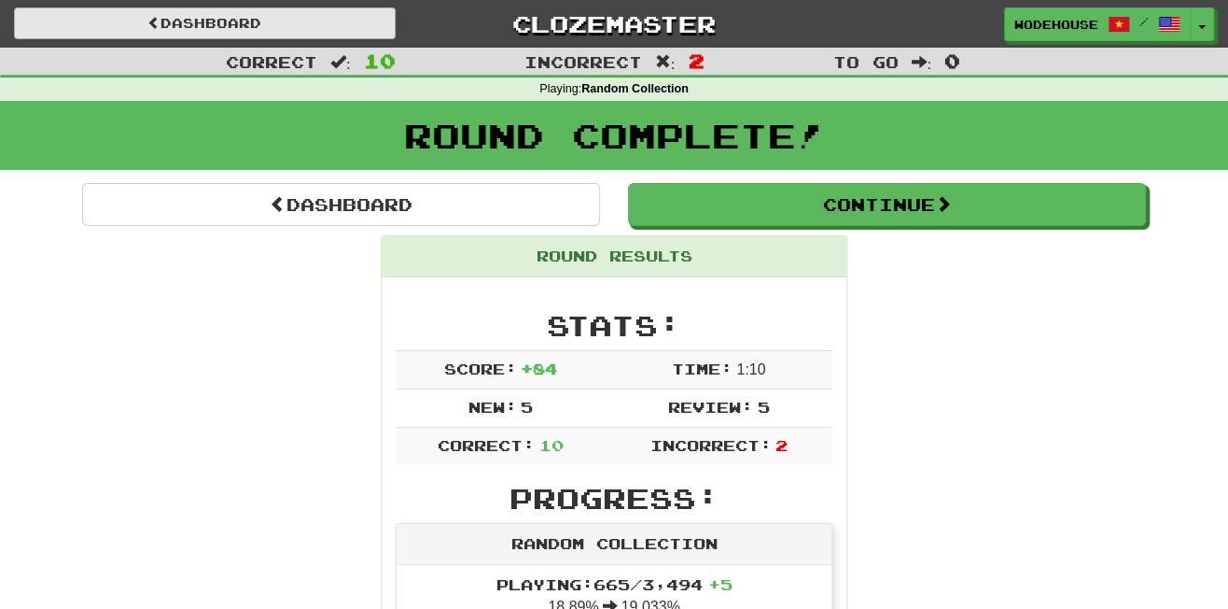
click at [233, 15] on link "Dashboard" at bounding box center [205, 23] width 382 height 32
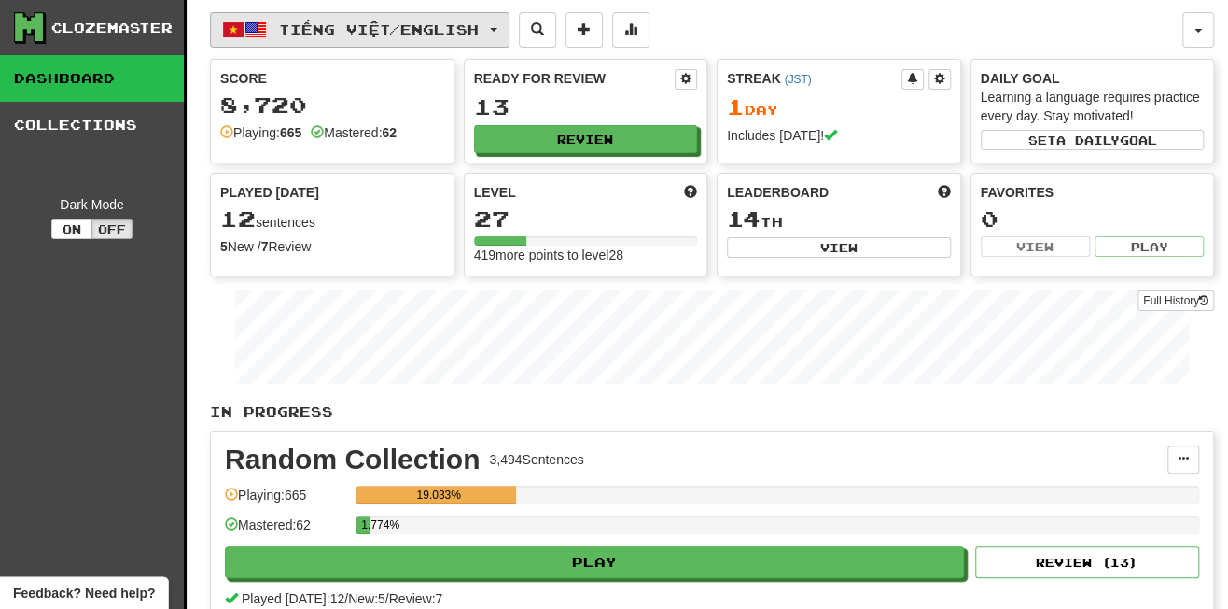
click at [267, 12] on button "Tiếng Việt / English" at bounding box center [360, 29] width 300 height 35
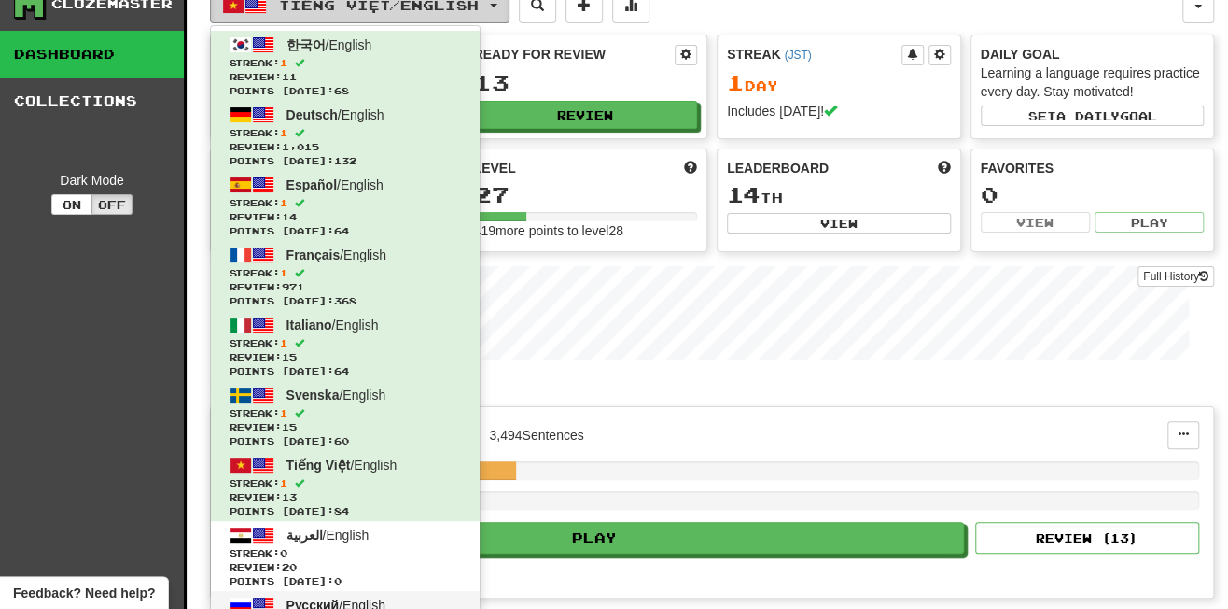
scroll to position [76, 0]
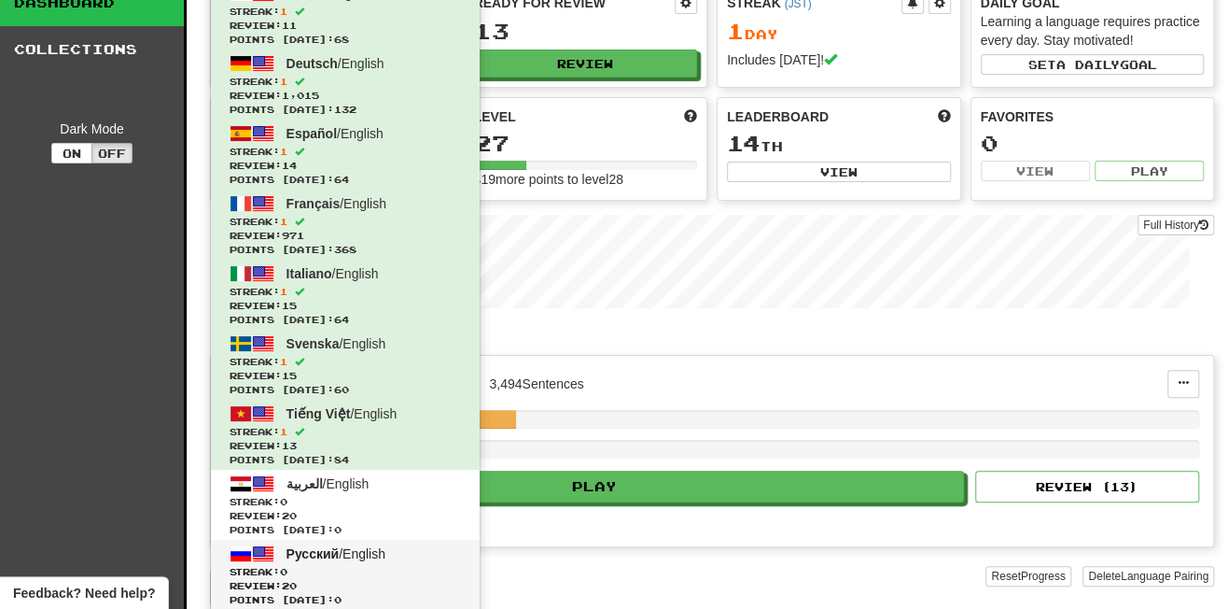
click at [374, 553] on span "Русский / English" at bounding box center [336, 553] width 99 height 15
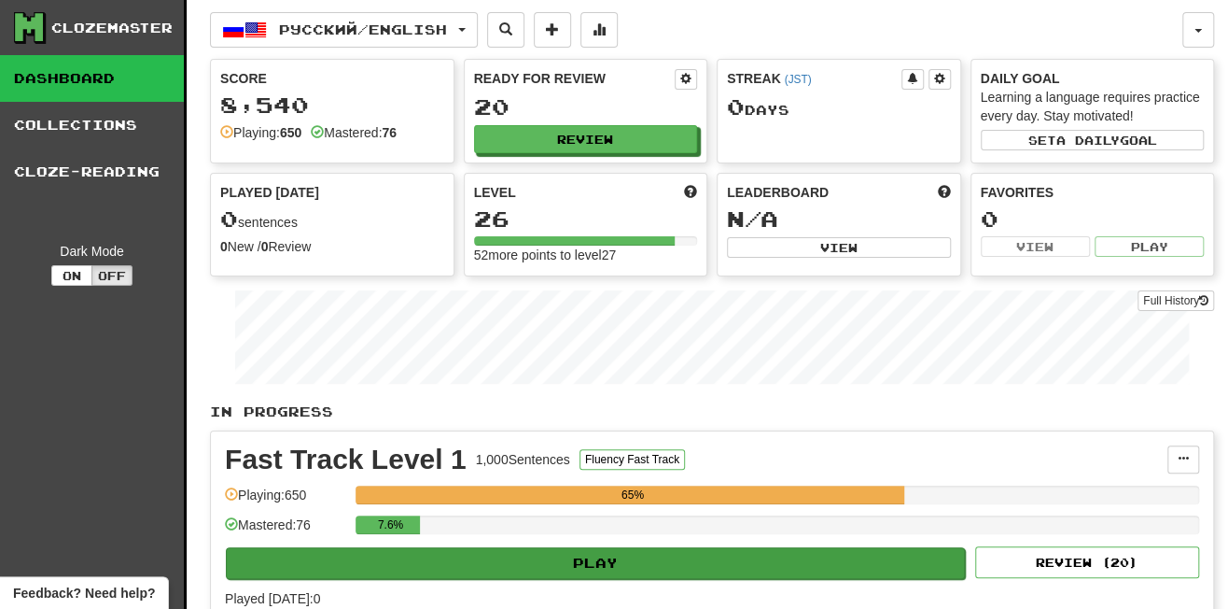
click at [584, 547] on button "Play" at bounding box center [595, 563] width 739 height 32
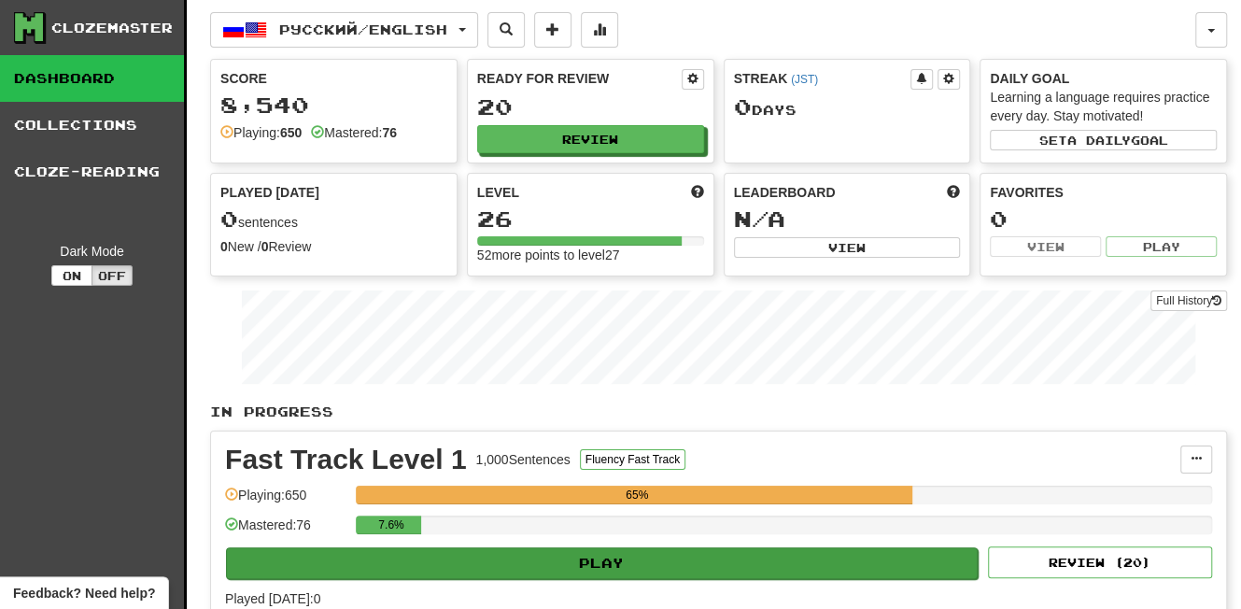
select select "**"
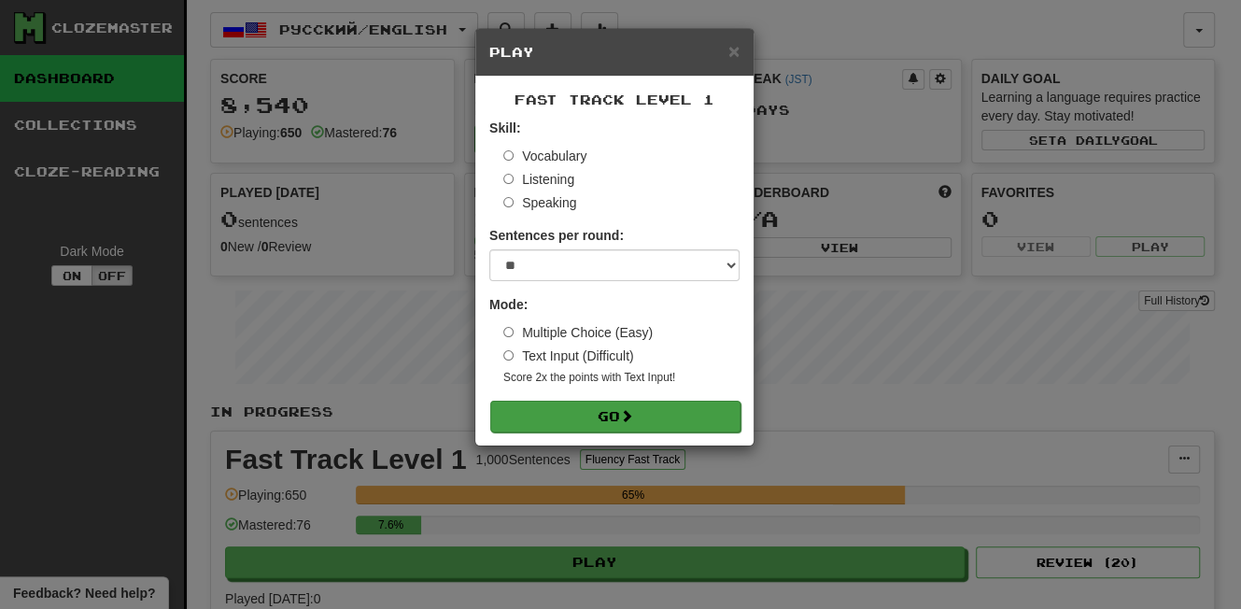
click at [604, 410] on button "Go" at bounding box center [615, 416] width 250 height 32
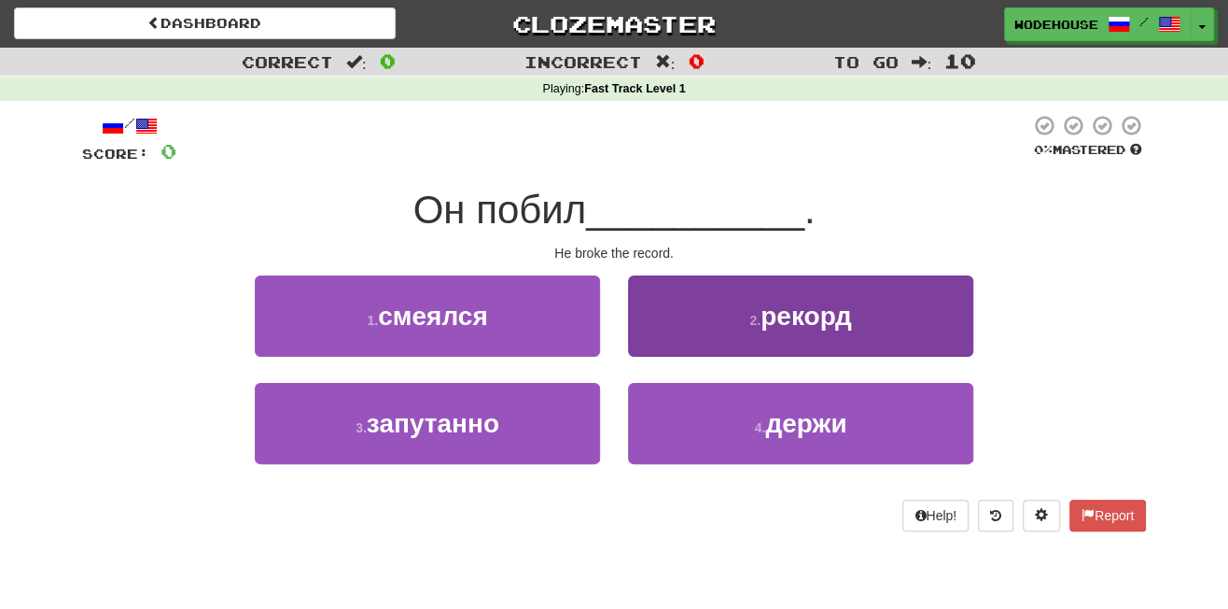
click at [933, 315] on button "2 . рекорд" at bounding box center [800, 315] width 345 height 81
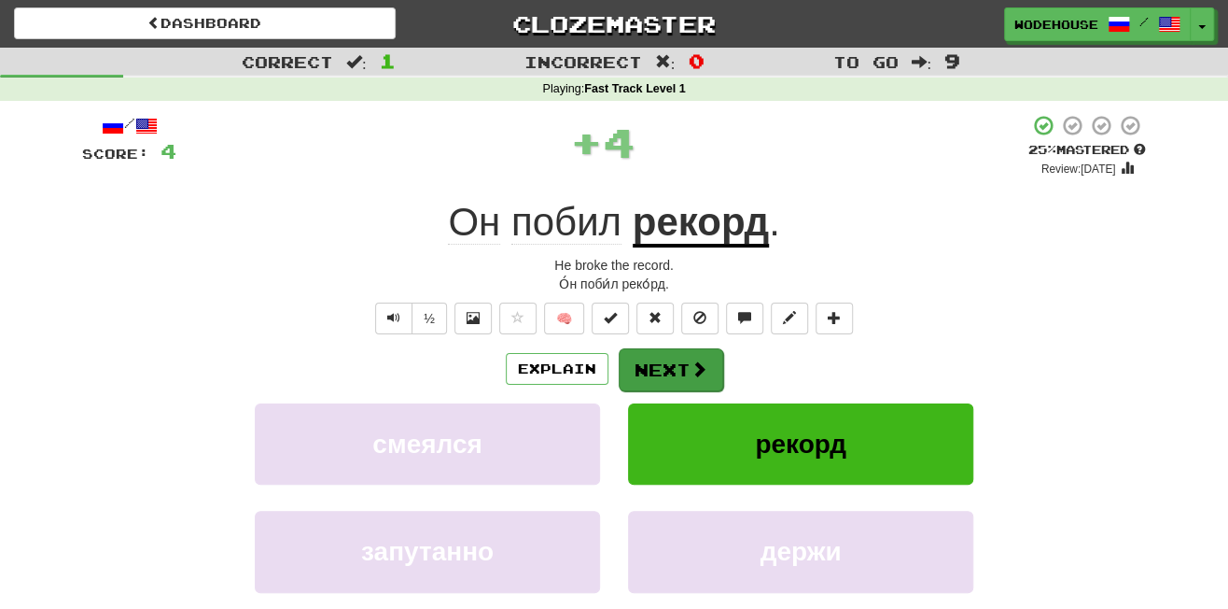
click at [628, 356] on button "Next" at bounding box center [671, 369] width 105 height 43
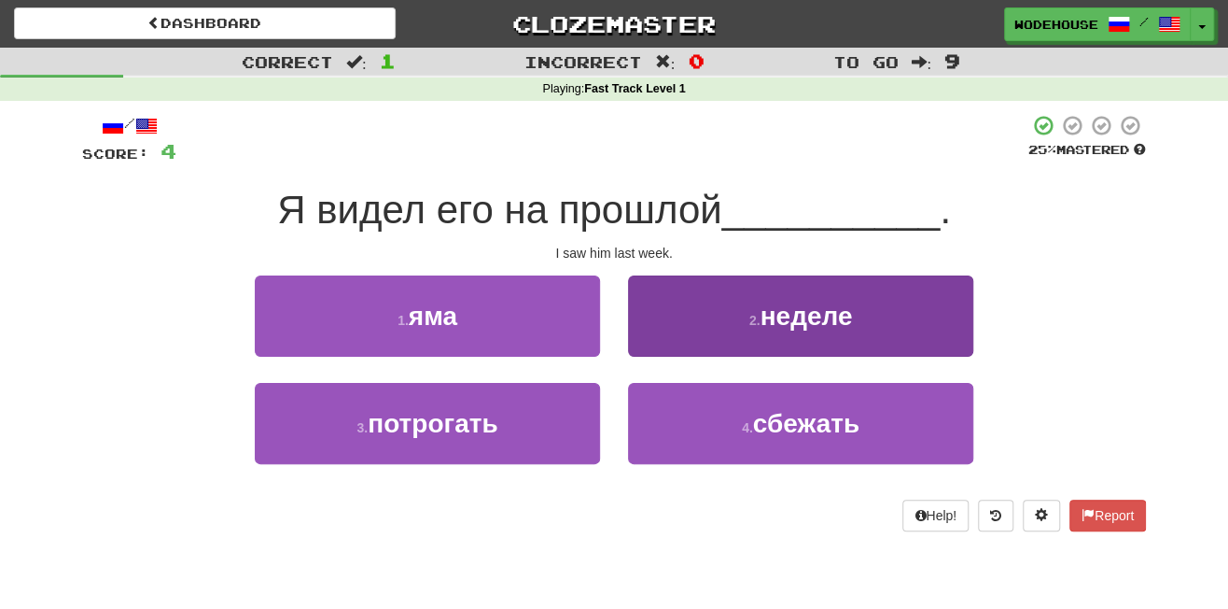
click at [752, 339] on button "2 . неделе" at bounding box center [800, 315] width 345 height 81
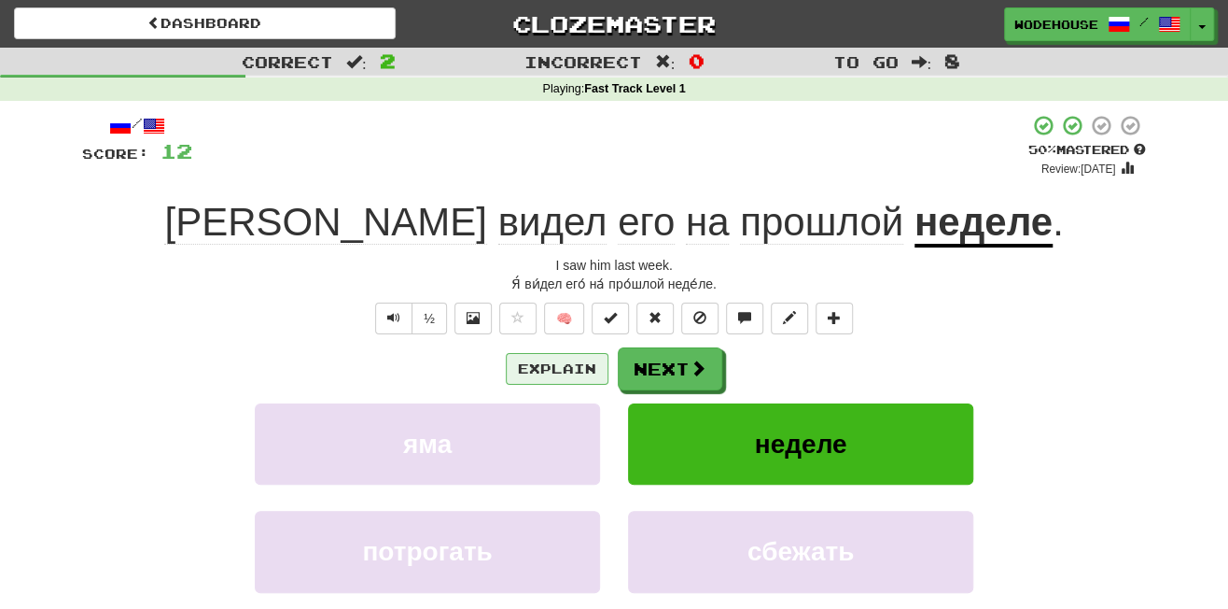
click at [573, 366] on button "Explain" at bounding box center [557, 369] width 103 height 32
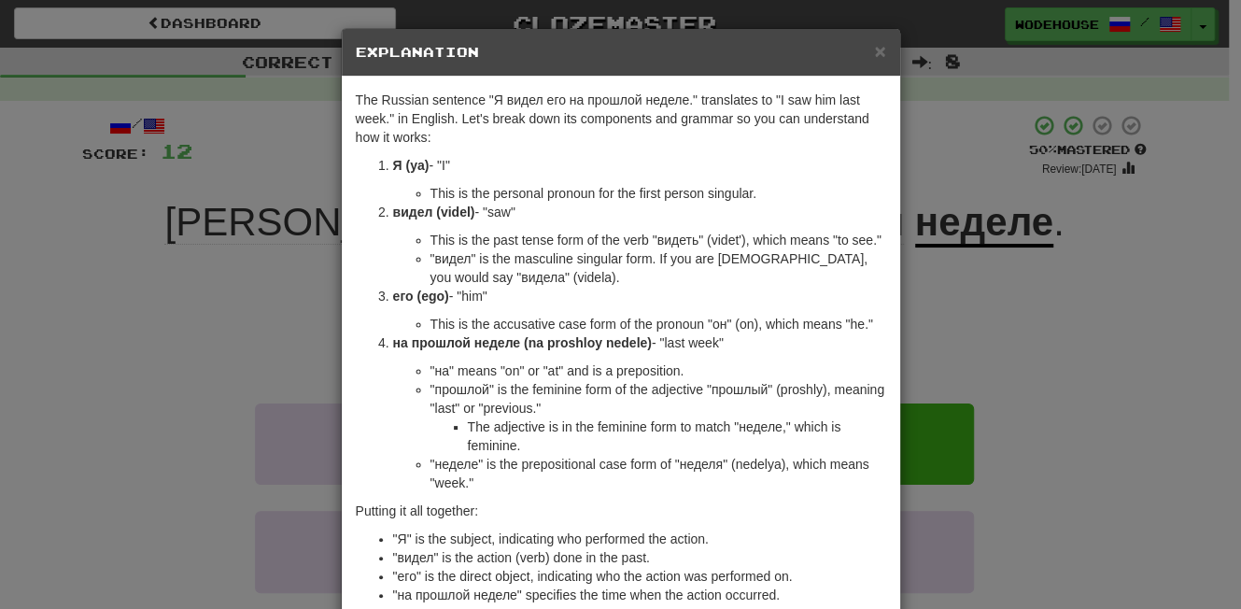
click at [104, 204] on div "× Explanation The Russian sentence "Я видел его на прошлой неделе." translates …" at bounding box center [620, 304] width 1241 height 609
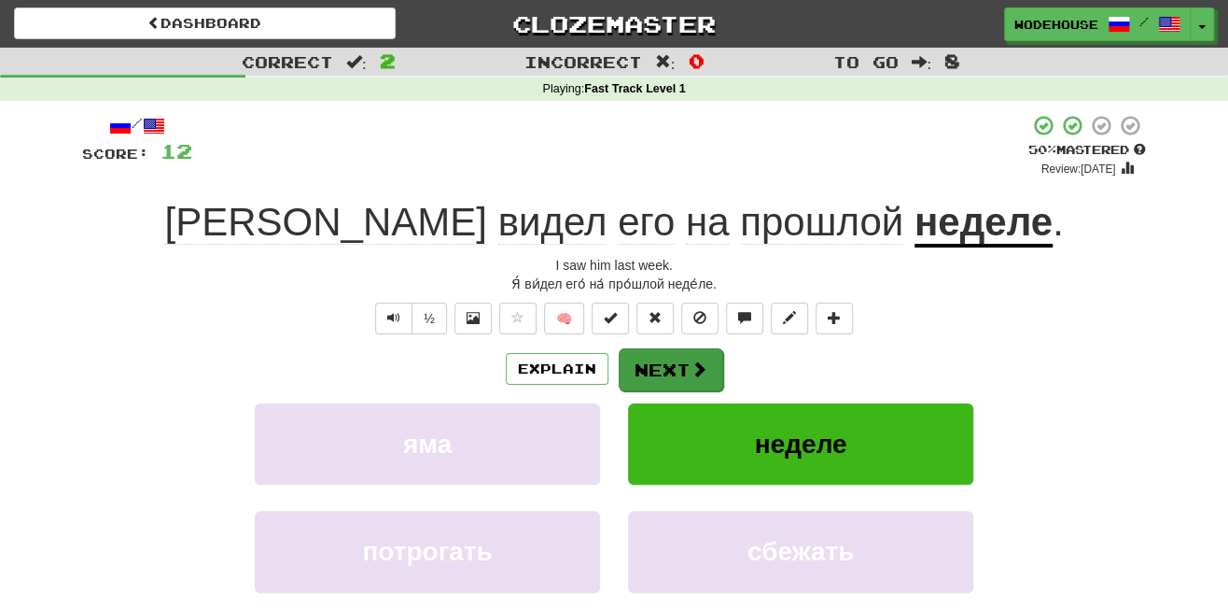
click at [660, 360] on button "Next" at bounding box center [671, 369] width 105 height 43
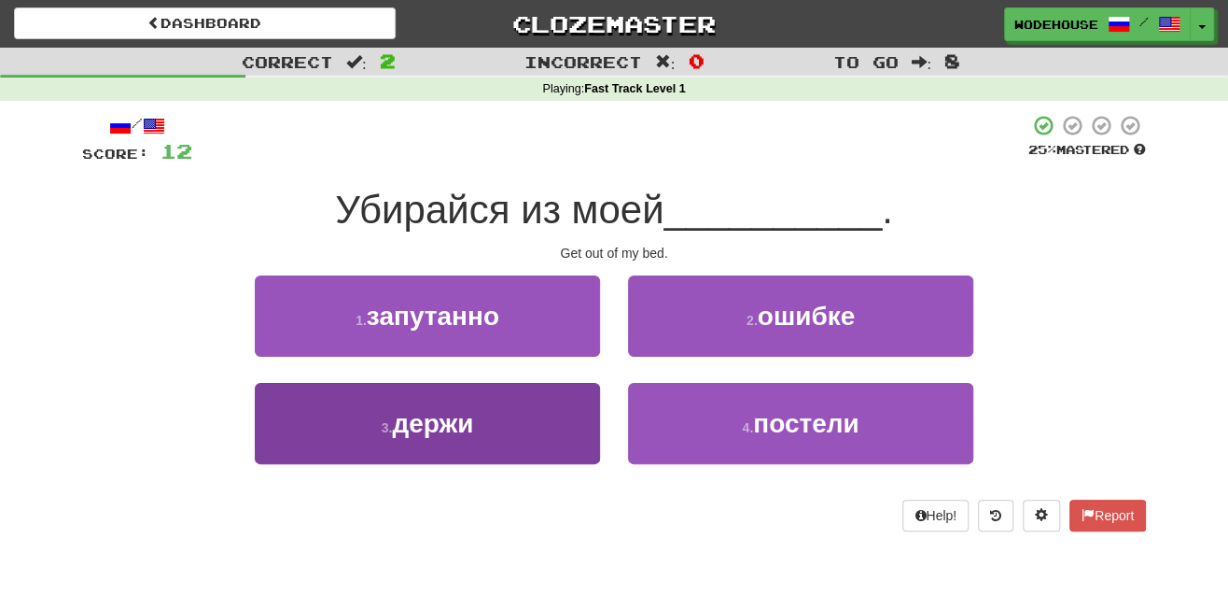
click at [521, 454] on button "3 . держи" at bounding box center [427, 423] width 345 height 81
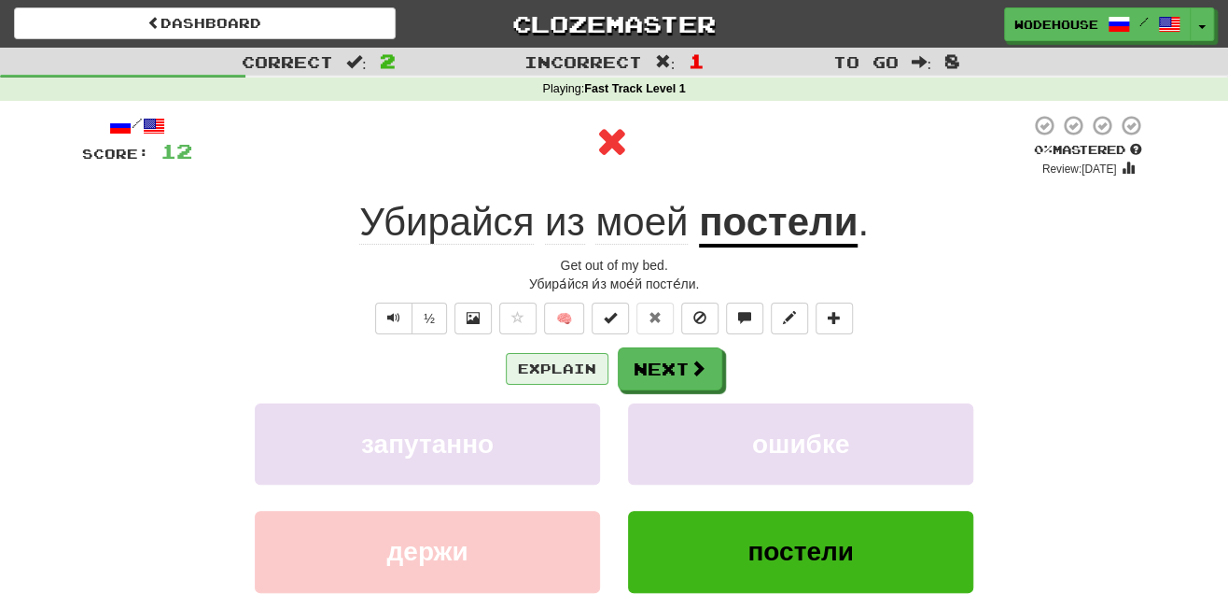
click at [562, 355] on button "Explain" at bounding box center [557, 369] width 103 height 32
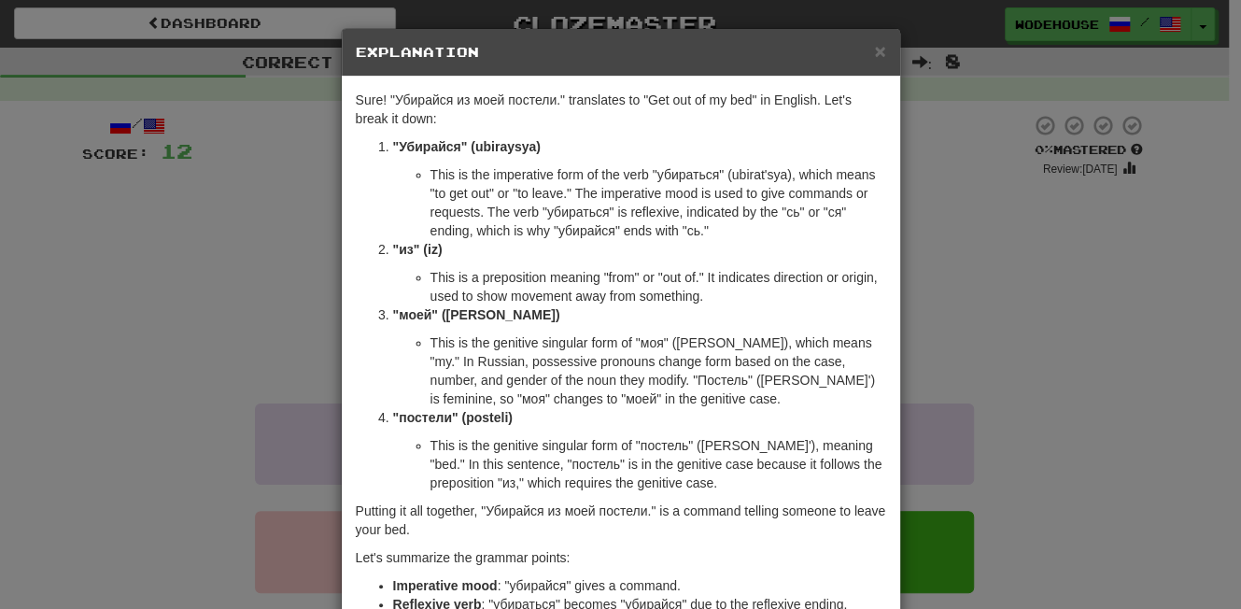
click at [120, 318] on div "× Explanation Sure! "Убирайся из моей постели." translates to "Get out of my be…" at bounding box center [620, 304] width 1241 height 609
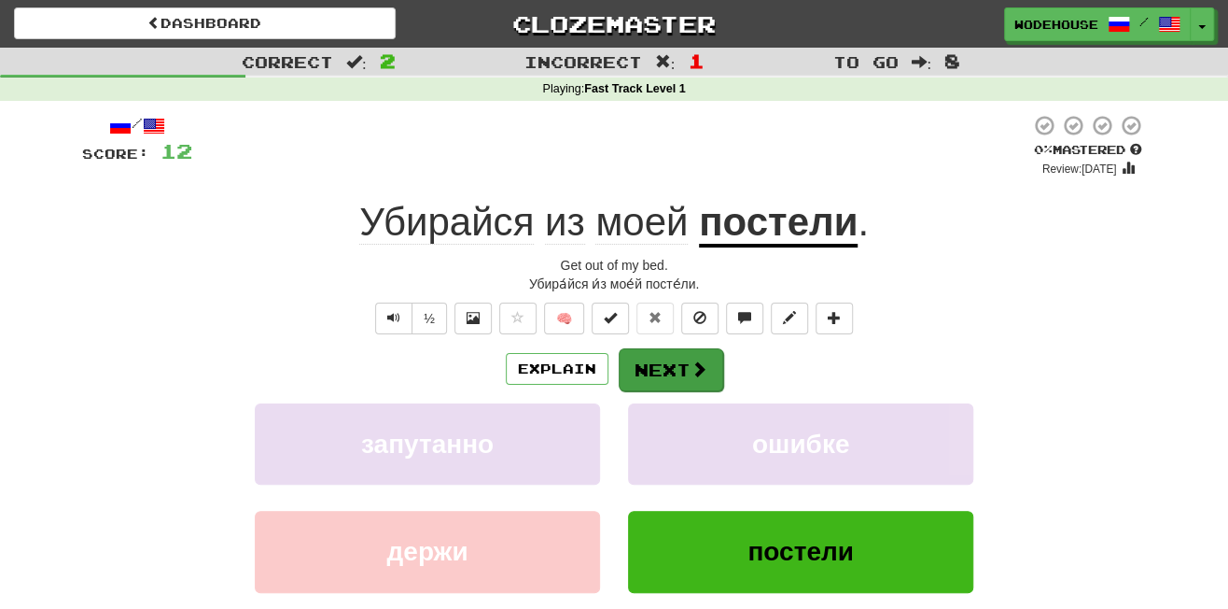
click at [680, 369] on button "Next" at bounding box center [671, 369] width 105 height 43
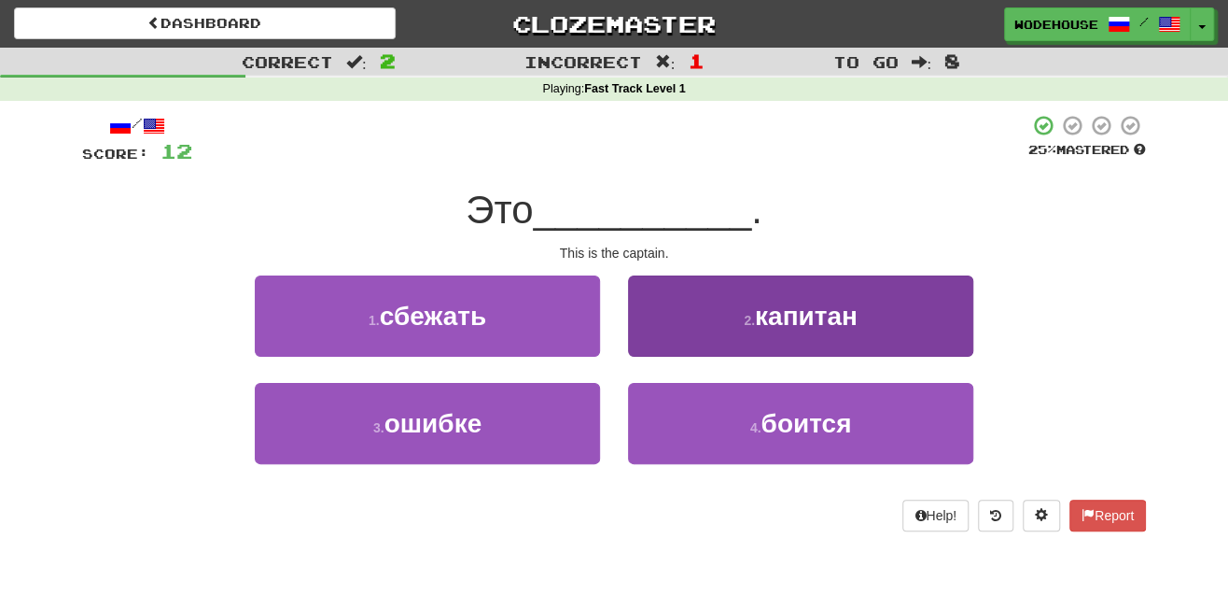
click at [773, 311] on span "капитан" at bounding box center [806, 316] width 103 height 29
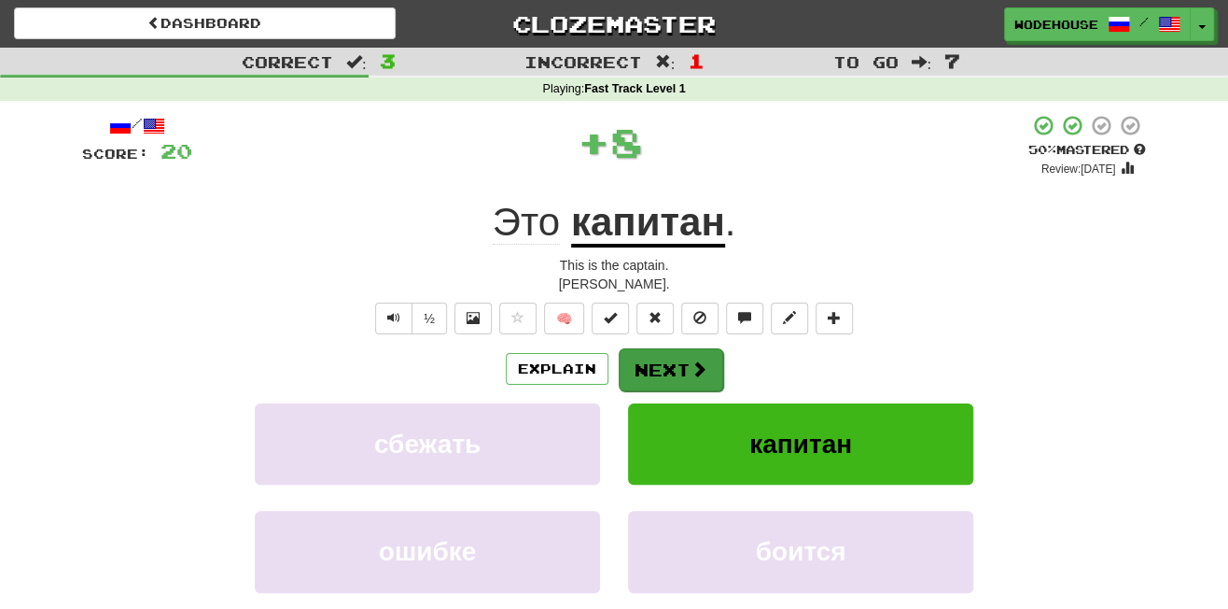
click at [687, 357] on button "Next" at bounding box center [671, 369] width 105 height 43
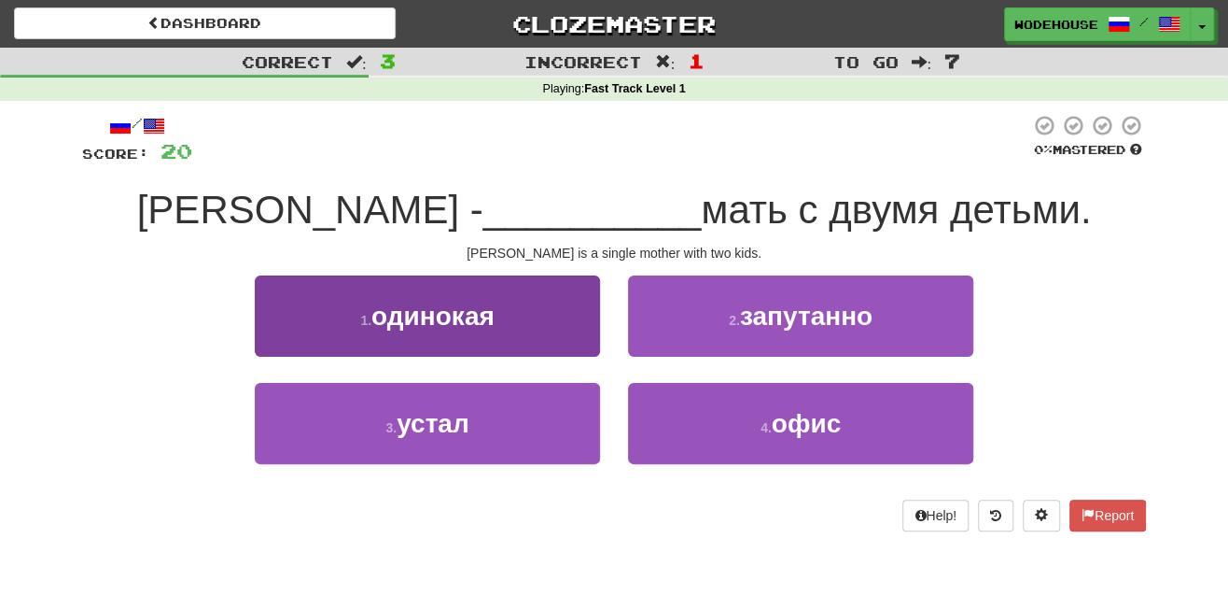
click at [502, 322] on button "1 . [GEOGRAPHIC_DATA]" at bounding box center [427, 315] width 345 height 81
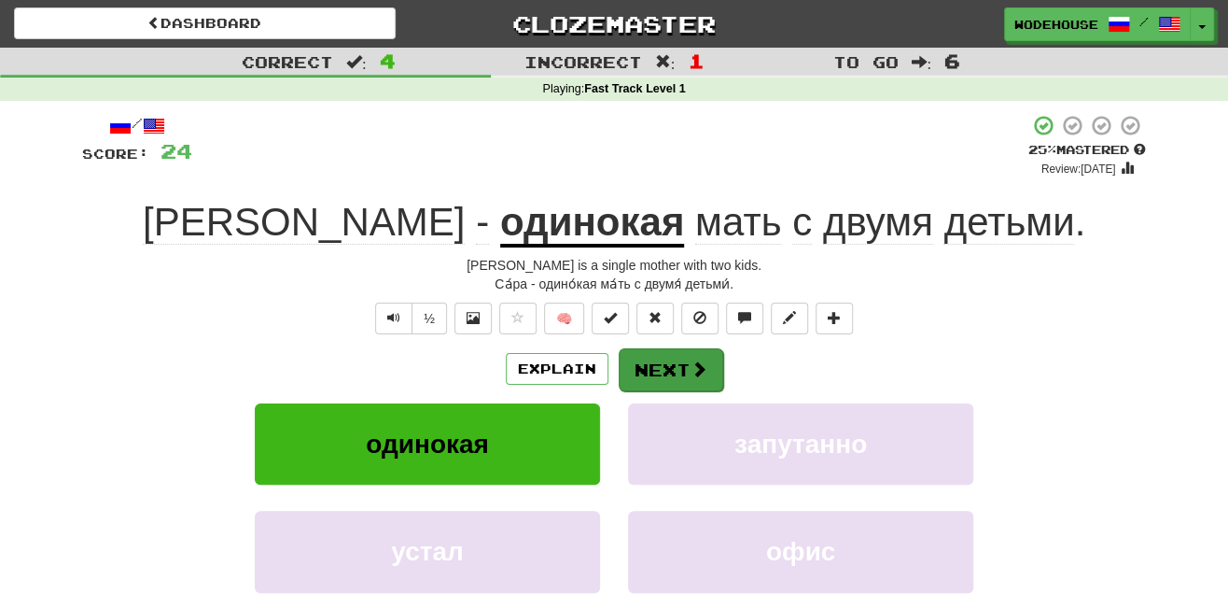
click at [666, 372] on button "Next" at bounding box center [671, 369] width 105 height 43
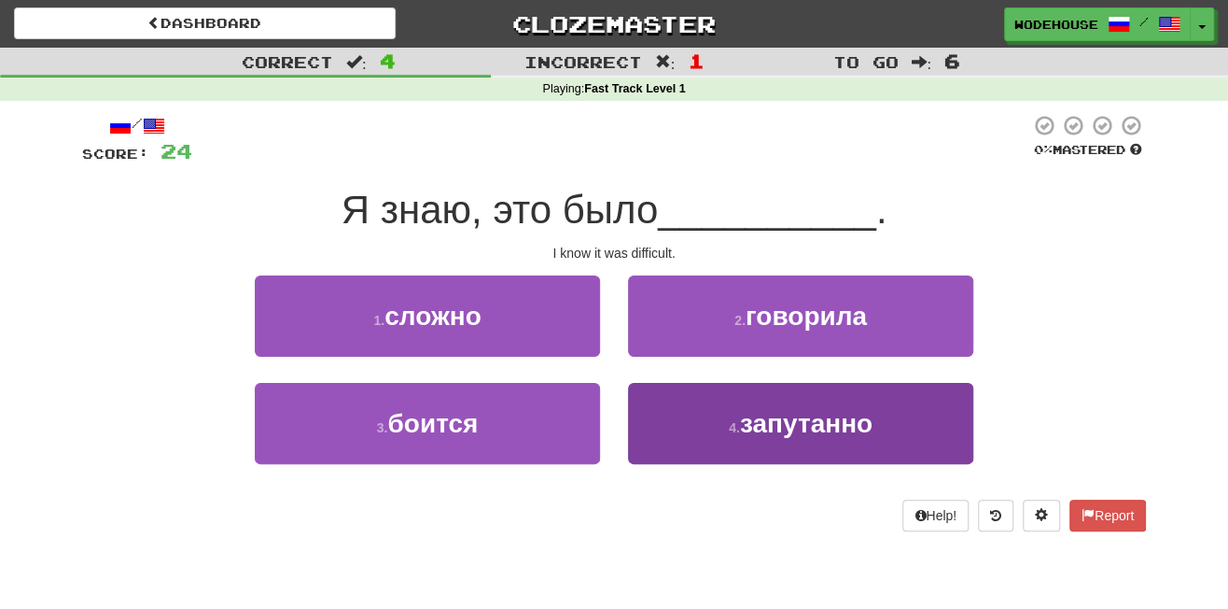
click at [754, 442] on button "4 . запутанно" at bounding box center [800, 423] width 345 height 81
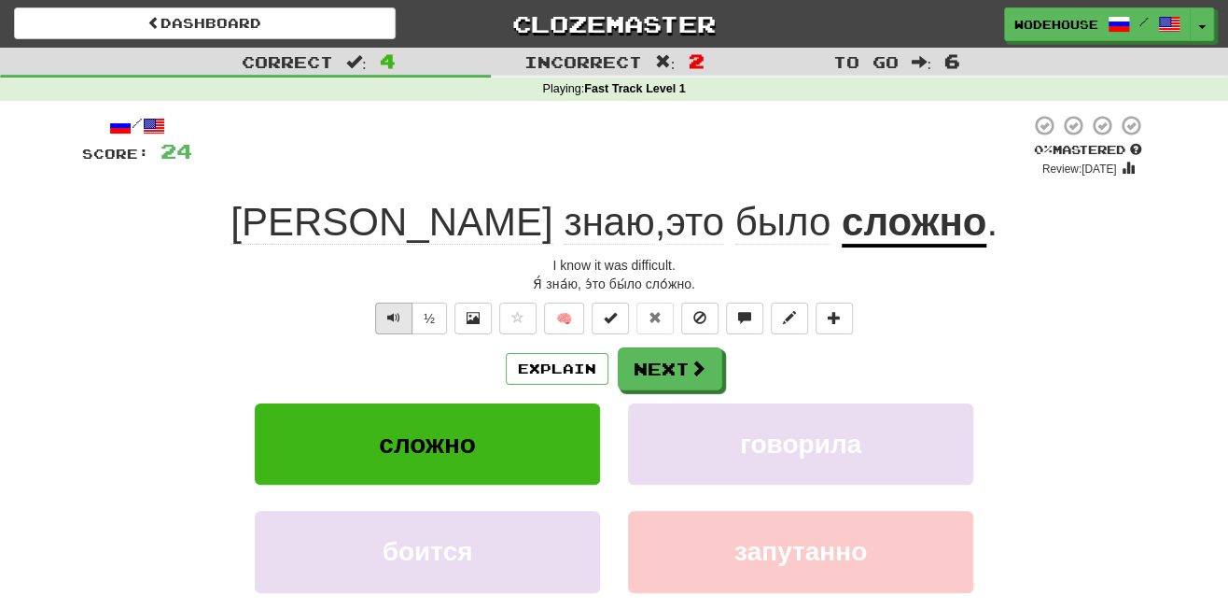
click at [402, 316] on button "Text-to-speech controls" at bounding box center [393, 318] width 37 height 32
click at [554, 359] on button "Explain" at bounding box center [557, 369] width 103 height 32
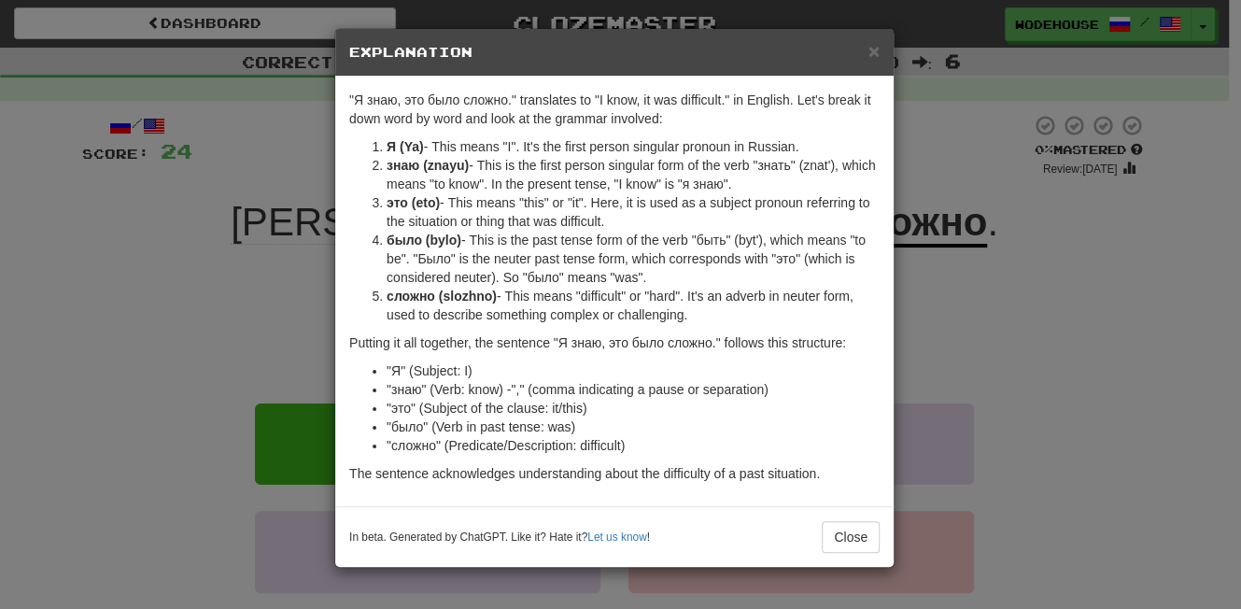
click at [187, 309] on div "× Explanation "Я знаю, это было сложно." translates to "I know, it was difficul…" at bounding box center [620, 304] width 1241 height 609
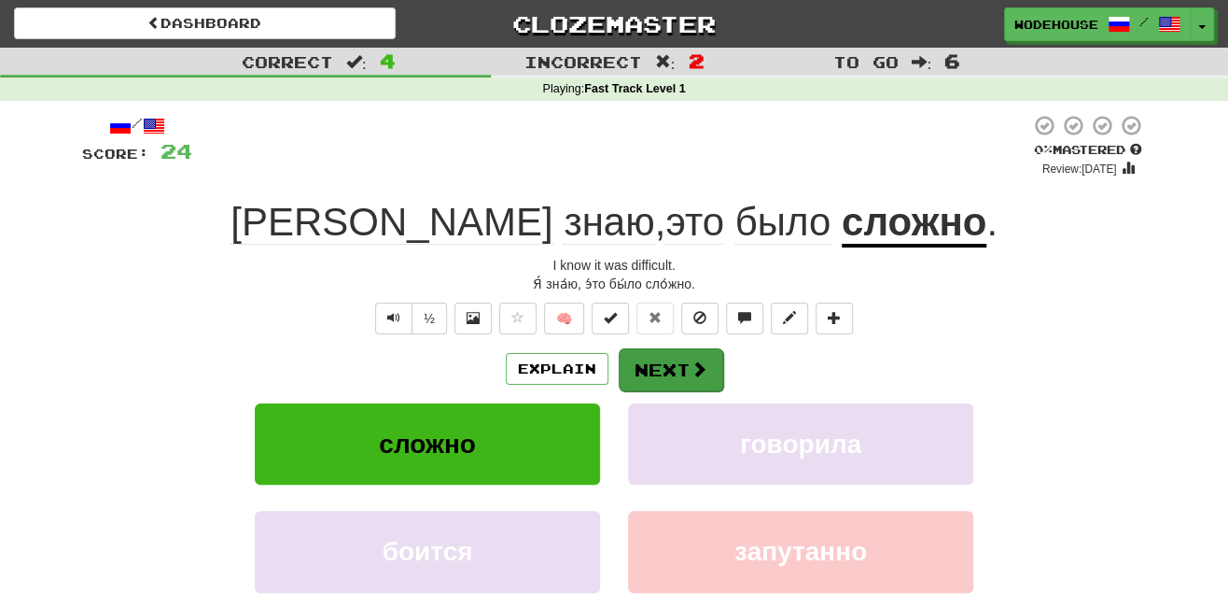
click at [682, 364] on button "Next" at bounding box center [671, 369] width 105 height 43
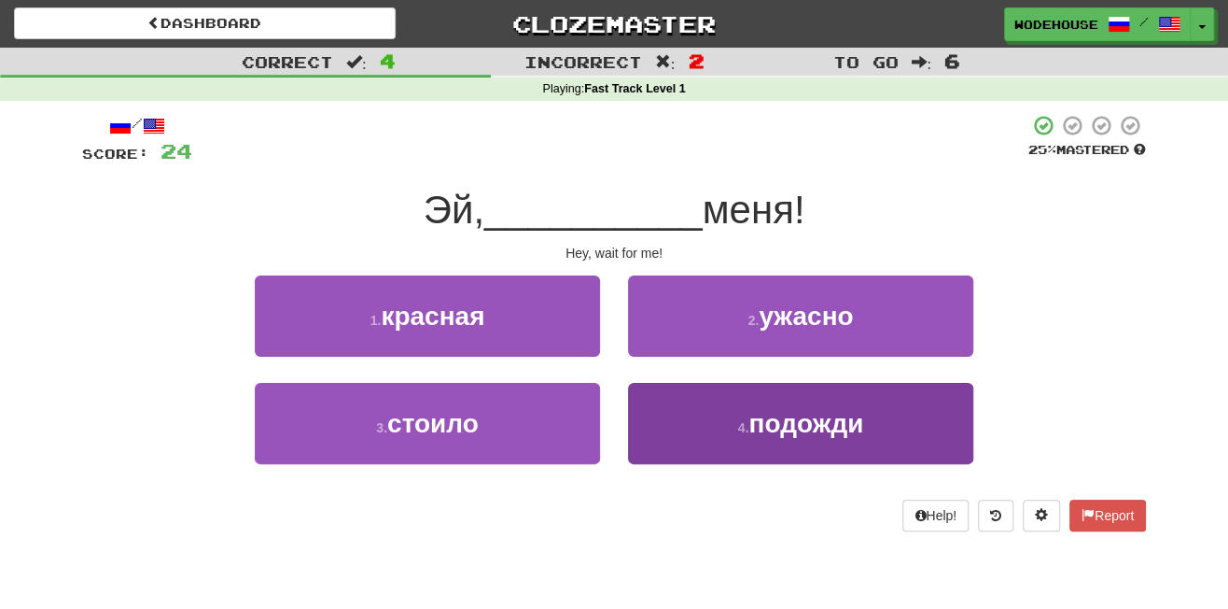
click at [701, 440] on button "4 . подожди" at bounding box center [800, 423] width 345 height 81
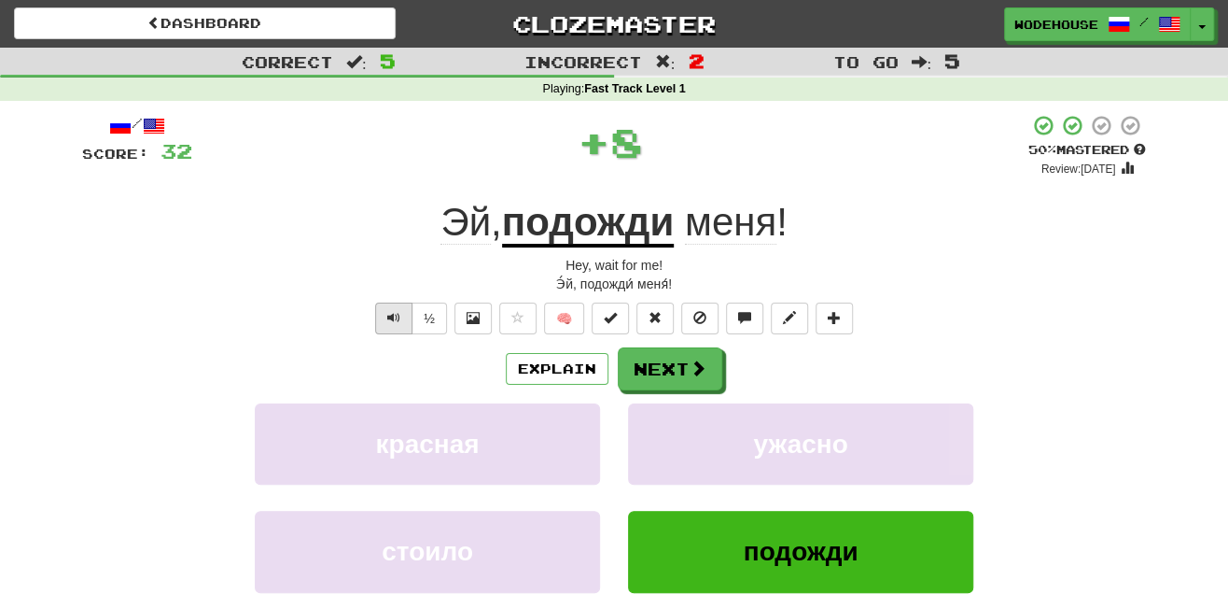
click at [396, 319] on span "Text-to-speech controls" at bounding box center [393, 317] width 13 height 13
click at [695, 367] on span at bounding box center [699, 368] width 17 height 17
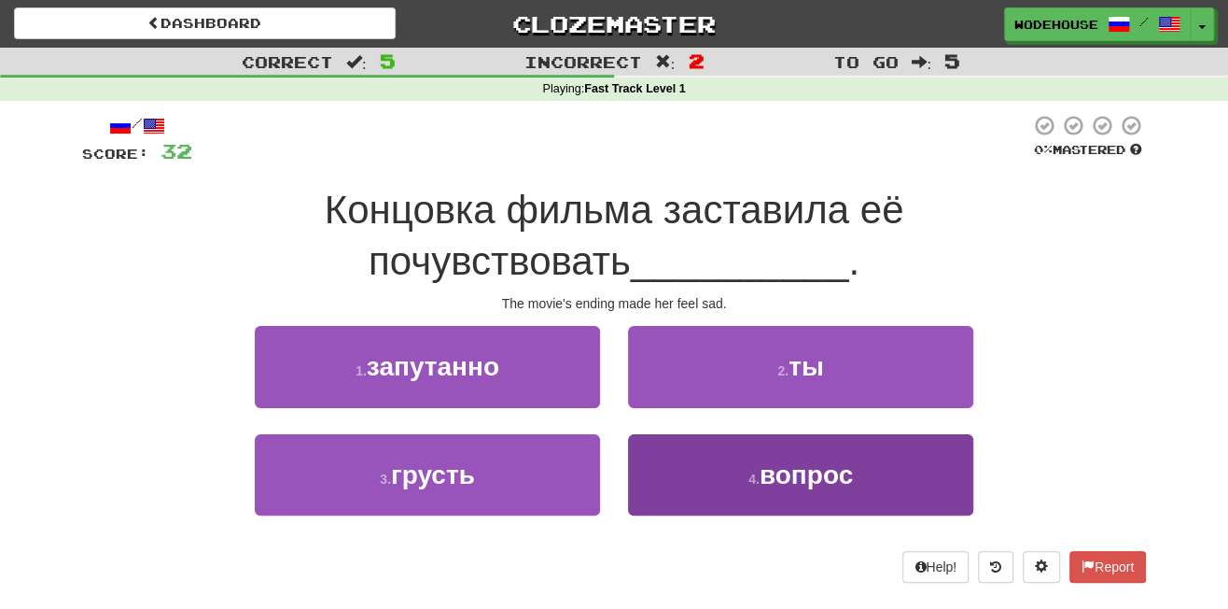
click at [710, 497] on button "4 . вопрос" at bounding box center [800, 474] width 345 height 81
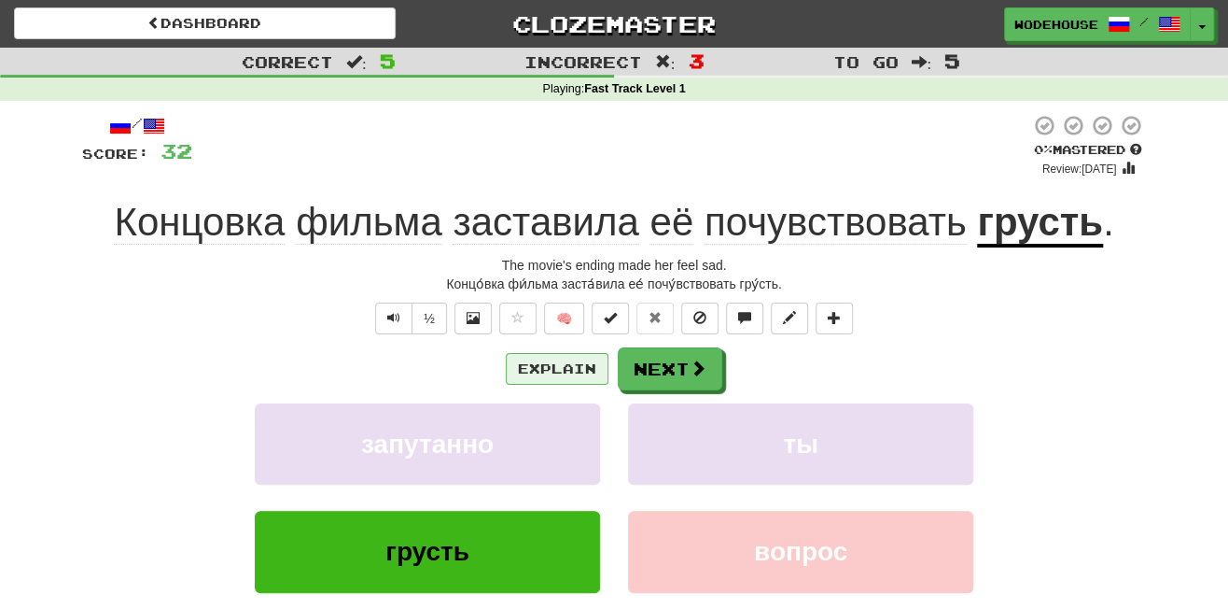
click at [534, 355] on button "Explain" at bounding box center [557, 369] width 103 height 32
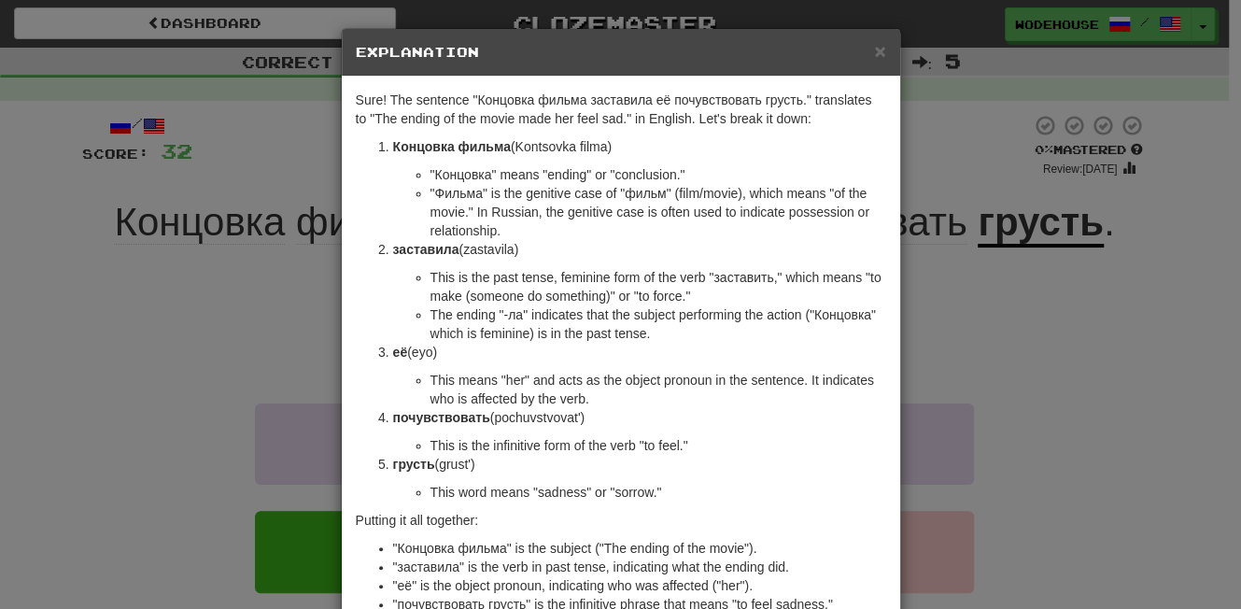
click at [80, 387] on div "× Explanation Sure! The sentence "Концовка фильма заставила её почувствовать гр…" at bounding box center [620, 304] width 1241 height 609
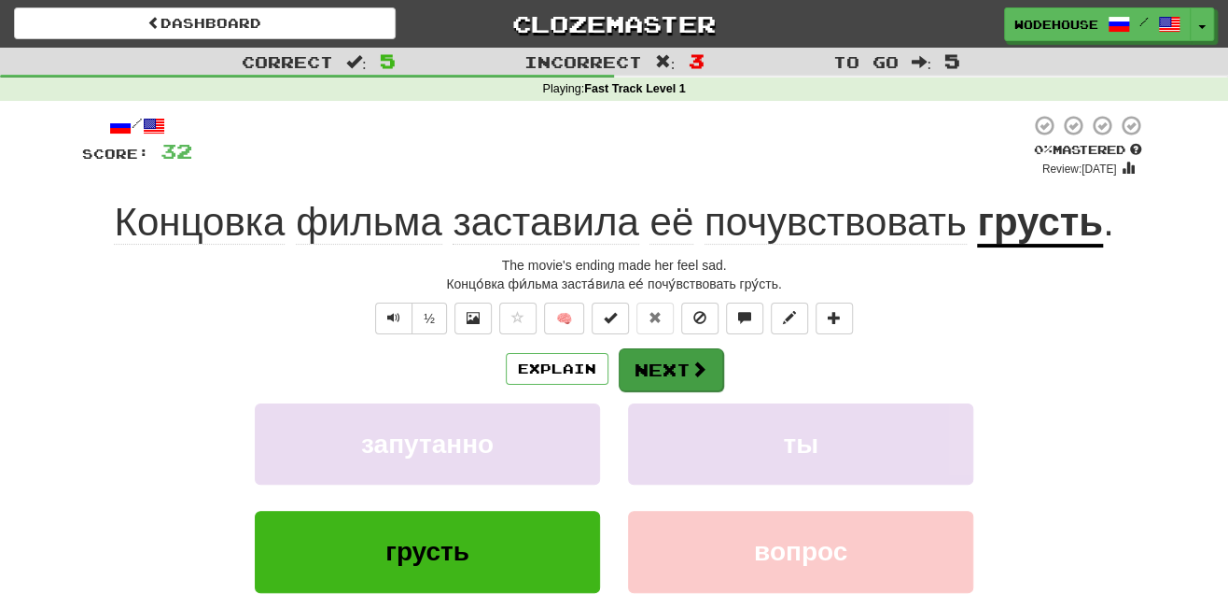
click at [697, 360] on span at bounding box center [699, 368] width 17 height 17
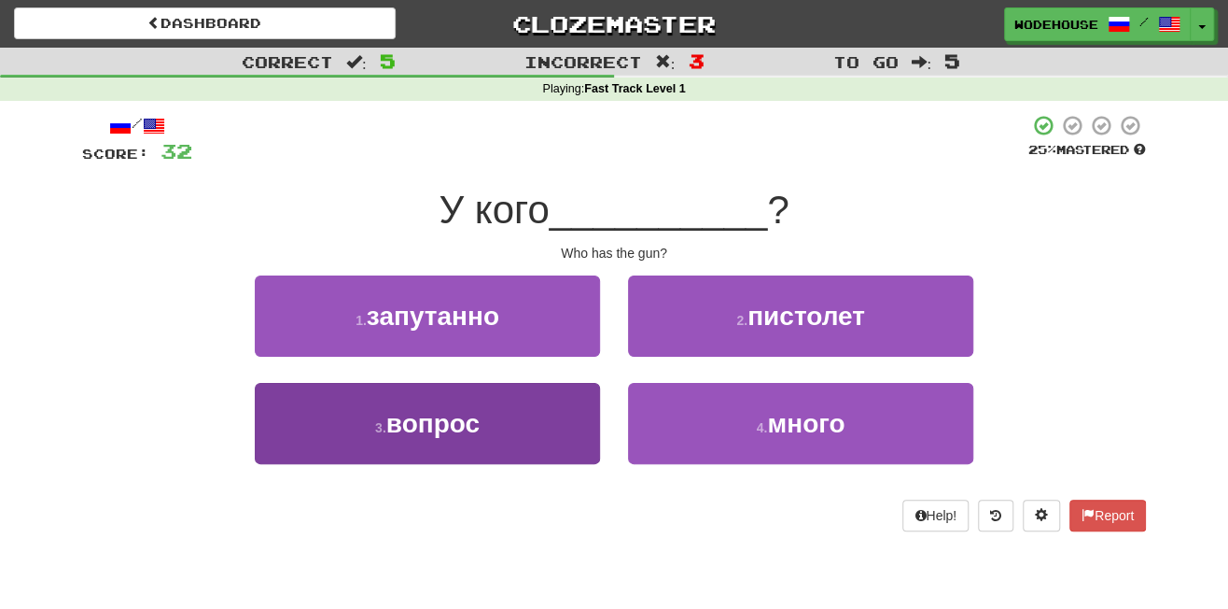
click at [540, 448] on button "3 . вопрос" at bounding box center [427, 423] width 345 height 81
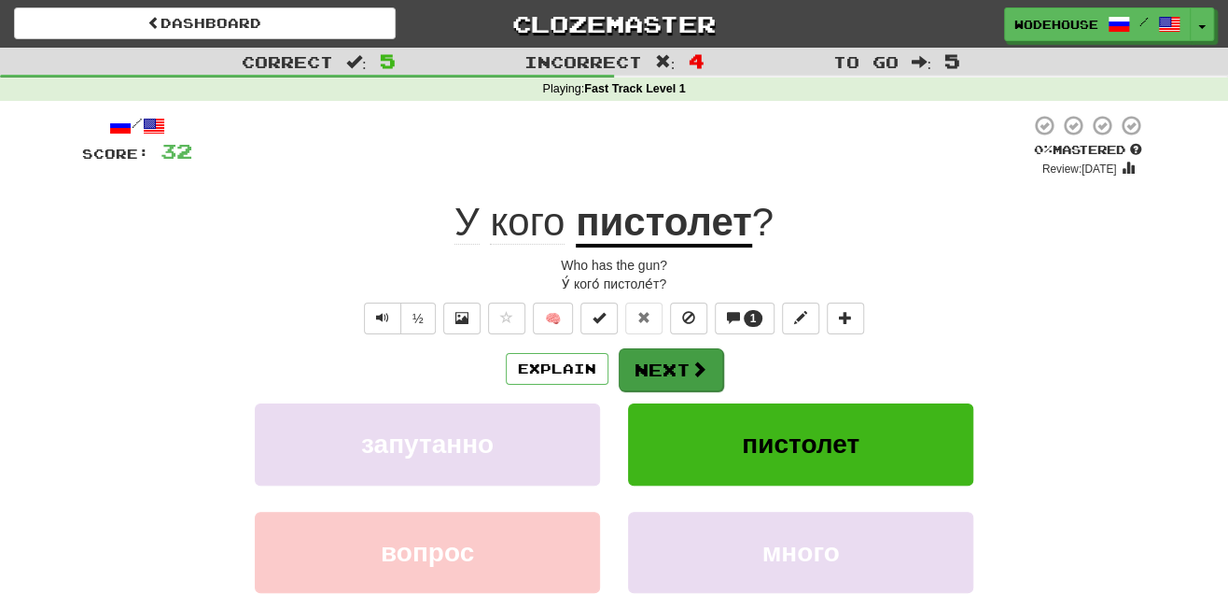
click at [691, 360] on span at bounding box center [699, 368] width 17 height 17
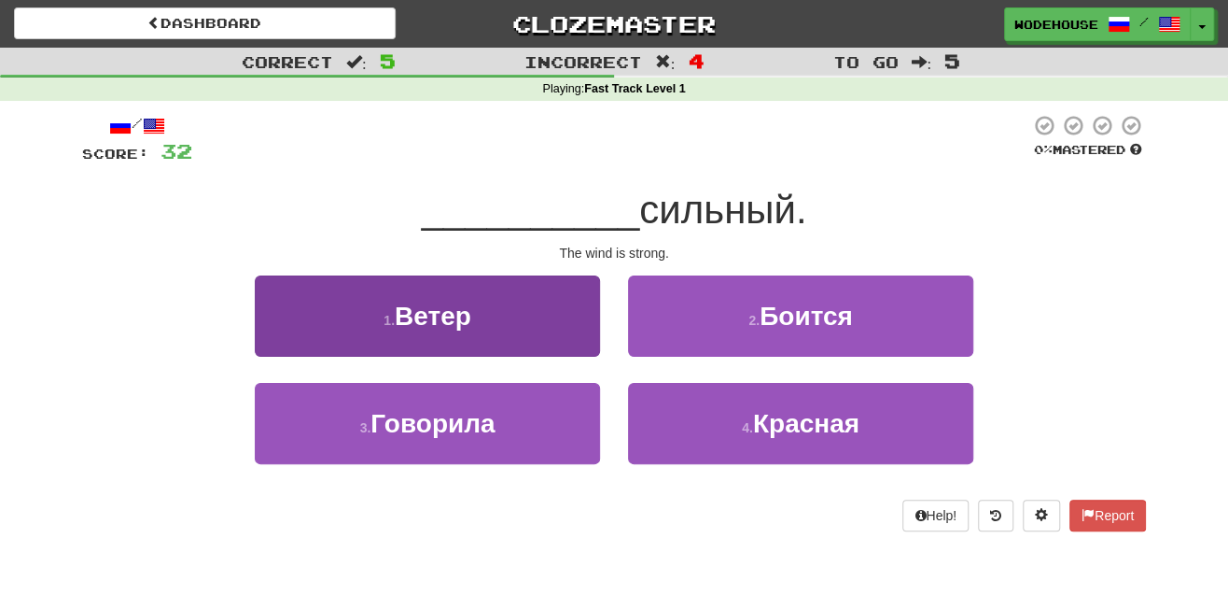
click at [510, 332] on button "1 . Ветер" at bounding box center [427, 315] width 345 height 81
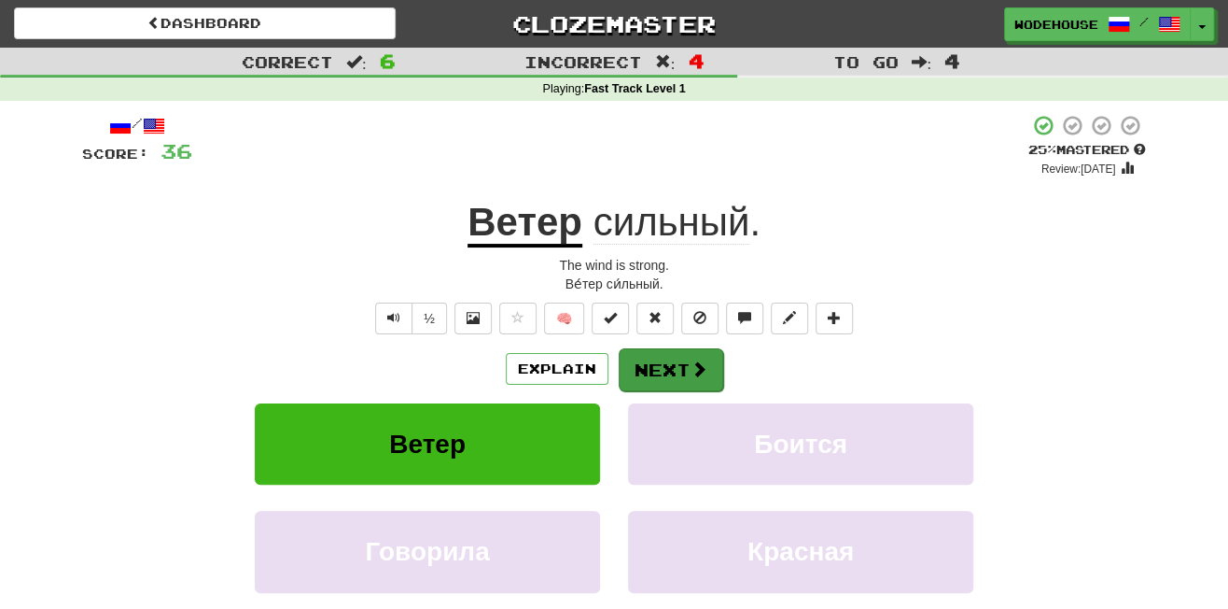
click at [655, 363] on button "Next" at bounding box center [671, 369] width 105 height 43
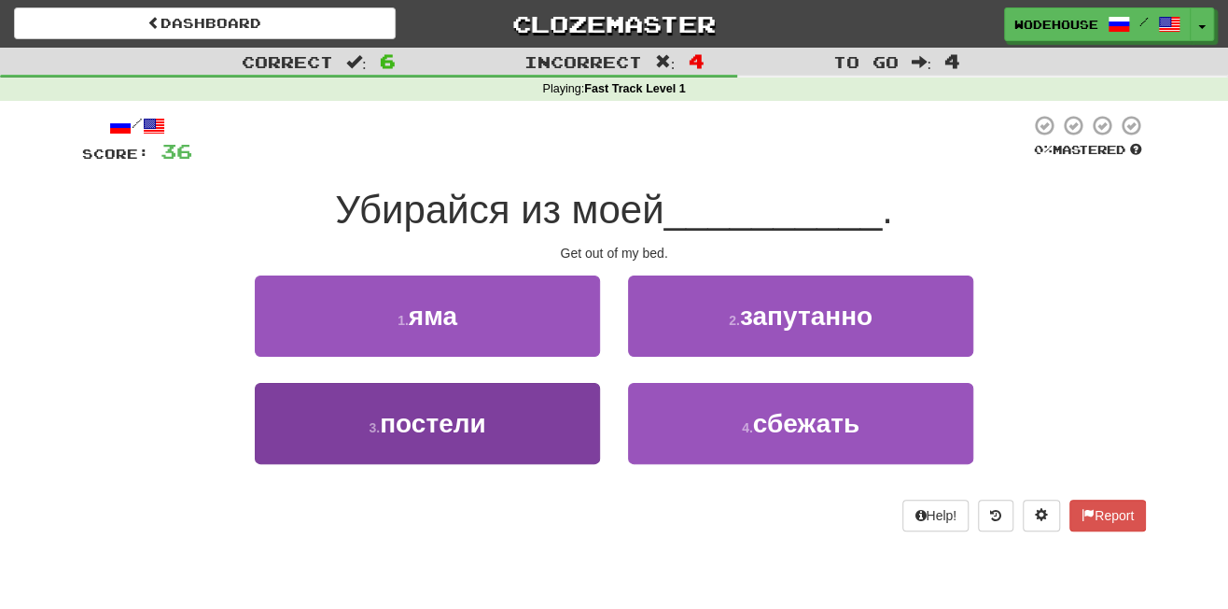
click at [496, 410] on button "3 . постели" at bounding box center [427, 423] width 345 height 81
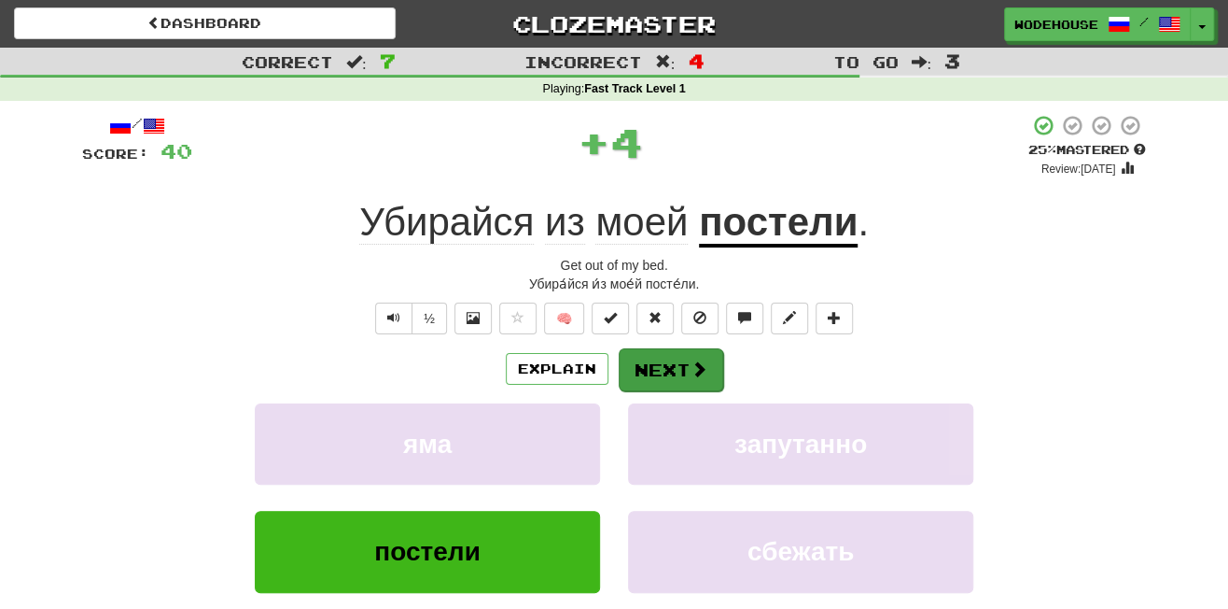
click at [662, 377] on button "Next" at bounding box center [671, 369] width 105 height 43
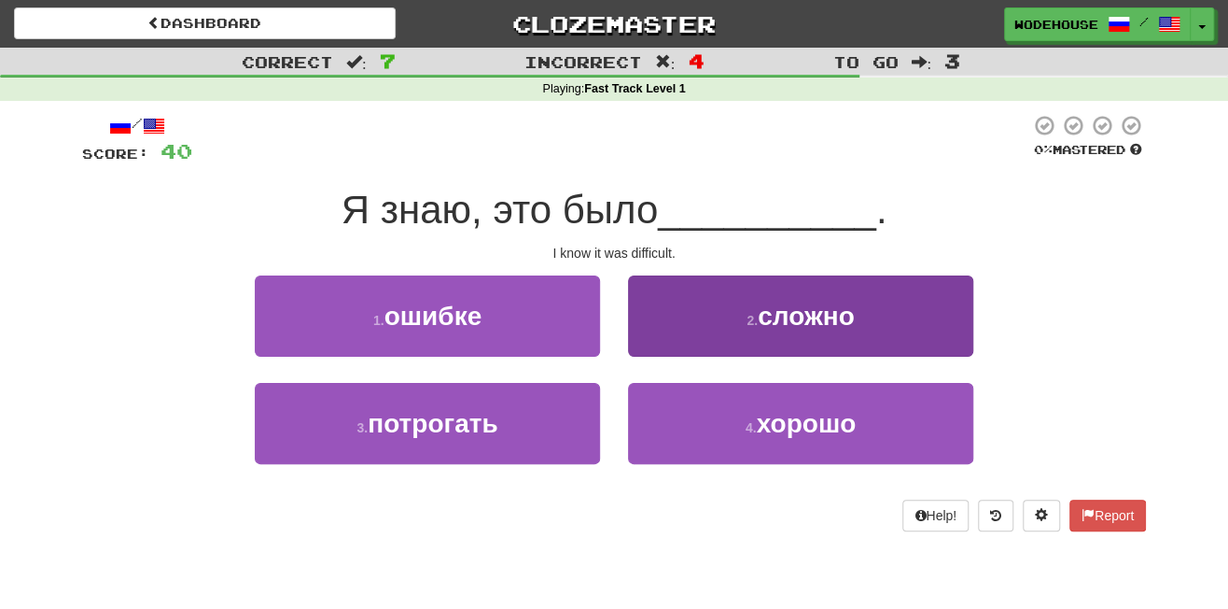
click at [734, 319] on button "2 . сложно" at bounding box center [800, 315] width 345 height 81
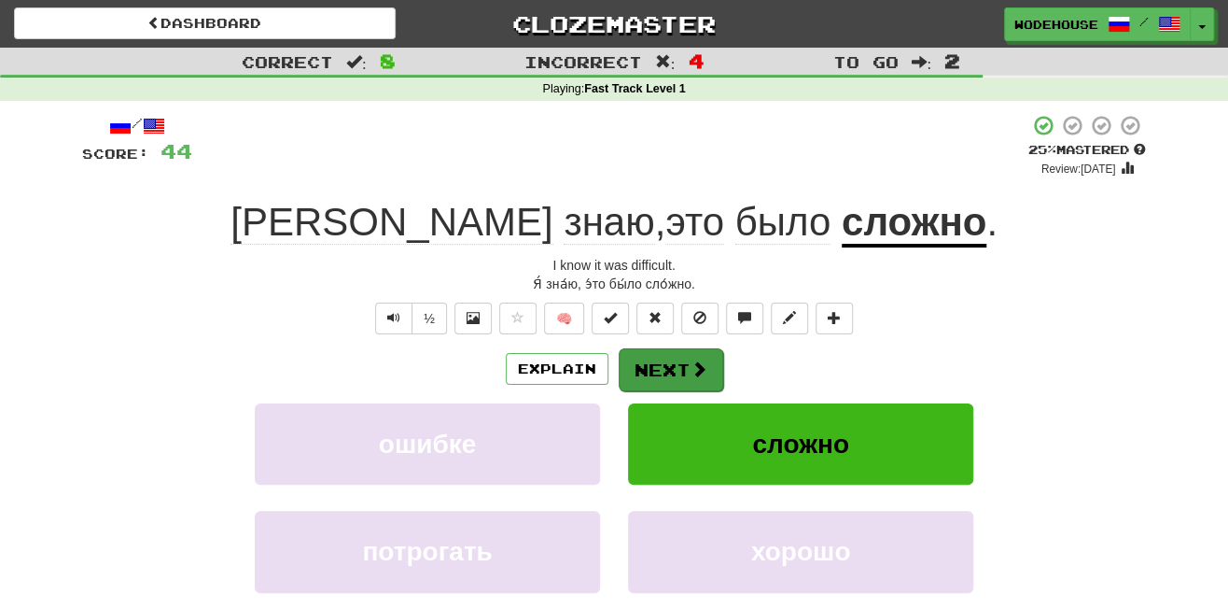
click at [680, 367] on button "Next" at bounding box center [671, 369] width 105 height 43
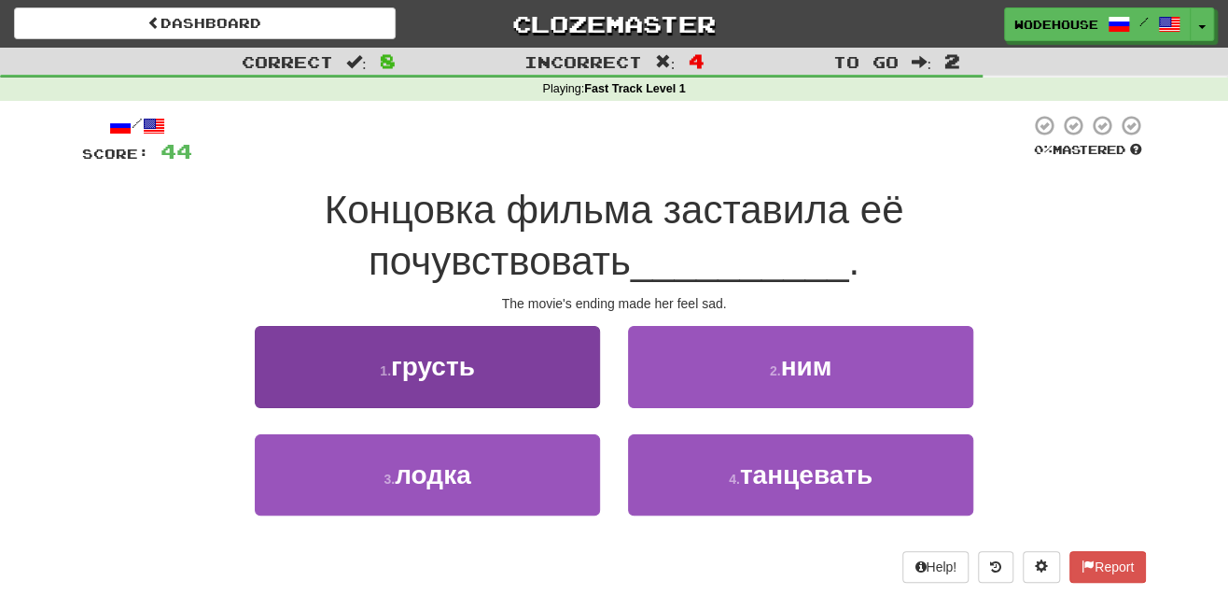
click at [502, 363] on button "1 . грусть" at bounding box center [427, 366] width 345 height 81
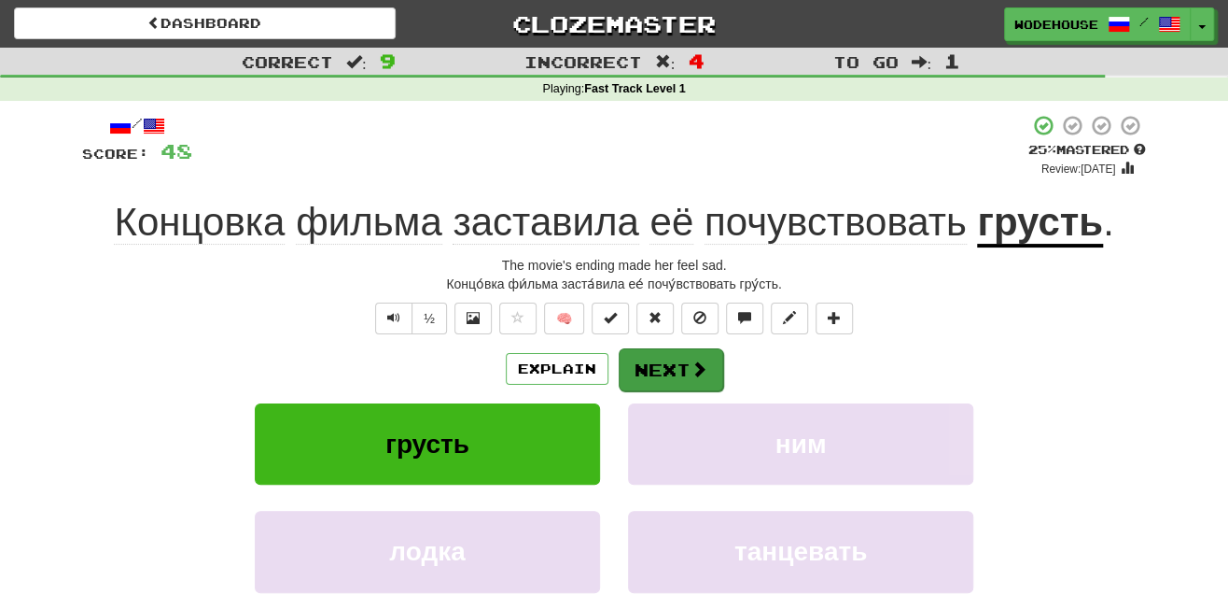
click at [668, 379] on button "Next" at bounding box center [671, 369] width 105 height 43
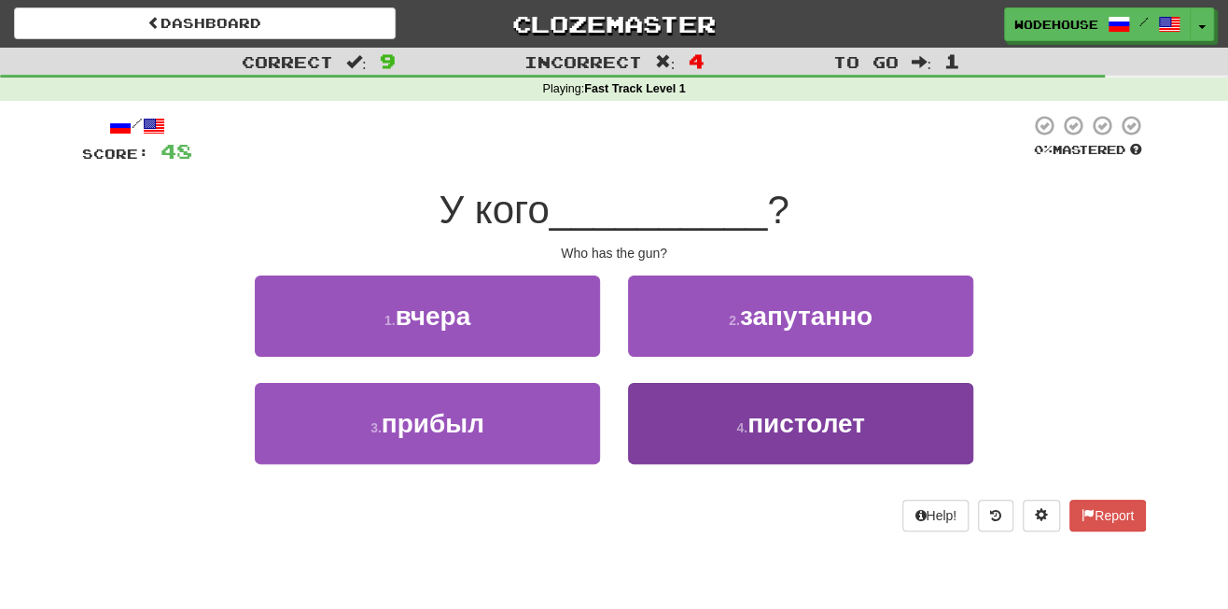
click at [705, 424] on button "4 . пистолет" at bounding box center [800, 423] width 345 height 81
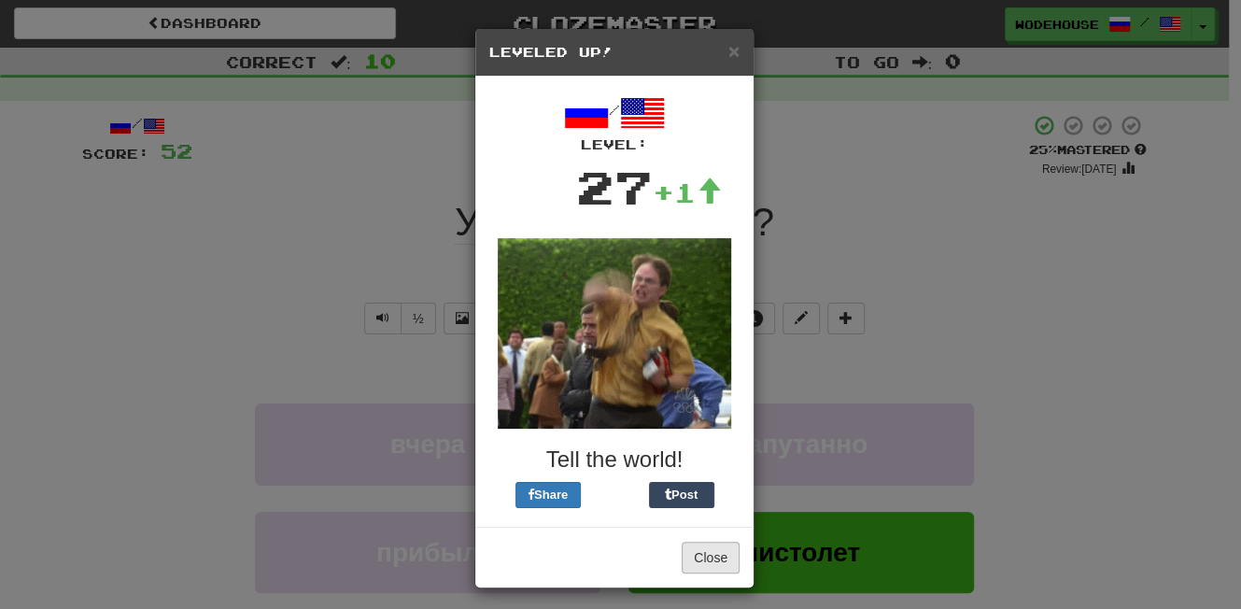
click at [708, 552] on button "Close" at bounding box center [710, 557] width 58 height 32
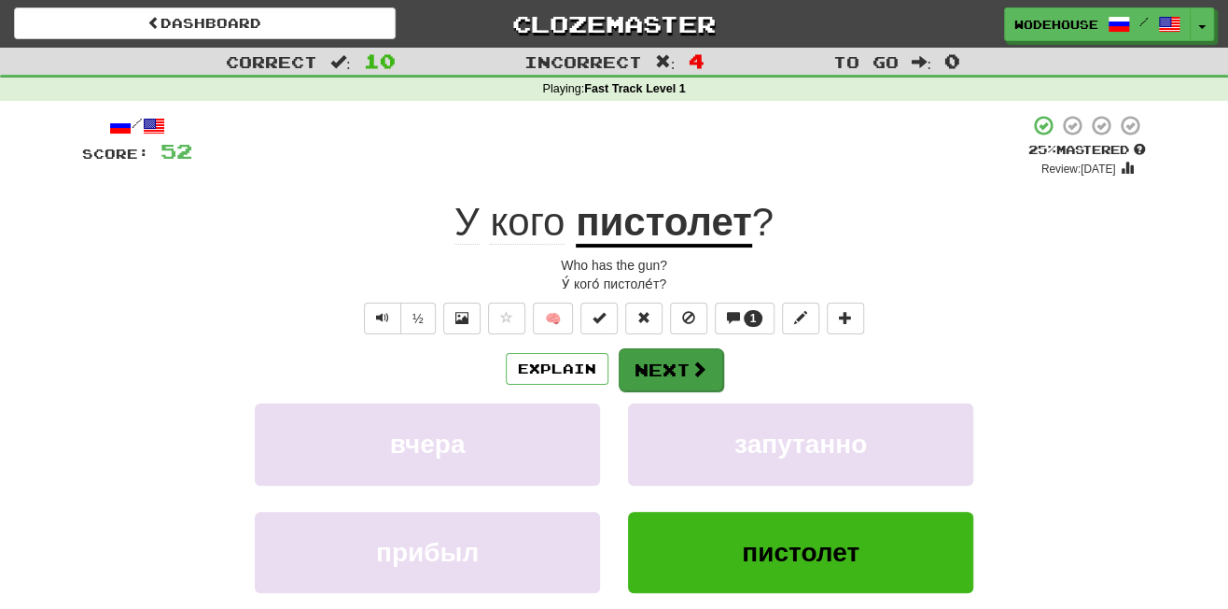
click at [639, 365] on button "Next" at bounding box center [671, 369] width 105 height 43
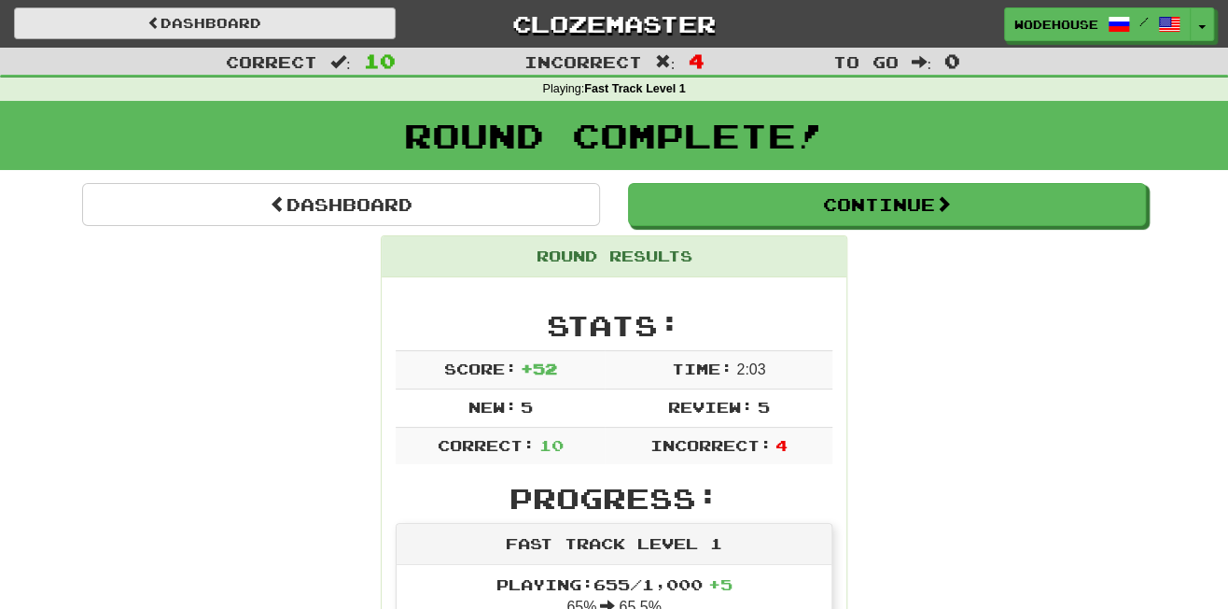
click at [273, 19] on link "Dashboard" at bounding box center [205, 23] width 382 height 32
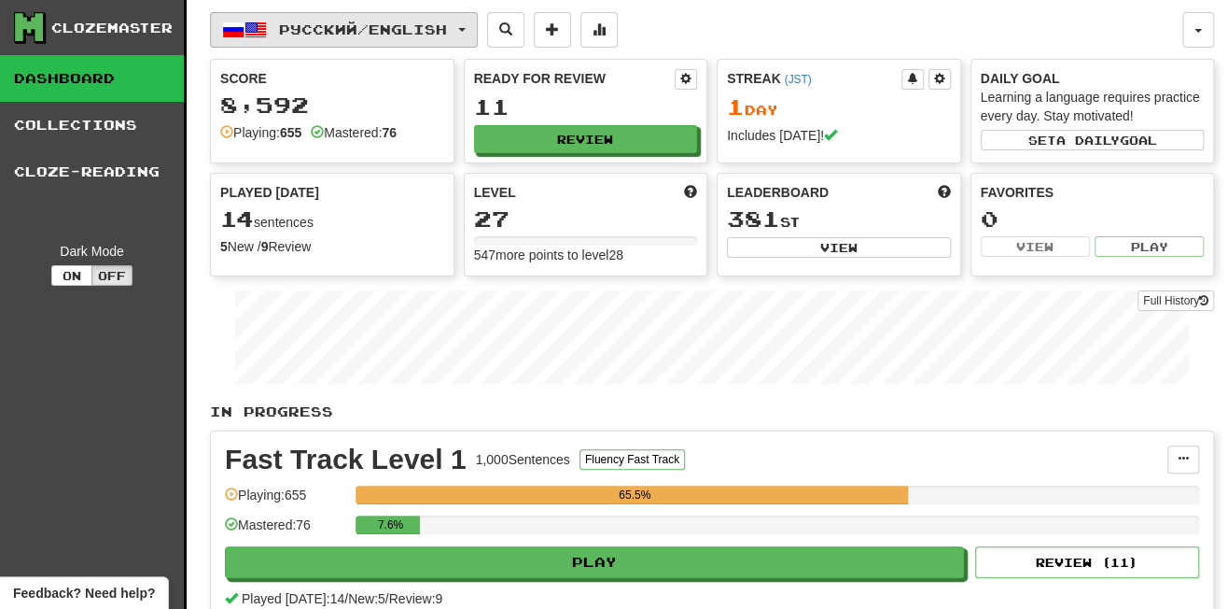
click at [287, 20] on button "Русский / English" at bounding box center [344, 29] width 268 height 35
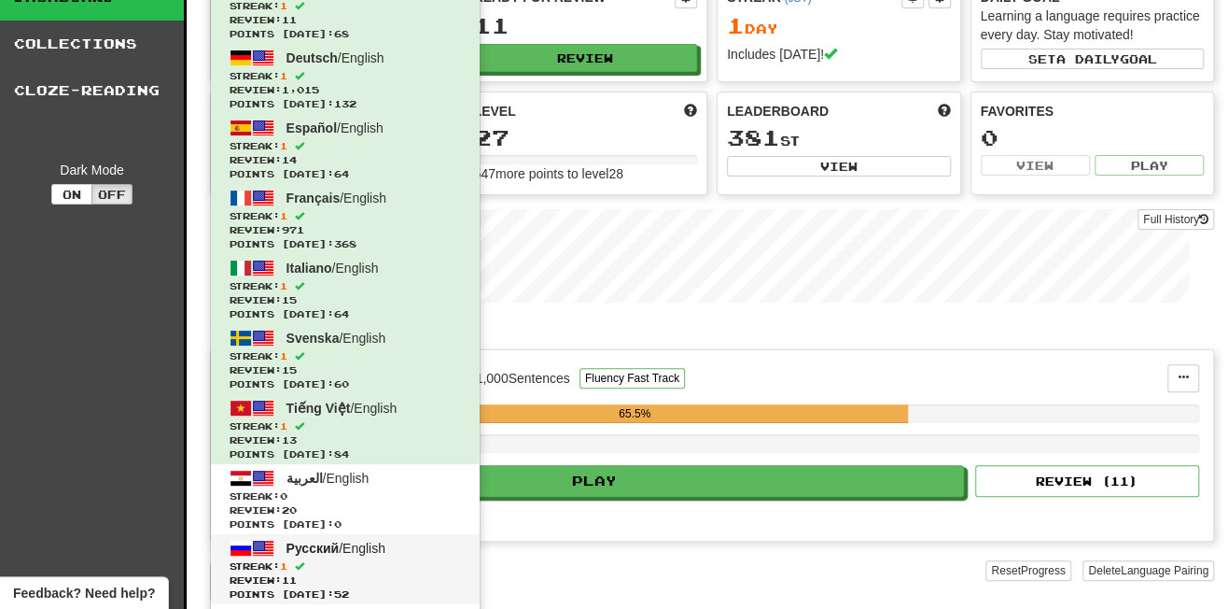
scroll to position [114, 0]
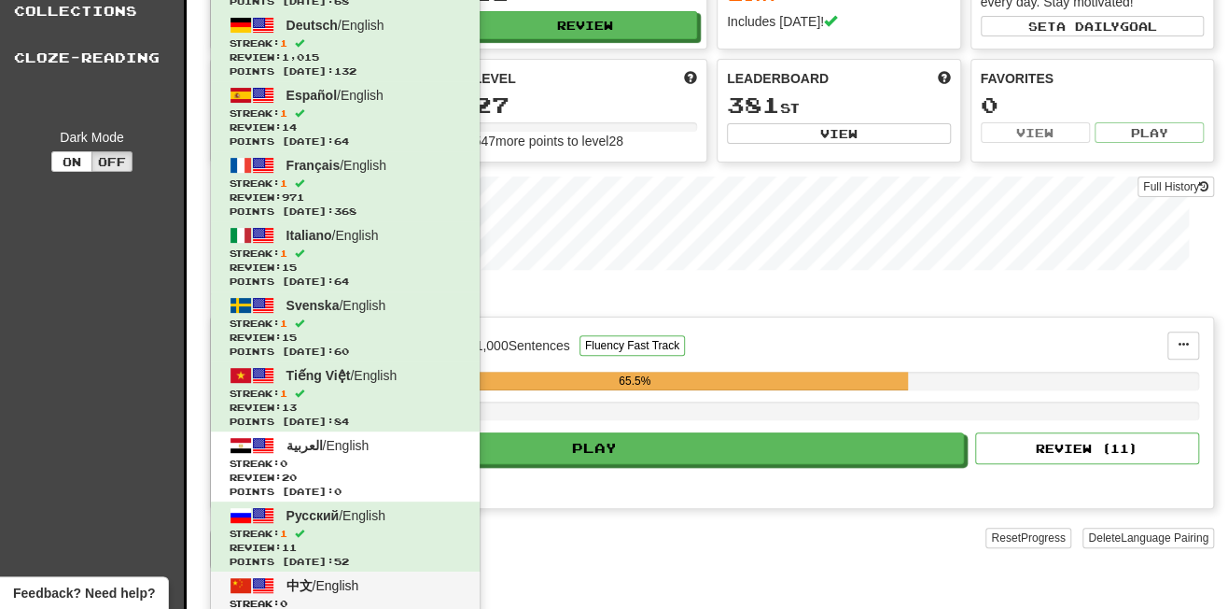
click at [330, 578] on span "中文 / English" at bounding box center [323, 585] width 73 height 15
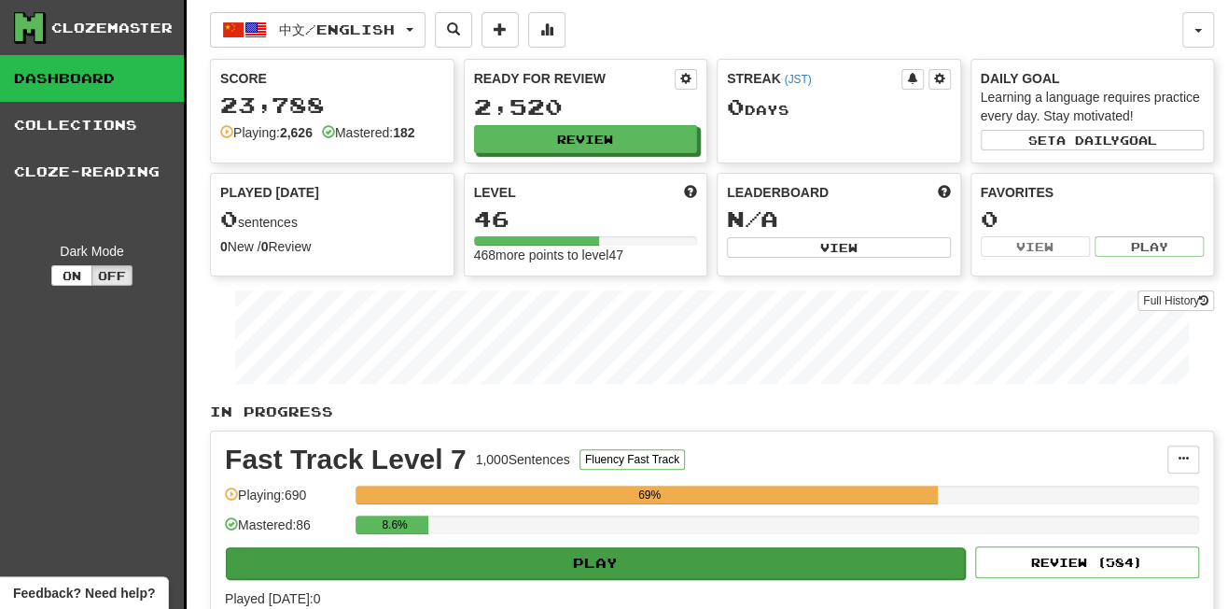
click at [694, 555] on button "Play" at bounding box center [595, 563] width 739 height 32
select select "**"
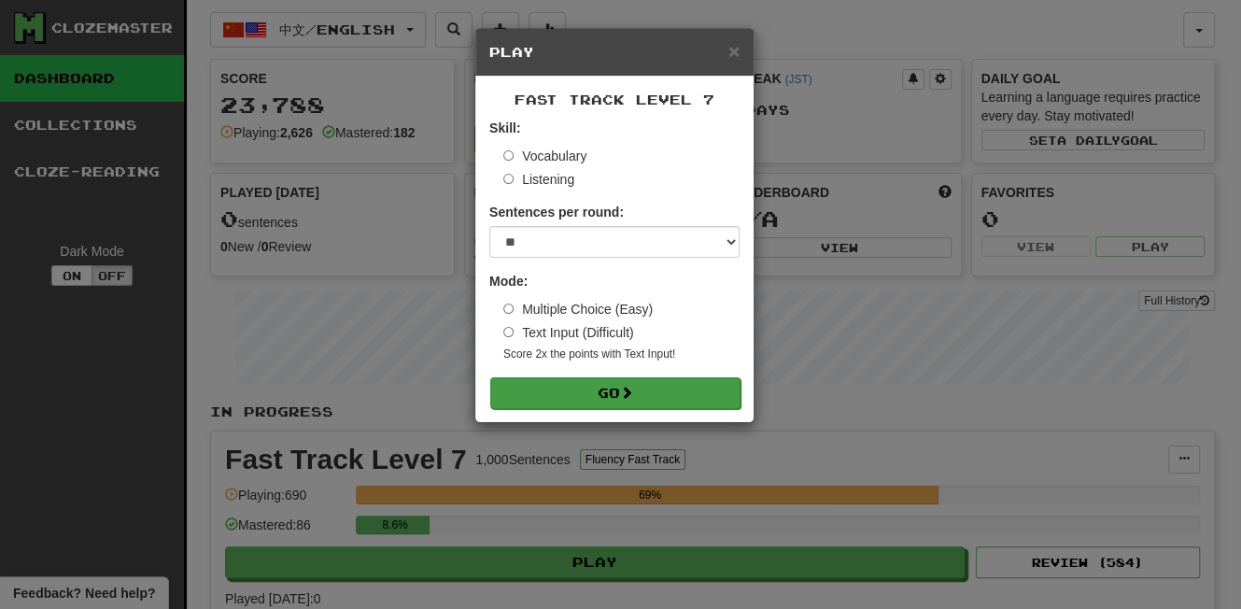
click at [661, 392] on button "Go" at bounding box center [615, 393] width 250 height 32
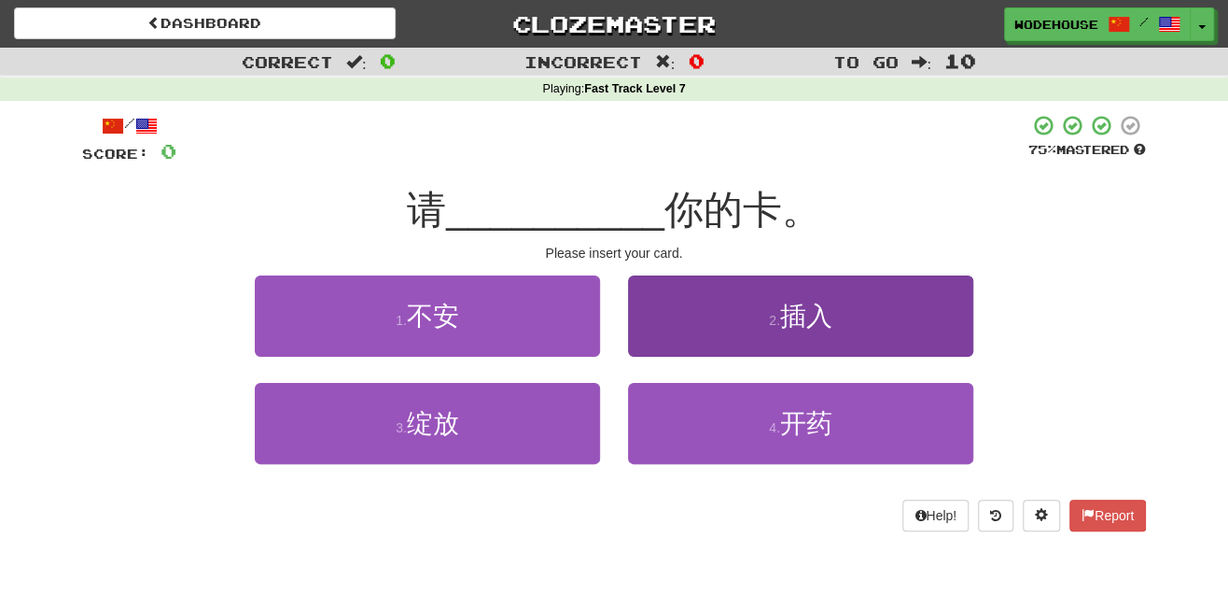
click at [693, 329] on button "2 . 插入" at bounding box center [800, 315] width 345 height 81
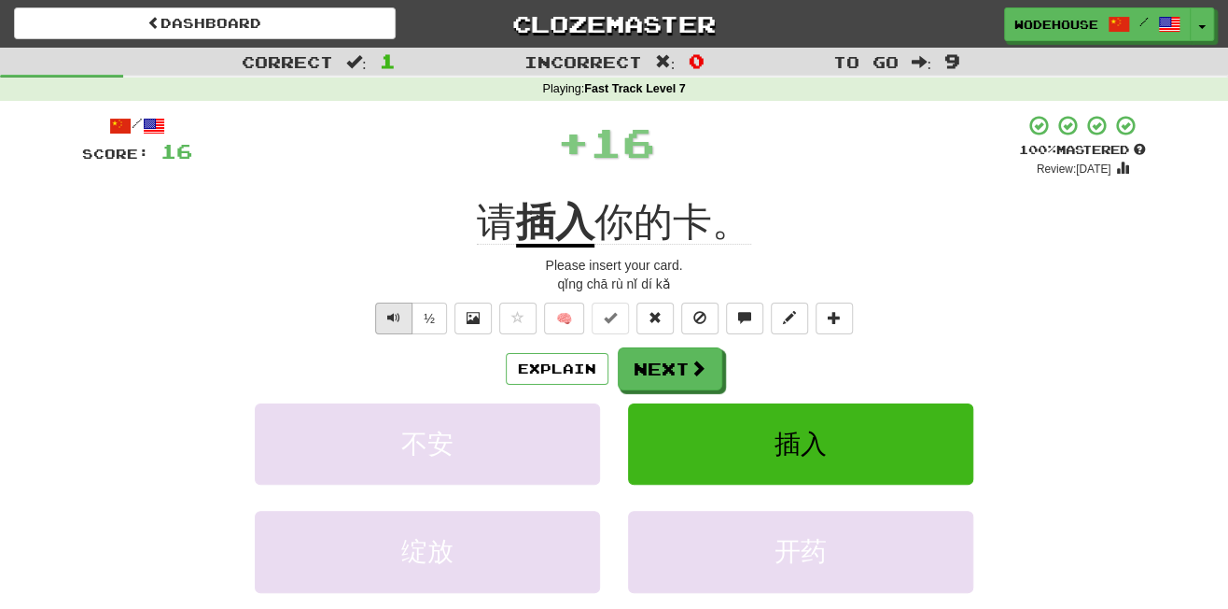
click at [389, 311] on span "Text-to-speech controls" at bounding box center [393, 317] width 13 height 13
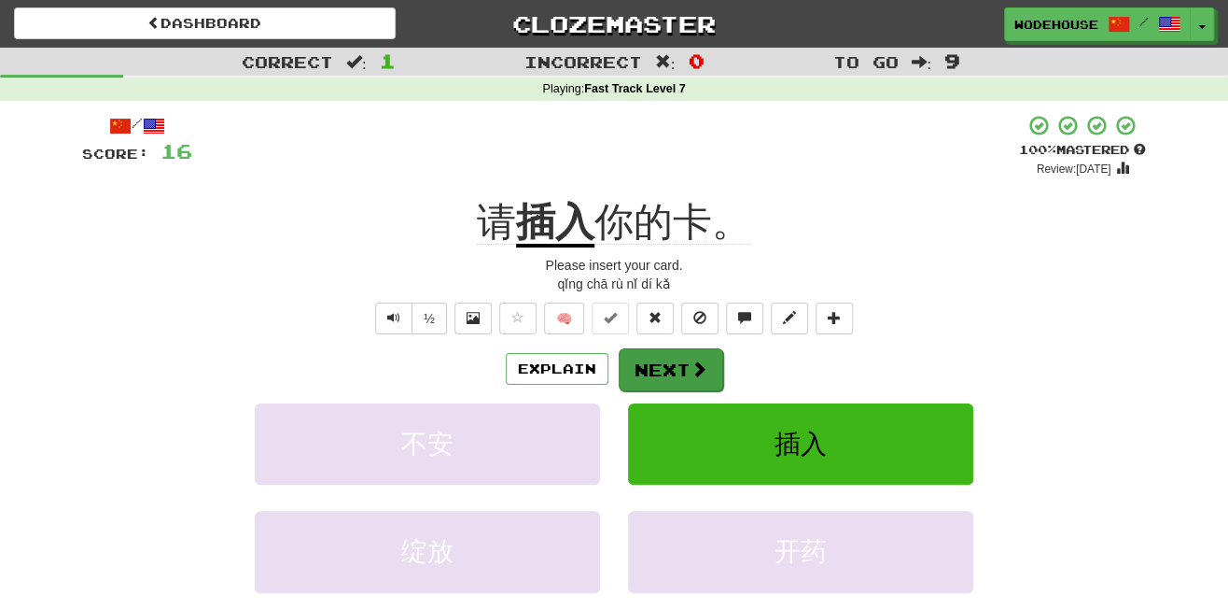
click at [654, 366] on button "Next" at bounding box center [671, 369] width 105 height 43
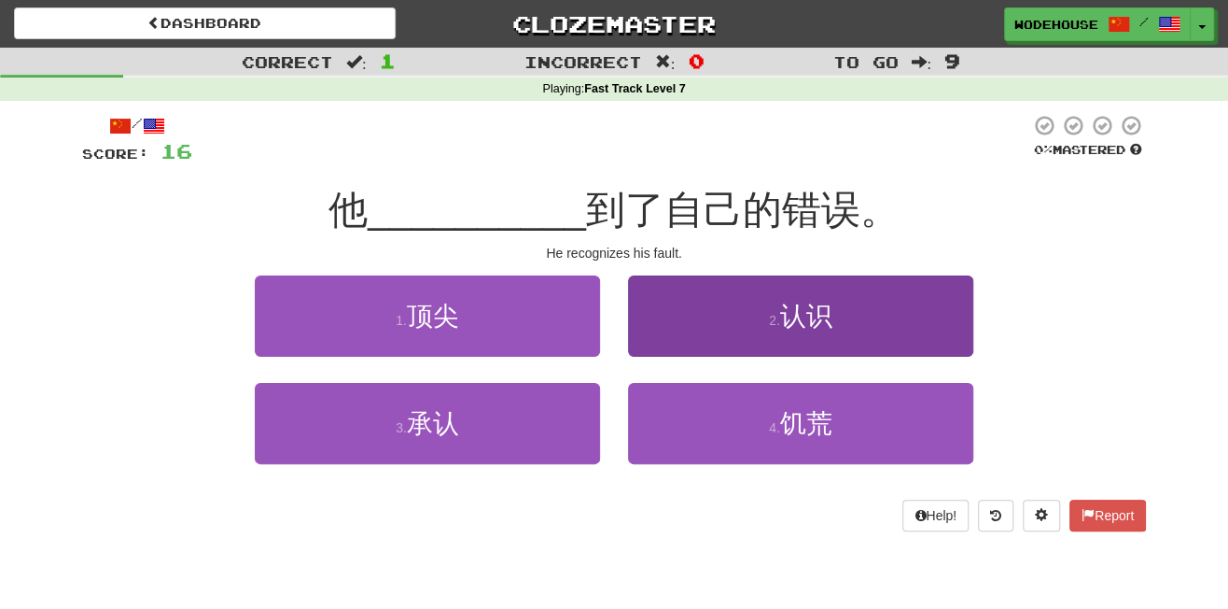
click at [751, 322] on button "2 . 认识" at bounding box center [800, 315] width 345 height 81
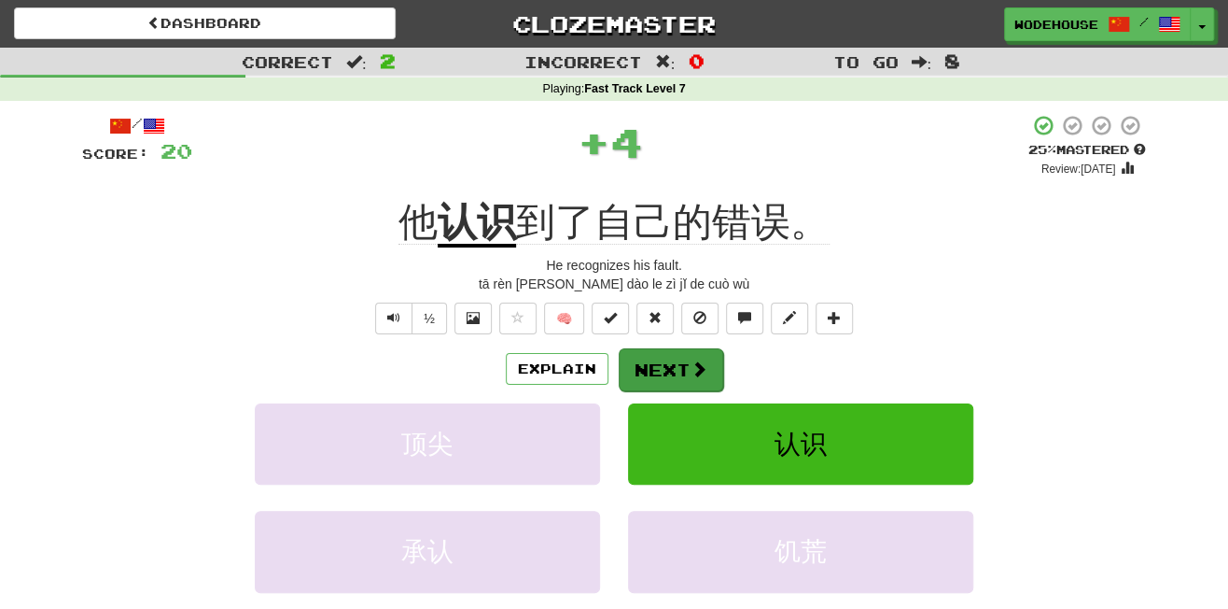
click at [657, 362] on button "Next" at bounding box center [671, 369] width 105 height 43
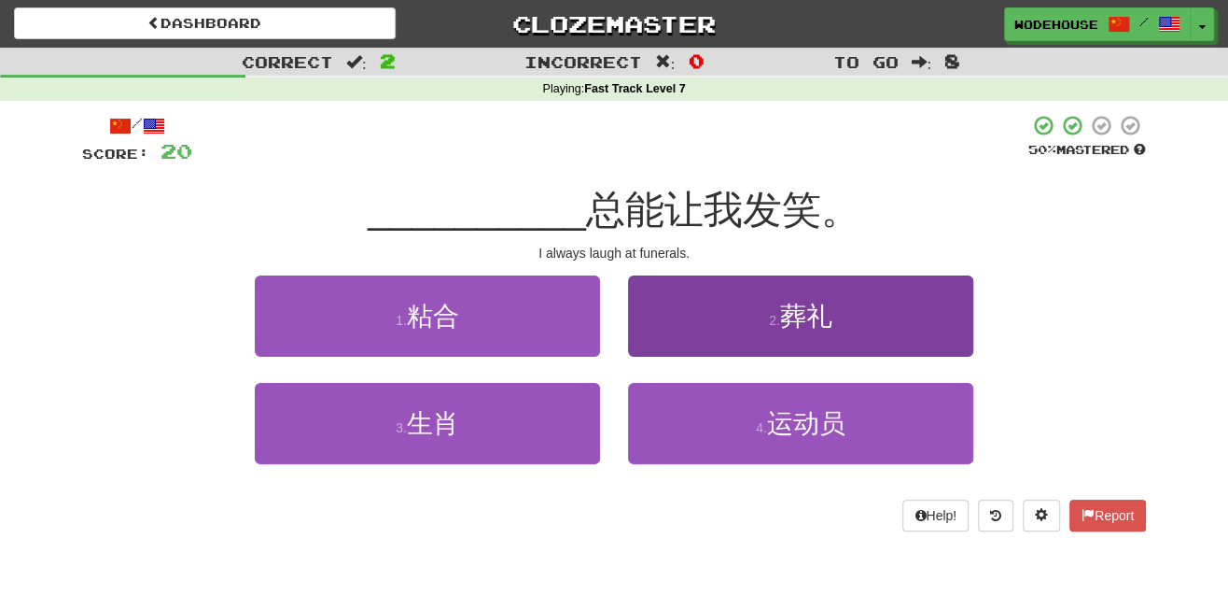
click at [757, 336] on button "2 . 葬礼" at bounding box center [800, 315] width 345 height 81
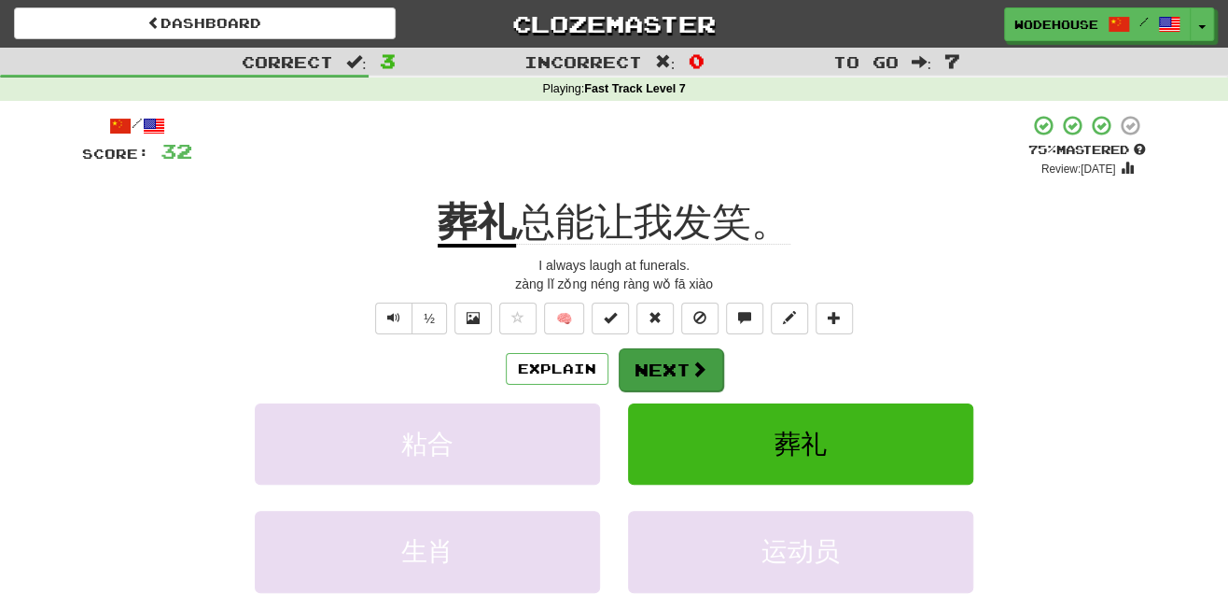
click at [683, 365] on button "Next" at bounding box center [671, 369] width 105 height 43
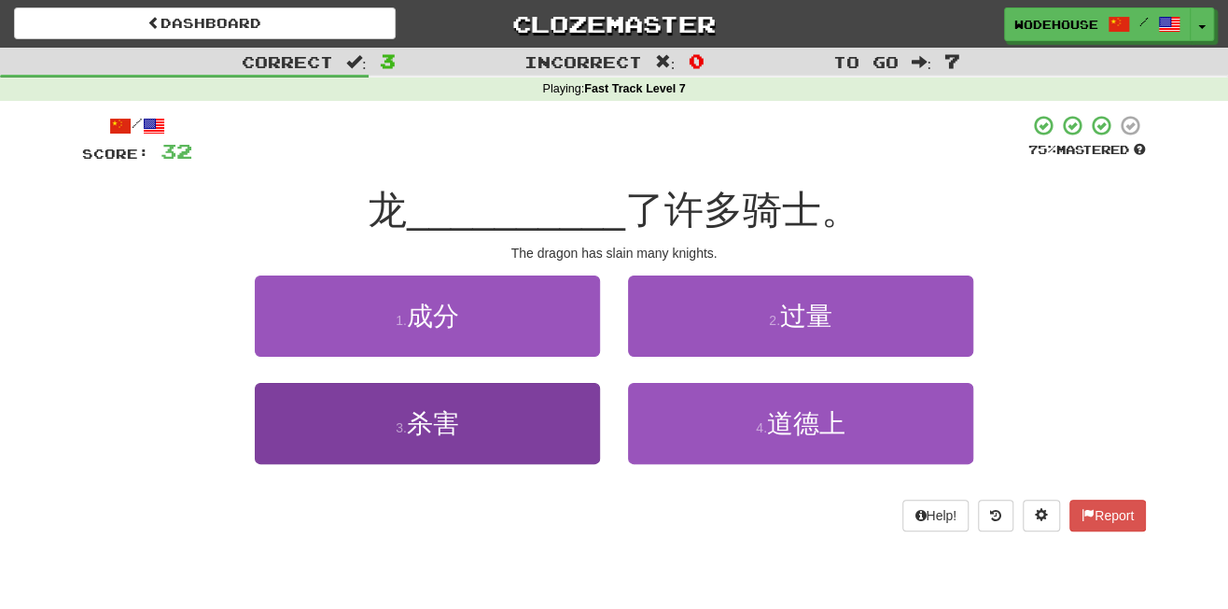
click at [576, 442] on button "3 . 杀害" at bounding box center [427, 423] width 345 height 81
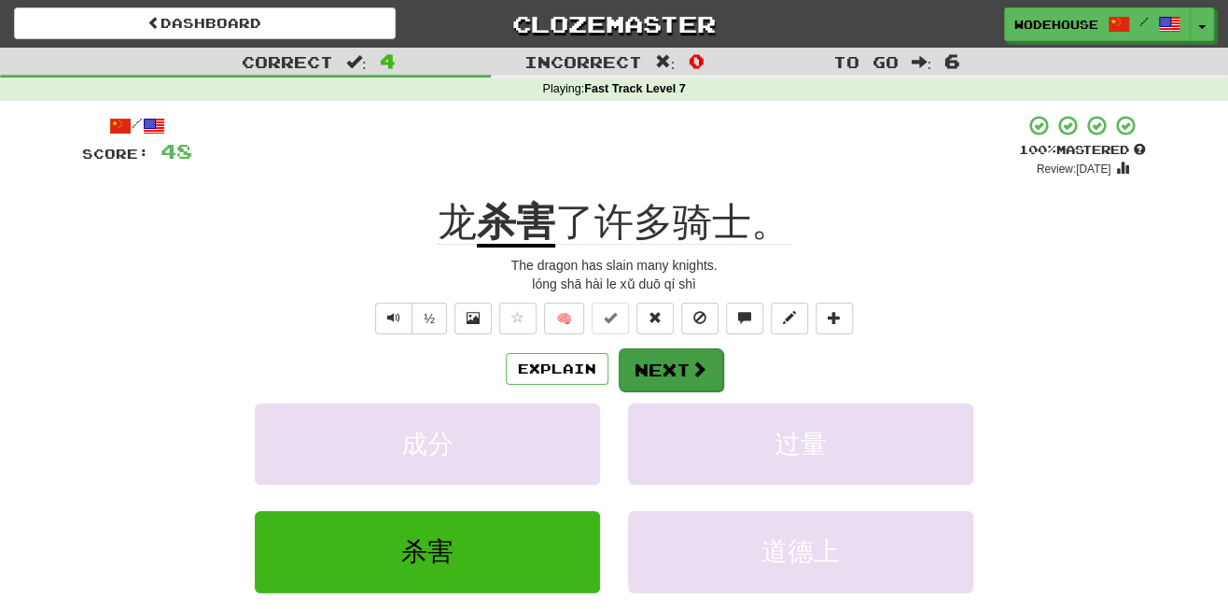
click at [691, 361] on span at bounding box center [699, 368] width 17 height 17
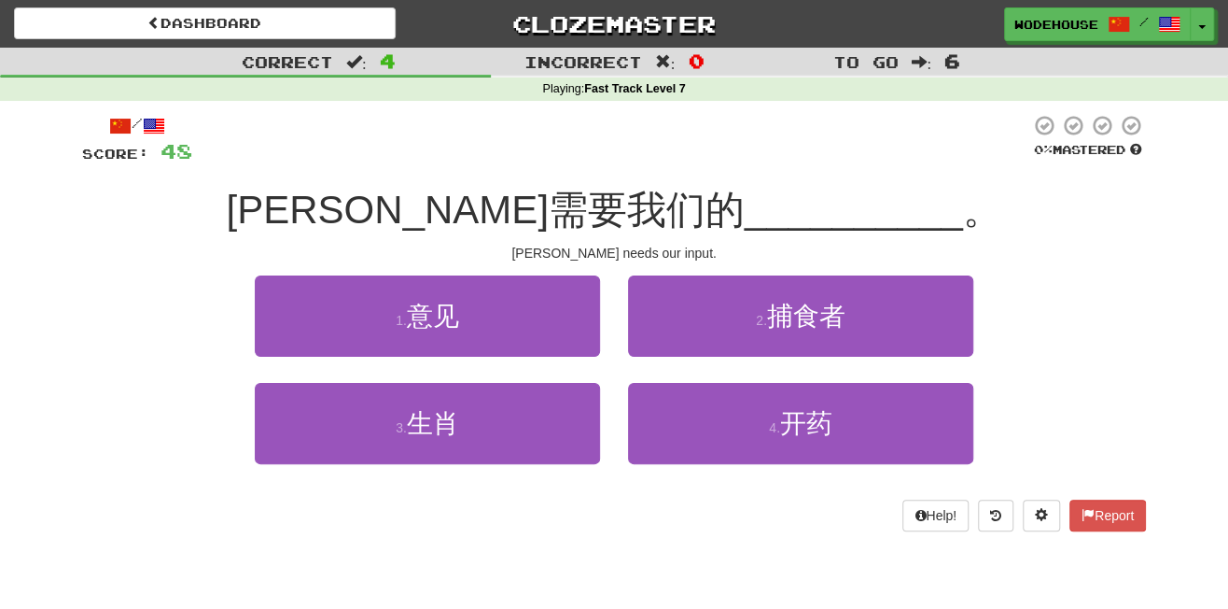
click at [450, 271] on div "/ Score: 48 0 % Mastered 汤姆需要我们的 __________ 。 Tom needs our input. 1 . 意见 2 . 捕…" at bounding box center [614, 322] width 1064 height 417
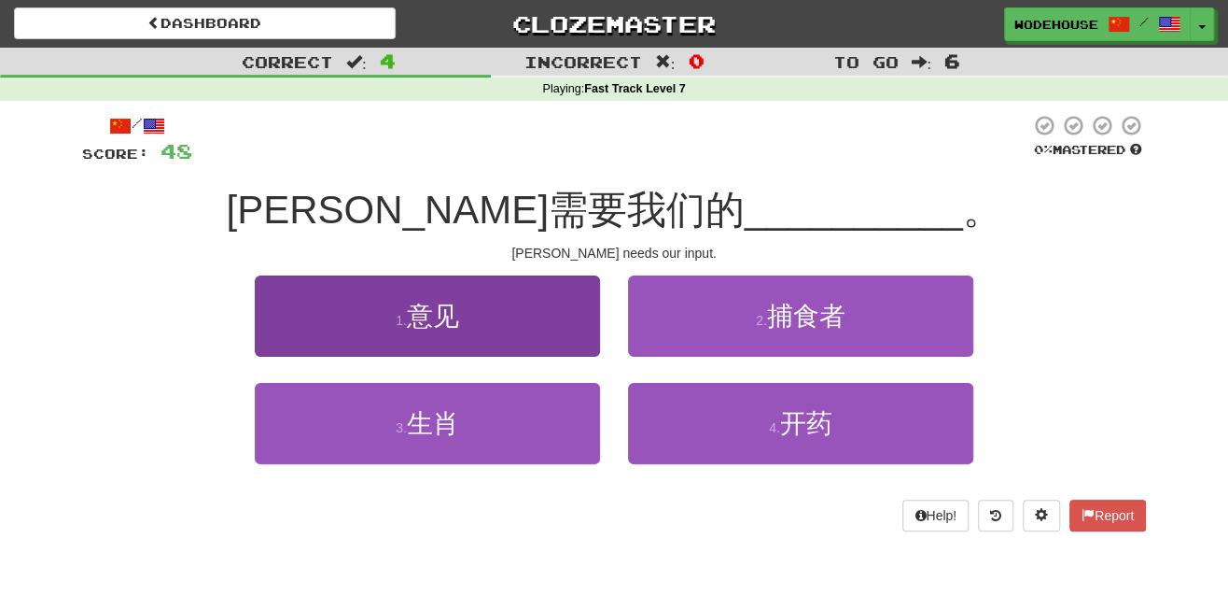
click at [448, 311] on span "意见" at bounding box center [433, 316] width 52 height 29
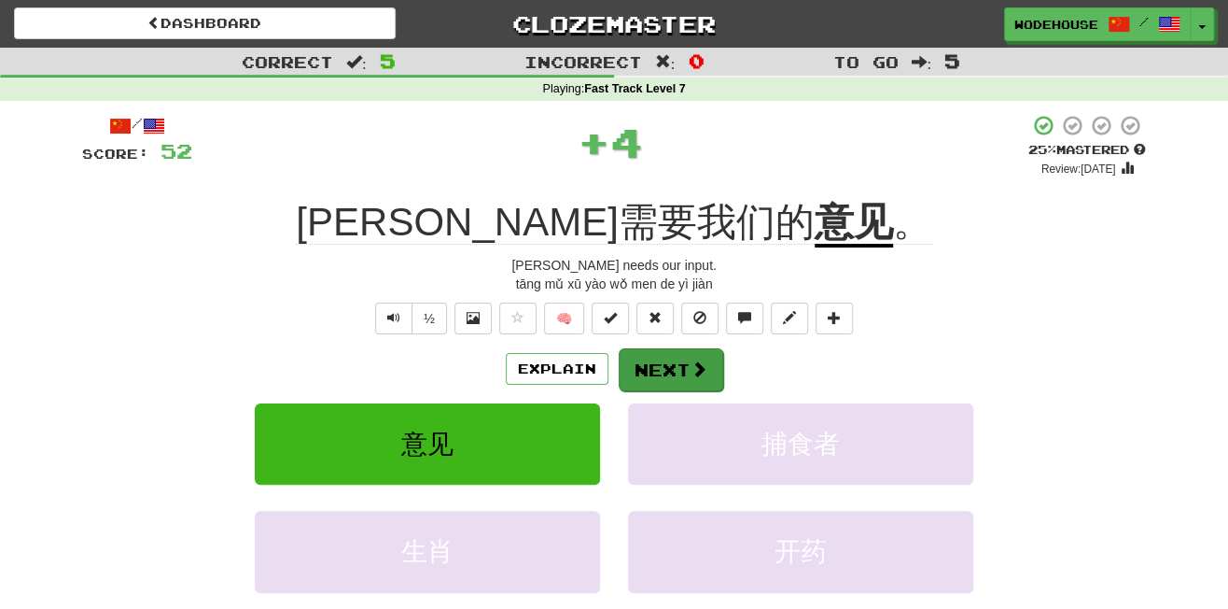
click at [652, 368] on button "Next" at bounding box center [671, 369] width 105 height 43
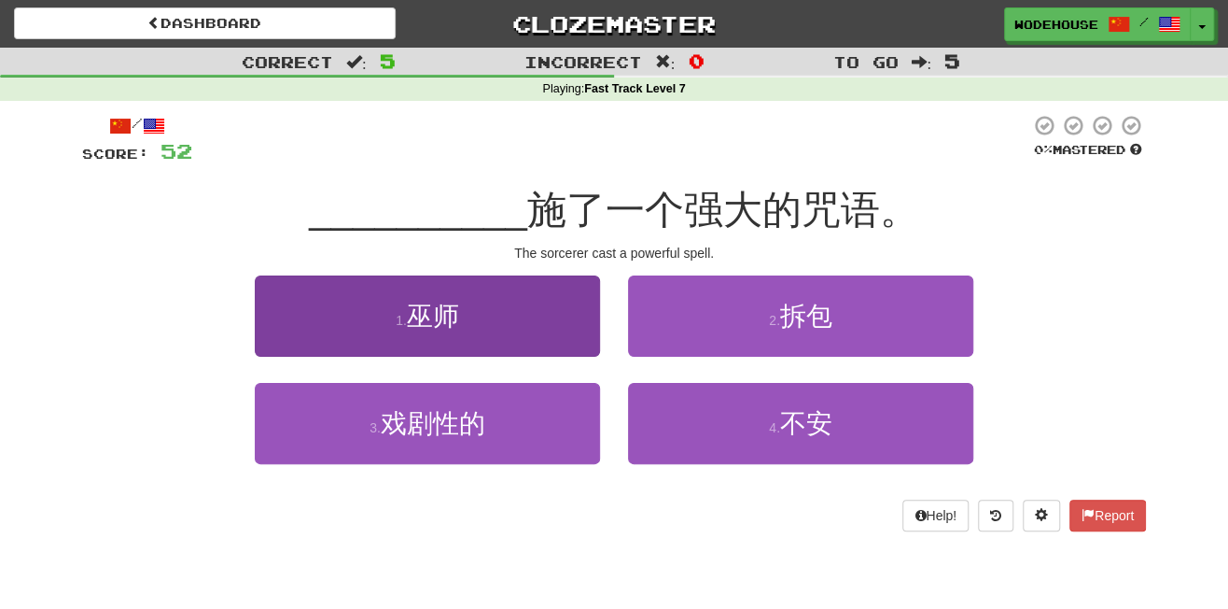
click at [512, 328] on button "1 . 巫师" at bounding box center [427, 315] width 345 height 81
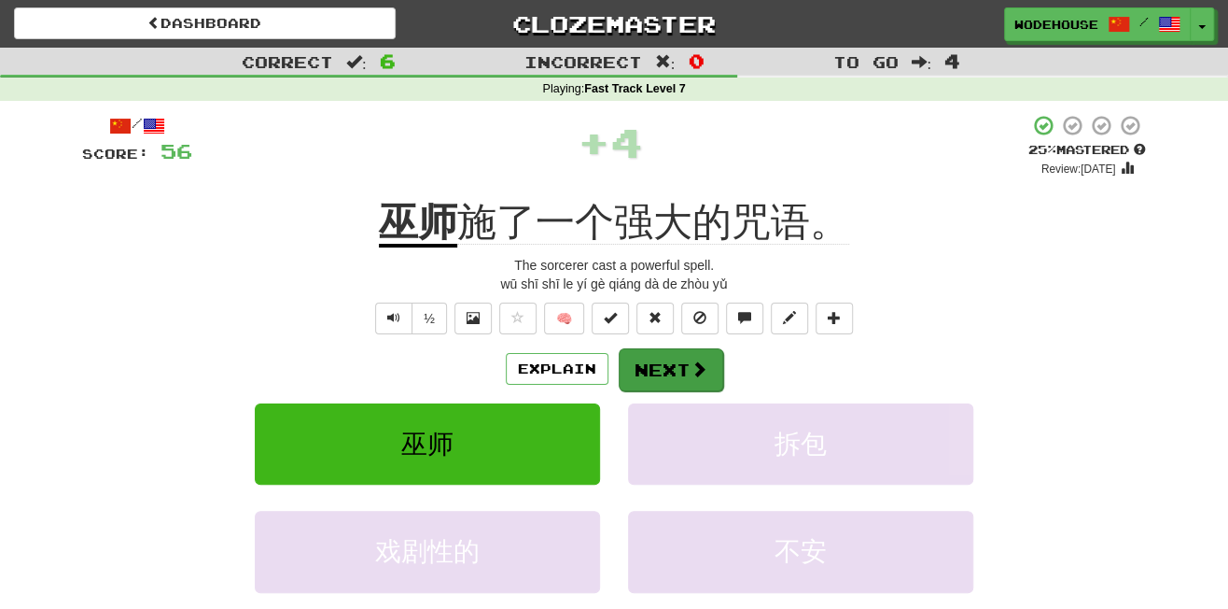
click at [676, 361] on button "Next" at bounding box center [671, 369] width 105 height 43
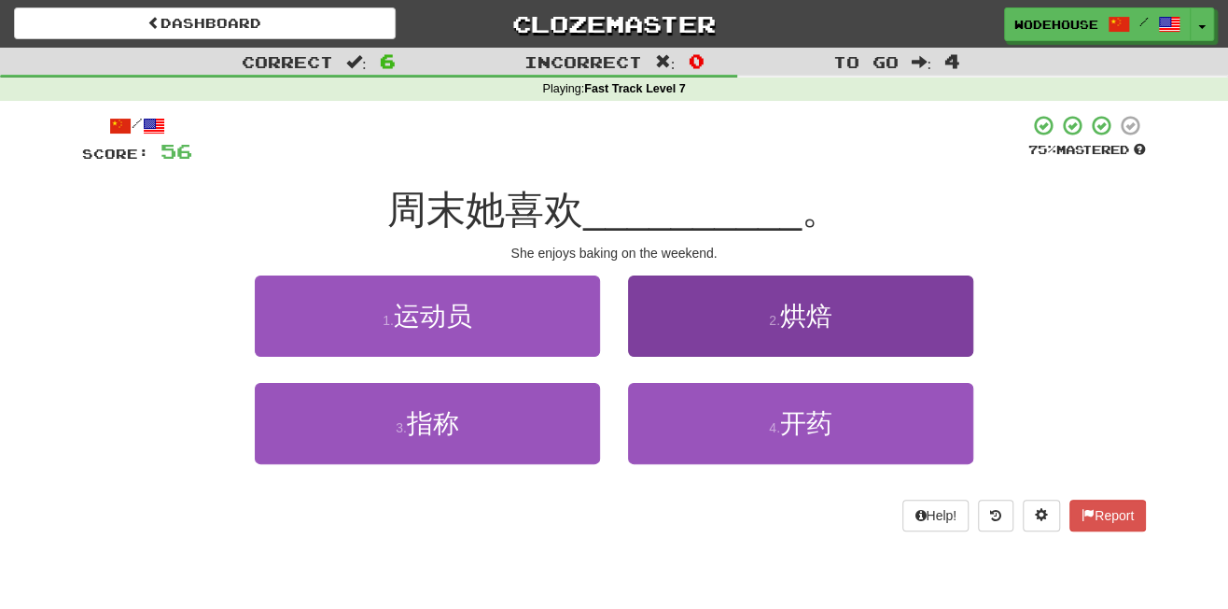
click at [905, 311] on button "2 . 烘焙" at bounding box center [800, 315] width 345 height 81
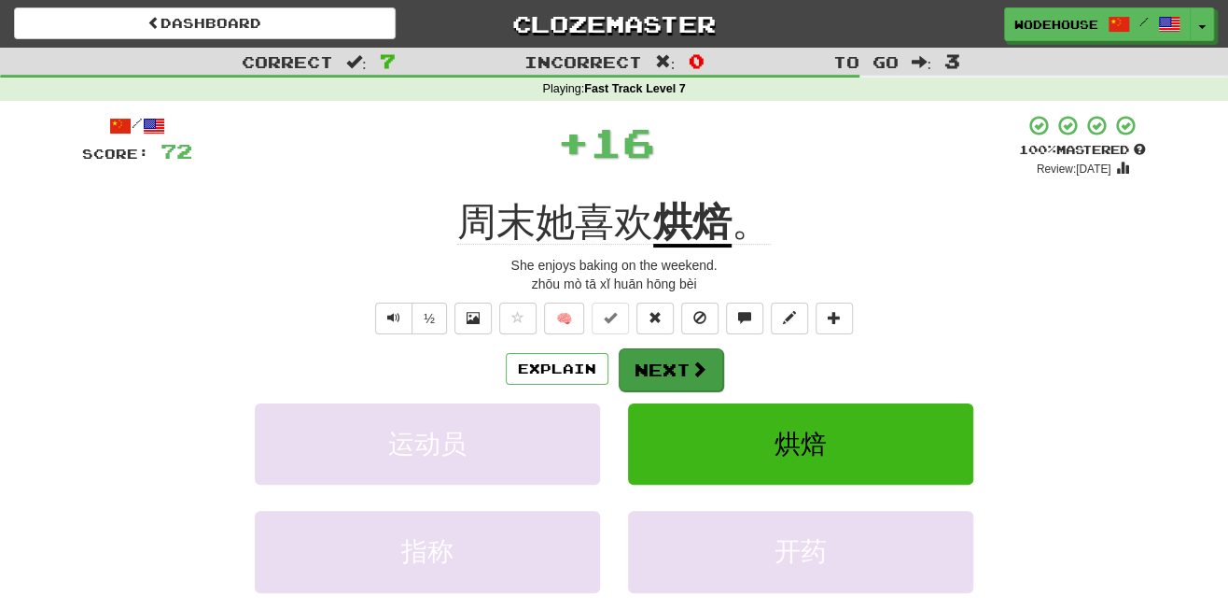
click at [695, 376] on button "Next" at bounding box center [671, 369] width 105 height 43
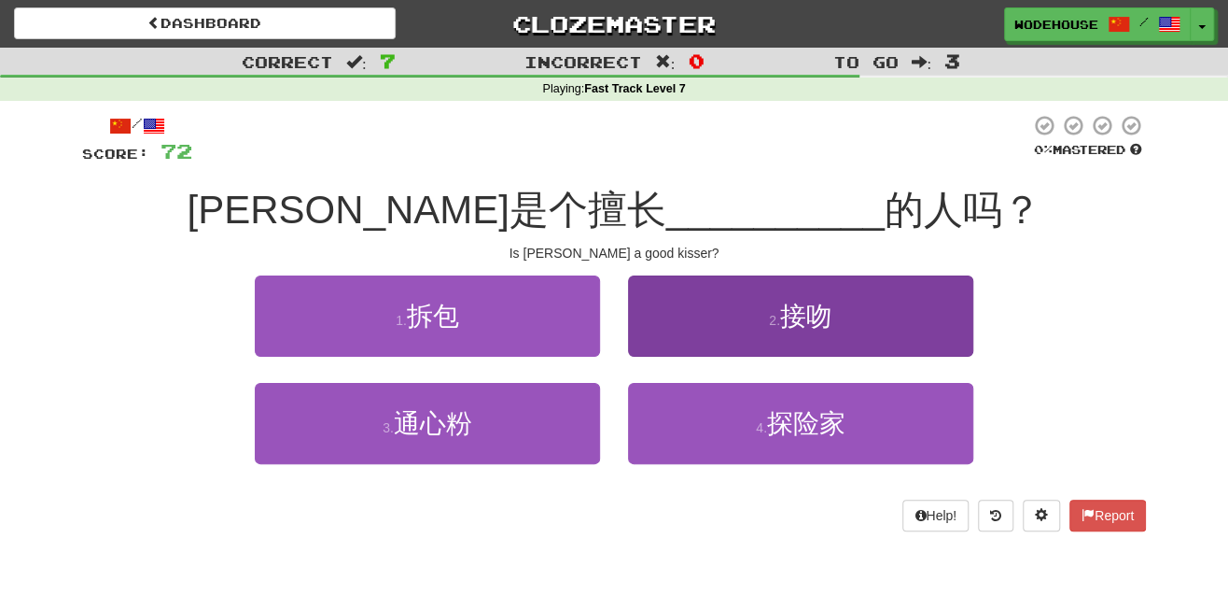
click at [871, 333] on button "2 . 接吻" at bounding box center [800, 315] width 345 height 81
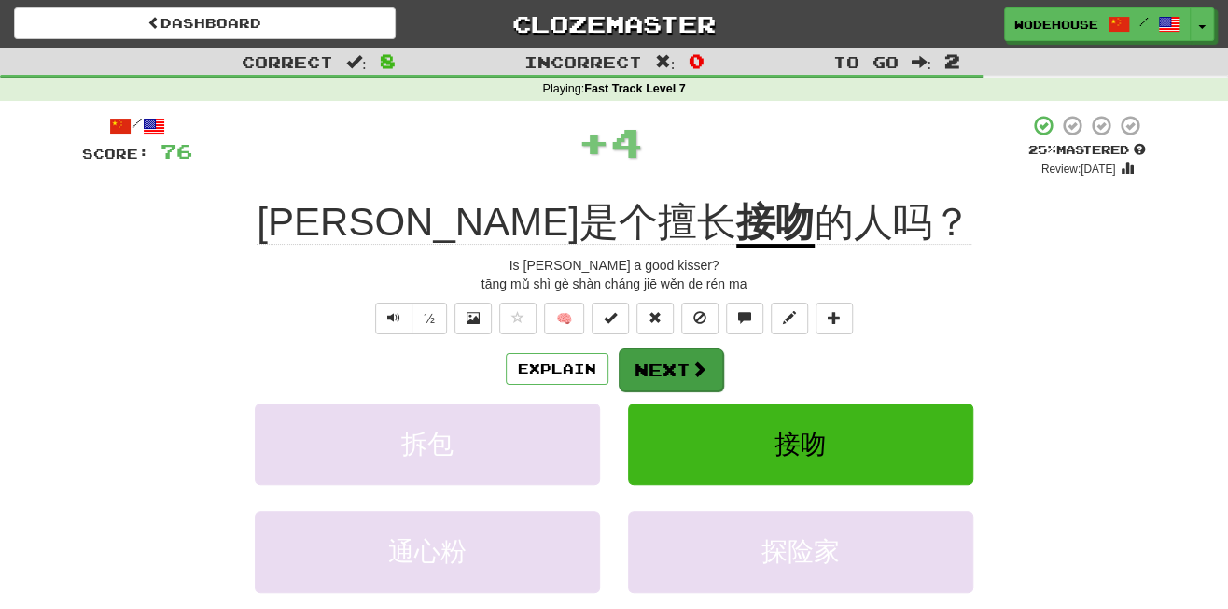
click at [658, 361] on button "Next" at bounding box center [671, 369] width 105 height 43
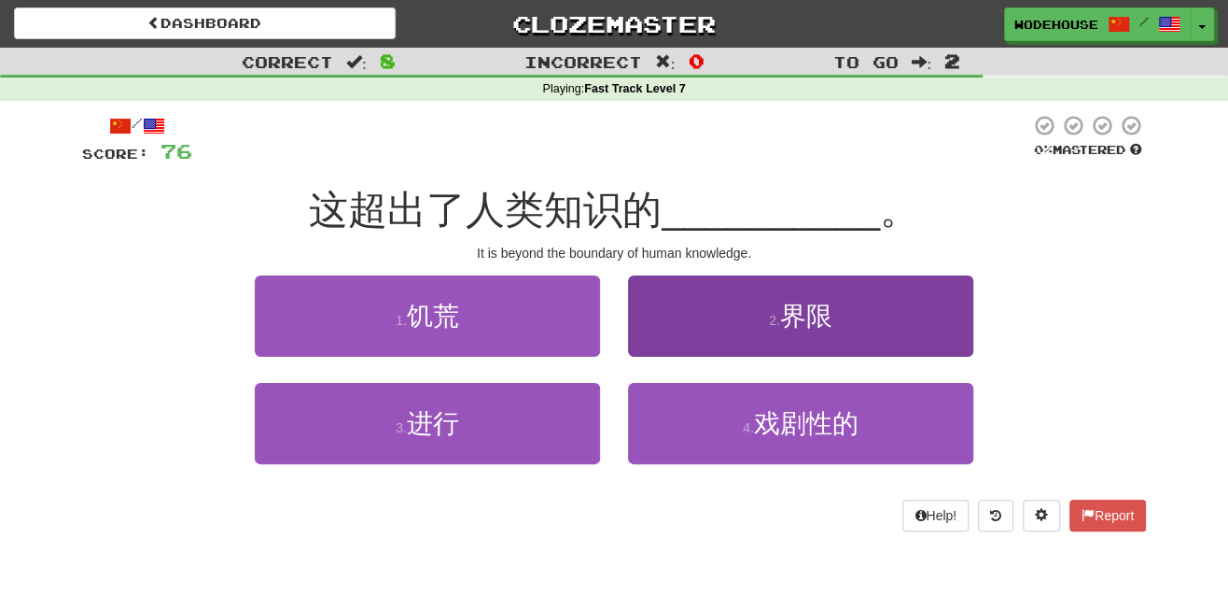
click at [835, 340] on button "2 . 界限" at bounding box center [800, 315] width 345 height 81
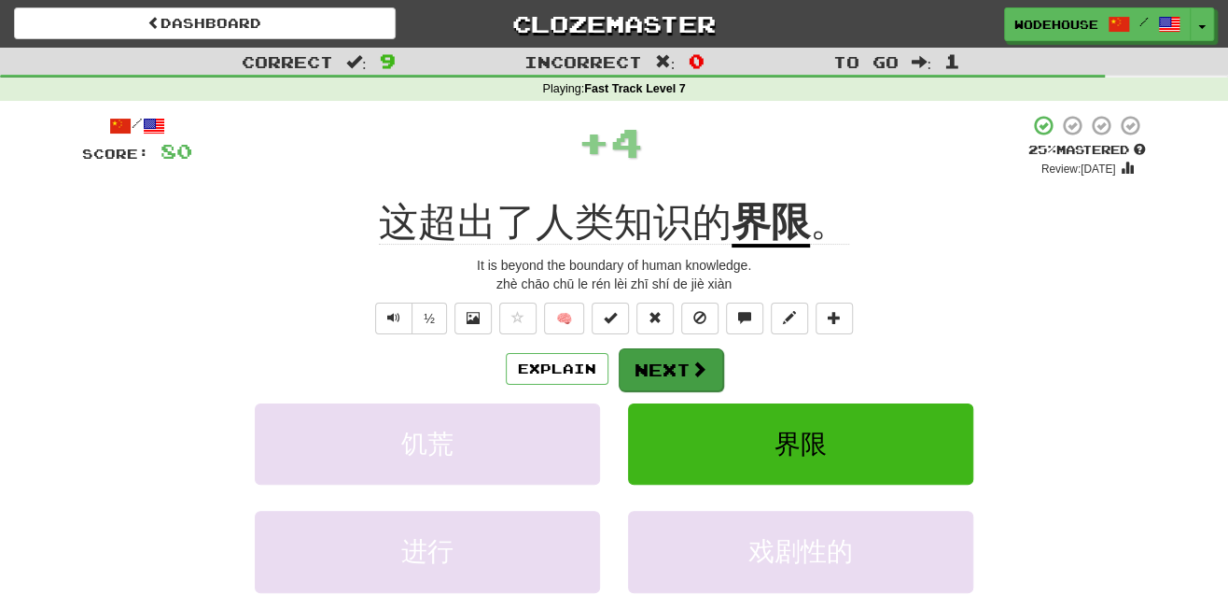
click at [659, 367] on button "Next" at bounding box center [671, 369] width 105 height 43
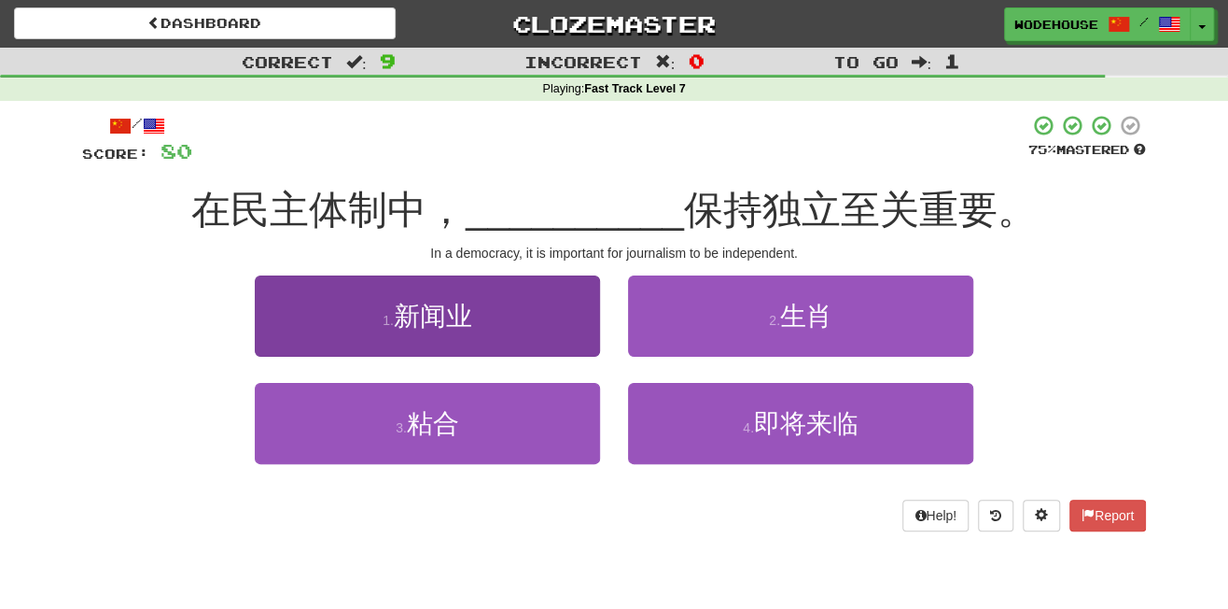
click at [507, 305] on button "1 . 新闻业" at bounding box center [427, 315] width 345 height 81
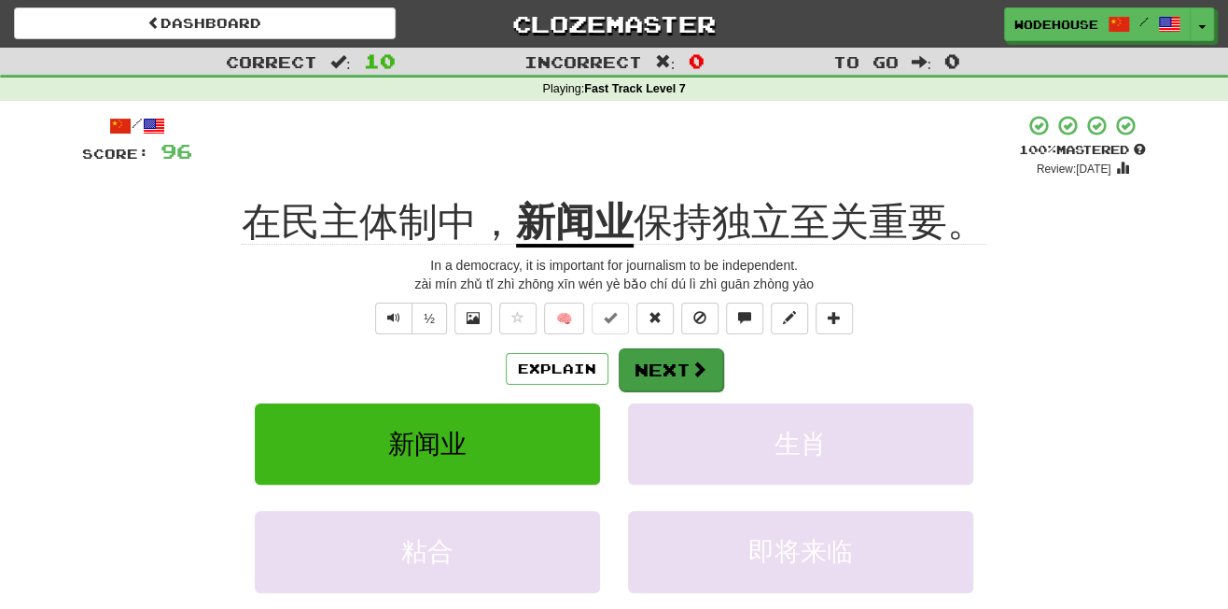
click at [681, 373] on button "Next" at bounding box center [671, 369] width 105 height 43
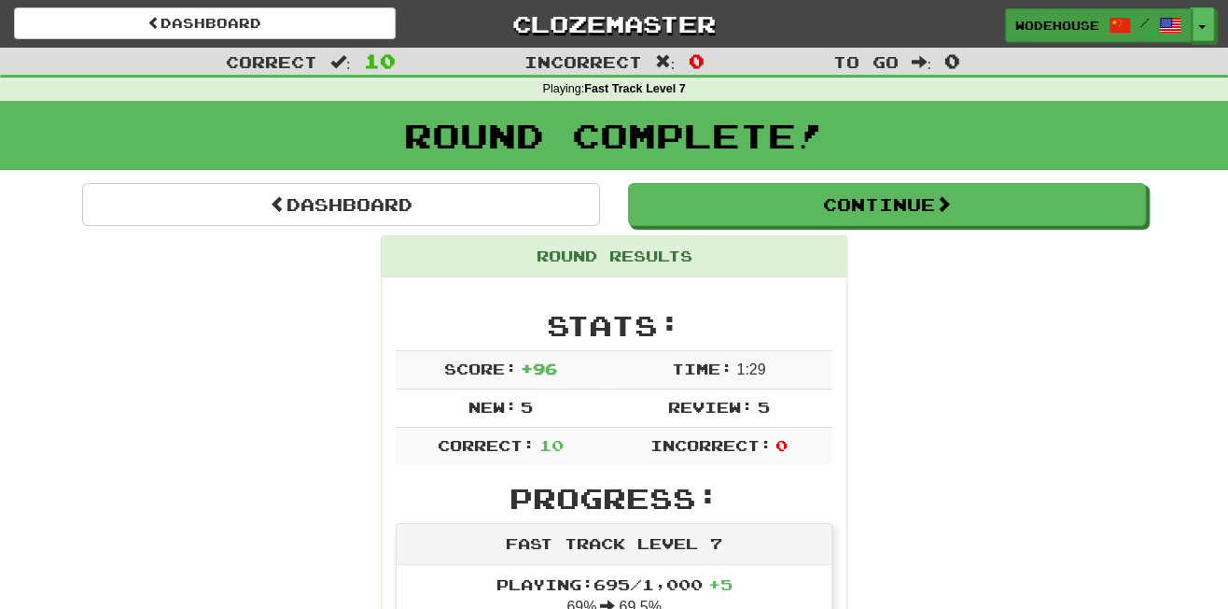
click at [1190, 19] on link "wodehouse /" at bounding box center [1098, 25] width 187 height 34
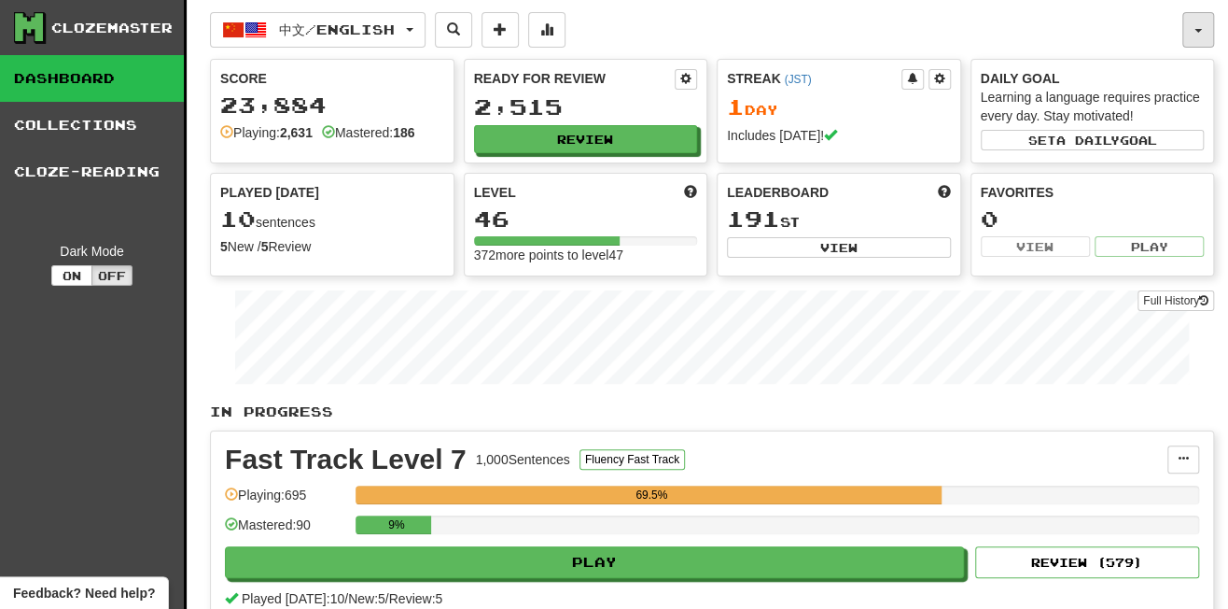
click at [1199, 29] on span "button" at bounding box center [1198, 31] width 7 height 4
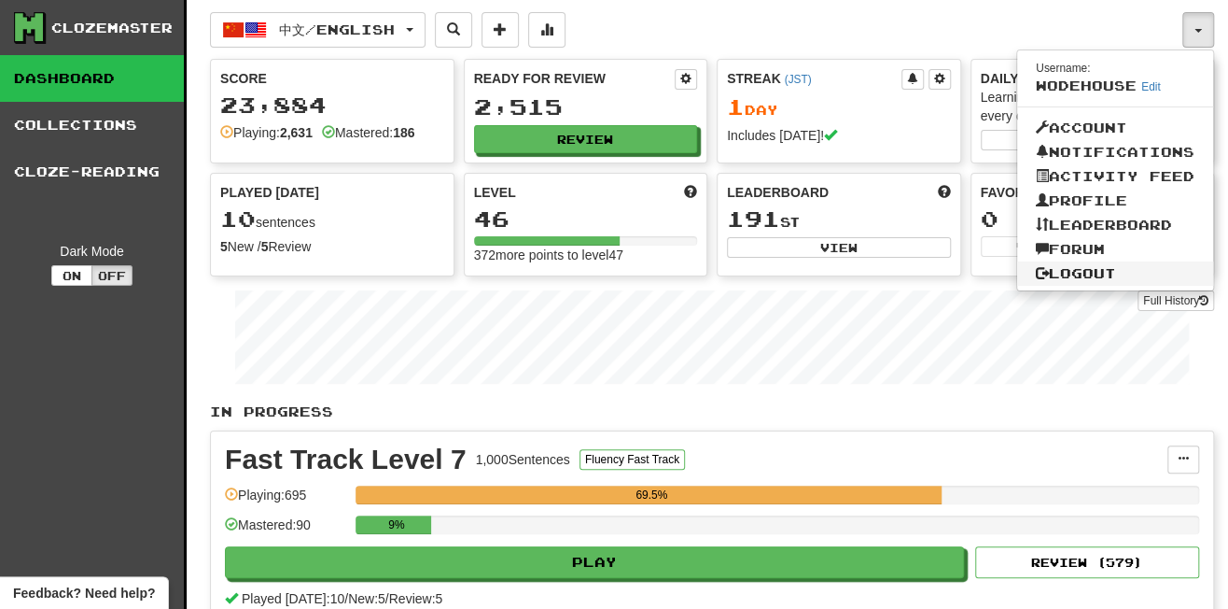
click at [1073, 267] on link "Logout" at bounding box center [1115, 273] width 196 height 24
